Goal: Task Accomplishment & Management: Complete application form

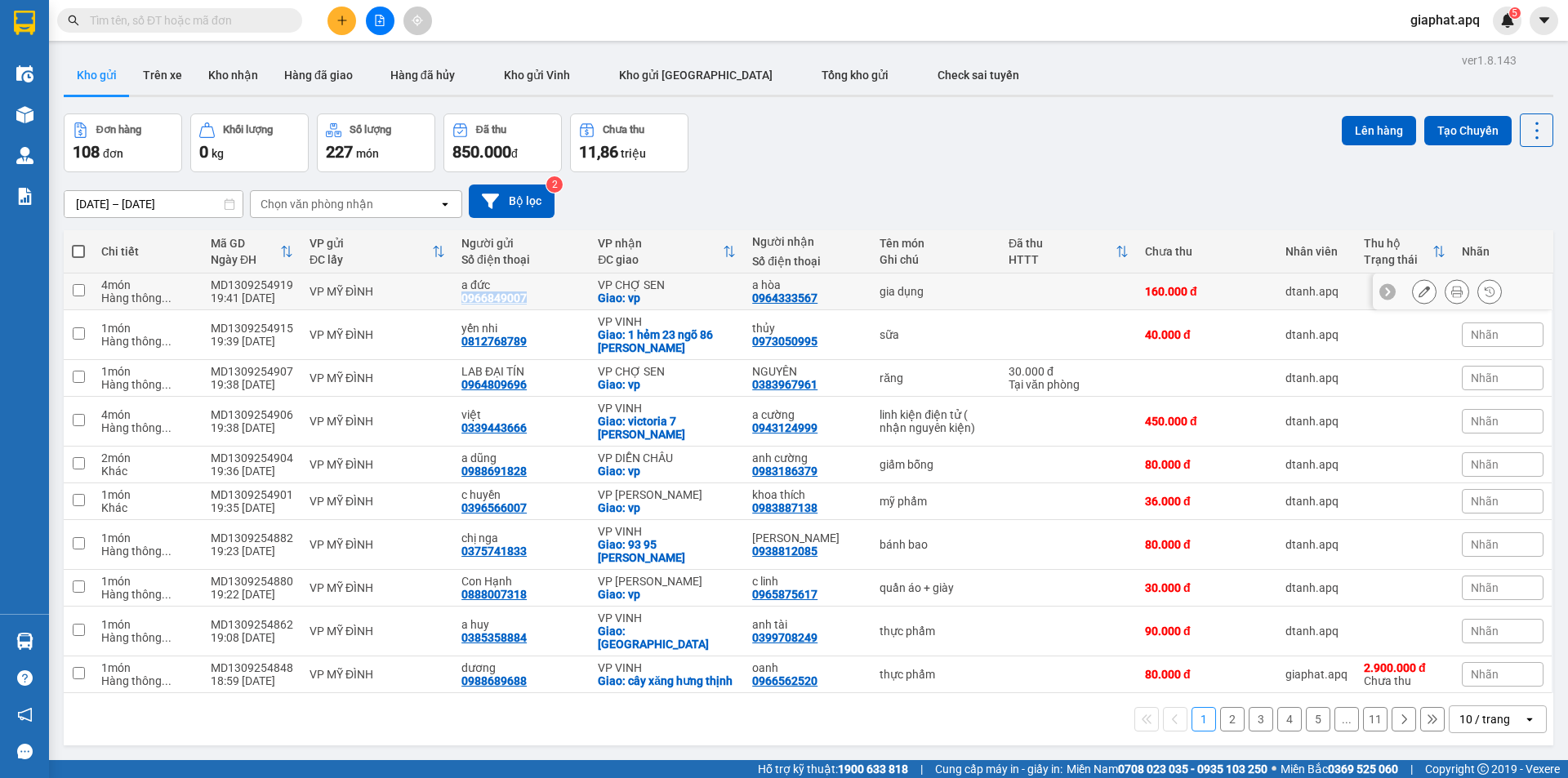
drag, startPoint x: 457, startPoint y: 300, endPoint x: 549, endPoint y: 296, distance: 92.1
click at [549, 296] on td "a đức 0966849007" at bounding box center [521, 292] width 137 height 37
checkbox input "true"
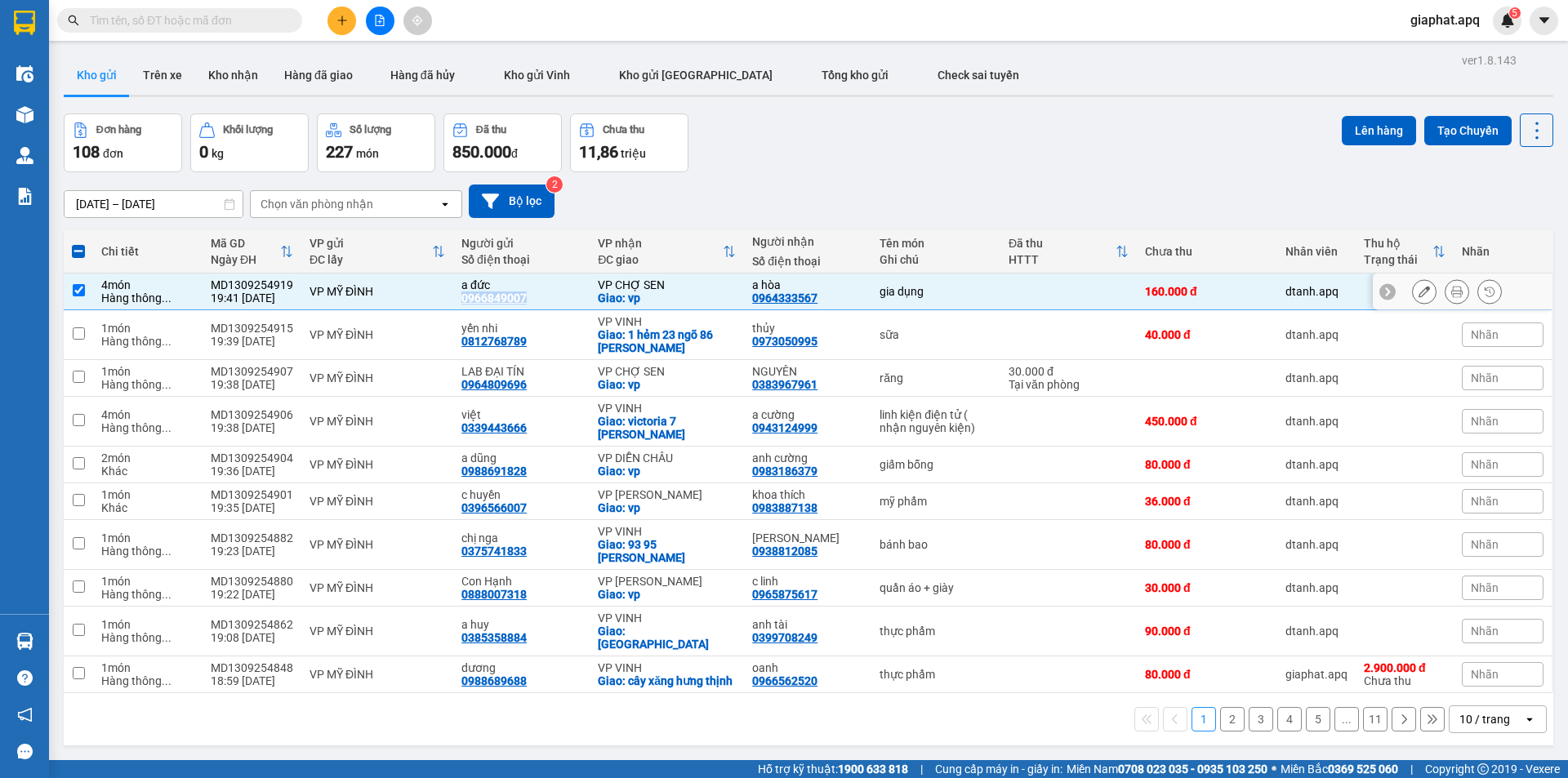
copy div "0966849007"
click at [204, 11] on span at bounding box center [179, 19] width 245 height 24
paste input "0966849007"
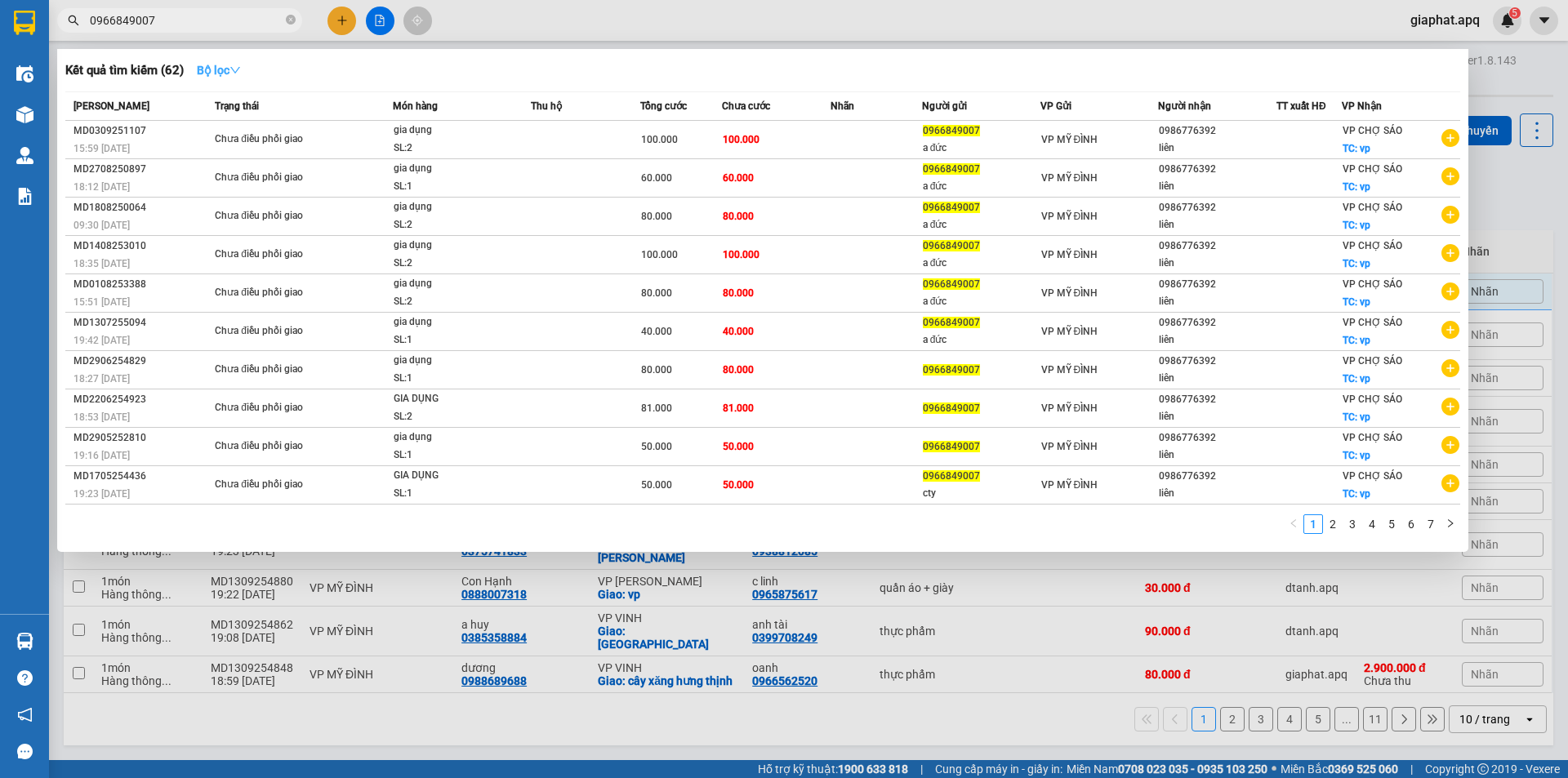
type input "0966849007"
click at [208, 70] on strong "Bộ lọc" at bounding box center [219, 70] width 45 height 13
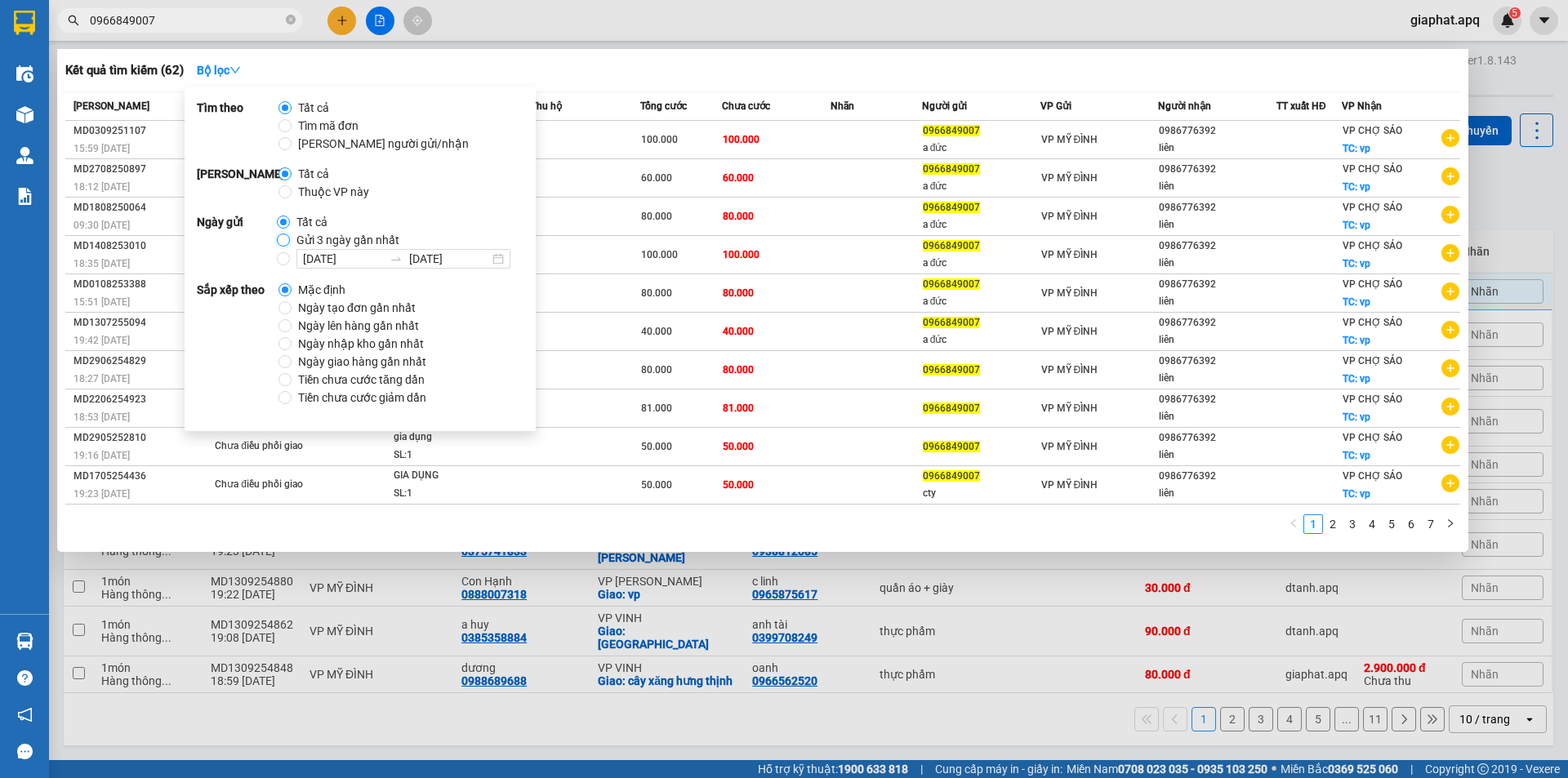
click at [284, 238] on input "Gửi 3 ngày gần nhất" at bounding box center [283, 239] width 13 height 13
radio input "true"
radio input "false"
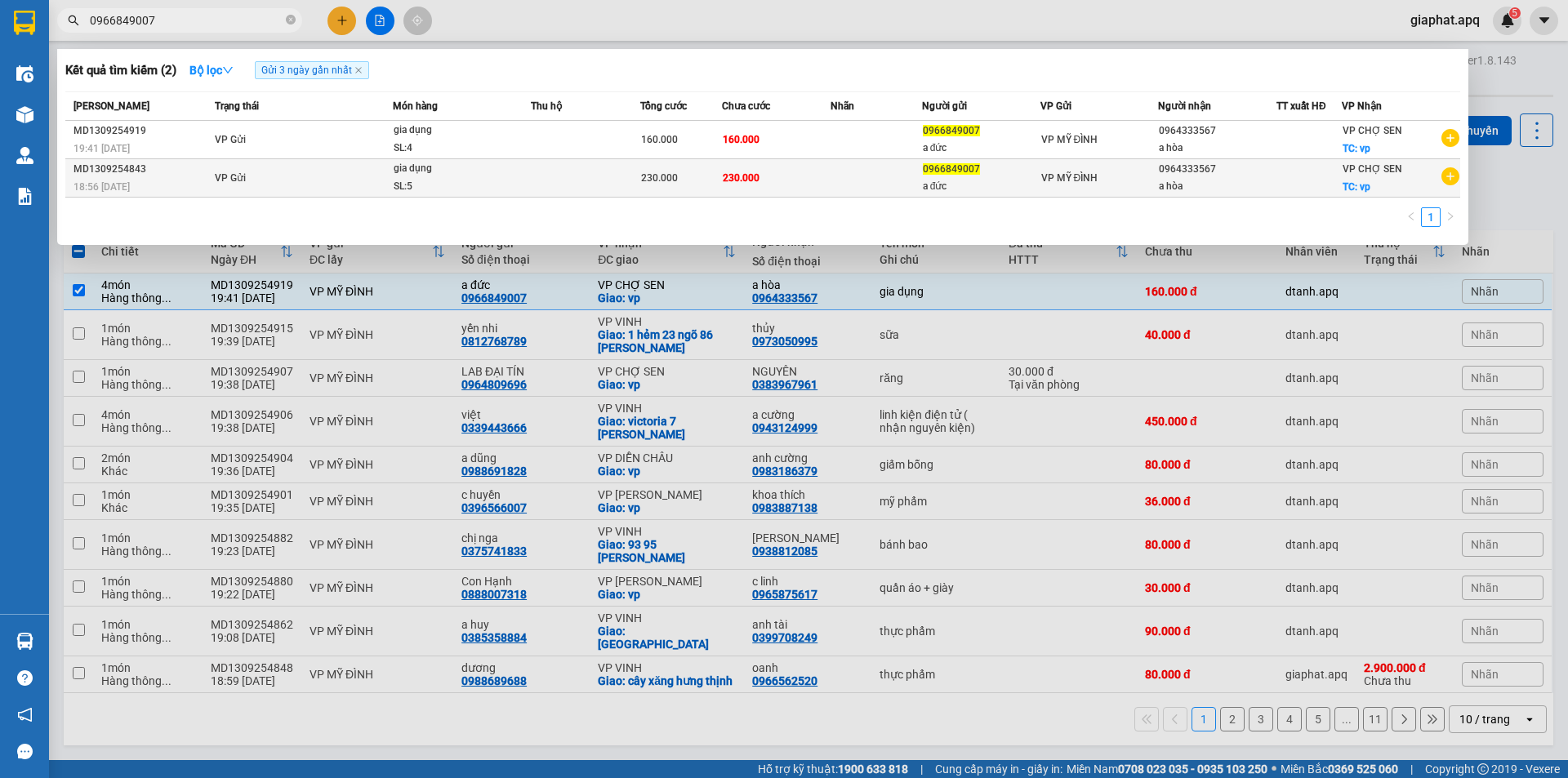
click at [865, 183] on td at bounding box center [876, 178] width 91 height 39
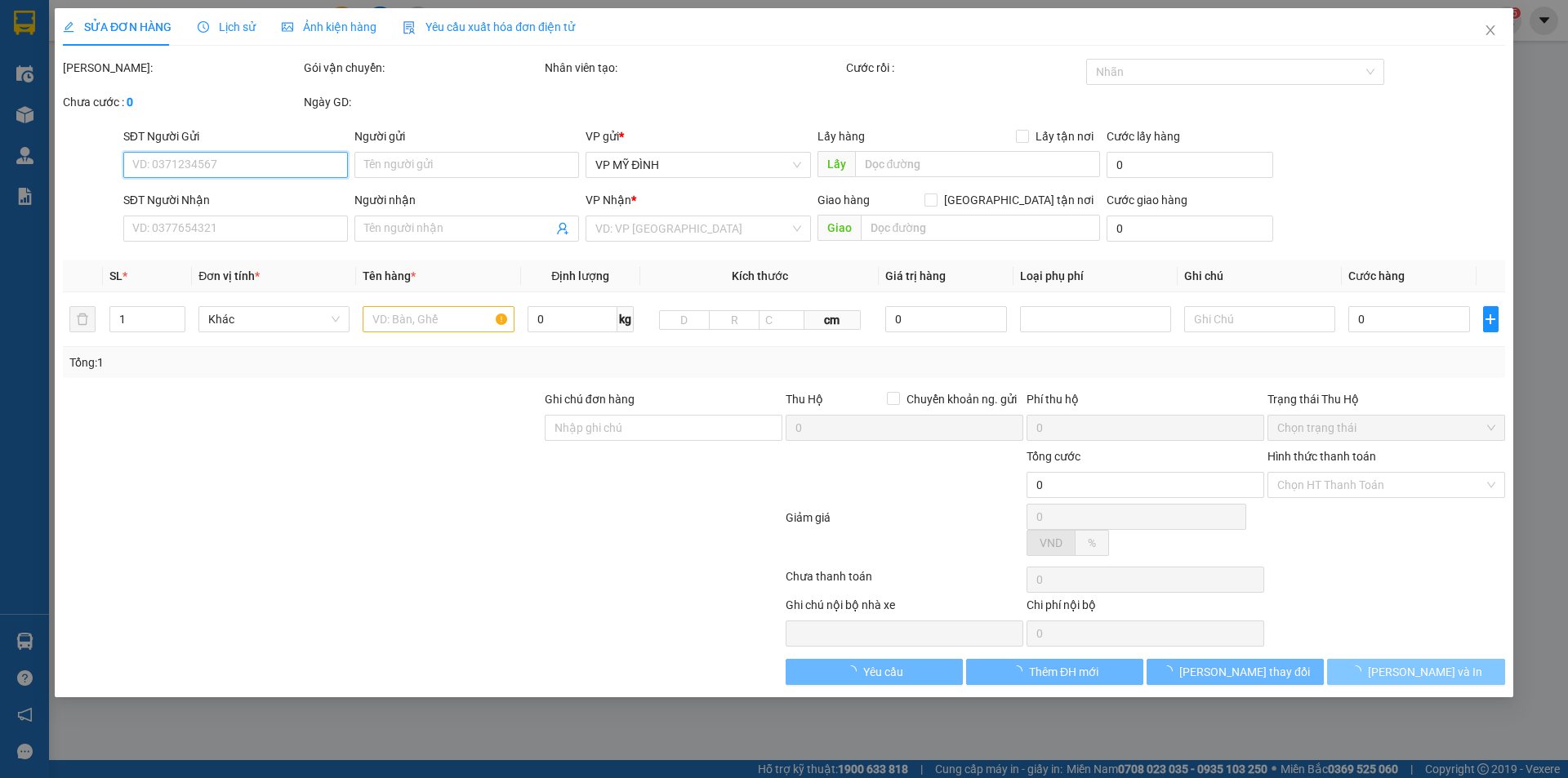
type input "0966849007"
type input "a đức"
type input "0964333567"
type input "a hòa"
checkbox input "true"
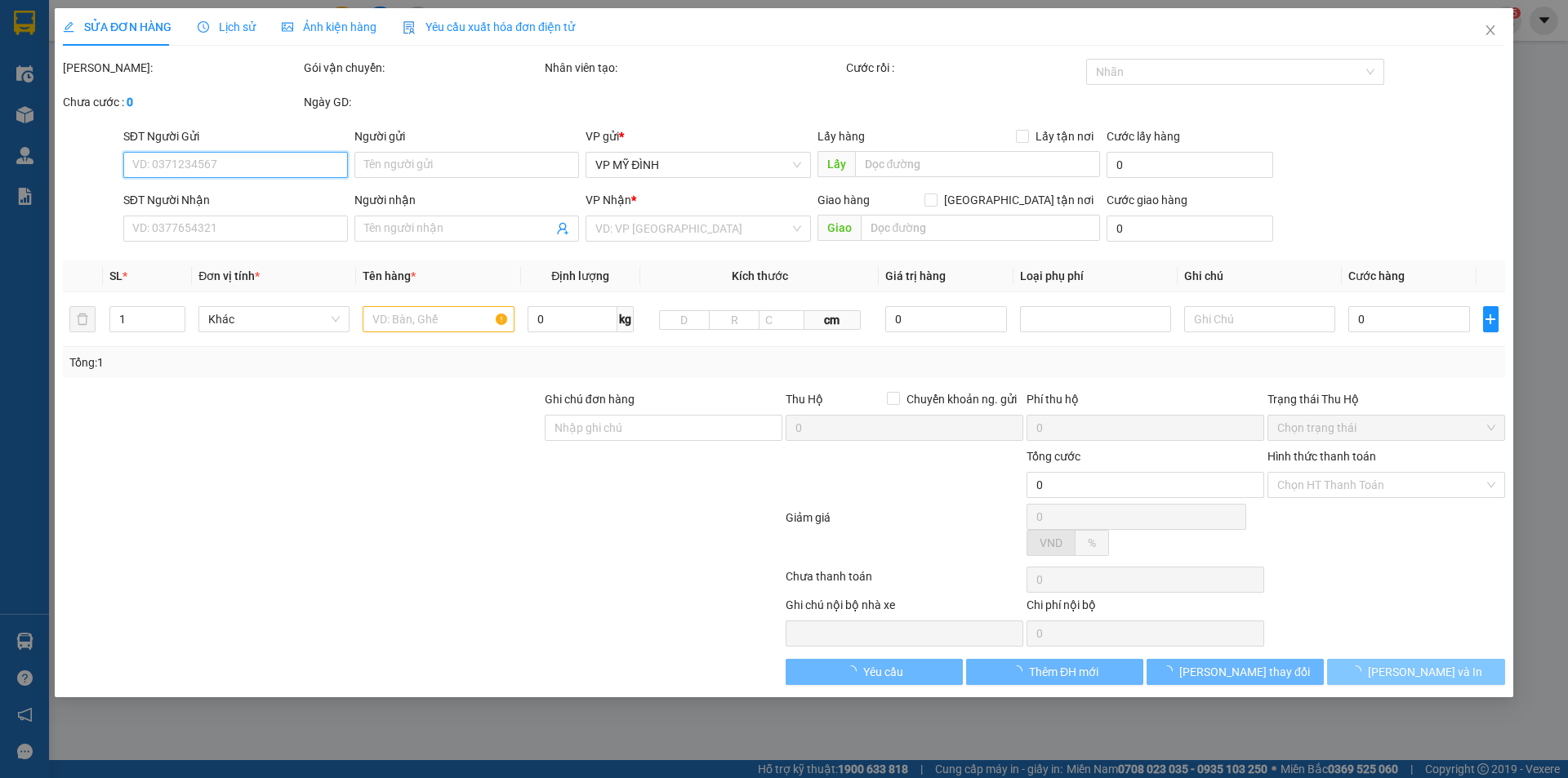
type input "vp"
type input "230.000"
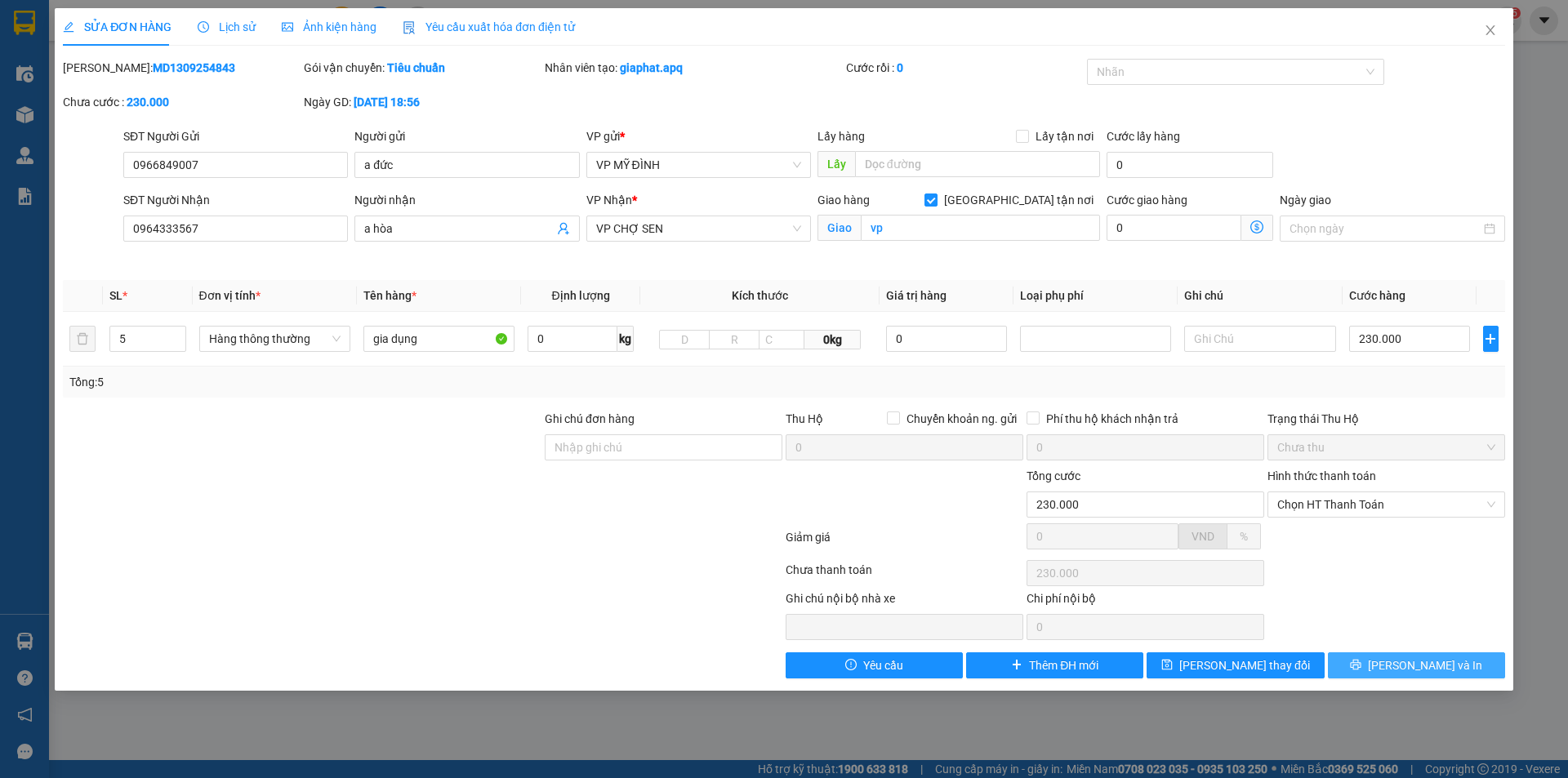
click at [1421, 669] on span "[PERSON_NAME] và In" at bounding box center [1426, 666] width 114 height 18
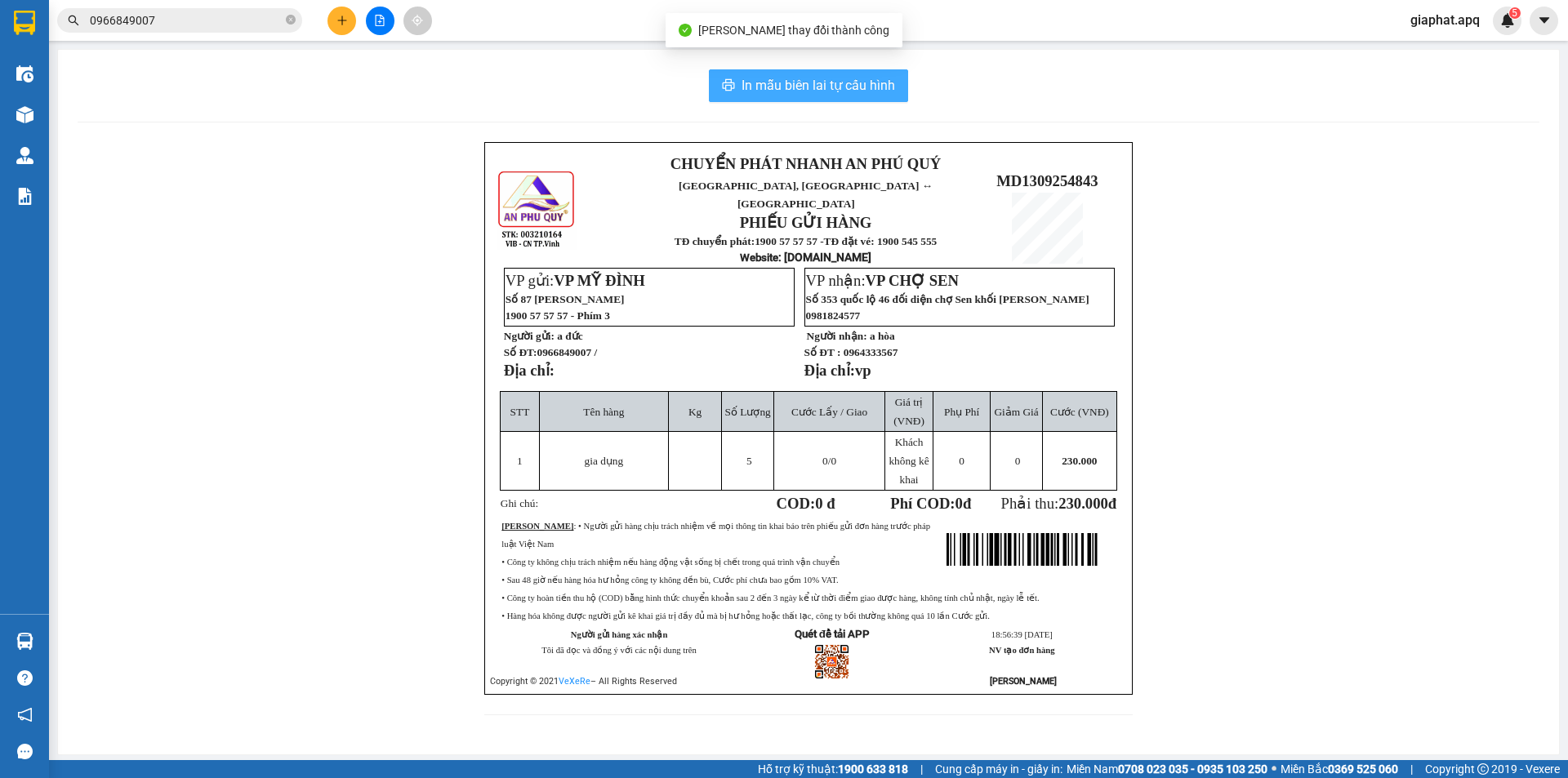
click at [807, 76] on span "In mẫu biên lai tự cấu hình" at bounding box center [818, 85] width 153 height 20
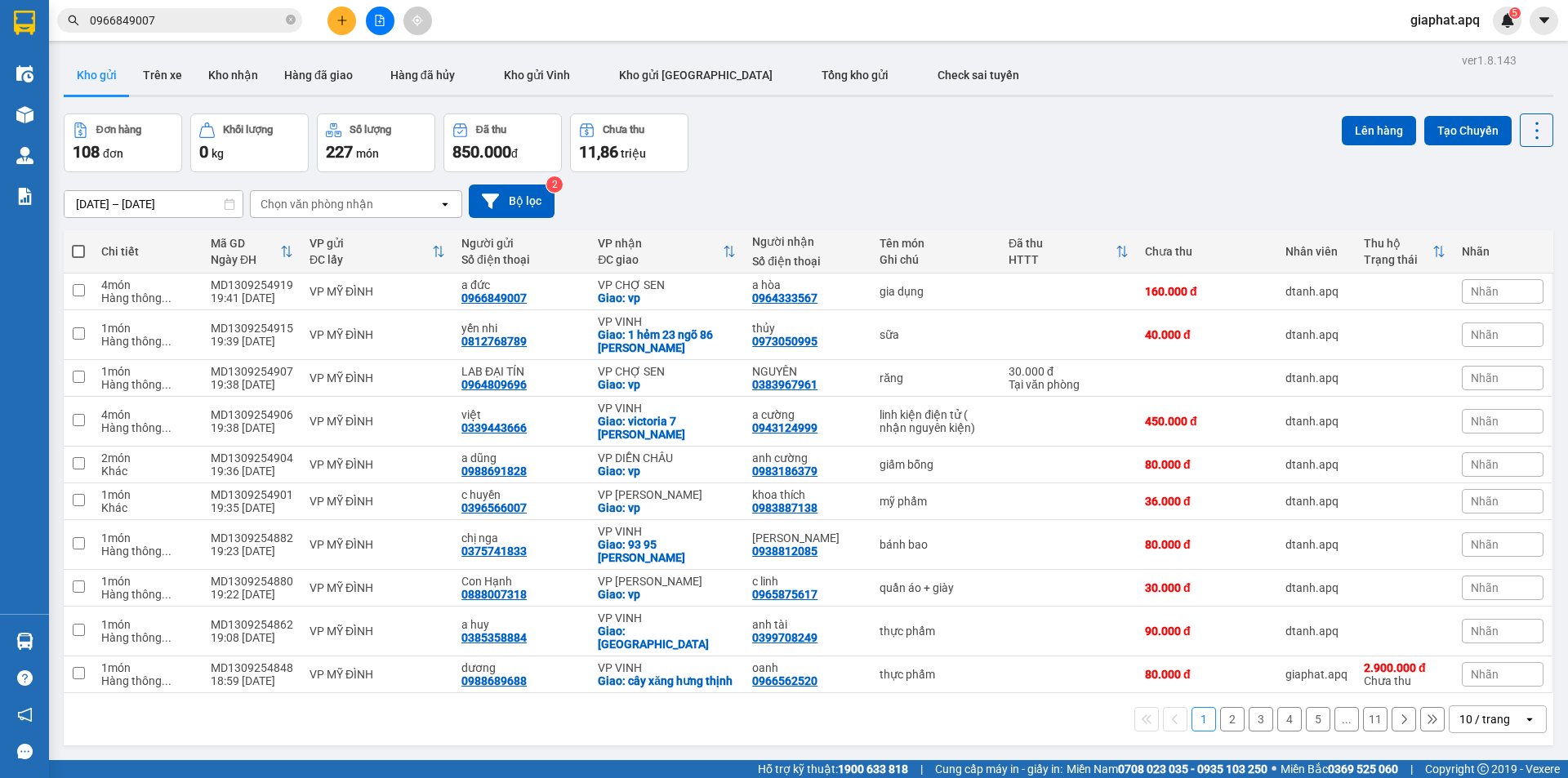
click at [351, 23] on button at bounding box center [342, 21] width 29 height 29
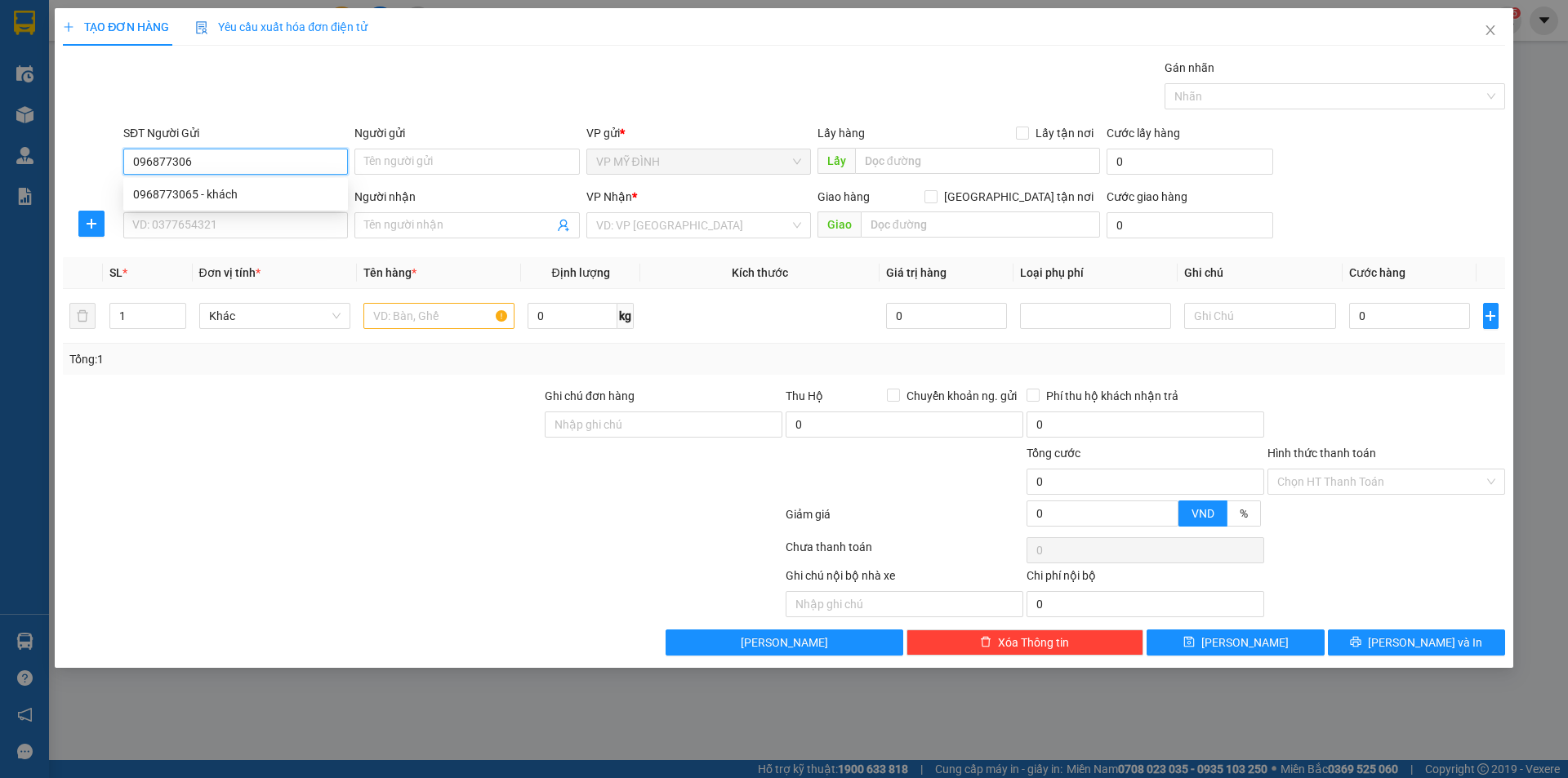
type input "0968773065"
drag, startPoint x: 227, startPoint y: 195, endPoint x: 232, endPoint y: 218, distance: 23.5
click at [227, 197] on div "0968773065 - khách" at bounding box center [235, 194] width 205 height 18
type input "khách"
type input "0968773065"
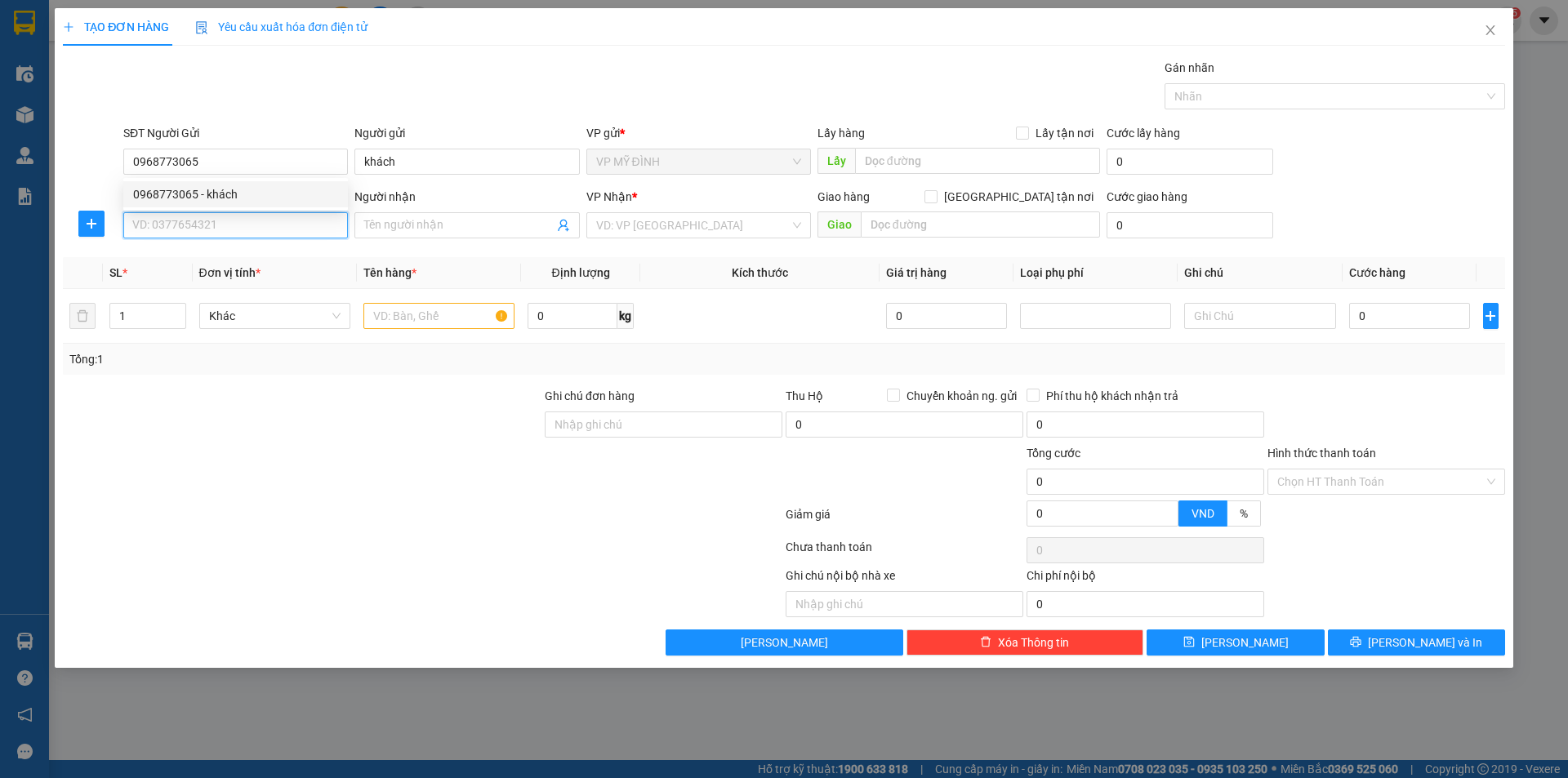
click at [237, 232] on input "SĐT Người Nhận" at bounding box center [235, 225] width 225 height 26
click at [210, 260] on div "0857988889 - c hiền" at bounding box center [235, 258] width 205 height 18
type input "0857988889"
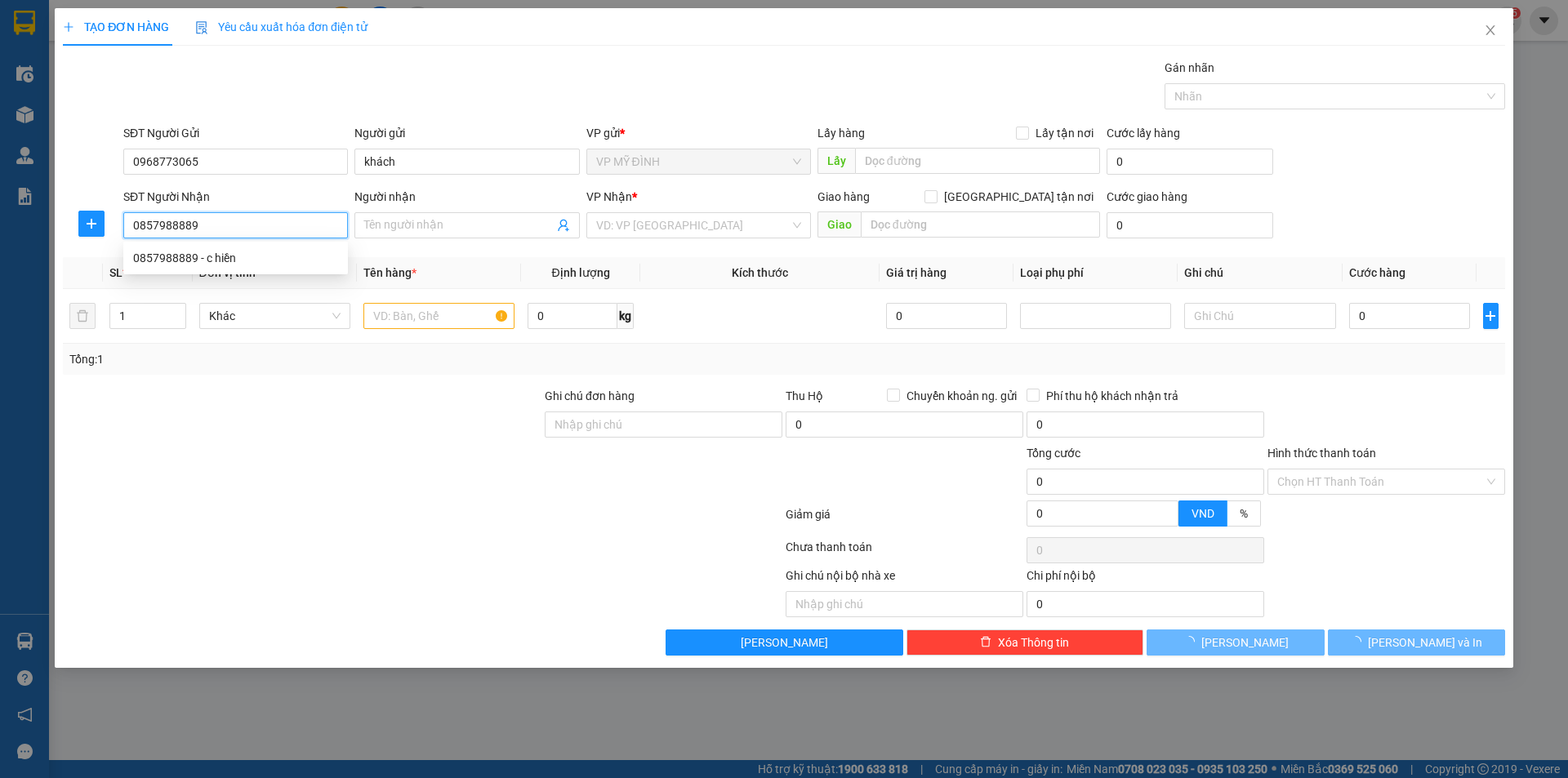
type input "c hiền"
checkbox input "true"
type input "35 đinh công tráng"
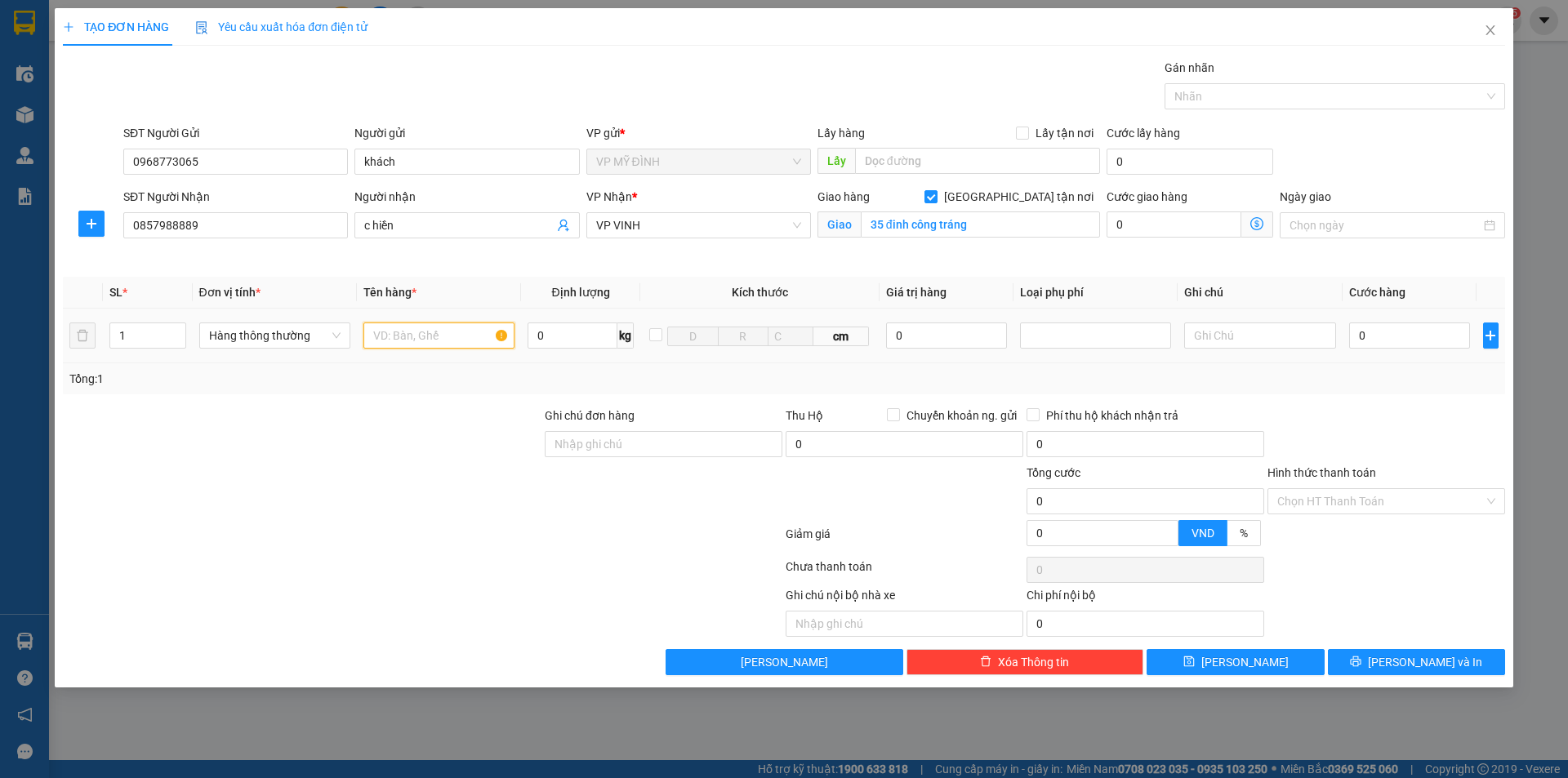
click at [383, 333] on input "text" at bounding box center [439, 335] width 151 height 26
type input "thực phẩm"
click at [104, 375] on div "SL * Đơn vị tính * Tên hàng * Định lượng Kích thước Giá trị hàng Loại phụ phí G…" at bounding box center [784, 335] width 1443 height 117
type input "2"
click at [1377, 343] on input "0" at bounding box center [1411, 335] width 122 height 26
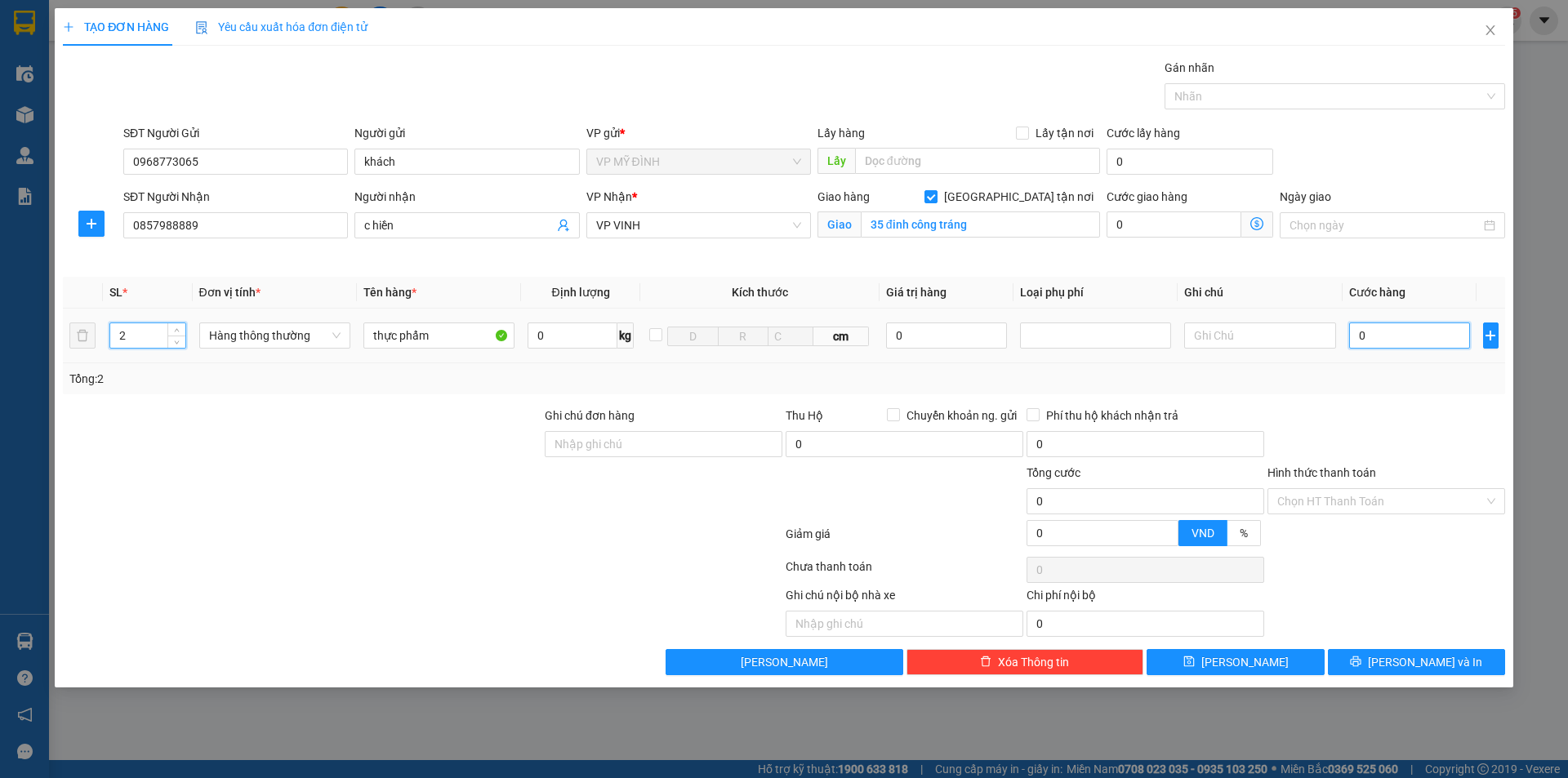
type input "1"
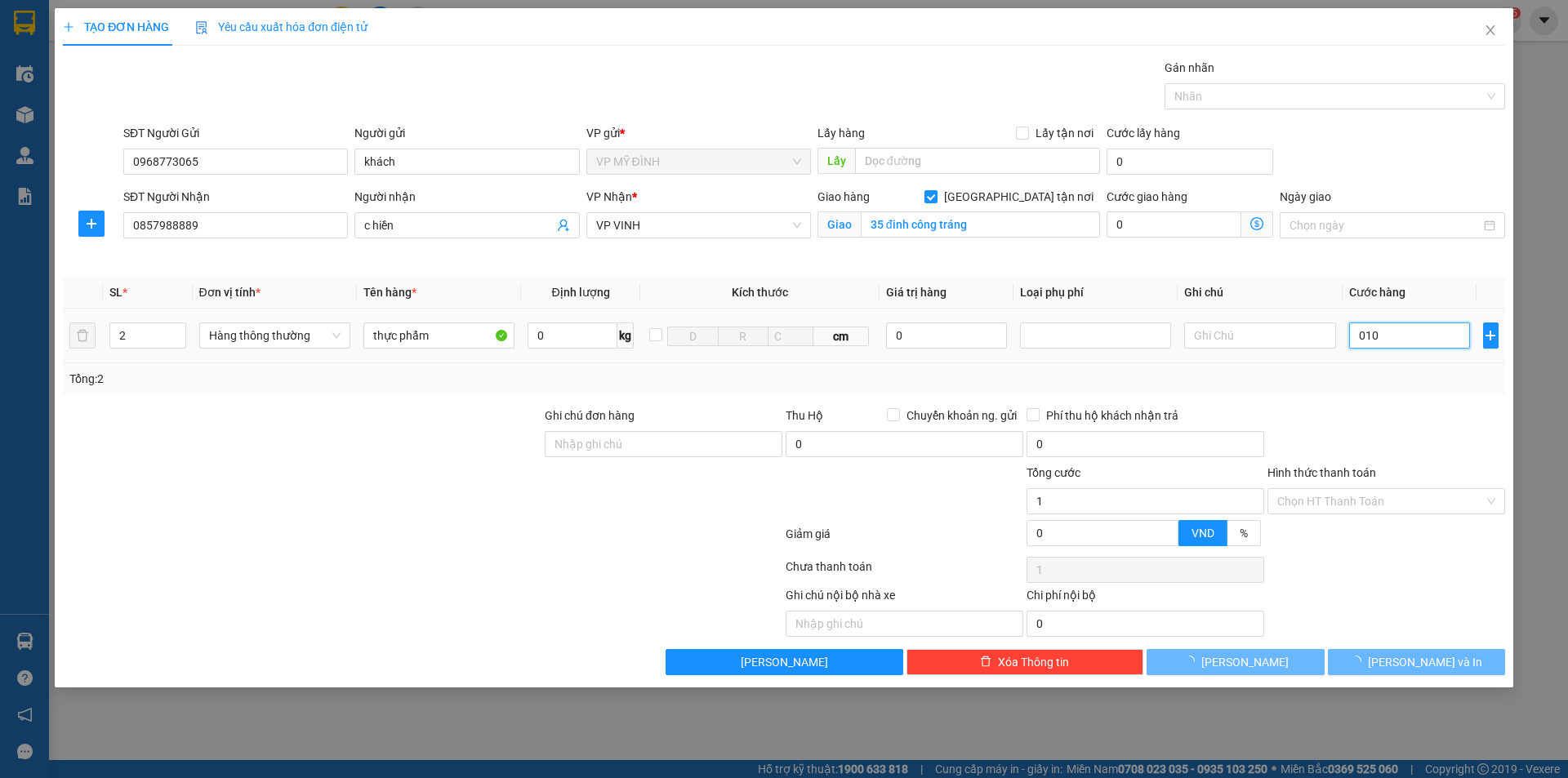
type input "0.100"
type input "100"
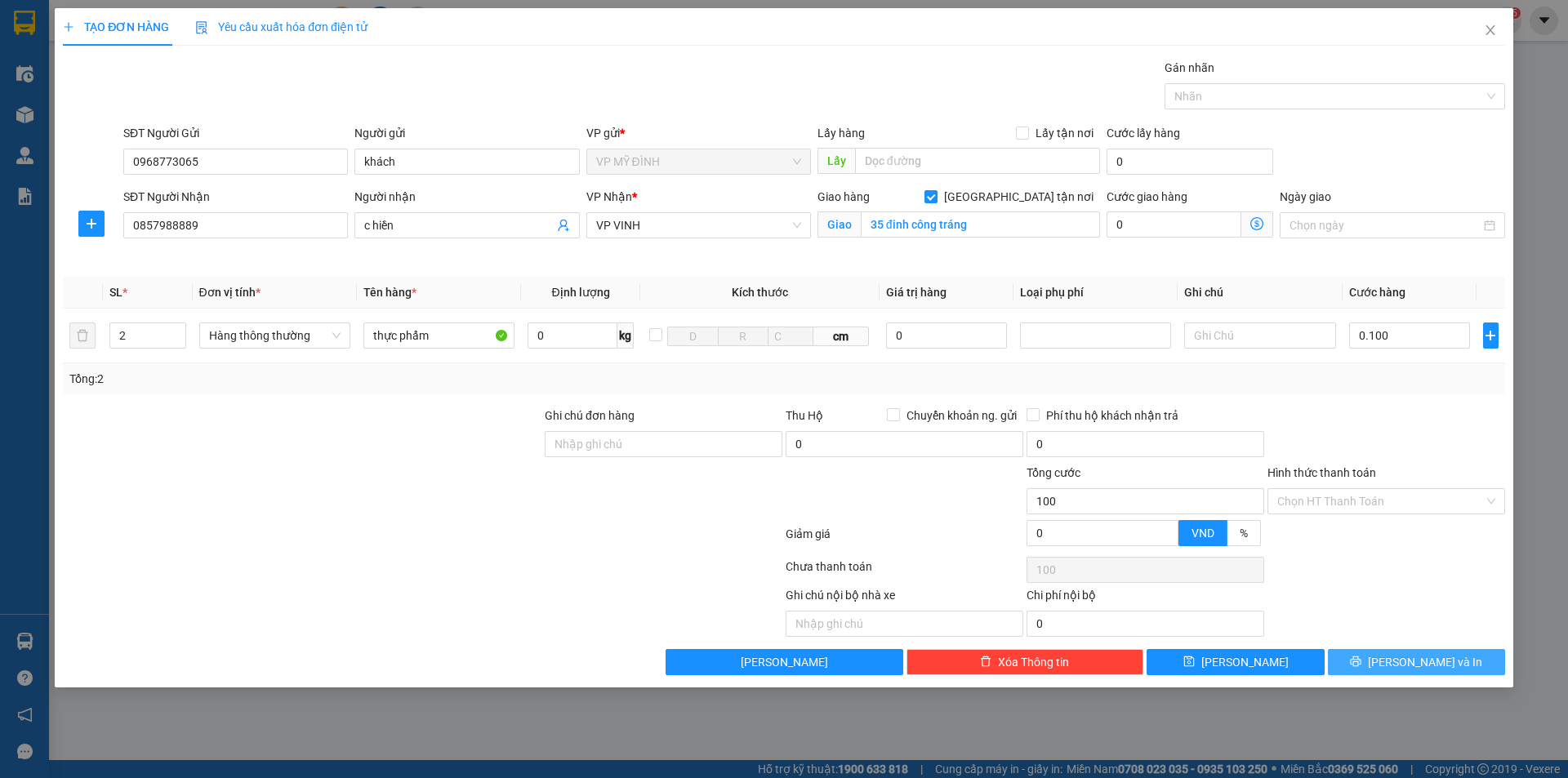
drag, startPoint x: 1401, startPoint y: 663, endPoint x: 1271, endPoint y: 594, distance: 147.2
click at [1401, 663] on button "[PERSON_NAME] và In" at bounding box center [1417, 662] width 177 height 26
type input "100.000"
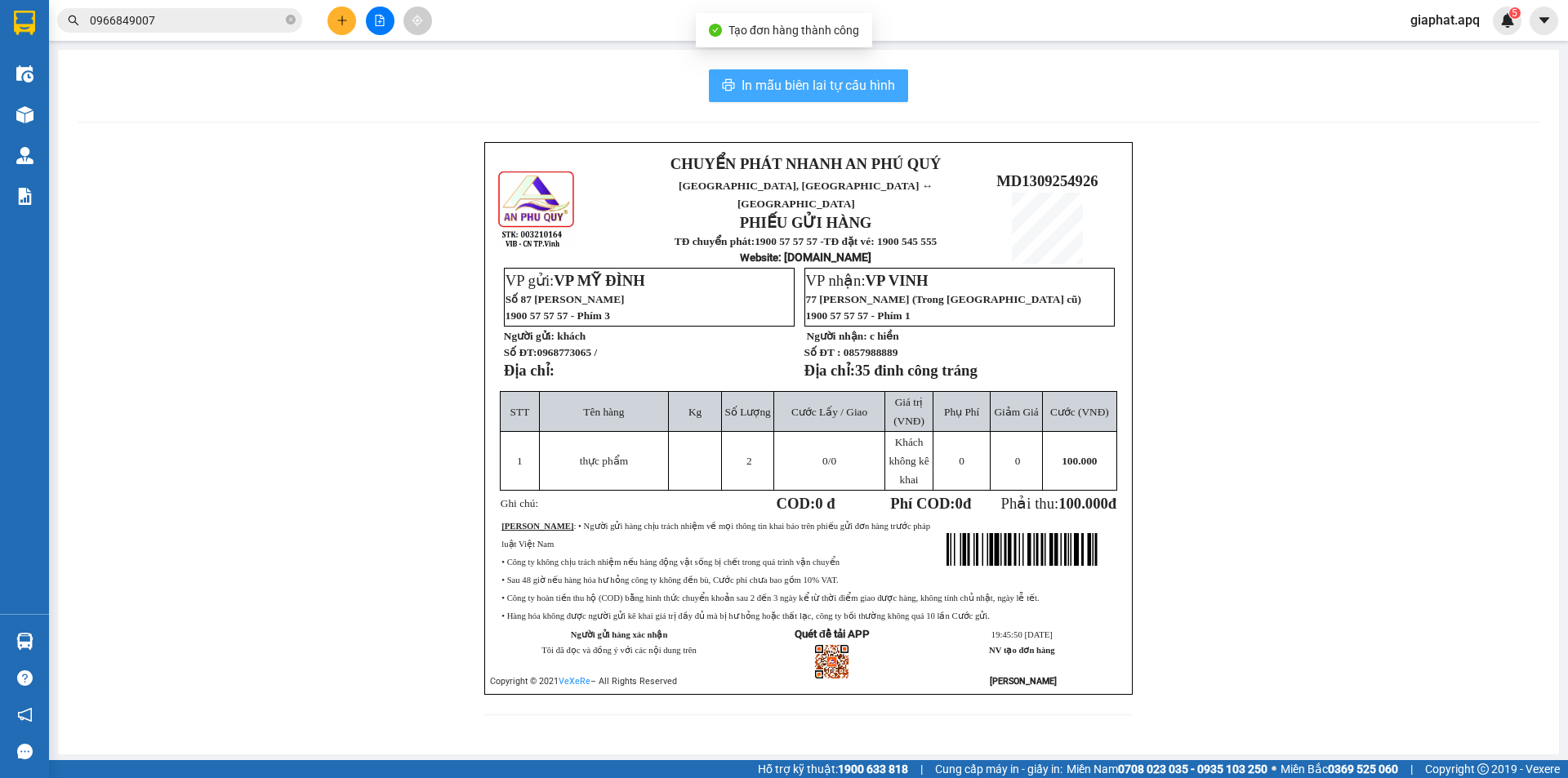
drag, startPoint x: 834, startPoint y: 78, endPoint x: 1001, endPoint y: 134, distance: 176.1
click at [834, 78] on span "In mẫu biên lai tự cấu hình" at bounding box center [818, 85] width 153 height 20
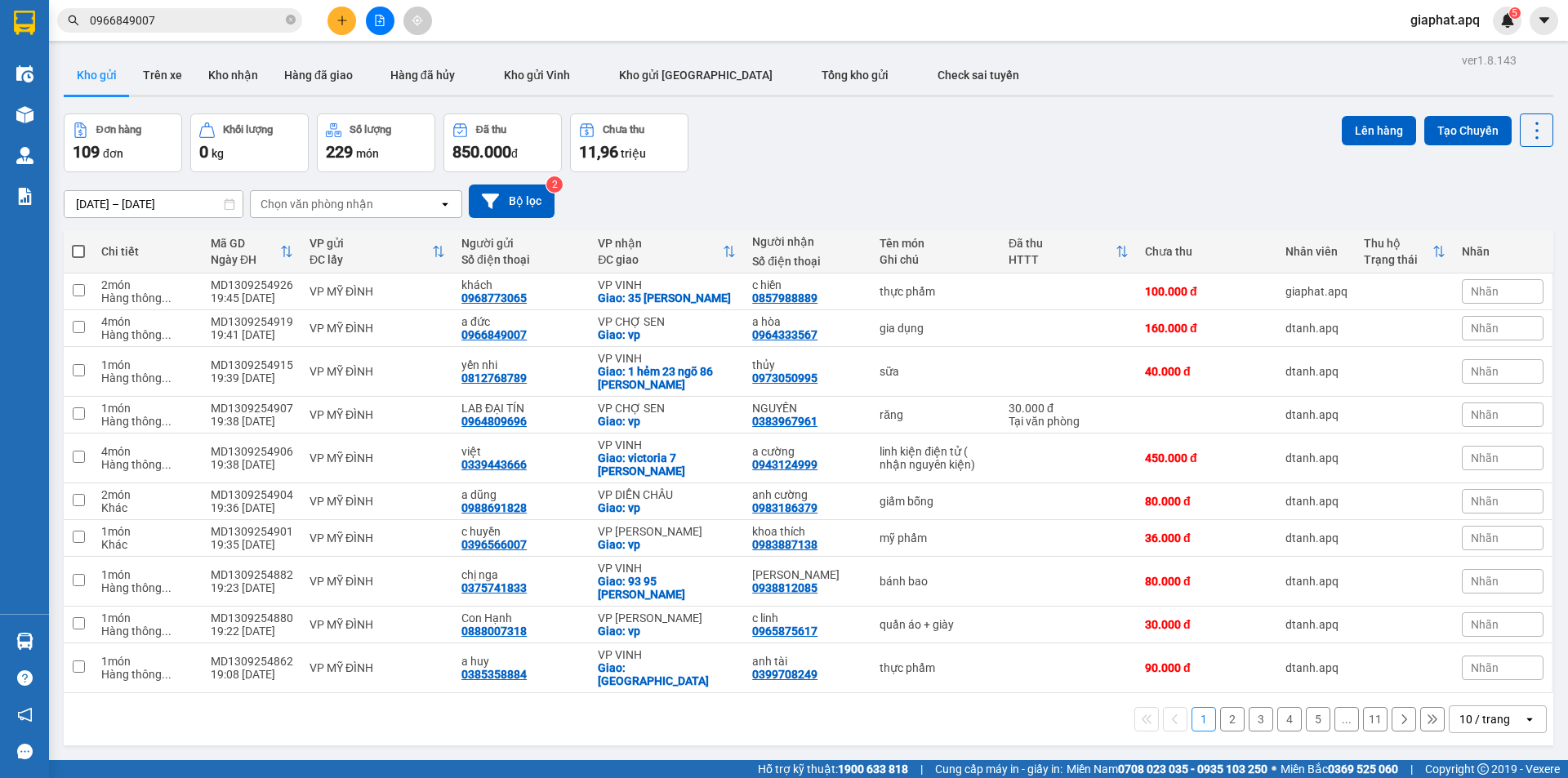
click at [338, 16] on icon "plus" at bounding box center [342, 20] width 12 height 12
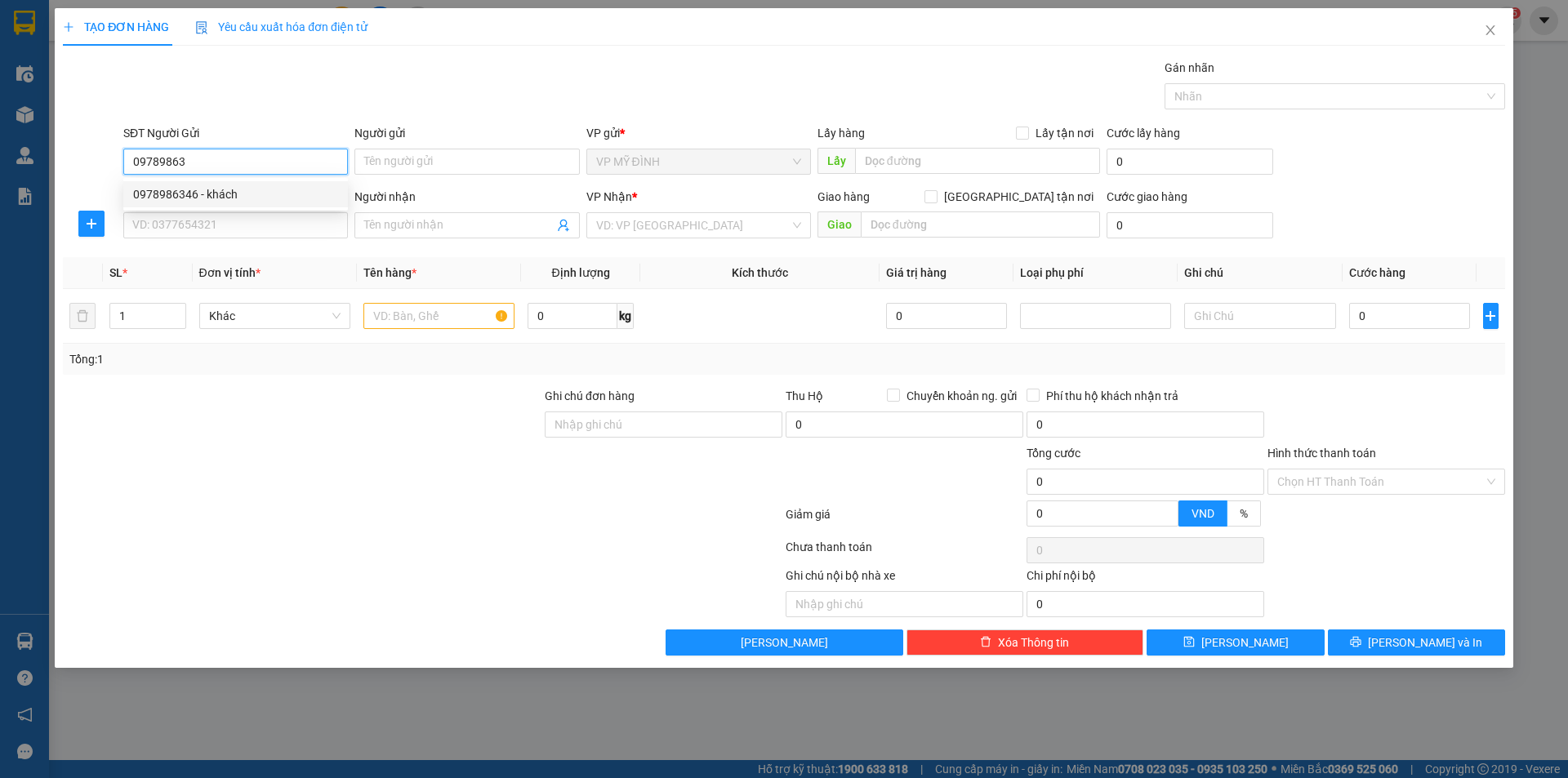
click at [253, 197] on div "0978986346 - khách" at bounding box center [235, 194] width 205 height 18
type input "0978986346"
type input "khách"
type input "0978986346"
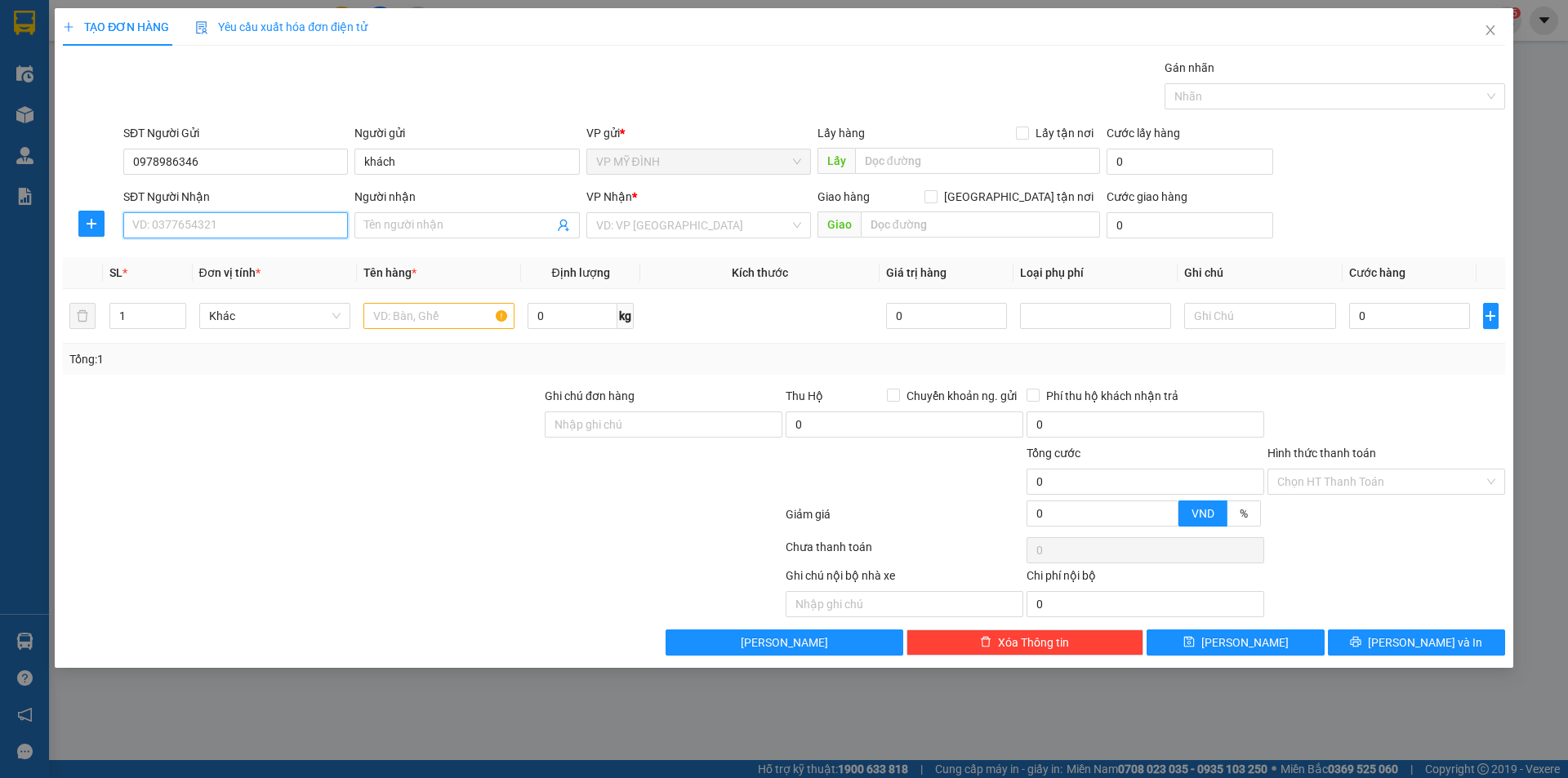
drag, startPoint x: 244, startPoint y: 220, endPoint x: 282, endPoint y: 216, distance: 38.2
click at [244, 221] on input "SĐT Người Nhận" at bounding box center [235, 225] width 225 height 26
click at [257, 267] on div "0982352539 - c hoài" at bounding box center [235, 258] width 225 height 26
type input "0982352539"
type input "c hoài"
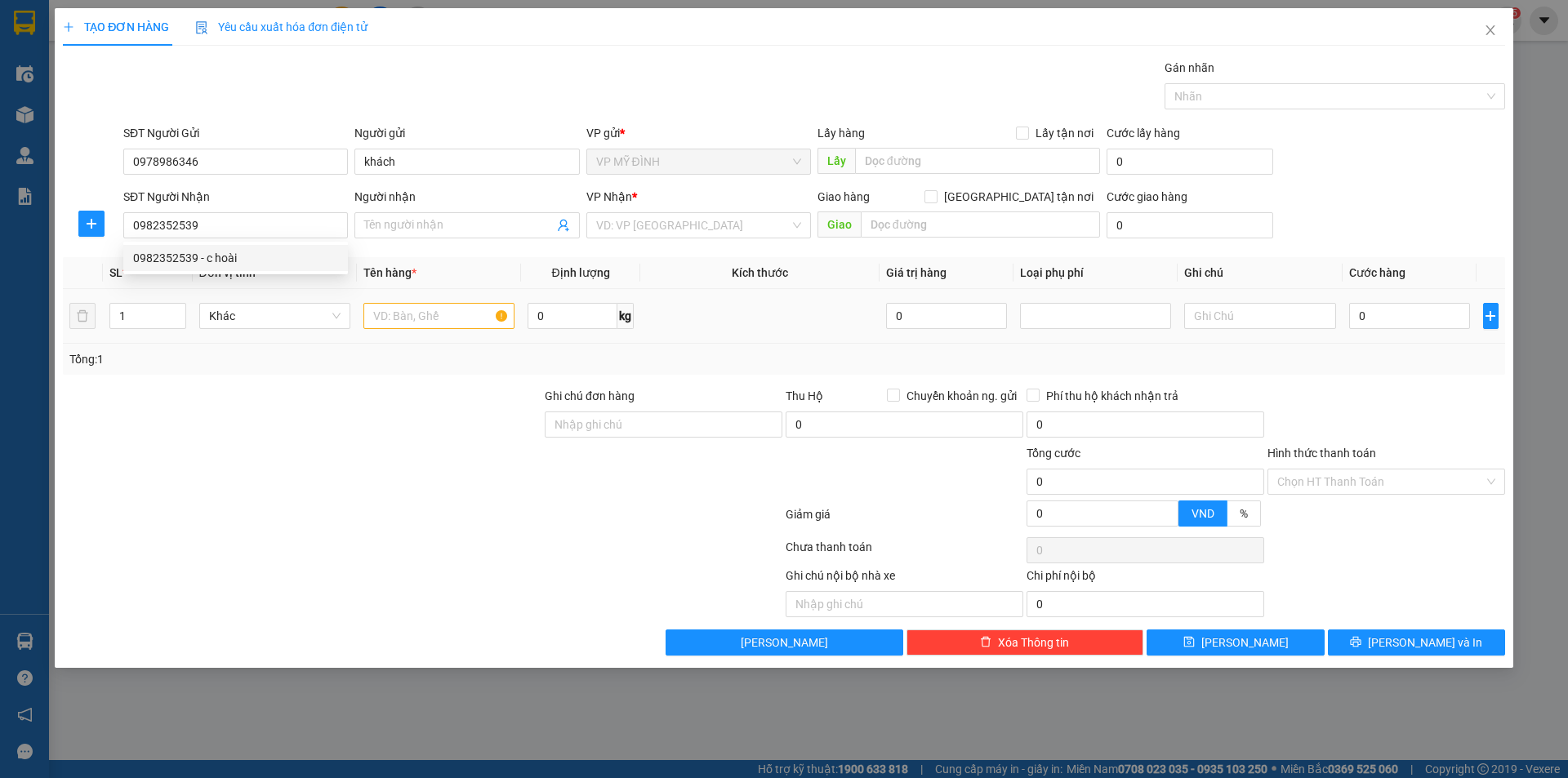
checkbox input "true"
type input "vp"
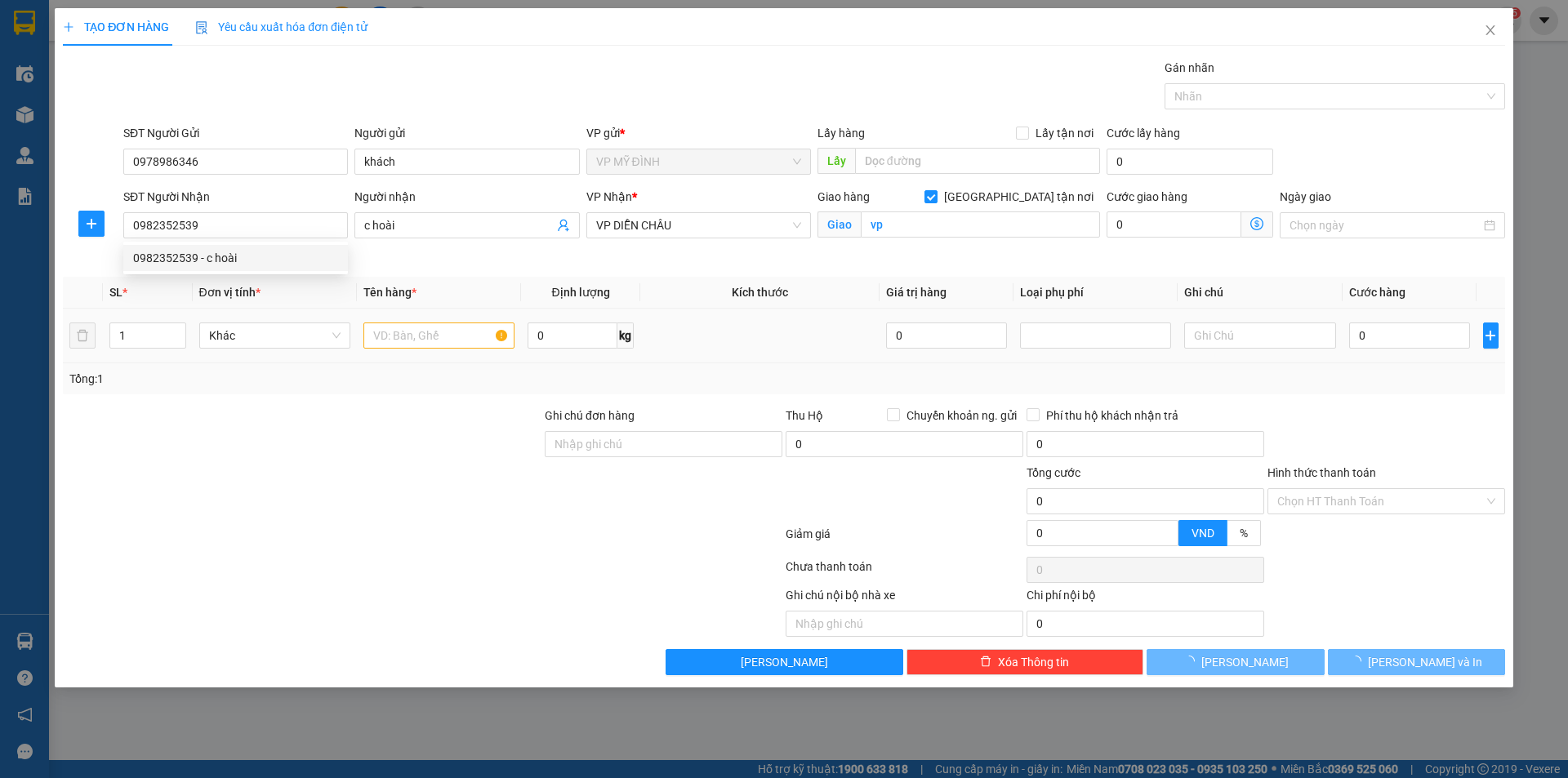
click at [403, 315] on td at bounding box center [438, 336] width 164 height 54
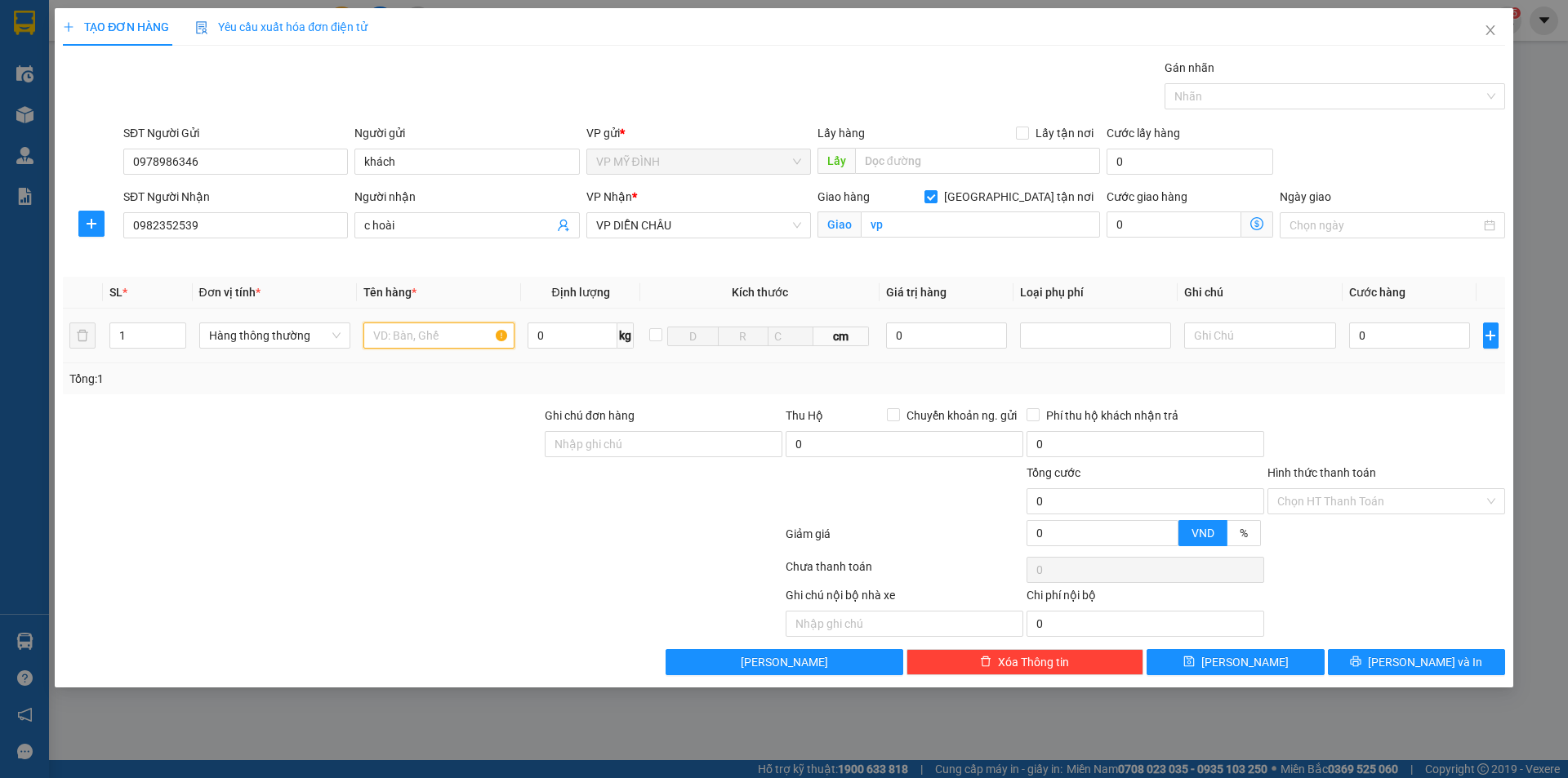
click at [441, 338] on input "text" at bounding box center [439, 335] width 151 height 26
type input "hoa"
click at [1400, 338] on input "0" at bounding box center [1411, 335] width 122 height 26
type input "4"
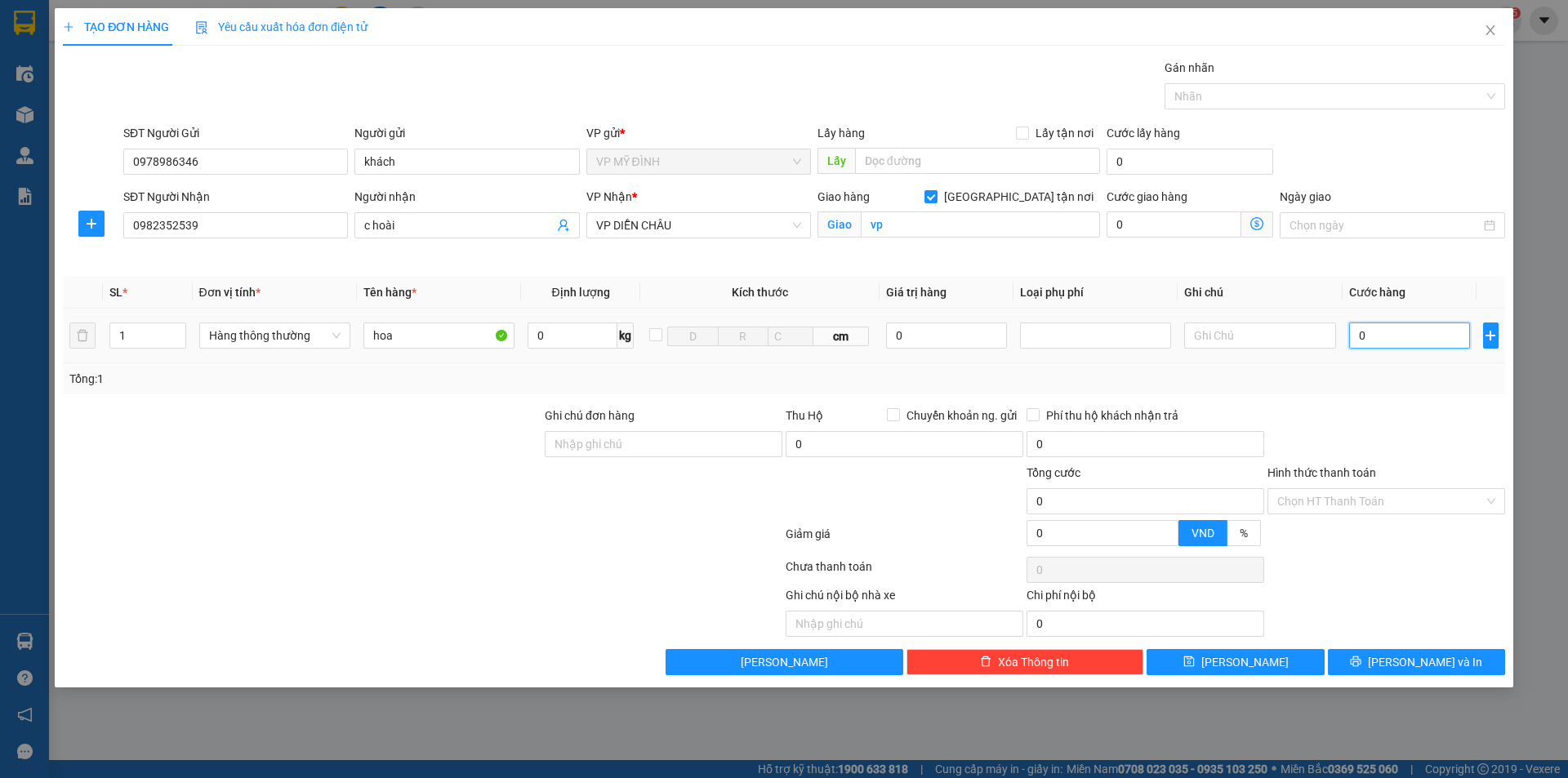
type input "4"
type input "40"
type input "40.000"
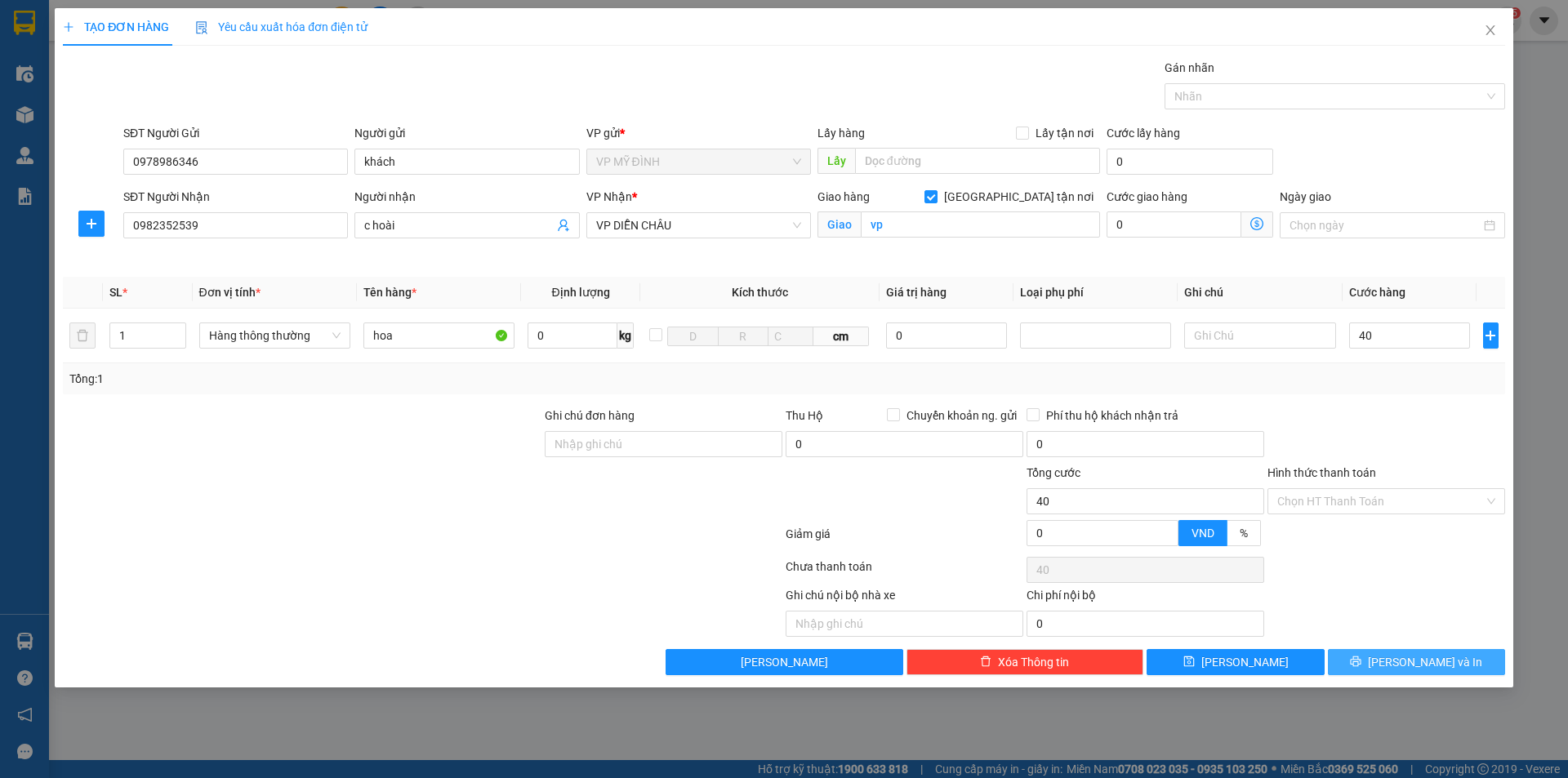
type input "40.000"
click at [1413, 663] on span "[PERSON_NAME] và In" at bounding box center [1426, 662] width 114 height 18
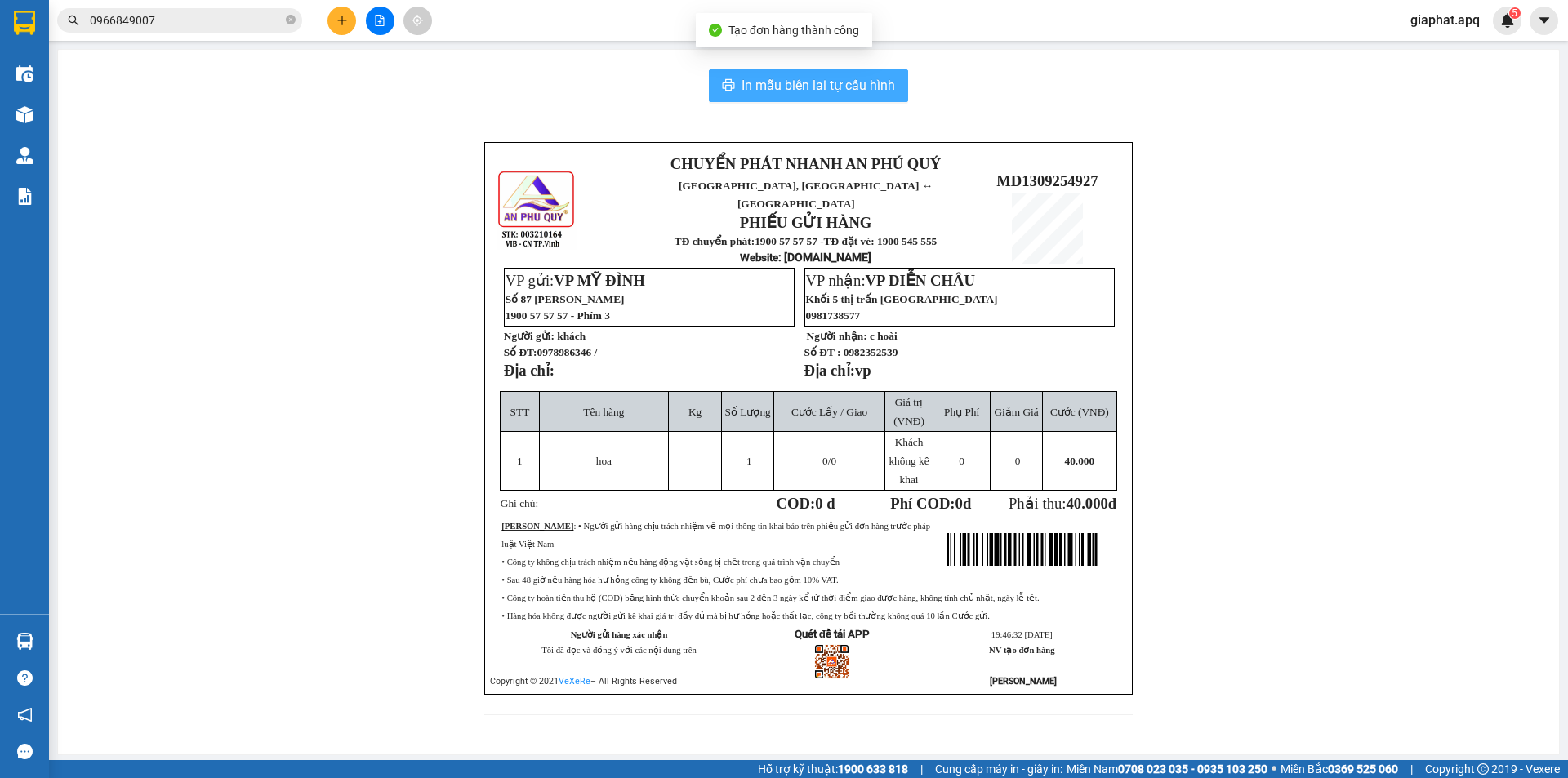
drag, startPoint x: 812, startPoint y: 86, endPoint x: 1105, endPoint y: 144, distance: 298.7
click at [812, 86] on span "In mẫu biên lai tự cấu hình" at bounding box center [818, 85] width 153 height 20
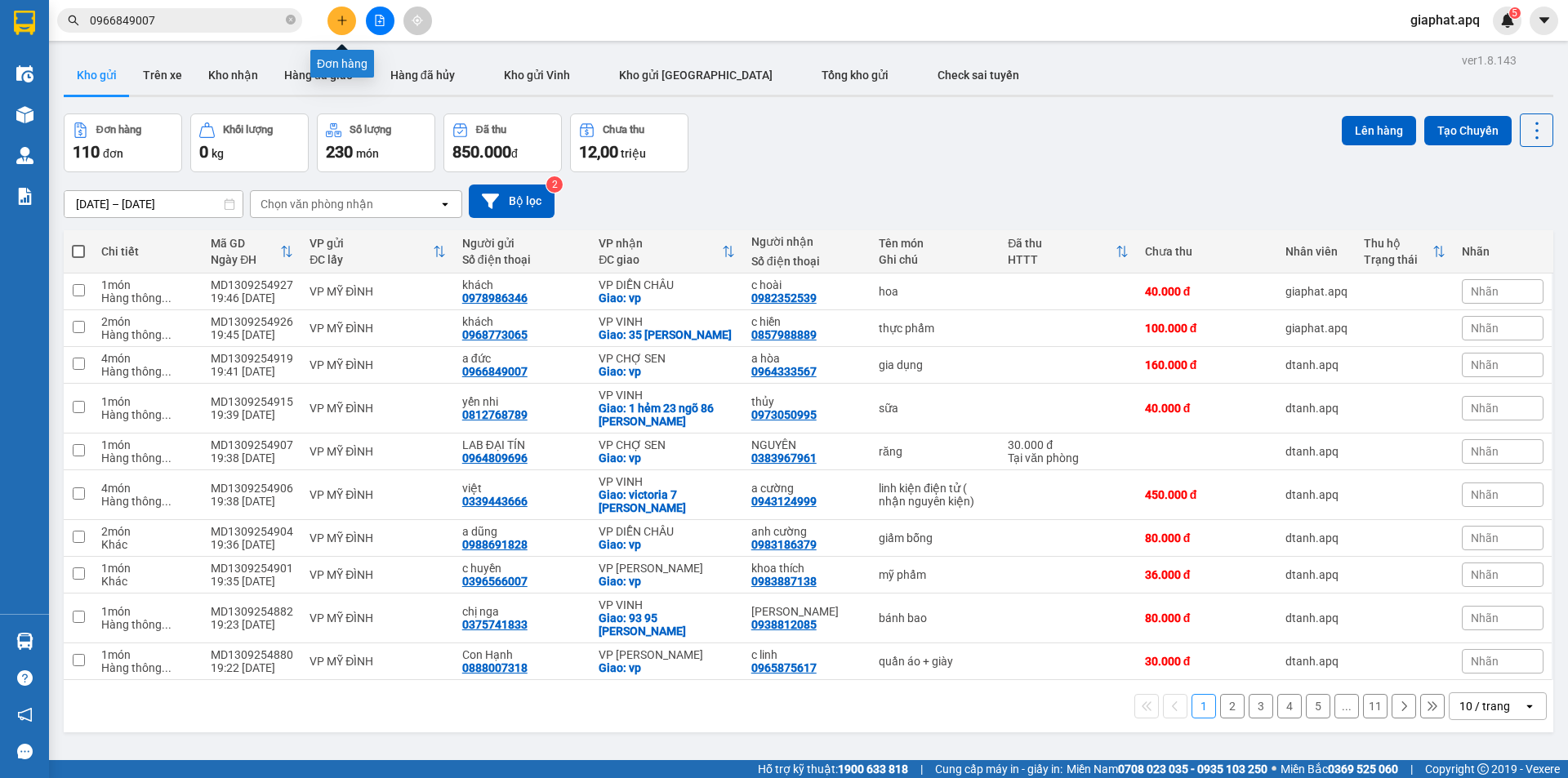
click at [345, 20] on icon "plus" at bounding box center [341, 19] width 9 height 1
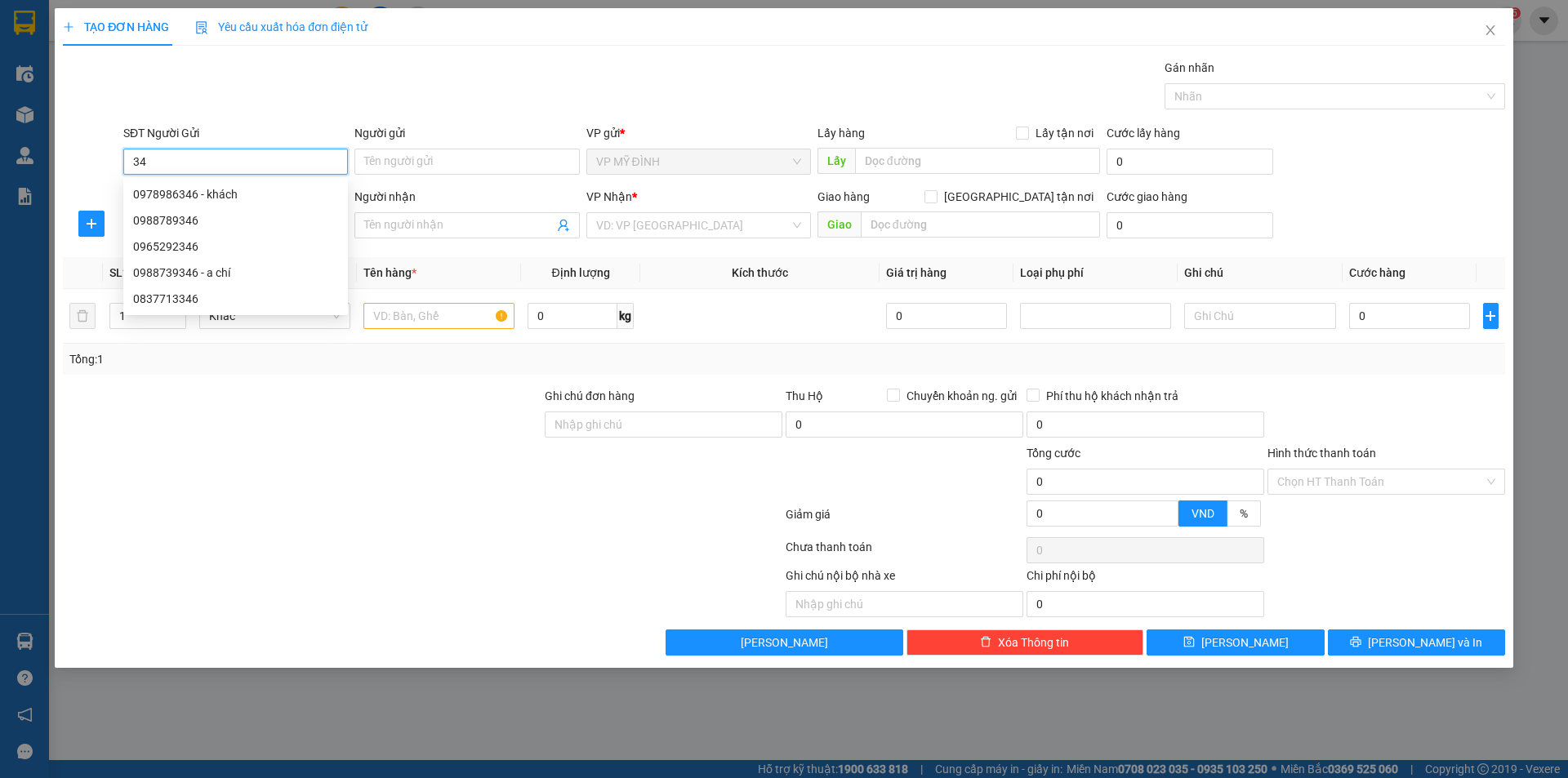
type input "3"
click at [1491, 26] on icon "close" at bounding box center [1490, 29] width 13 height 13
click at [1491, 26] on span "giaphat.apq" at bounding box center [1445, 19] width 96 height 20
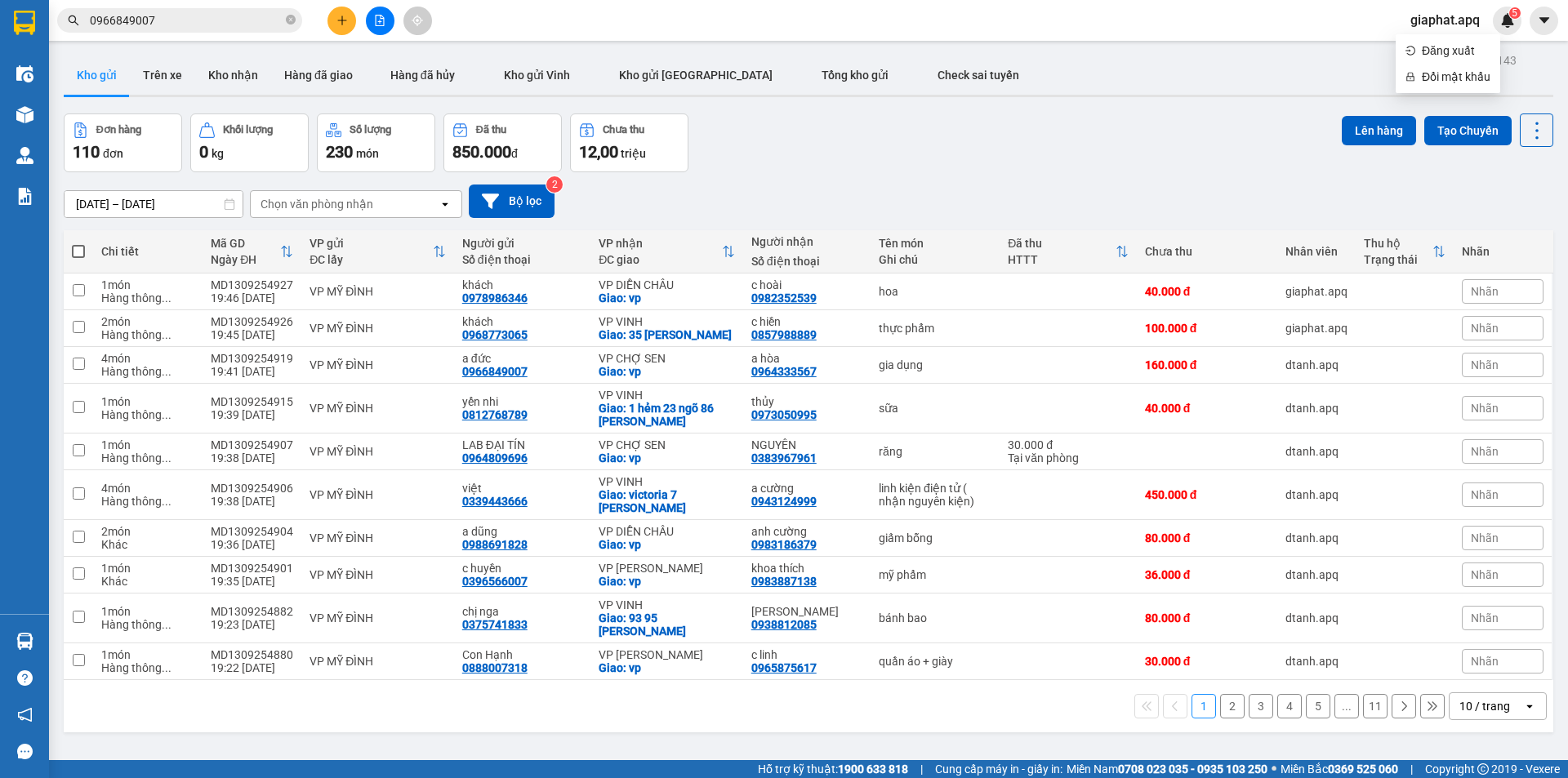
drag, startPoint x: 1138, startPoint y: 101, endPoint x: 1131, endPoint y: 107, distance: 9.2
click at [1137, 102] on div "ver 1.8.143 Kho gửi Trên xe Kho nhận Hàng đã giao Hàng đã hủy Kho gửi Vinh Kho …" at bounding box center [808, 438] width 1503 height 778
click at [513, 299] on div "0978986346" at bounding box center [494, 297] width 65 height 13
copy div "0978986346"
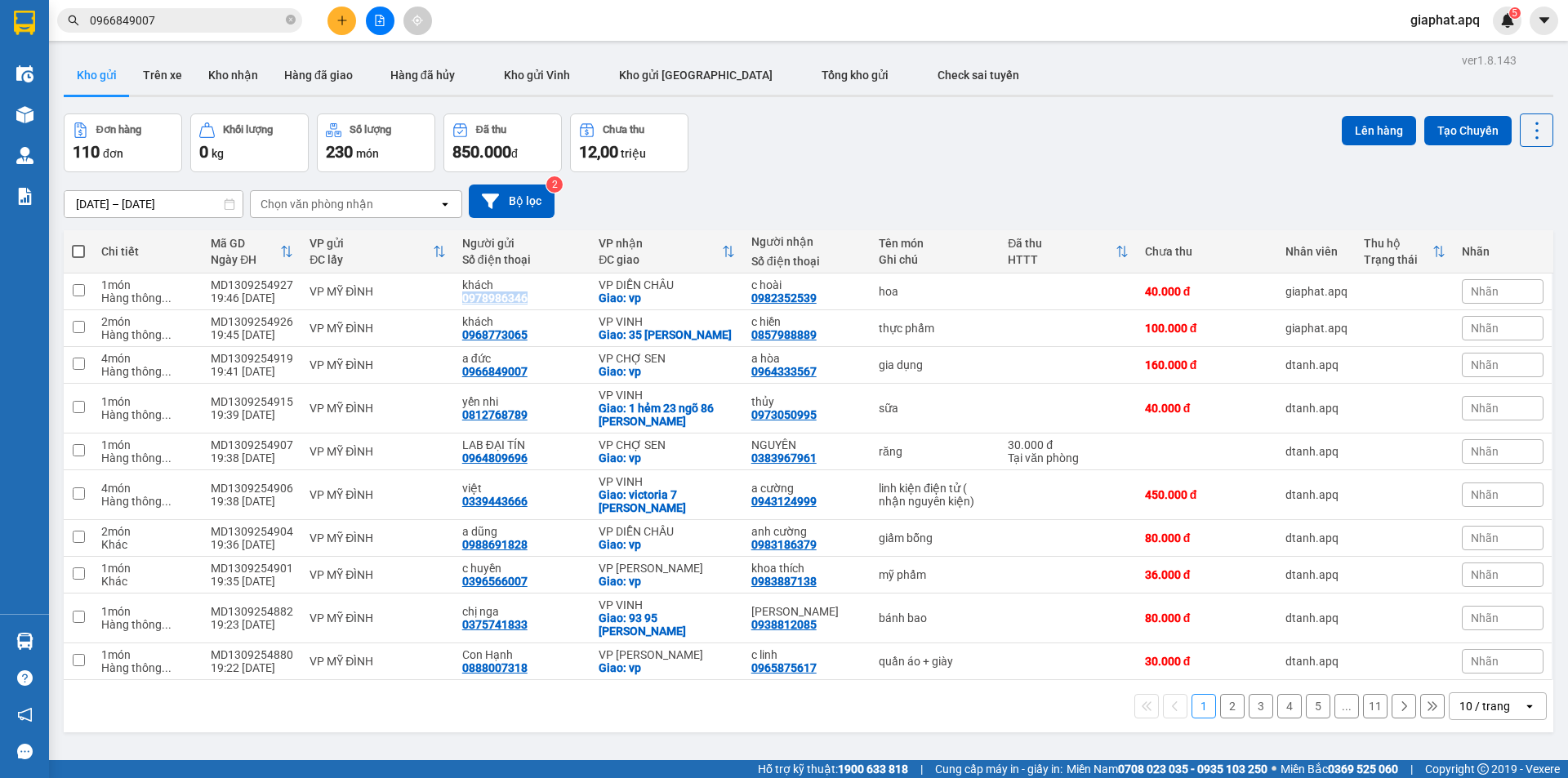
click at [338, 13] on button at bounding box center [342, 21] width 29 height 29
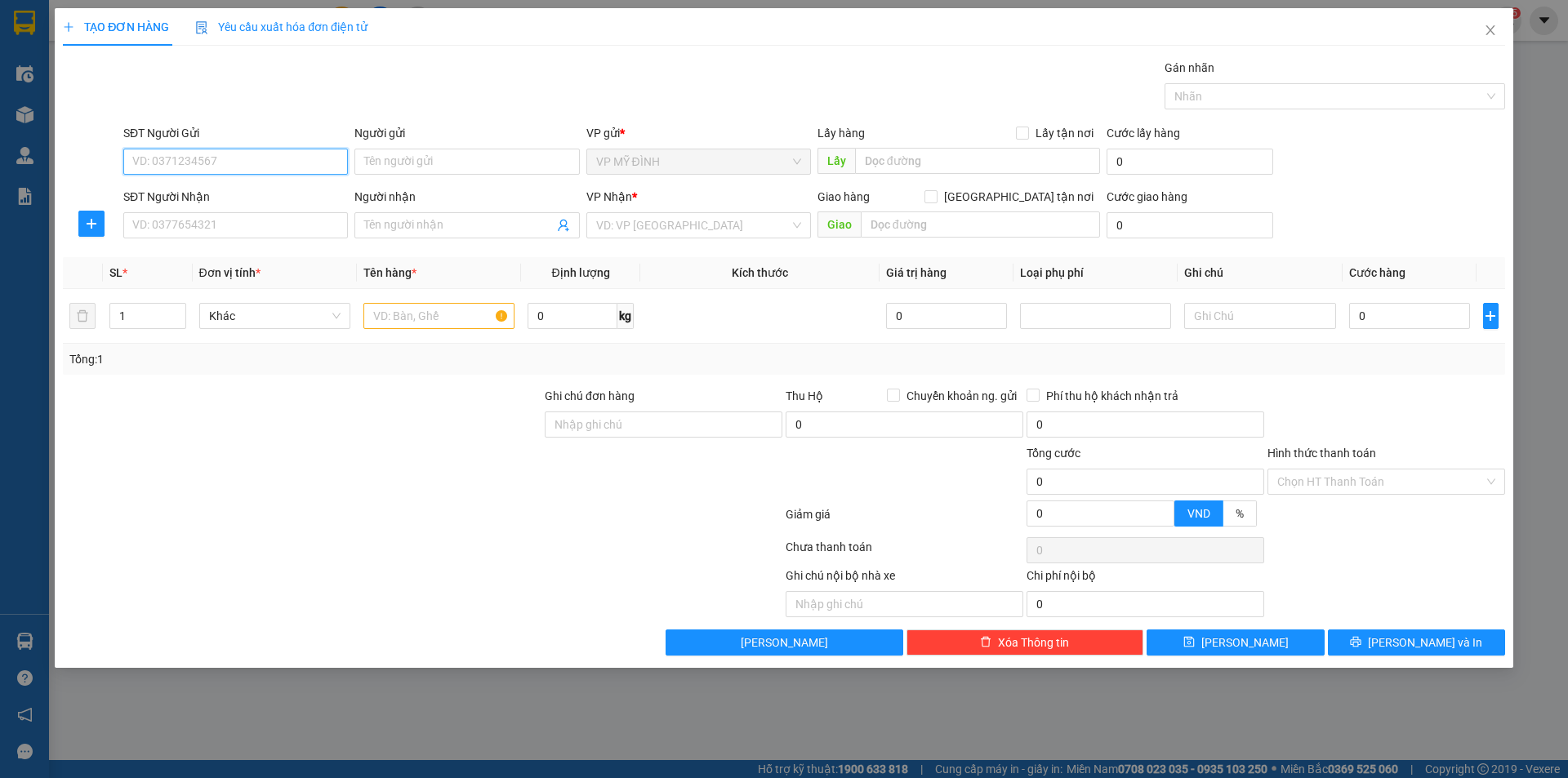
paste input "0978986346"
type input "0978986346"
click at [275, 201] on div "0978986346 - khách" at bounding box center [235, 194] width 205 height 18
type input "khách"
click at [275, 201] on div "0978986346 - khách" at bounding box center [235, 194] width 205 height 18
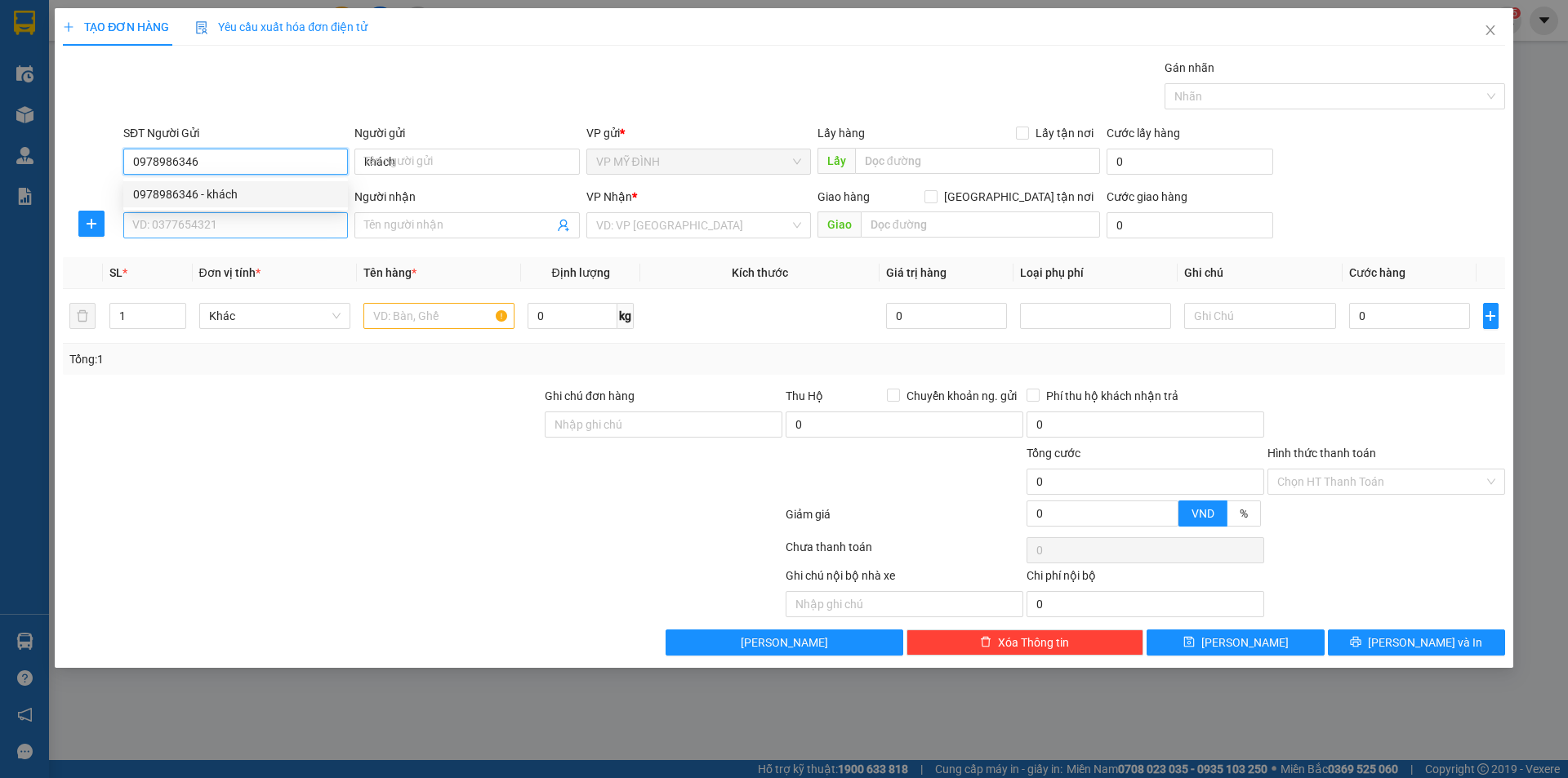
type input "0978986346"
click at [274, 236] on input "SĐT Người Nhận" at bounding box center [235, 225] width 225 height 26
type input "0355151172"
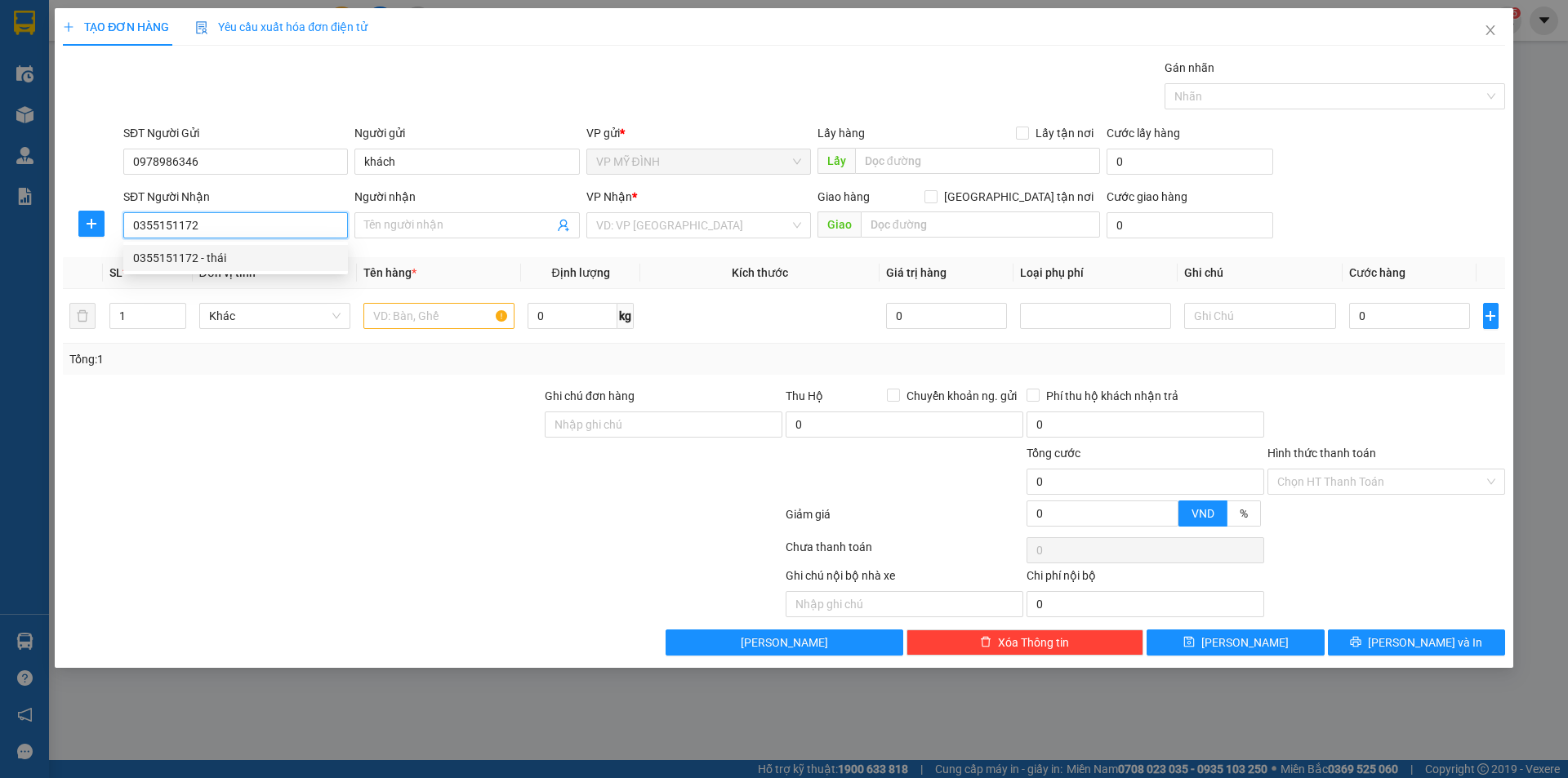
click at [278, 264] on div "0355151172 - thái" at bounding box center [235, 258] width 205 height 18
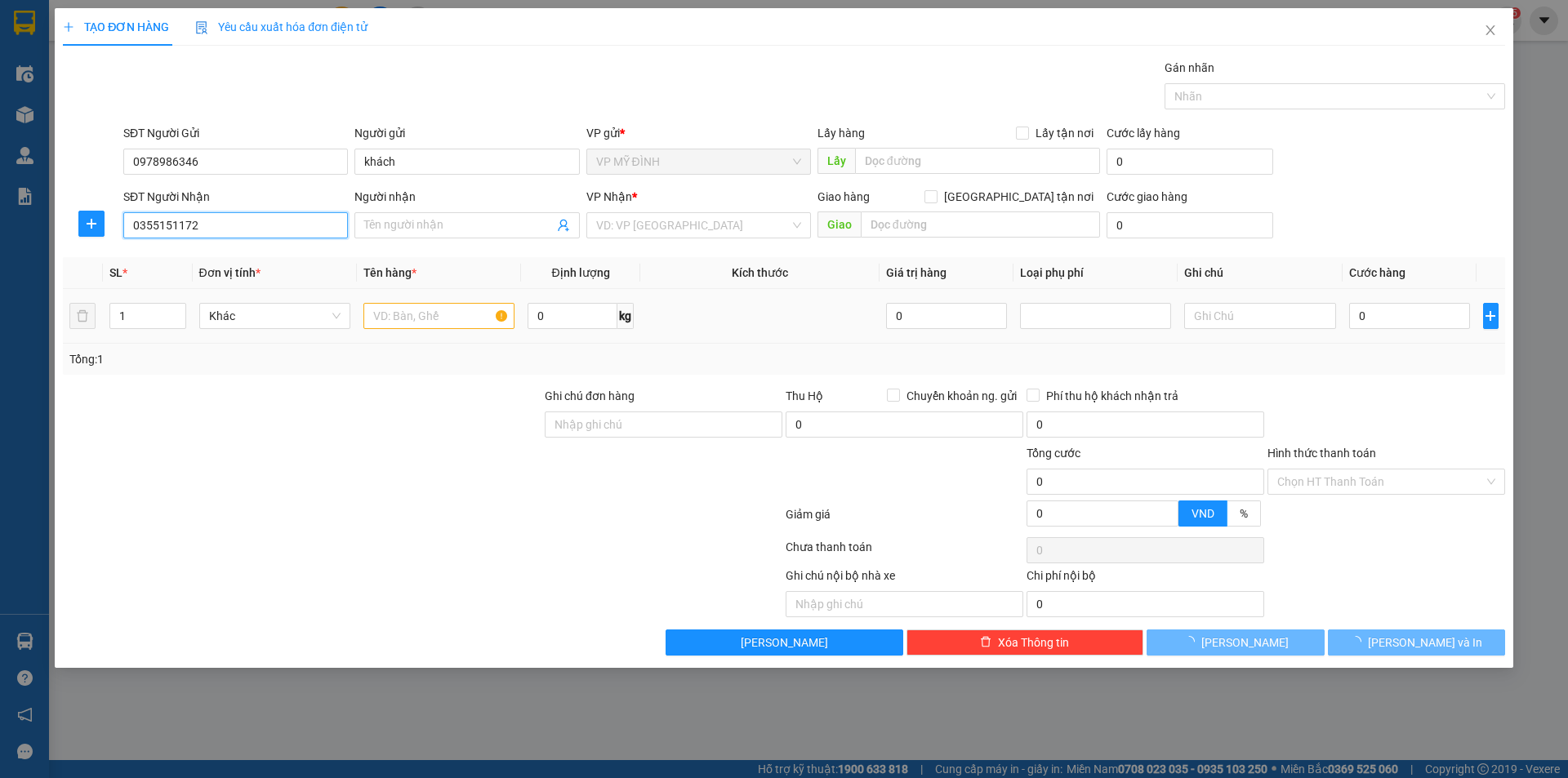
type input "thái"
checkbox input "true"
type input "117 mai lão bạng"
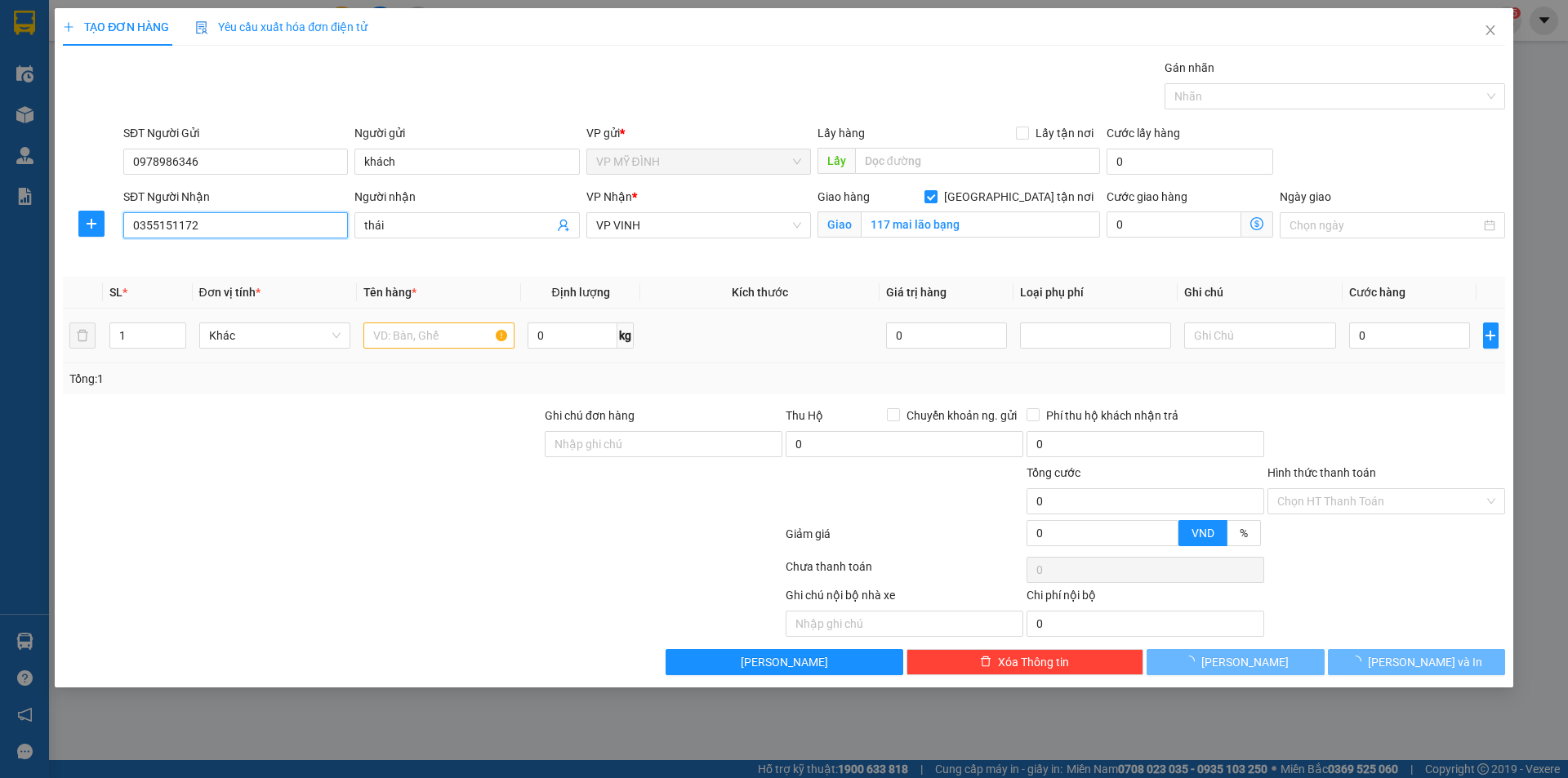
type input "0355151172"
click at [423, 329] on input "text" at bounding box center [439, 335] width 151 height 26
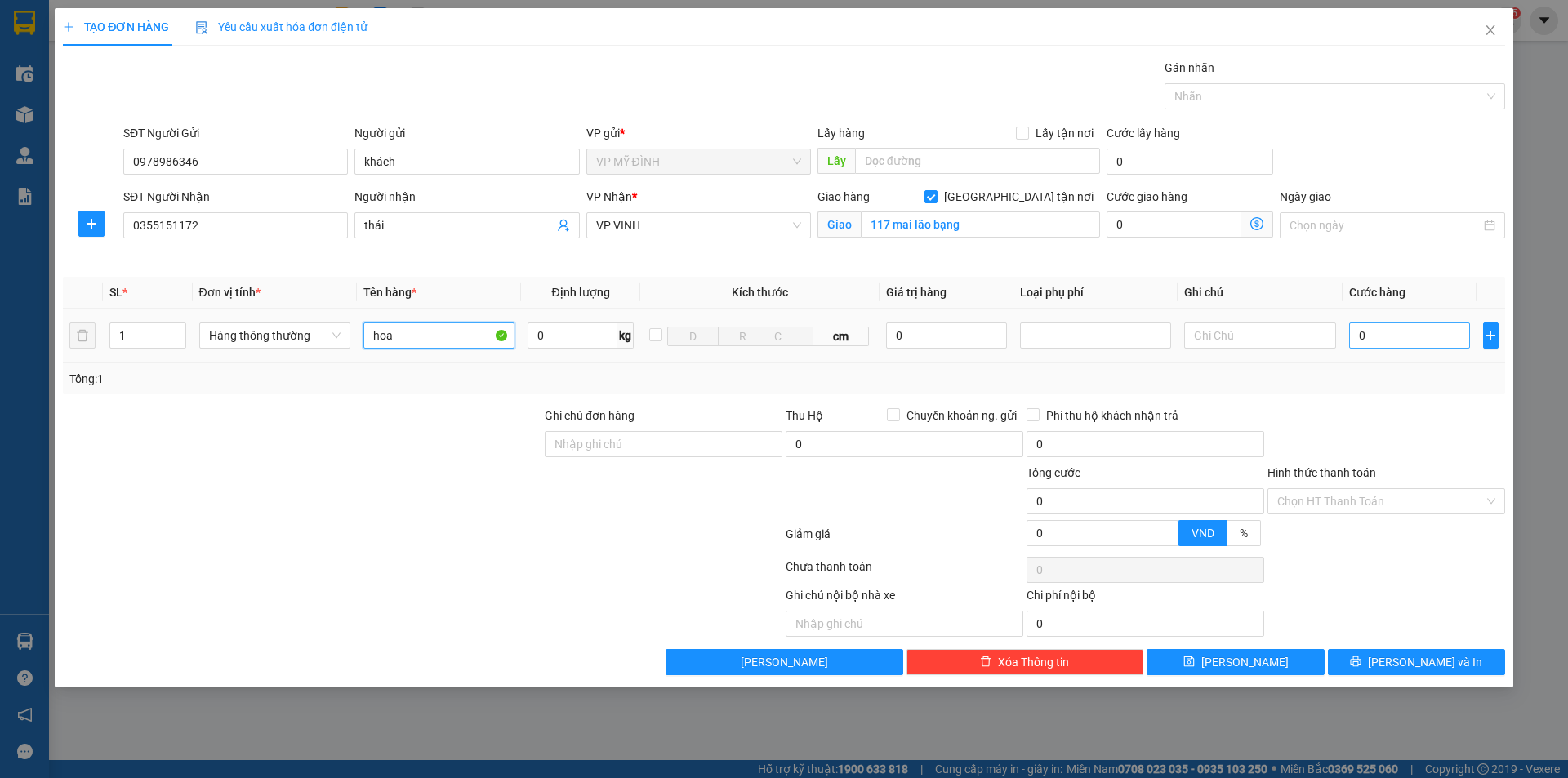
type input "hoa"
click at [1394, 340] on input "0" at bounding box center [1411, 335] width 122 height 26
type input "8"
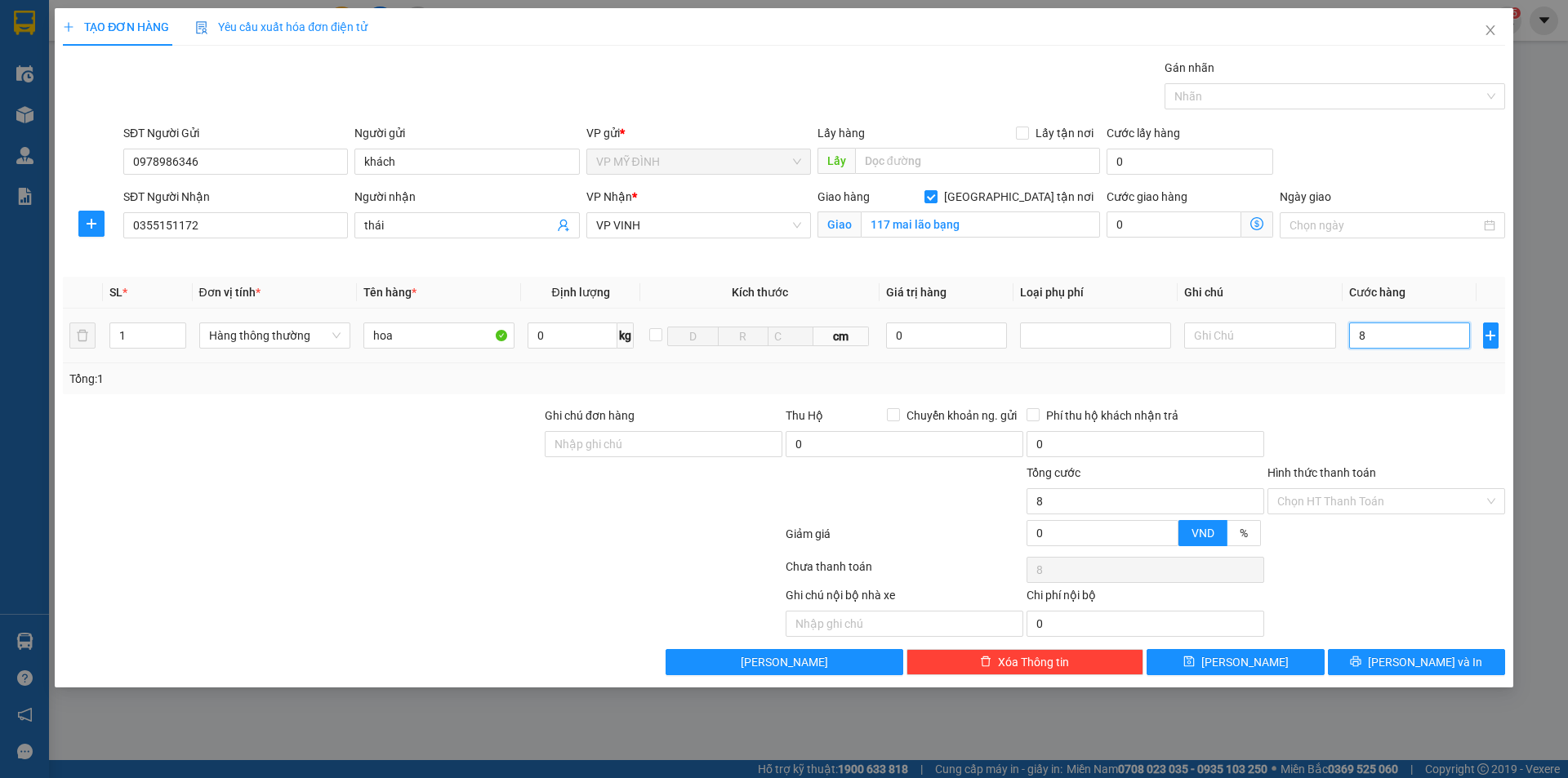
type input "80"
click at [1425, 647] on div "Transit Pickup Surcharge Ids Transit Deliver Surcharge Ids Transit Deliver Surc…" at bounding box center [784, 367] width 1443 height 616
type input "80.000"
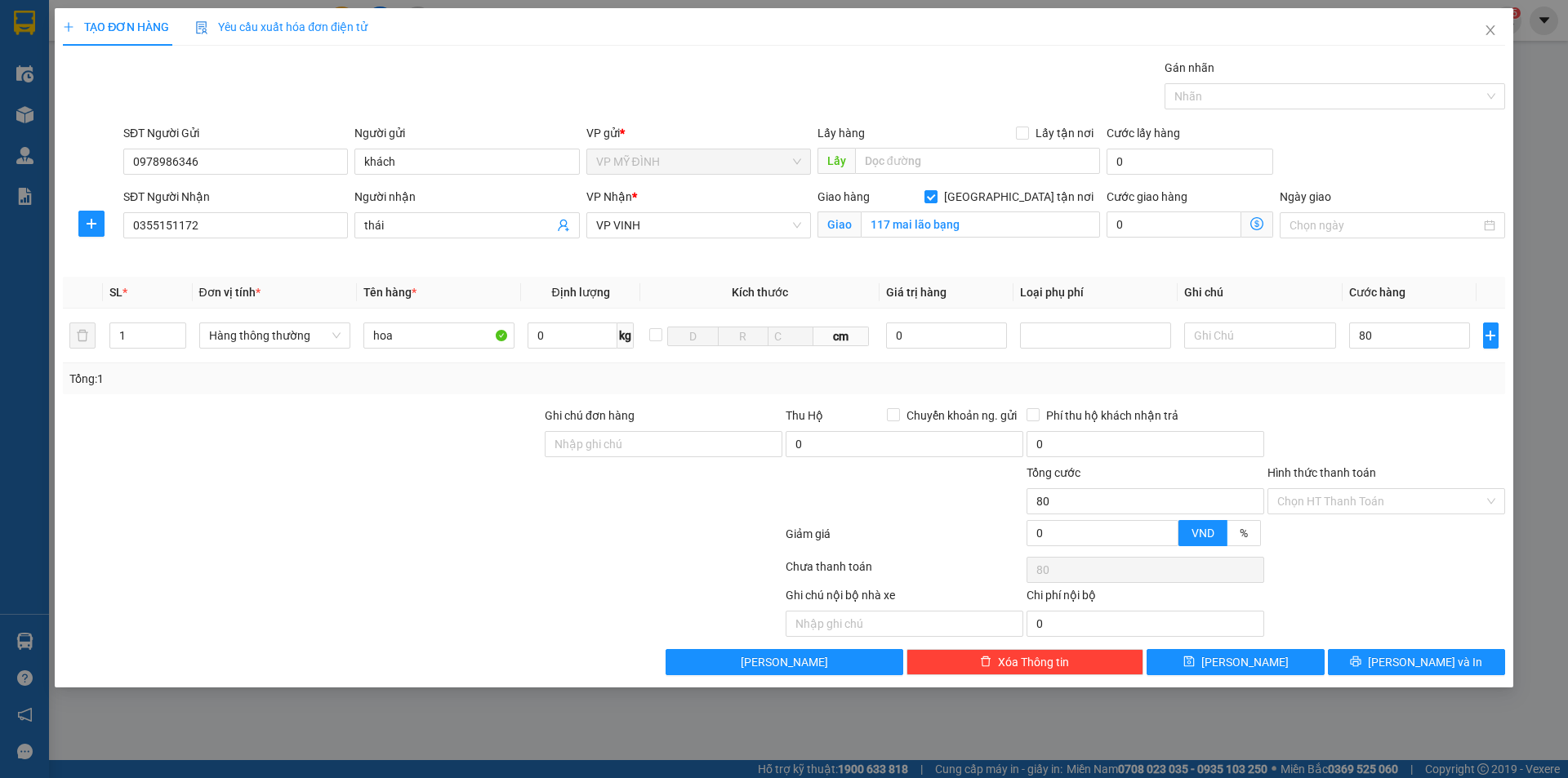
type input "80.000"
click at [1424, 658] on span "[PERSON_NAME] và In" at bounding box center [1426, 662] width 114 height 18
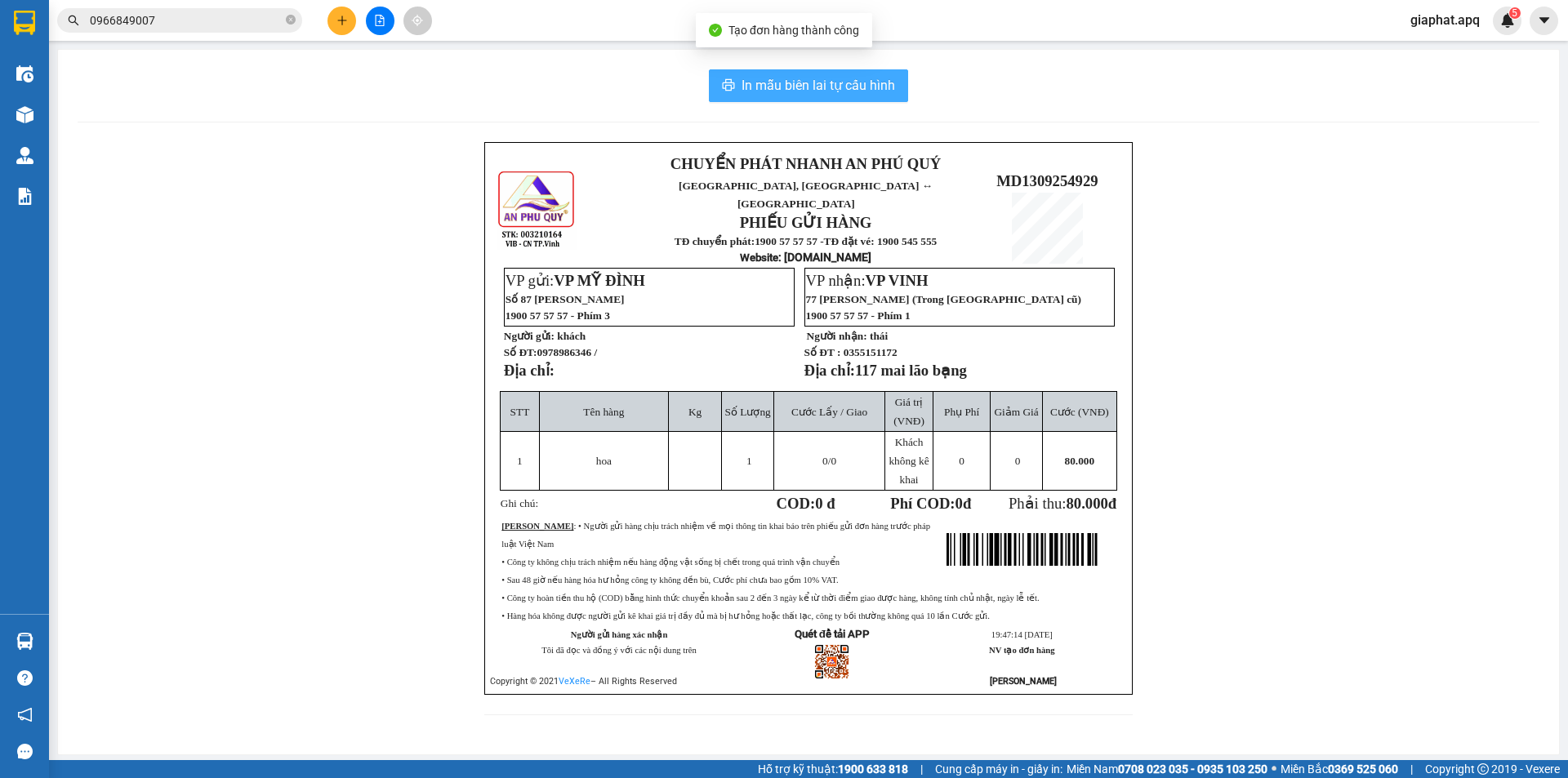
click at [814, 80] on span "In mẫu biên lai tự cấu hình" at bounding box center [818, 85] width 153 height 20
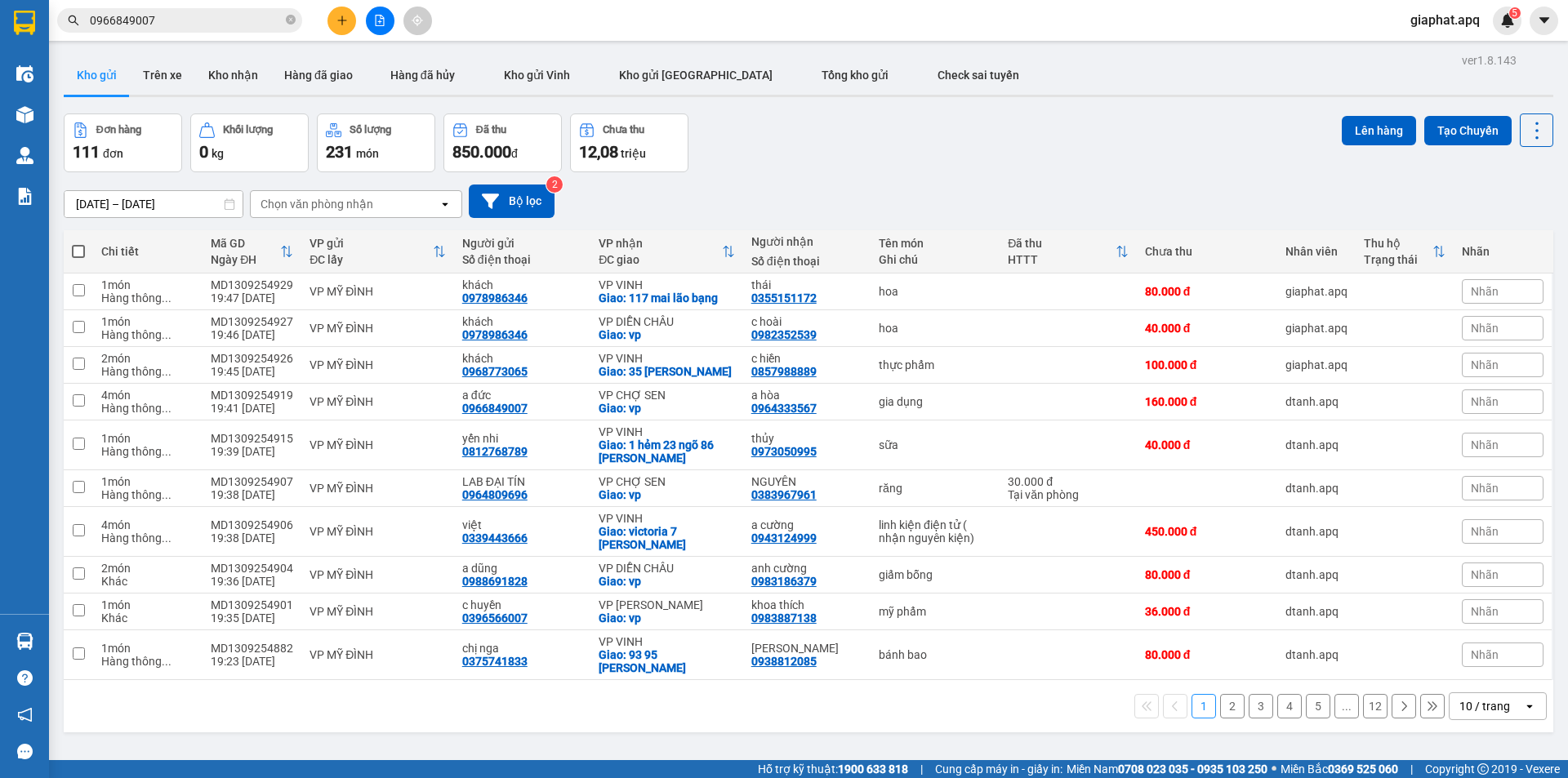
click at [337, 16] on icon "plus" at bounding box center [342, 20] width 12 height 12
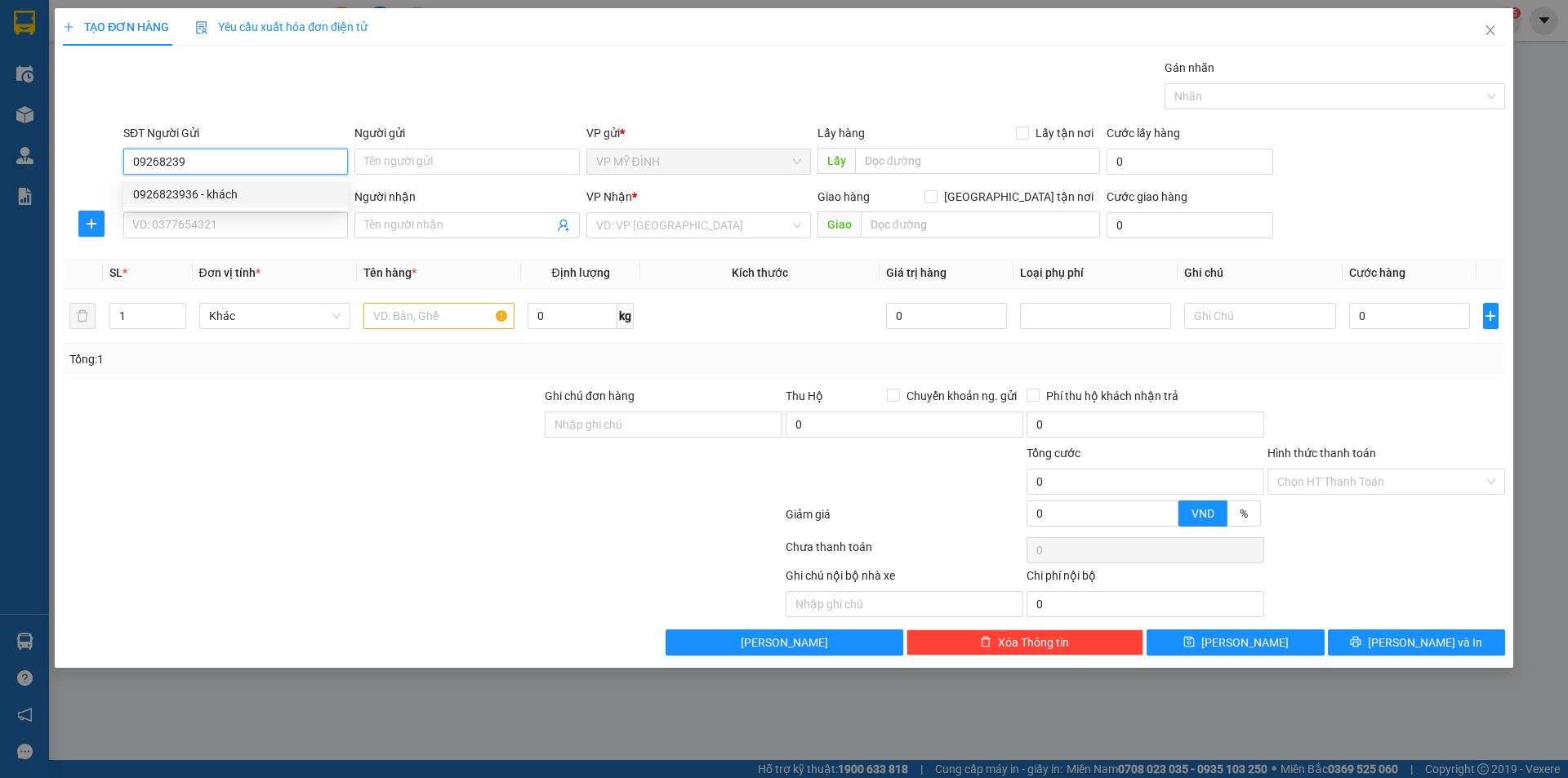
drag, startPoint x: 236, startPoint y: 202, endPoint x: 236, endPoint y: 219, distance: 17.0
click at [236, 203] on div "0926823936 - khách" at bounding box center [235, 194] width 225 height 26
type input "0926823936"
type input "khách"
type input "0926823936"
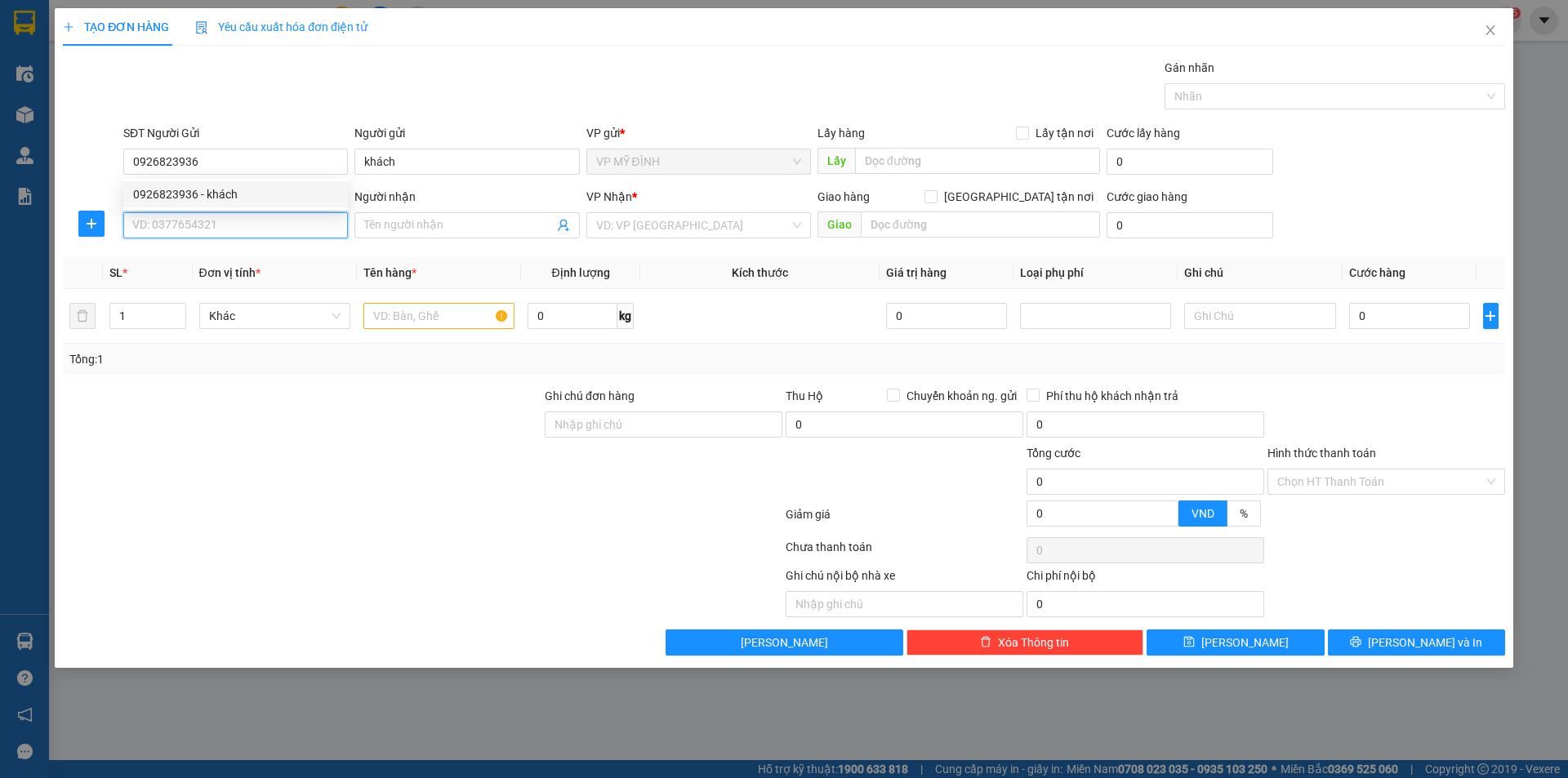
click at [237, 222] on input "SĐT Người Nhận" at bounding box center [235, 225] width 225 height 26
click at [247, 278] on div "0886779977 - a việt" at bounding box center [235, 284] width 205 height 18
type input "0886779977"
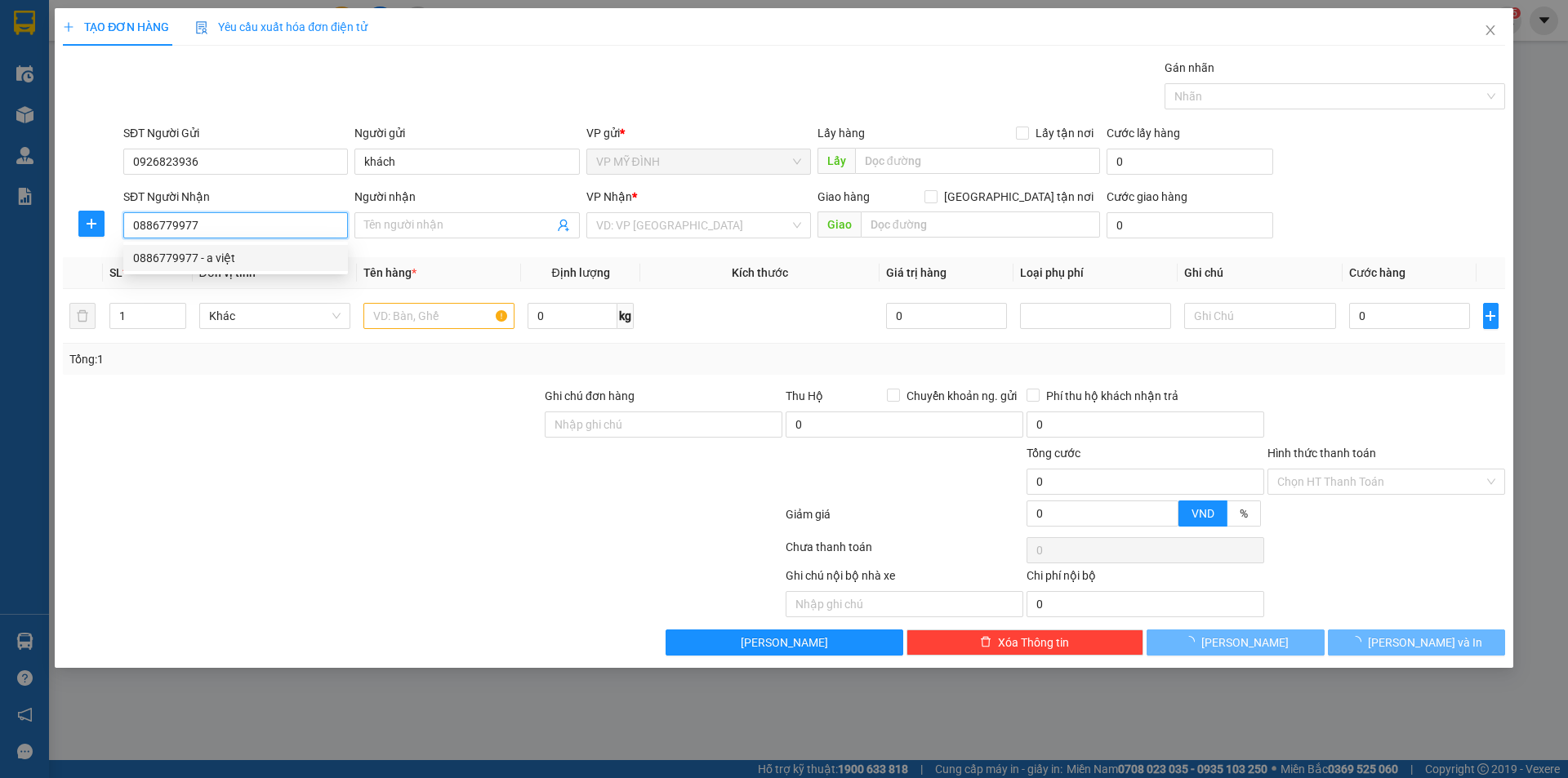
type input "a việt"
checkbox input "true"
type input "vp"
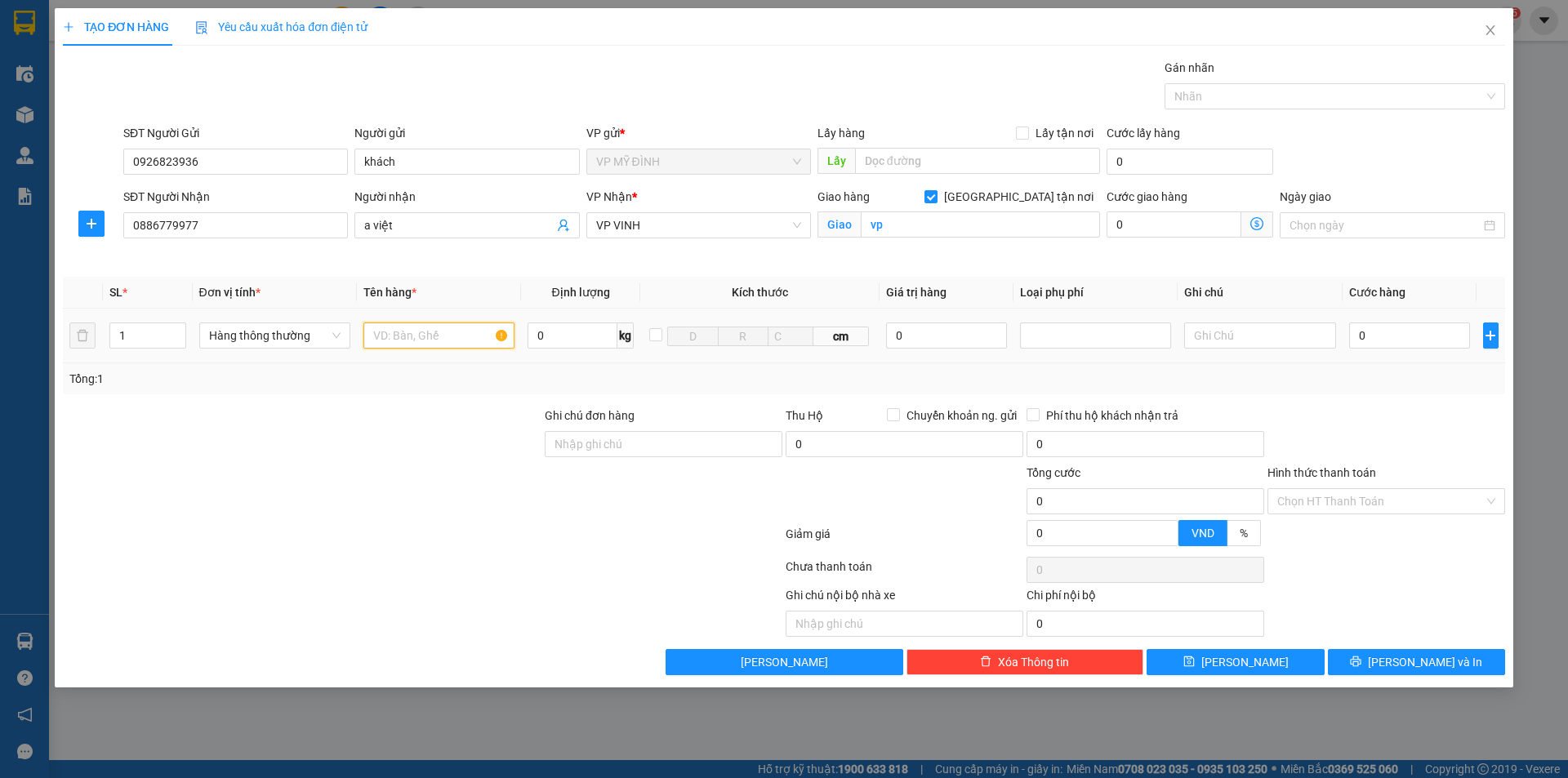
click at [399, 342] on input "text" at bounding box center [439, 335] width 151 height 26
type input "vợt"
click at [1405, 333] on input "0" at bounding box center [1411, 335] width 122 height 26
type input "4"
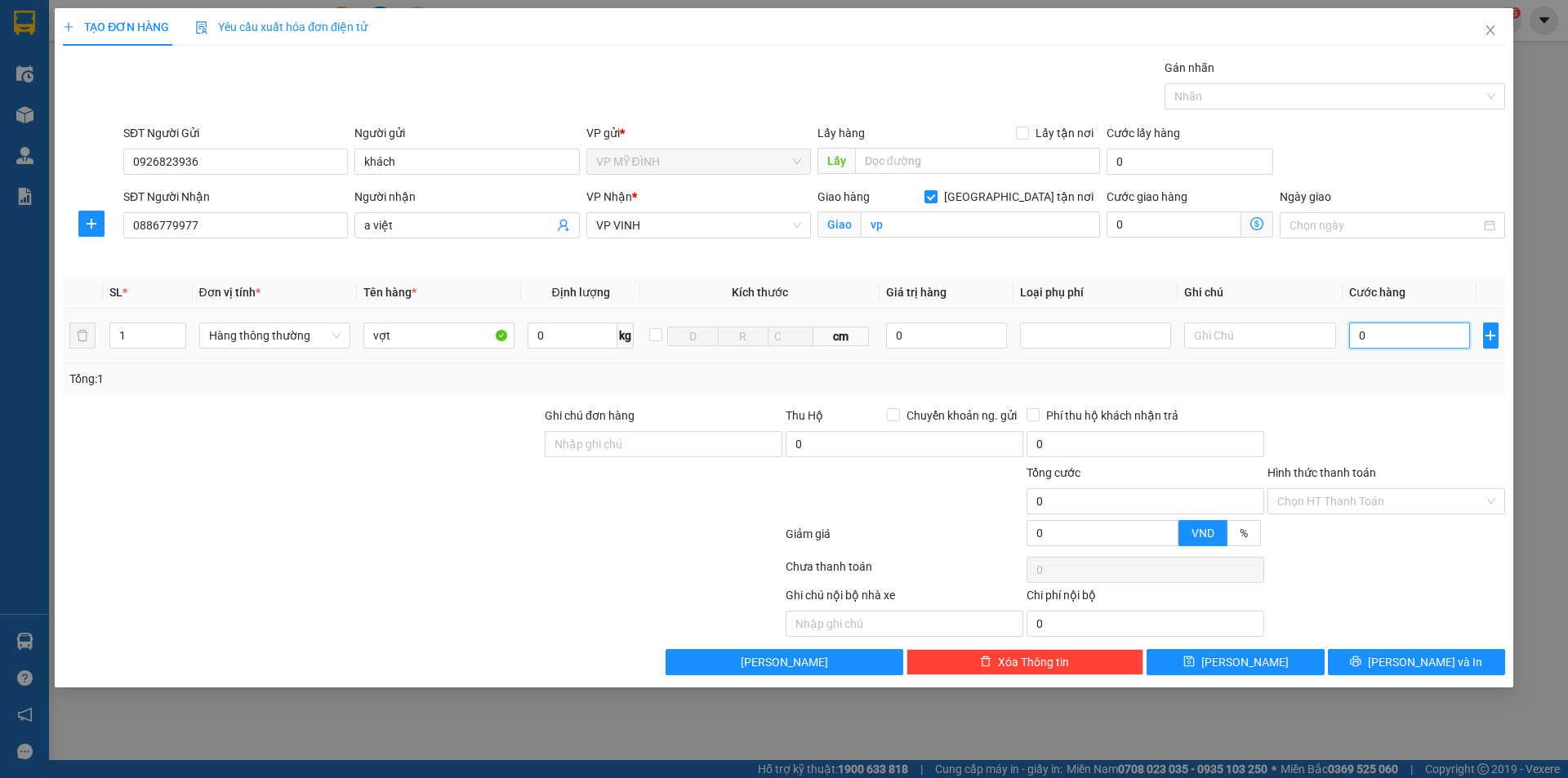
type input "4"
type input "40"
type input "40.000"
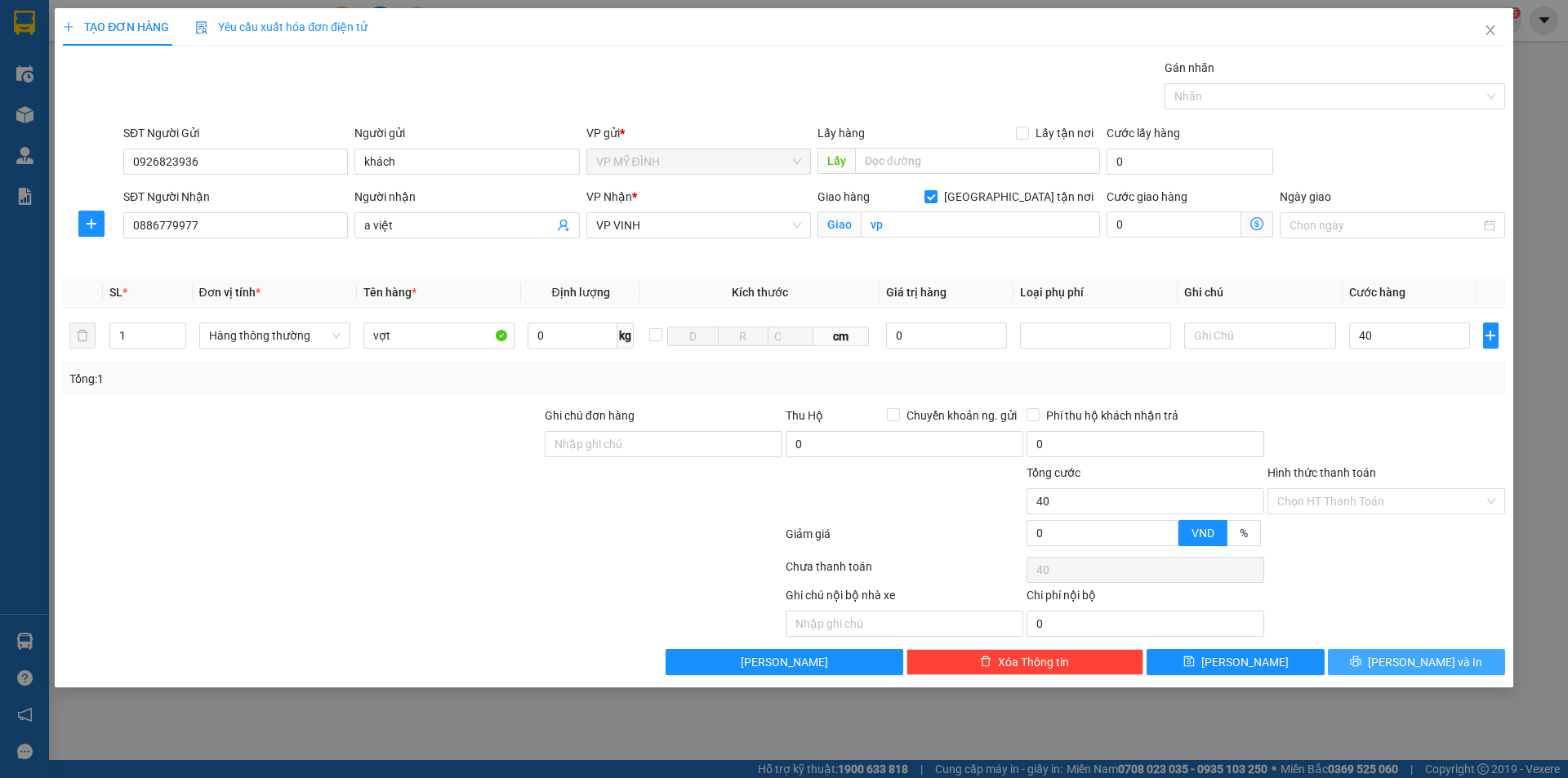
type input "40.000"
click at [1416, 663] on span "[PERSON_NAME] và In" at bounding box center [1426, 662] width 114 height 18
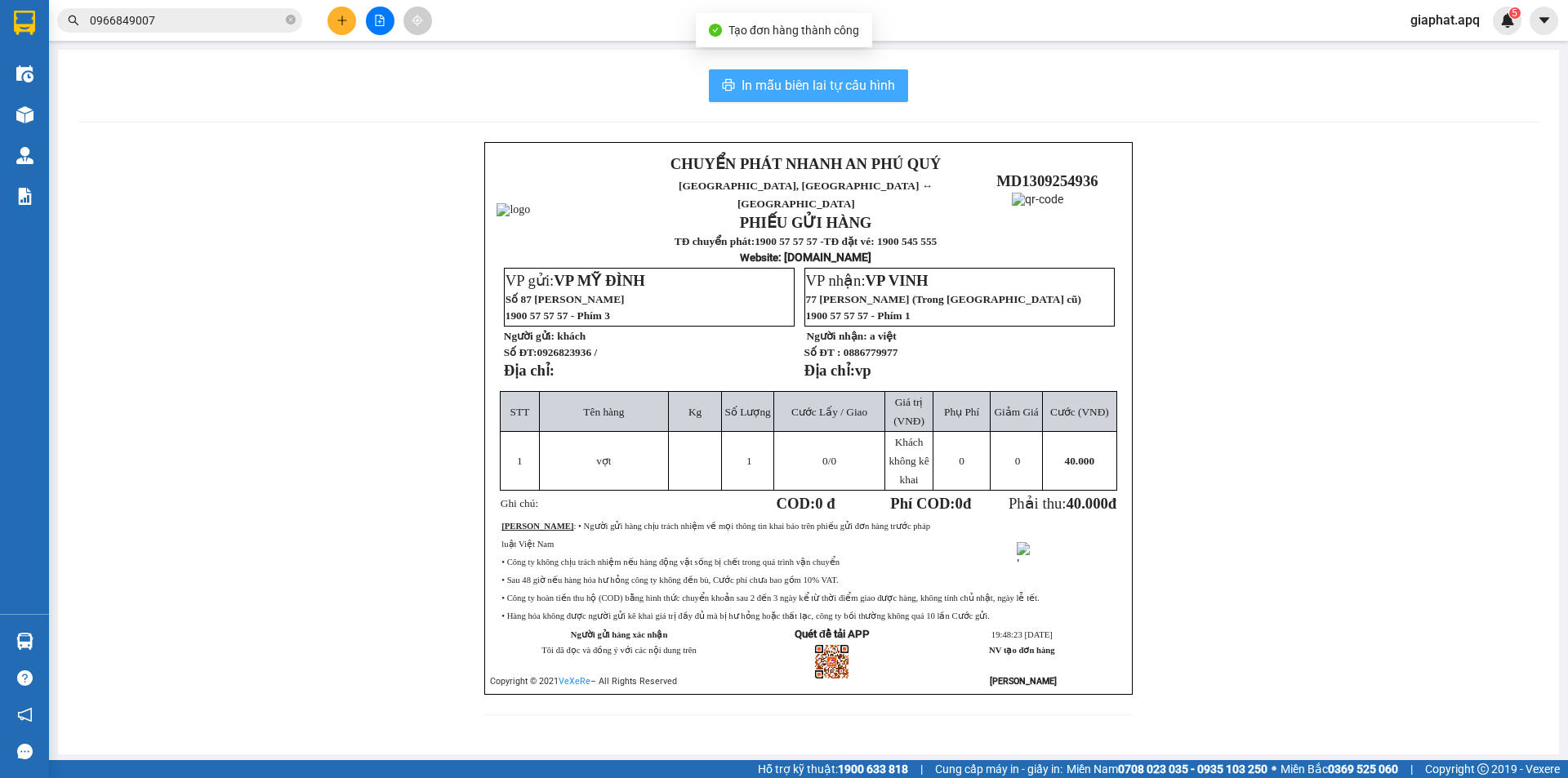
click at [794, 72] on button "In mẫu biên lai tự cấu hình" at bounding box center [809, 86] width 200 height 33
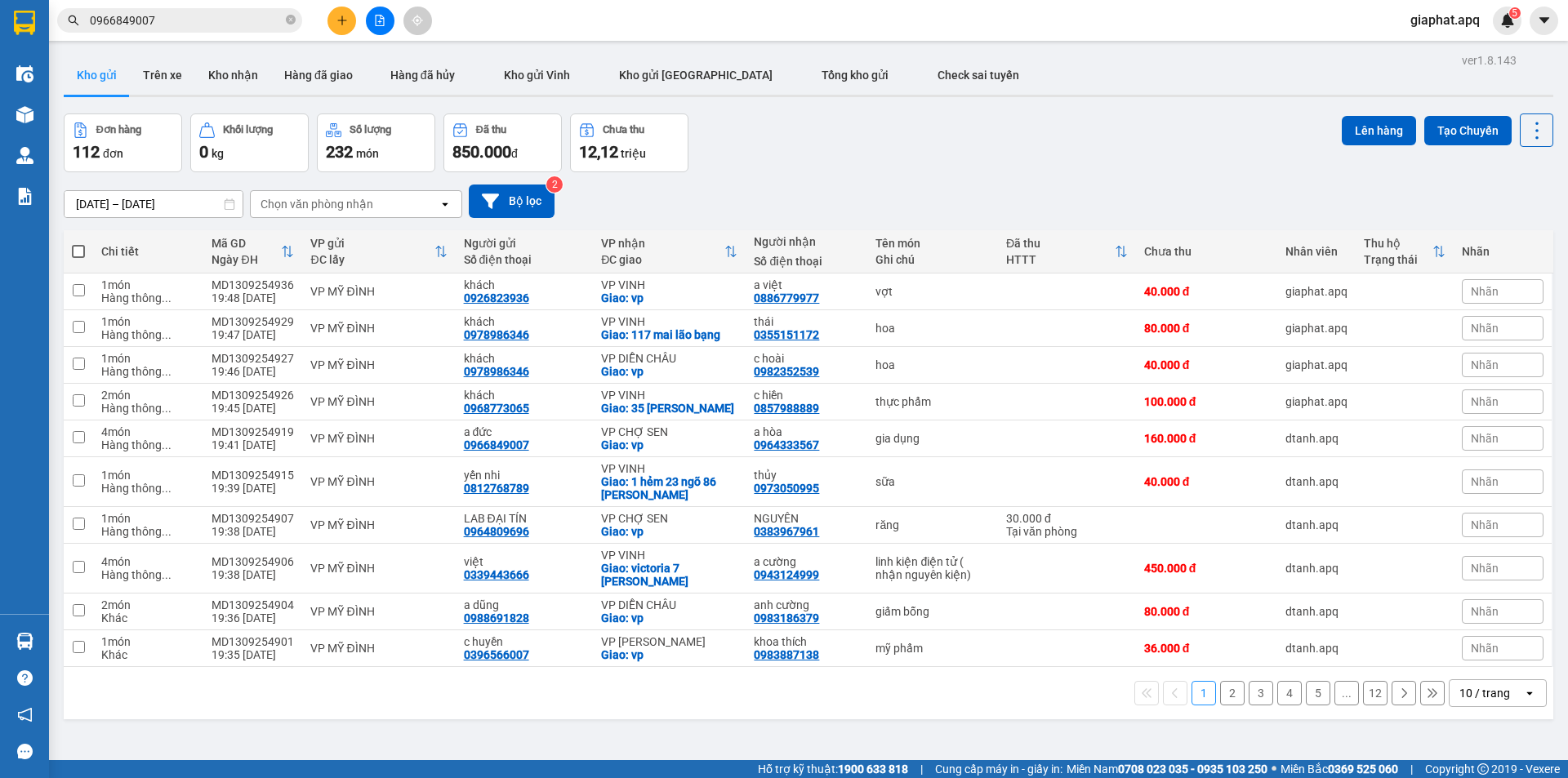
click at [348, 25] on button at bounding box center [342, 21] width 29 height 29
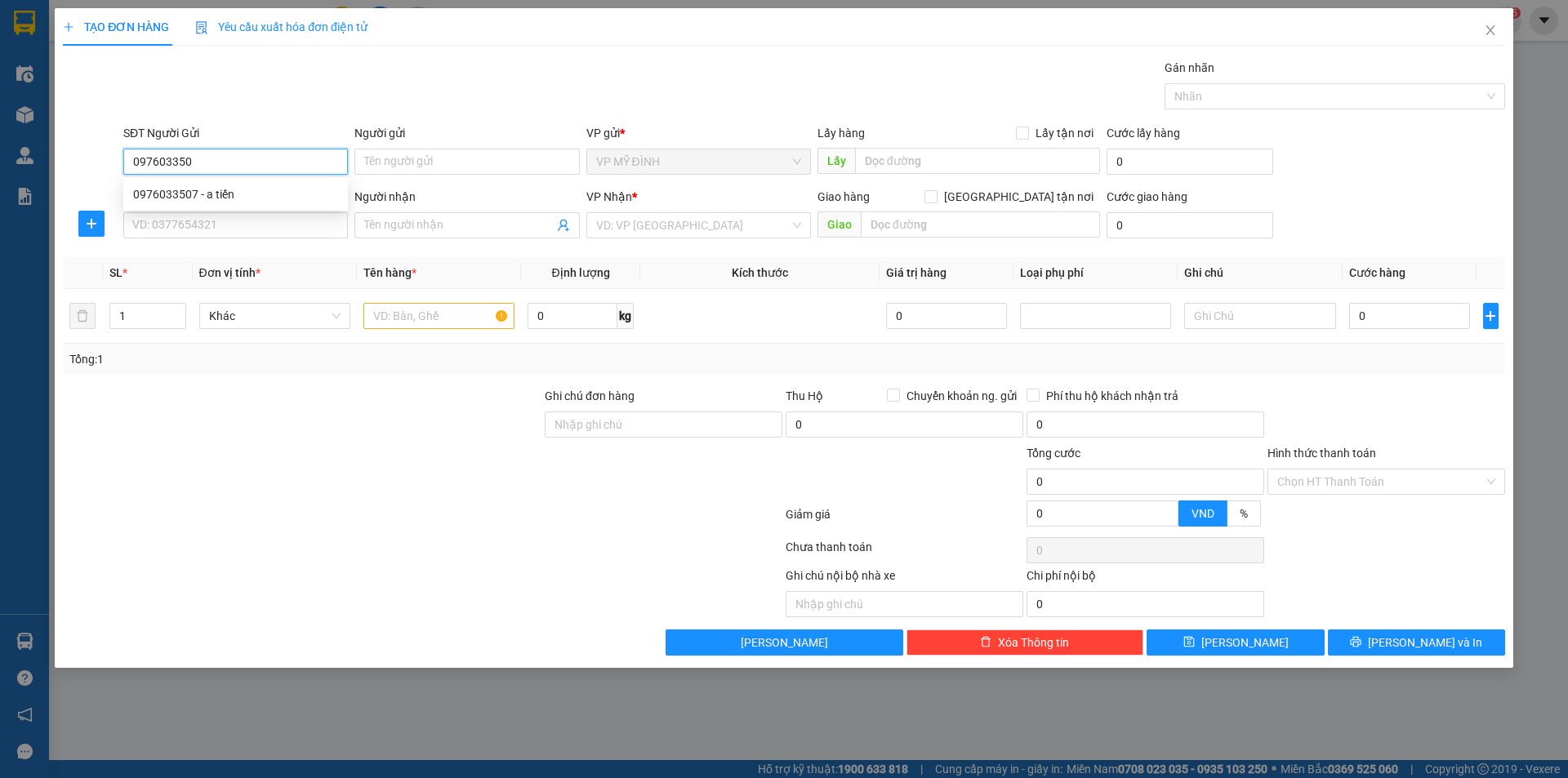
type input "0976033507"
click at [213, 200] on div "0976033507 - a tiến" at bounding box center [235, 194] width 205 height 18
type input "a tiến"
type input "0976033507"
click at [210, 227] on input "SĐT Người Nhận" at bounding box center [235, 225] width 225 height 26
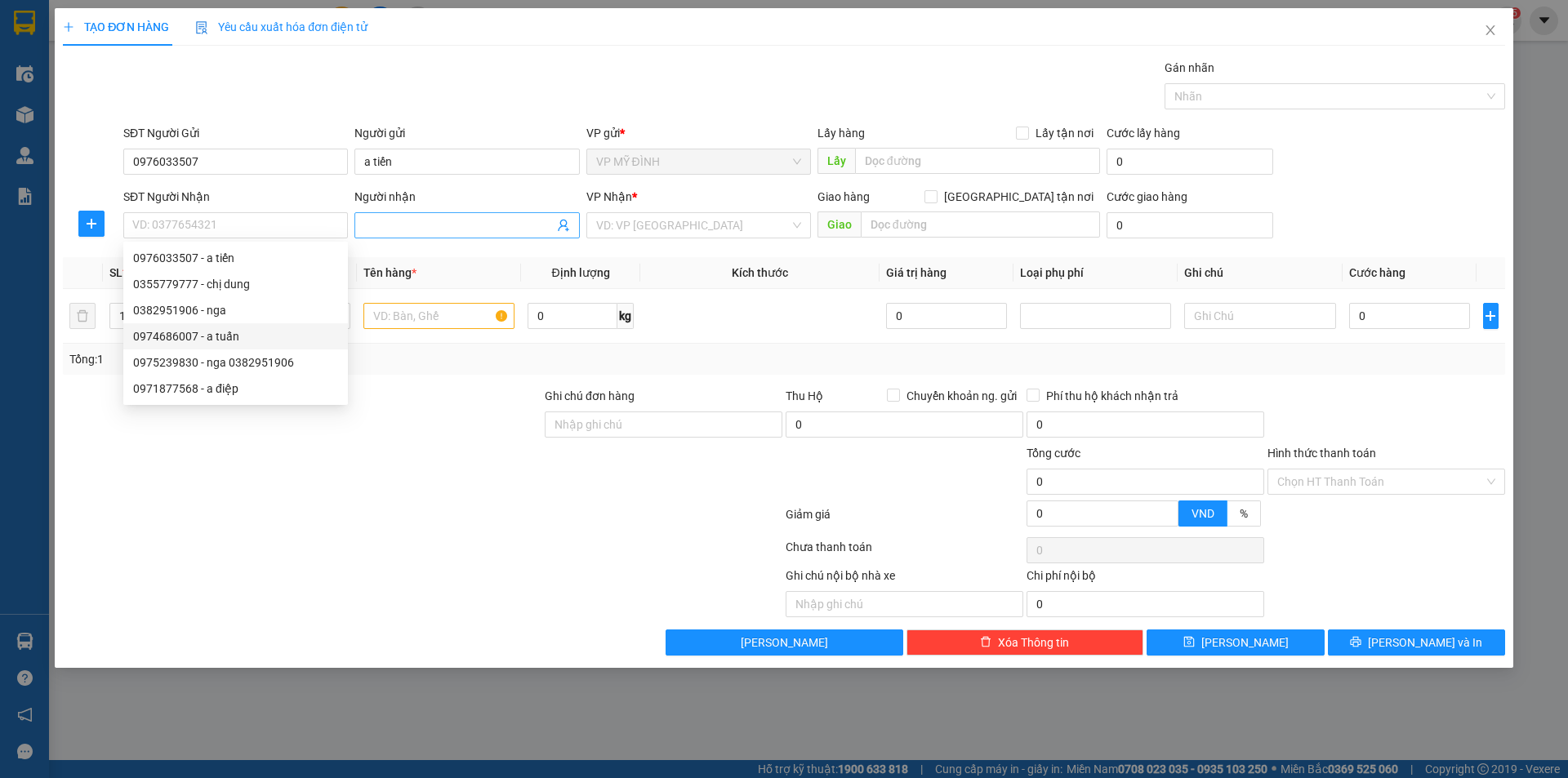
click at [557, 227] on icon "user-add" at bounding box center [563, 225] width 13 height 13
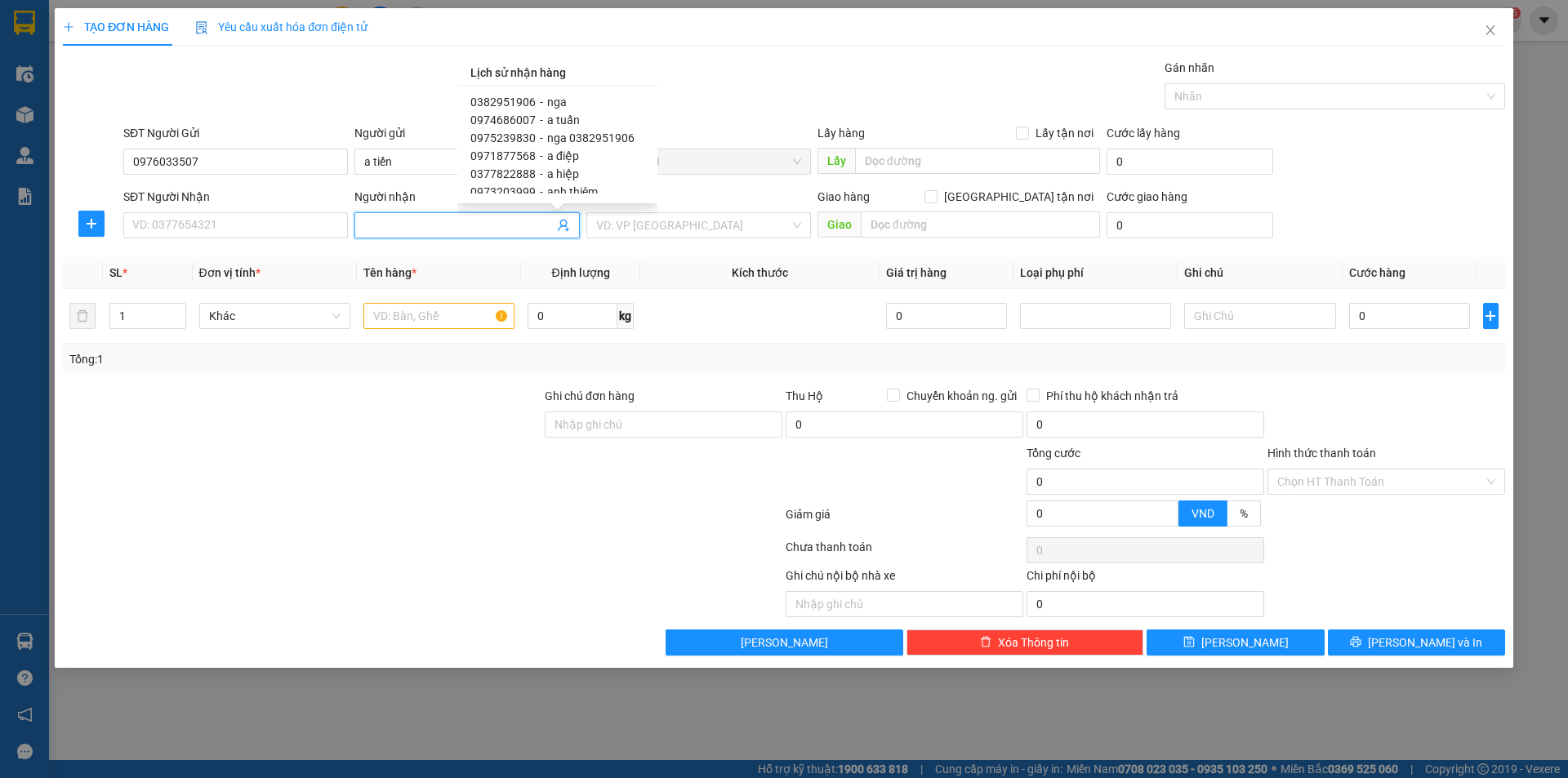
scroll to position [24, 0]
click at [568, 167] on span "a hiệp" at bounding box center [563, 170] width 32 height 13
type input "0377822888"
type input "a hiệp"
type input "sn 1 ngõ 61 đường dương kiên"
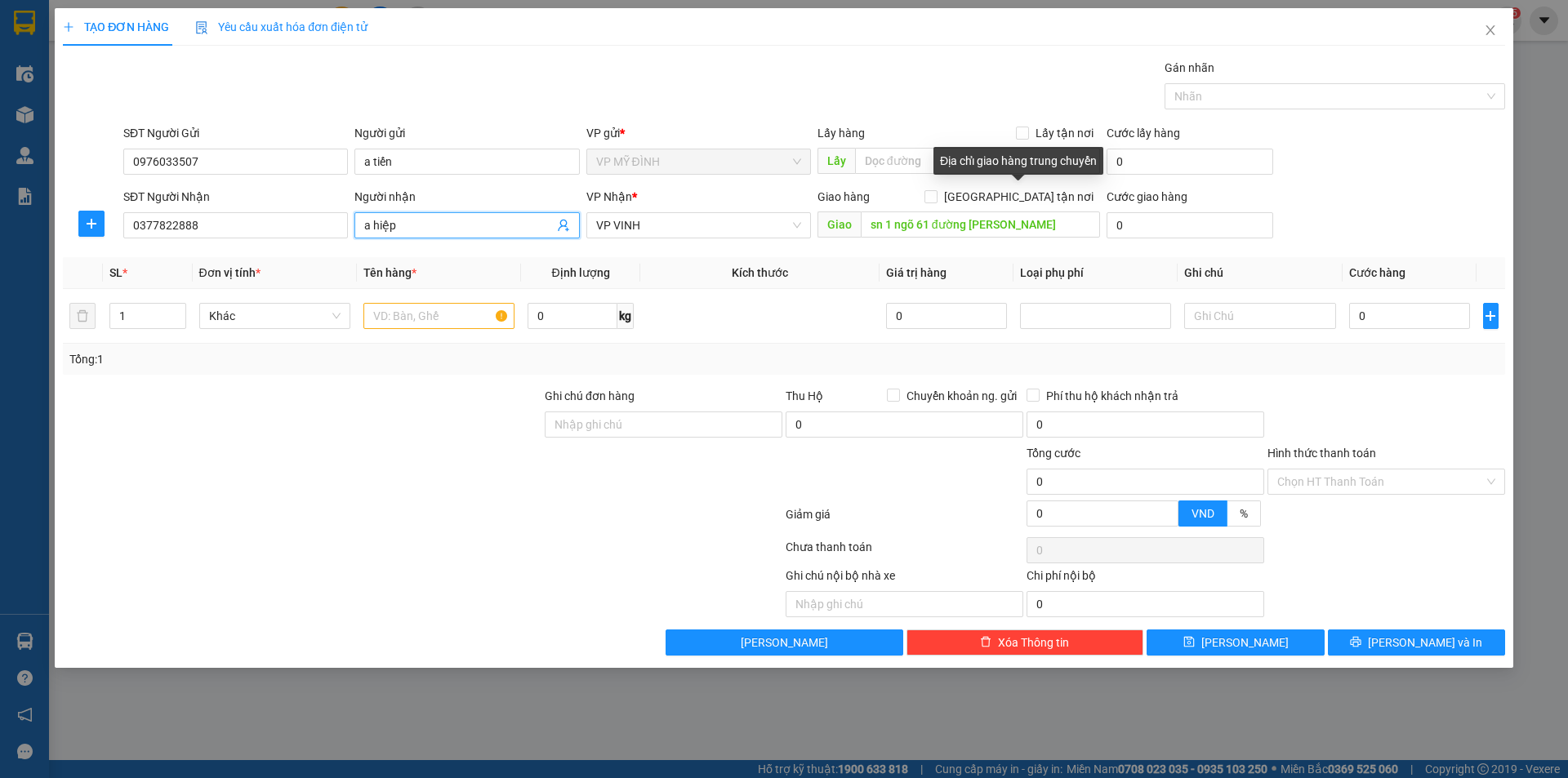
click at [1022, 187] on form "SĐT Người Gửi 0976033507 Người gửi a tiến VP gửi * VP MỸ ĐÌNH Lấy hàng Lấy tận …" at bounding box center [784, 184] width 1443 height 121
drag, startPoint x: 1019, startPoint y: 190, endPoint x: 1027, endPoint y: 192, distance: 8.2
click at [936, 190] on input "[GEOGRAPHIC_DATA][PERSON_NAME] nơi" at bounding box center [930, 196] width 12 height 12
checkbox input "true"
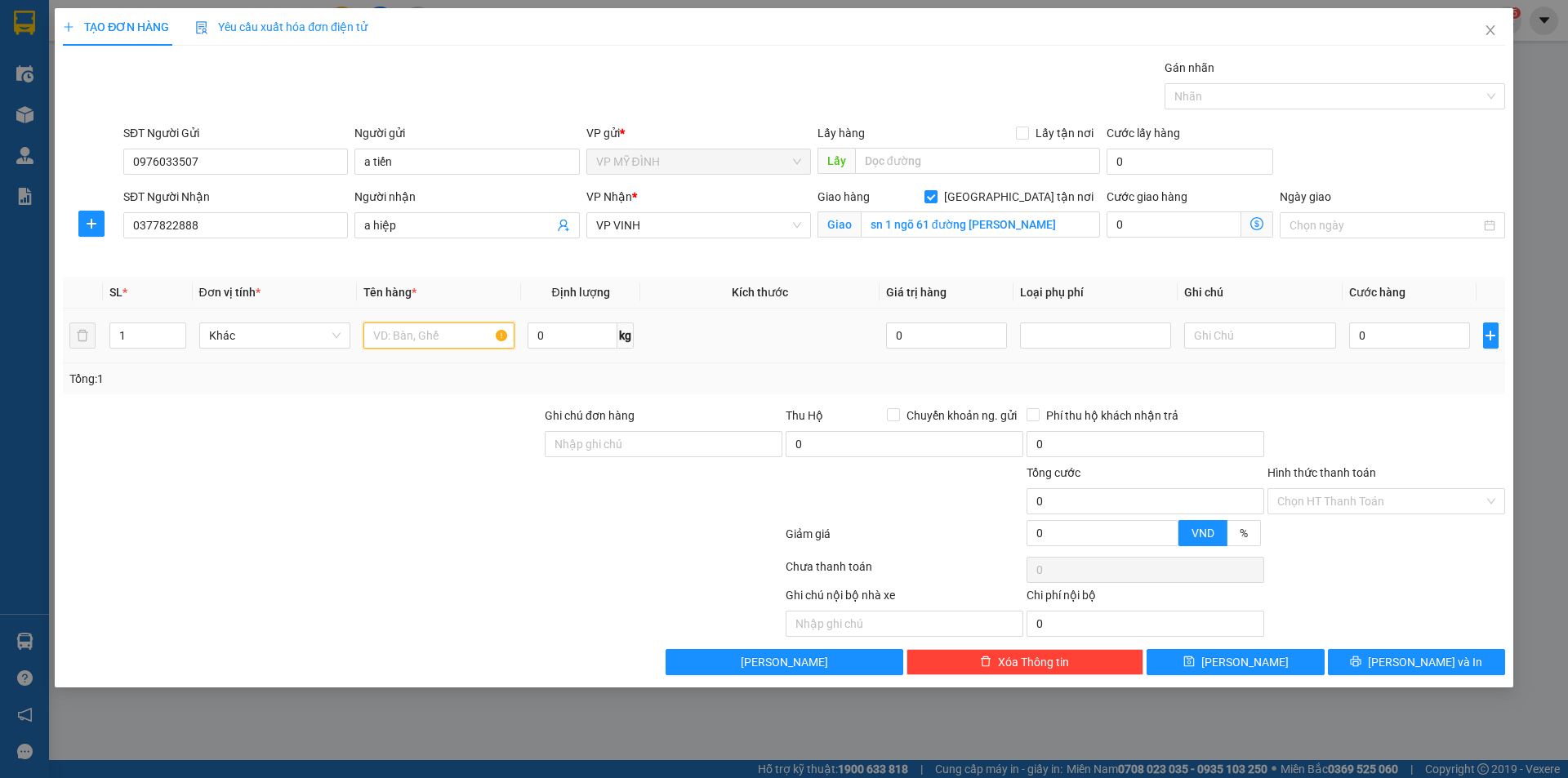
click at [405, 335] on input "text" at bounding box center [439, 335] width 151 height 26
type input "quần áo"
click at [1387, 345] on input "0" at bounding box center [1411, 335] width 122 height 26
type input "4"
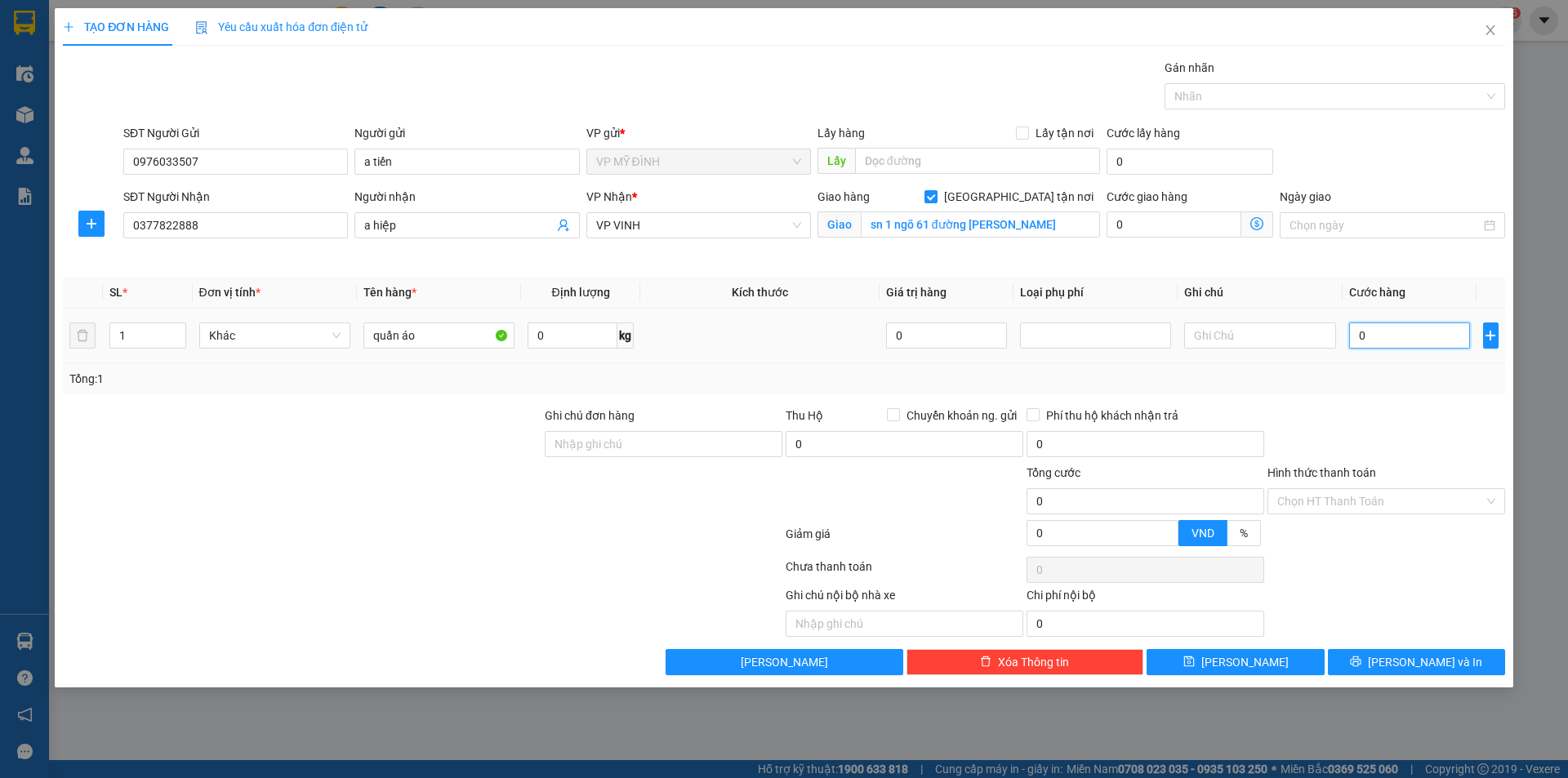
type input "4"
type input "40"
type input "40.000"
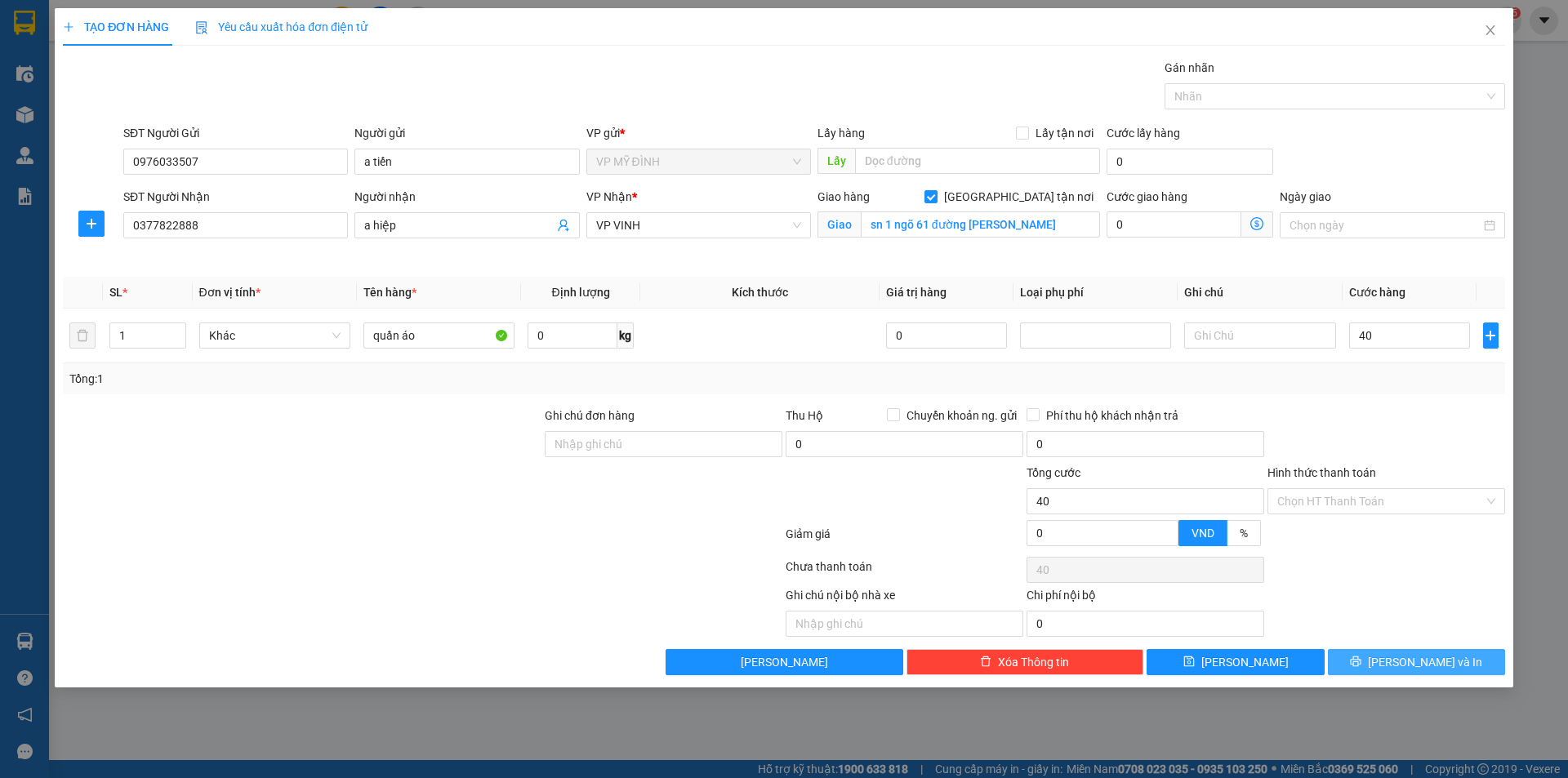
type input "40.000"
click at [1427, 667] on span "[PERSON_NAME] và In" at bounding box center [1426, 662] width 114 height 18
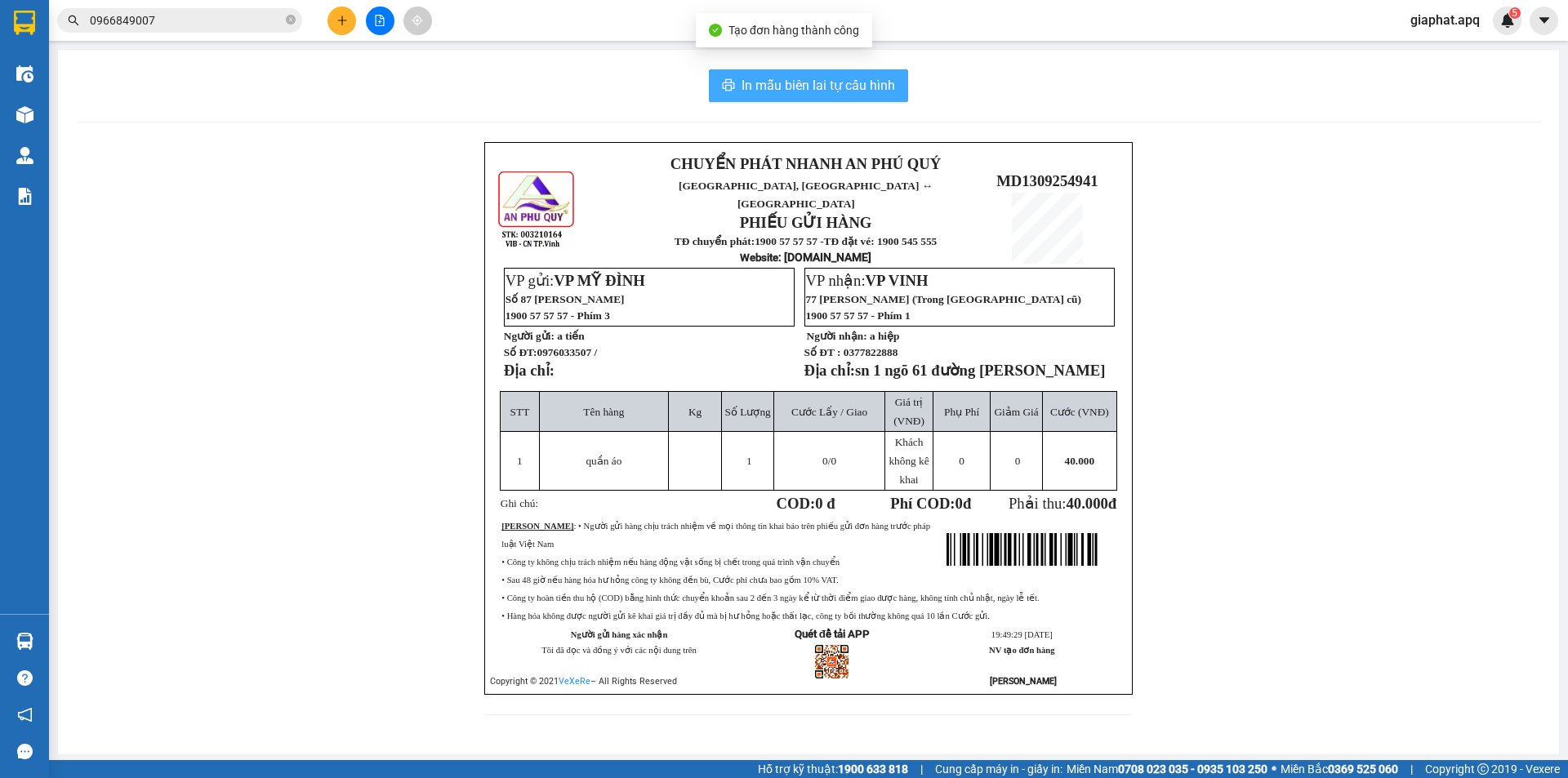
drag, startPoint x: 783, startPoint y: 86, endPoint x: 988, endPoint y: 117, distance: 207.3
click at [783, 85] on span "In mẫu biên lai tự cấu hình" at bounding box center [818, 85] width 153 height 20
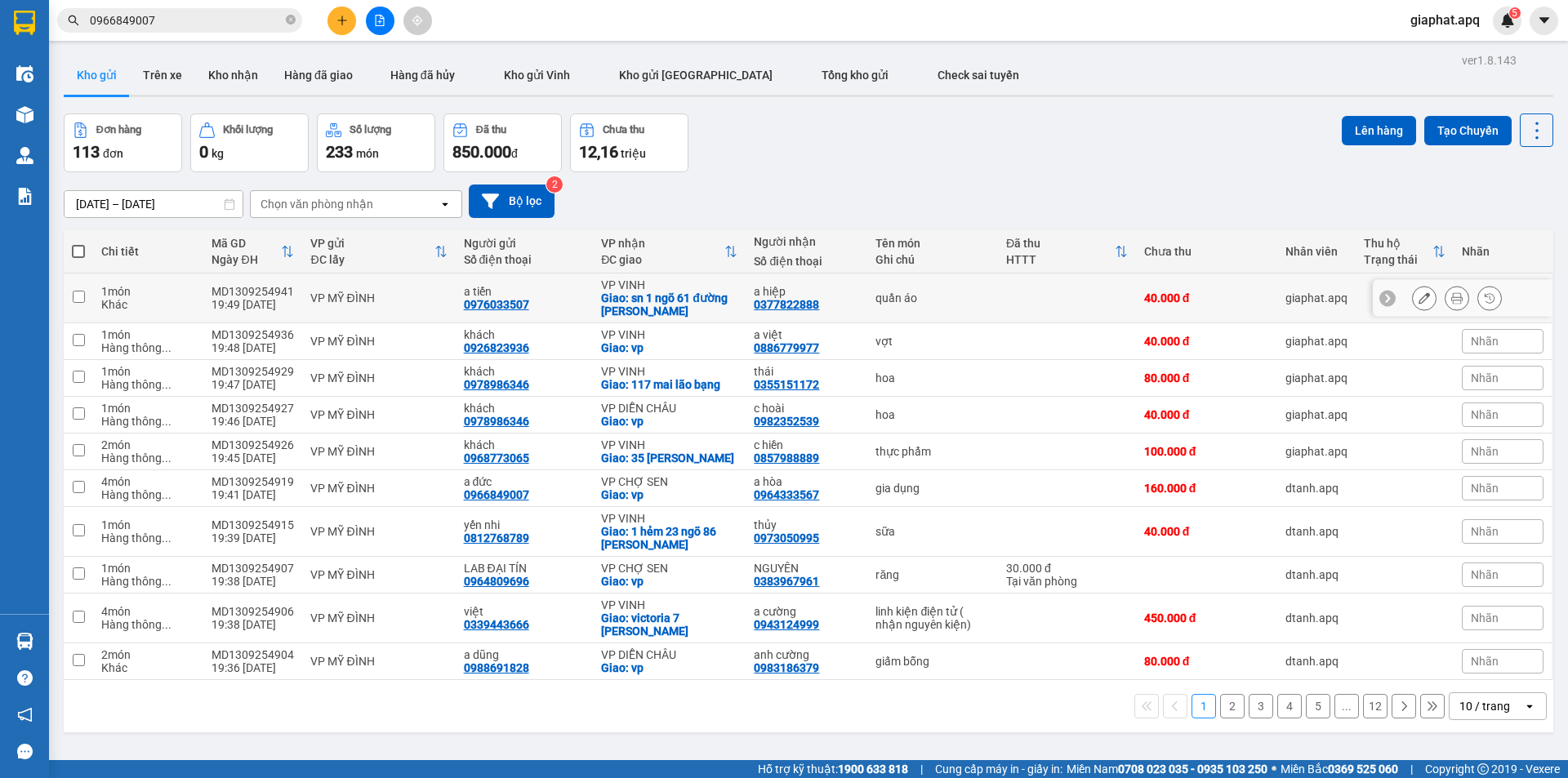
click at [1419, 298] on icon at bounding box center [1425, 298] width 12 height 12
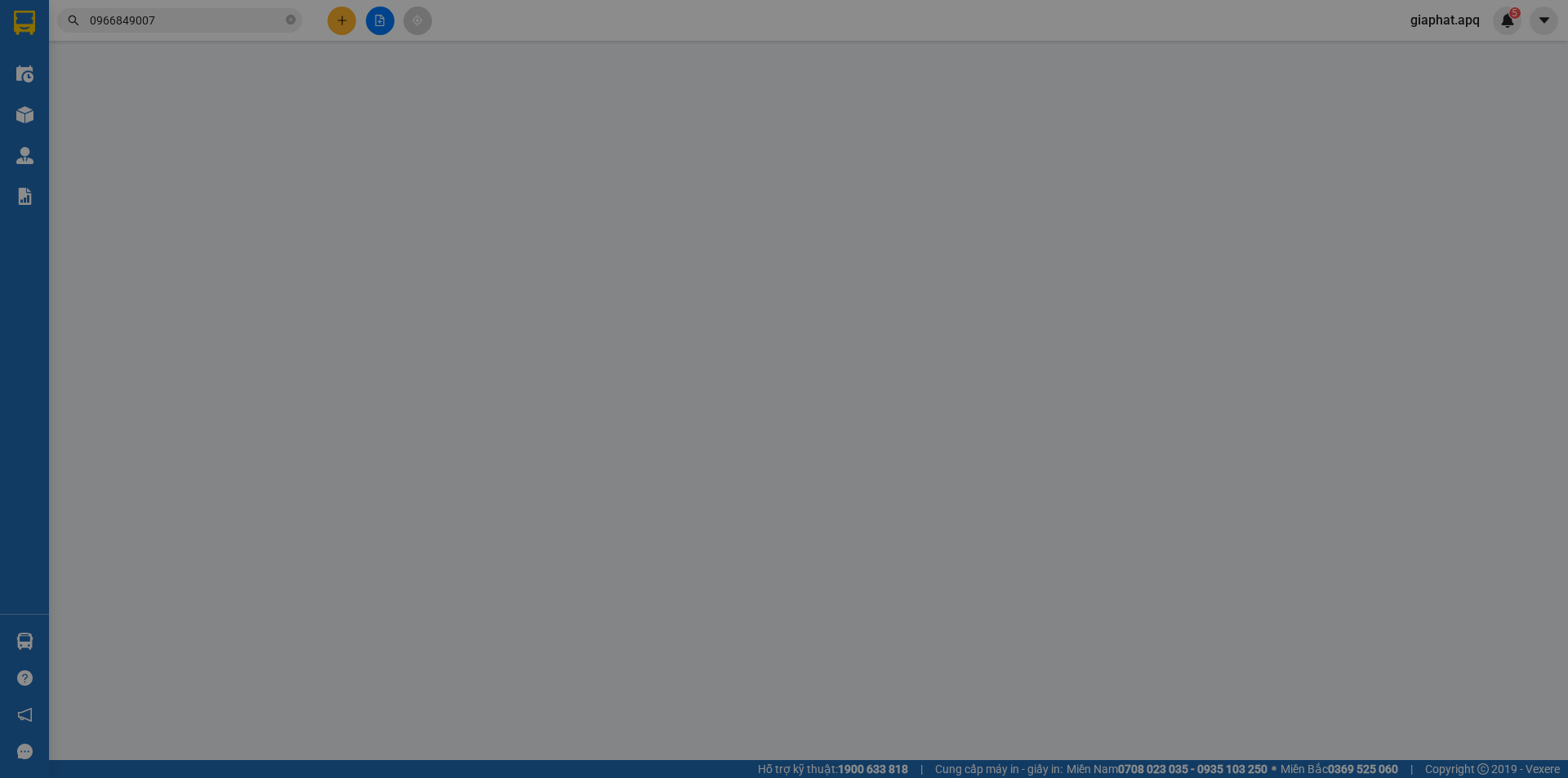
type input "0976033507"
type input "a tiến"
type input "0377822888"
type input "a hiệp"
checkbox input "true"
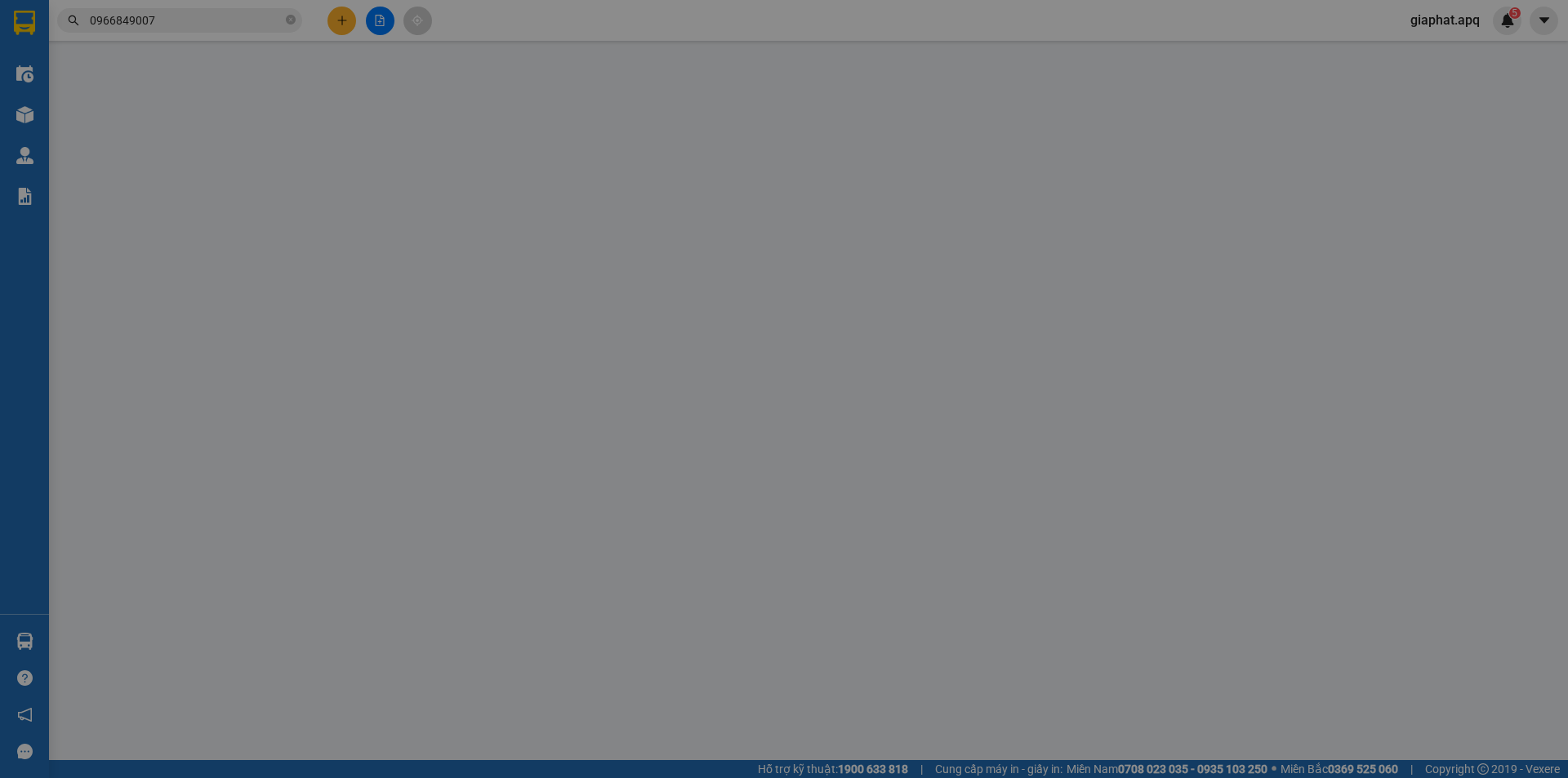
type input "sn 1 ngõ 61 đường dương kiên"
type input "40.000"
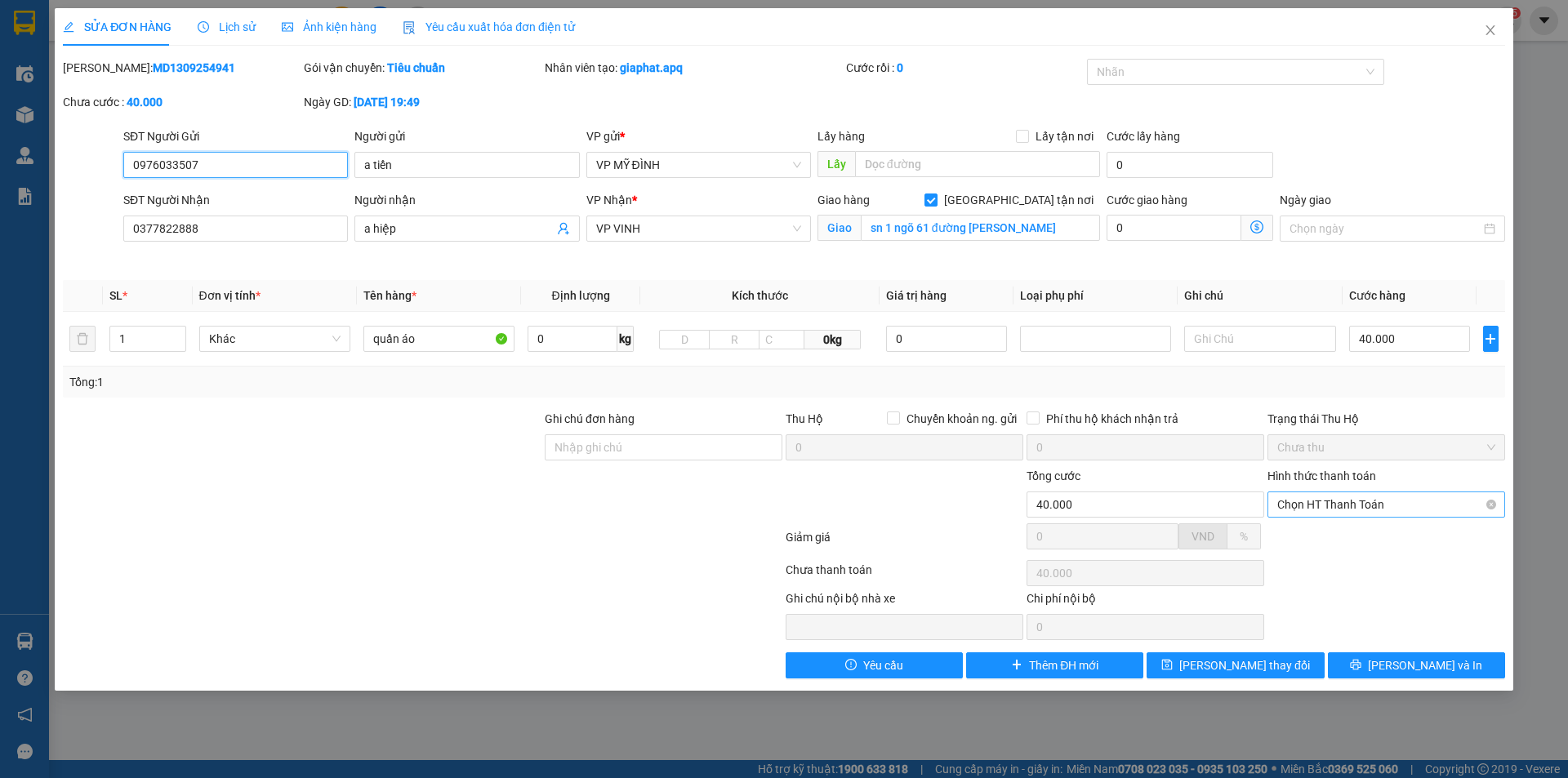
drag, startPoint x: 1397, startPoint y: 503, endPoint x: 1392, endPoint y: 514, distance: 12.1
click at [1396, 503] on span "Chọn HT Thanh Toán" at bounding box center [1386, 504] width 218 height 24
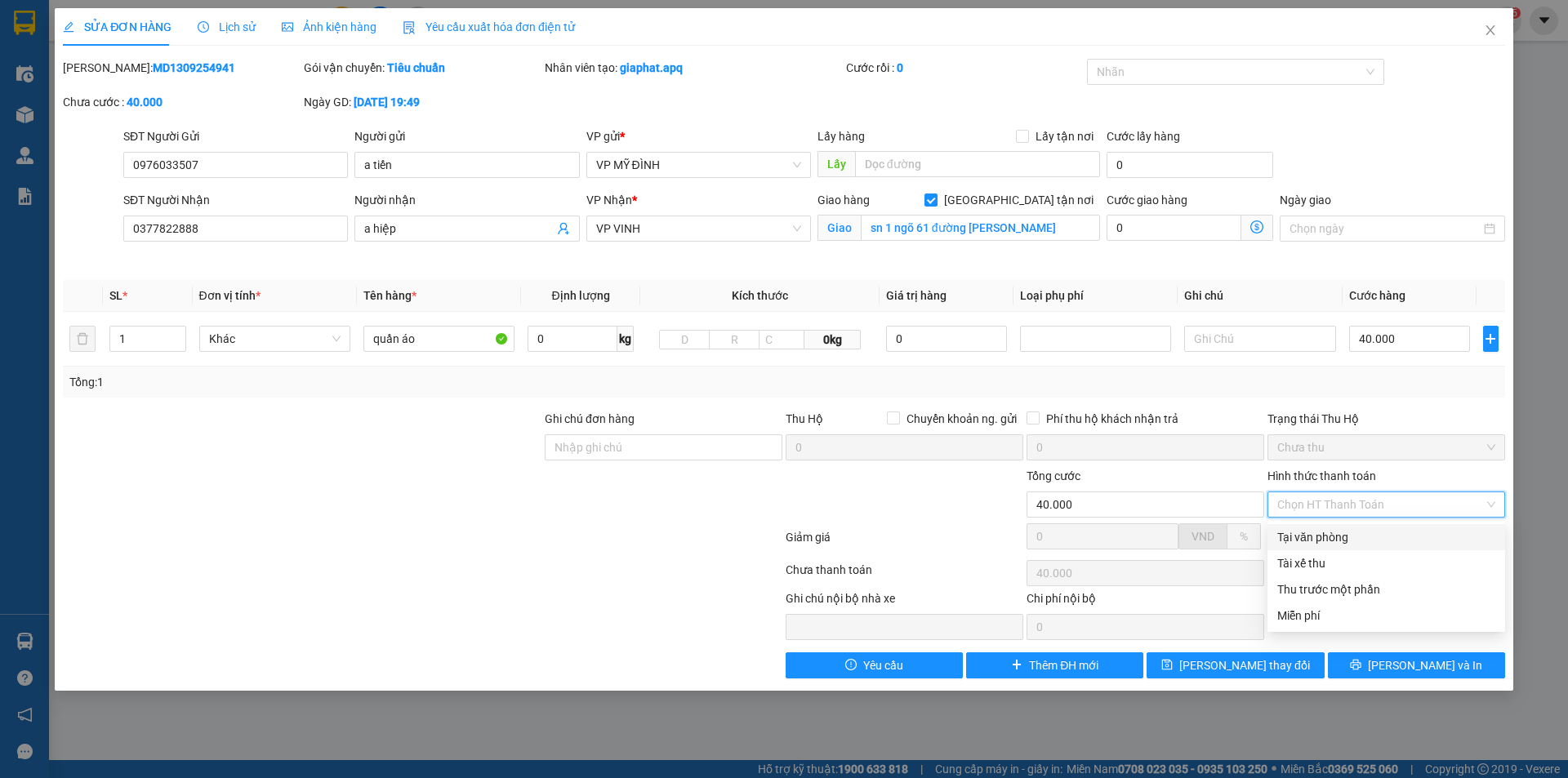
click at [1366, 539] on div "Tại văn phòng" at bounding box center [1386, 537] width 218 height 18
type input "0"
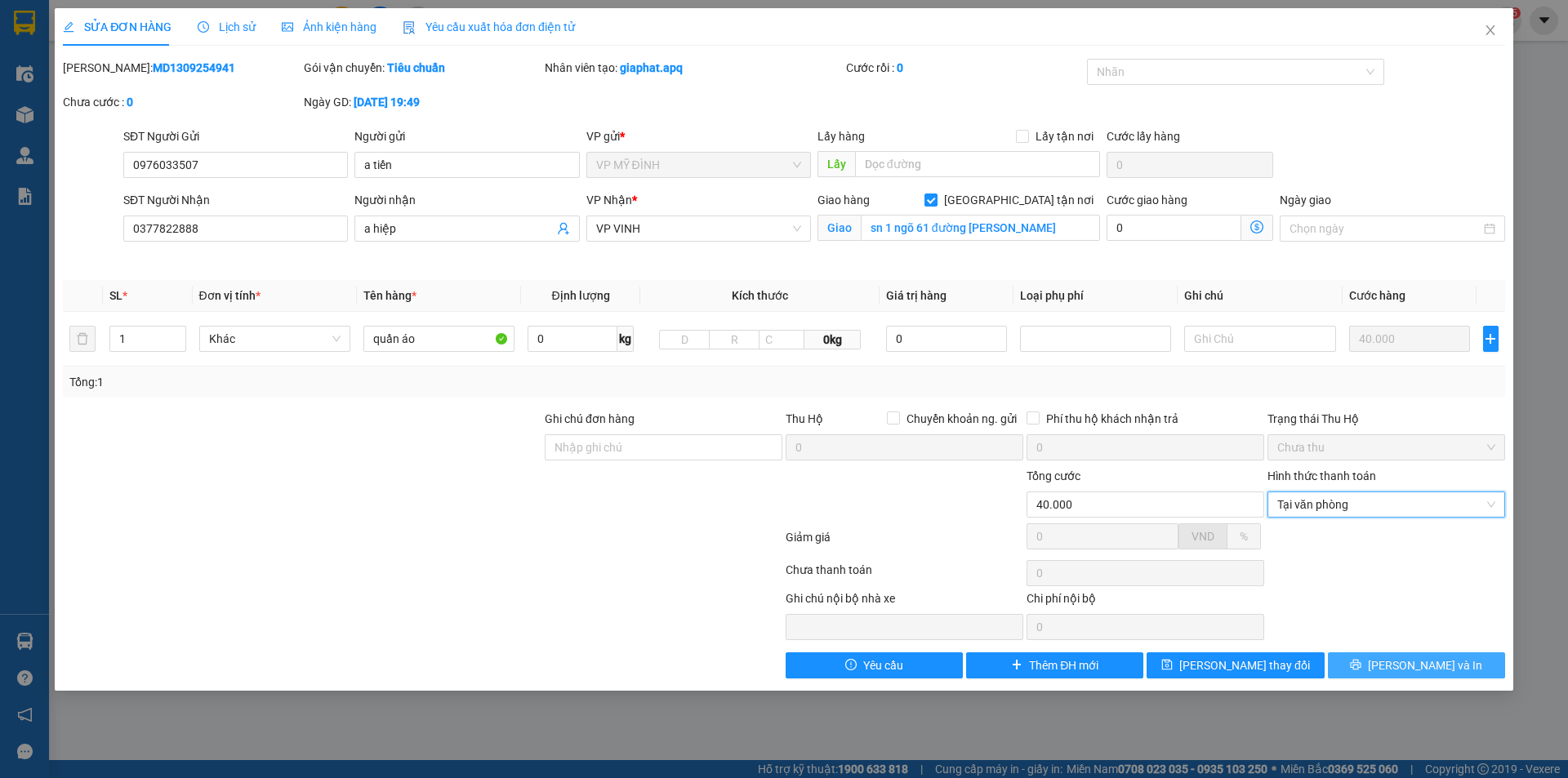
drag, startPoint x: 1418, startPoint y: 658, endPoint x: 1392, endPoint y: 637, distance: 33.4
click at [1417, 658] on span "[PERSON_NAME] và In" at bounding box center [1426, 666] width 114 height 18
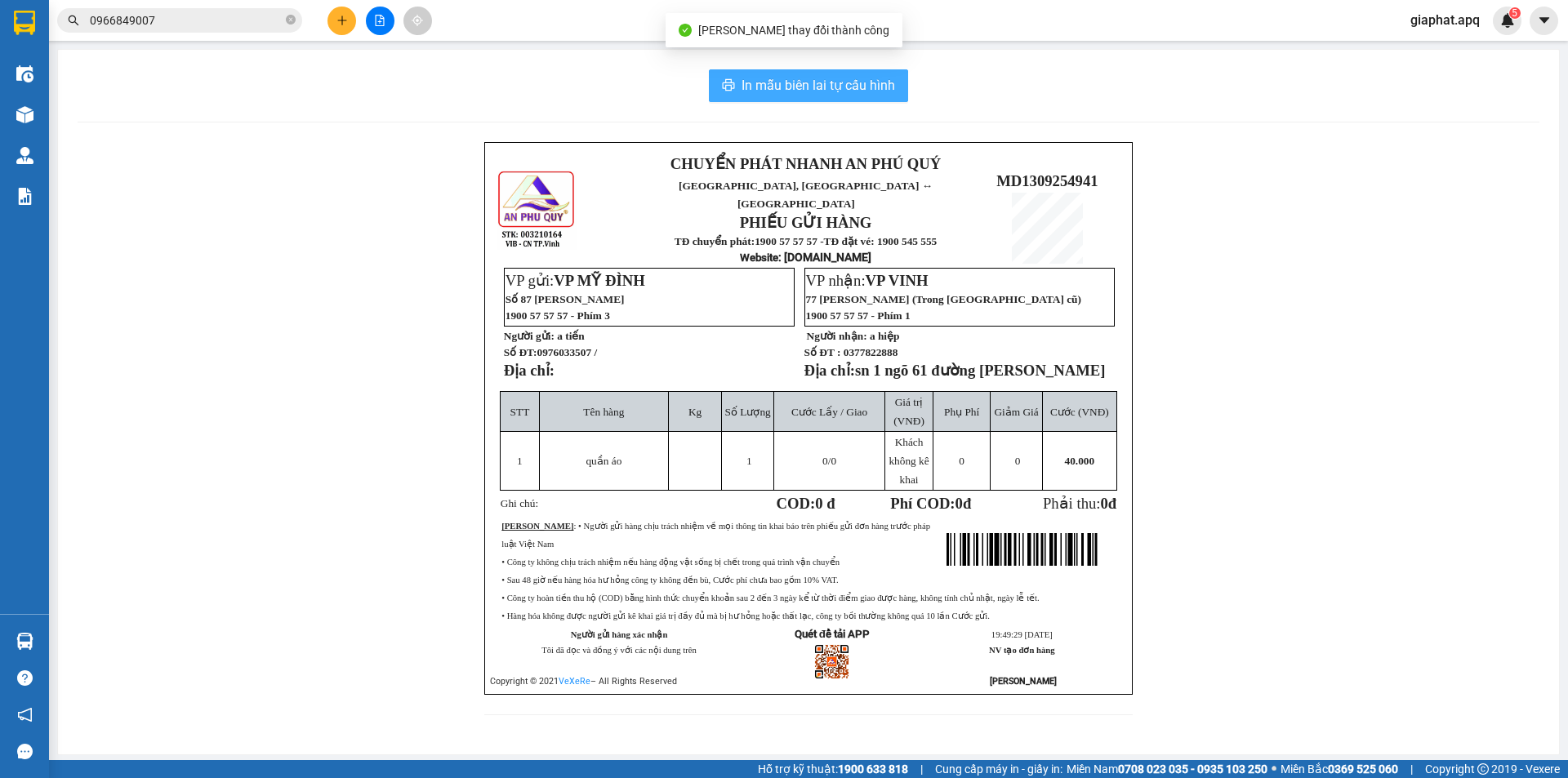
click at [865, 90] on span "In mẫu biên lai tự cấu hình" at bounding box center [818, 85] width 153 height 20
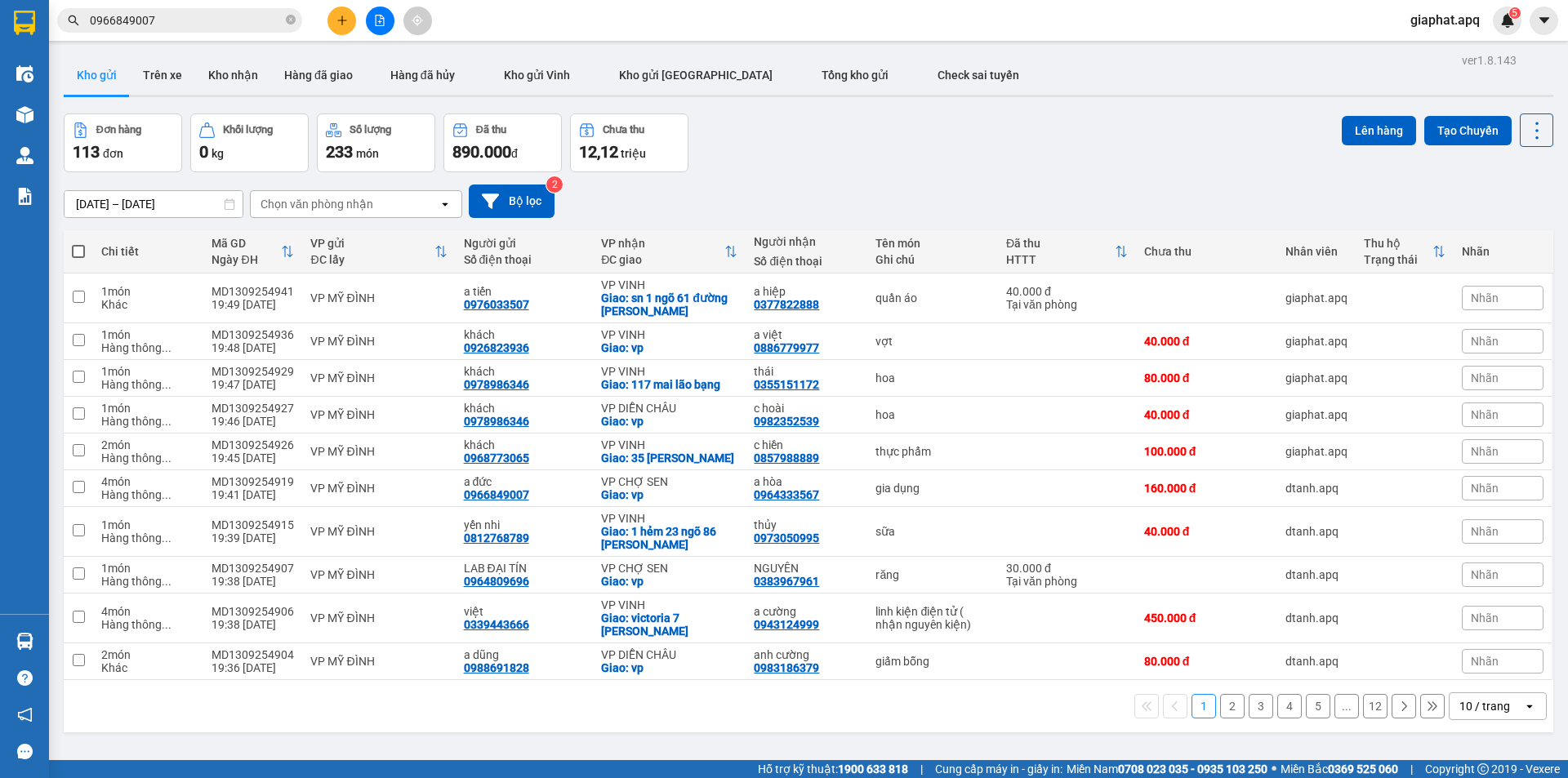
click at [1071, 159] on div "Đơn hàng 113 đơn Khối lượng 0 kg Số lượng 233 món Đã thu 890.000 đ Chưa thu 12,…" at bounding box center [809, 142] width 1490 height 59
click at [1061, 179] on div "11/09/2025 – 13/09/2025 Press the down arrow key to interact with the calendar …" at bounding box center [809, 202] width 1490 height 58
click at [485, 299] on div "0976033507" at bounding box center [496, 304] width 65 height 13
copy div "0976033507"
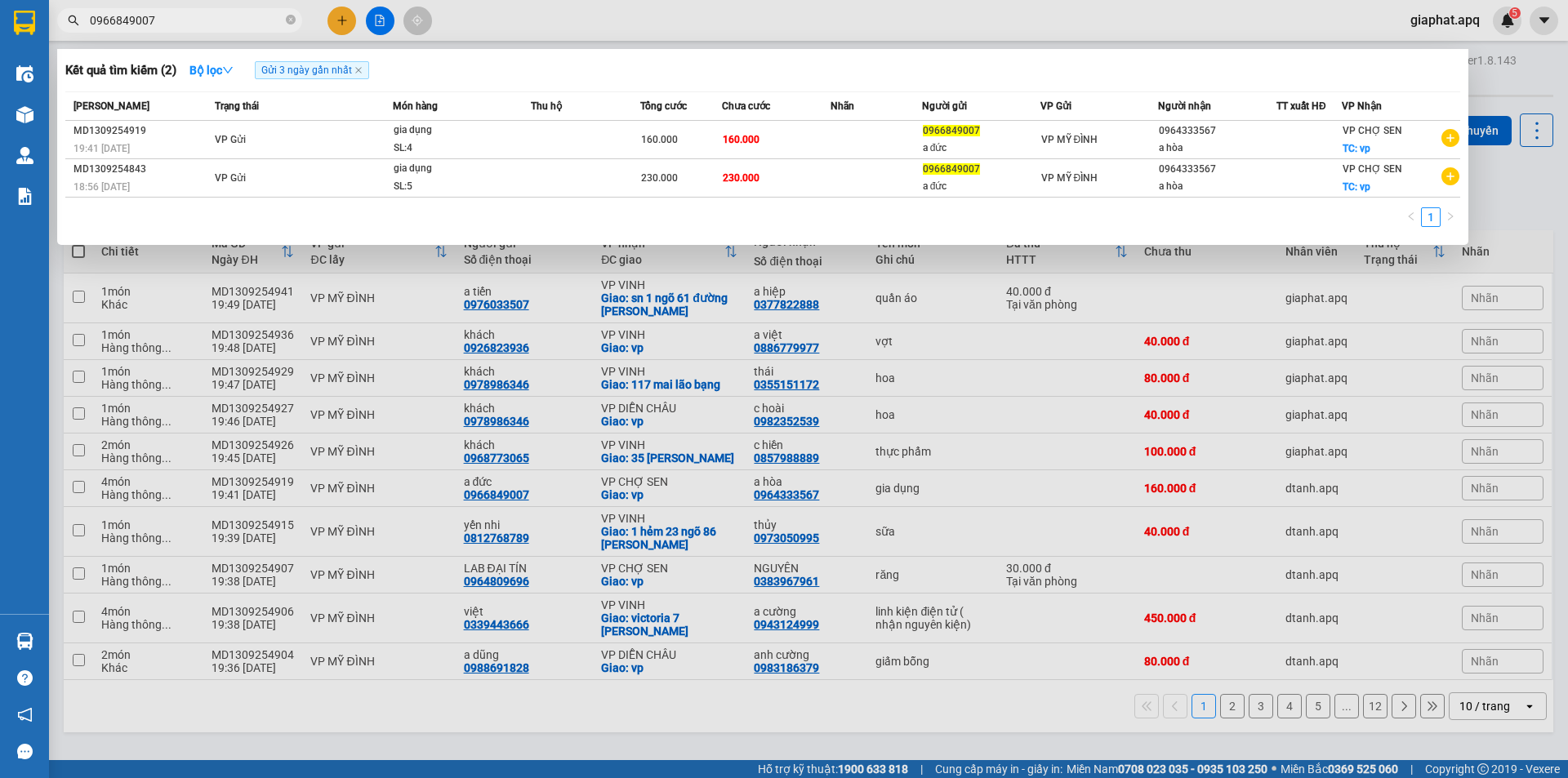
click at [235, 29] on span "0966849007" at bounding box center [179, 19] width 245 height 24
click at [236, 23] on input "0966849007" at bounding box center [186, 20] width 193 height 18
paste input "760335"
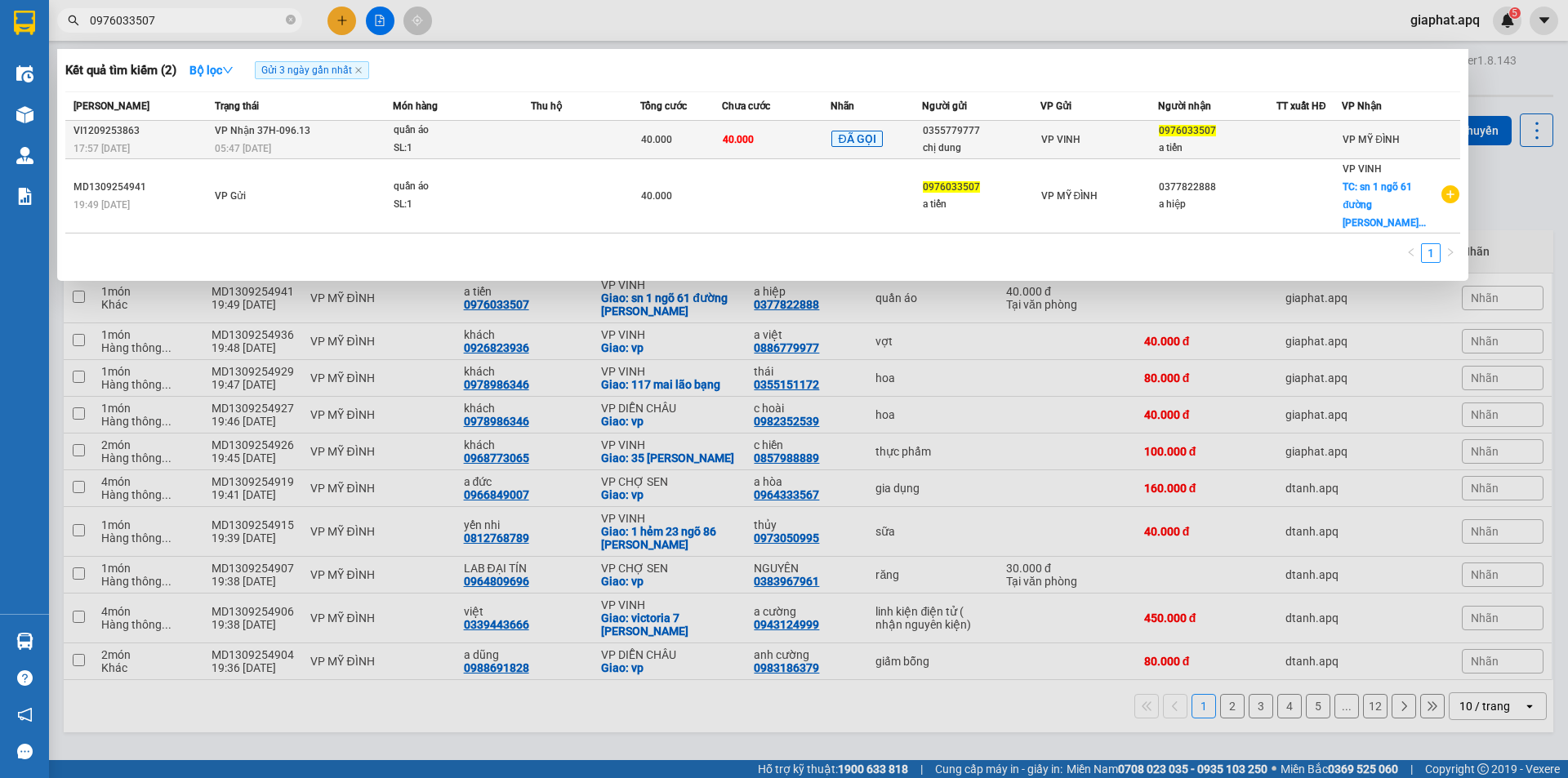
type input "0976033507"
click at [762, 141] on td "40.000" at bounding box center [776, 140] width 110 height 39
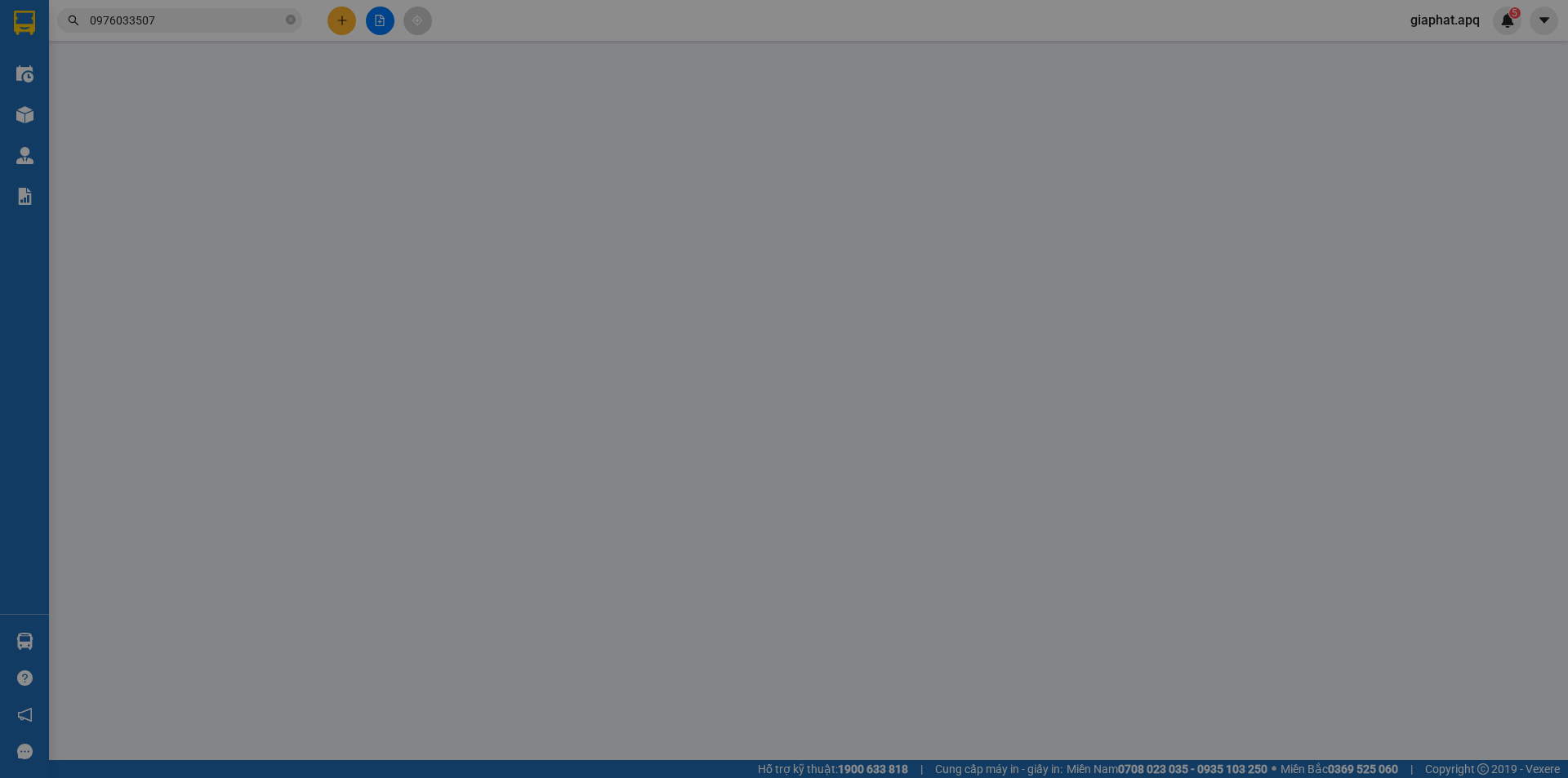
type input "0355779777"
type input "chị dung"
type input "0976033507"
type input "a tiến"
type input "40.000"
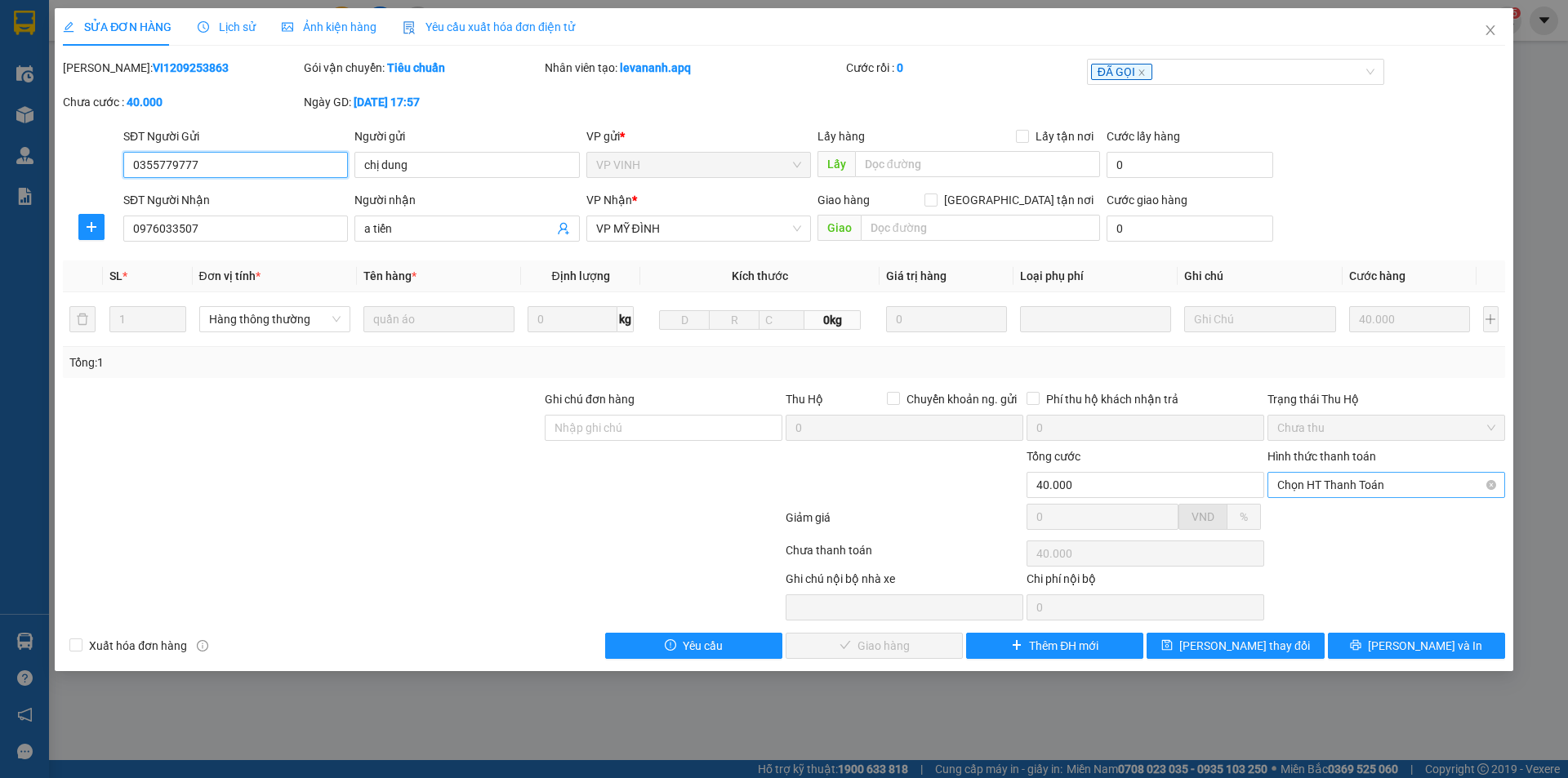
click at [1379, 489] on span "Chọn HT Thanh Toán" at bounding box center [1386, 484] width 218 height 24
click at [1366, 513] on div "Tại văn phòng" at bounding box center [1386, 517] width 218 height 18
type input "0"
click at [892, 647] on span "[PERSON_NAME] và [PERSON_NAME] hàng" at bounding box center [895, 646] width 157 height 18
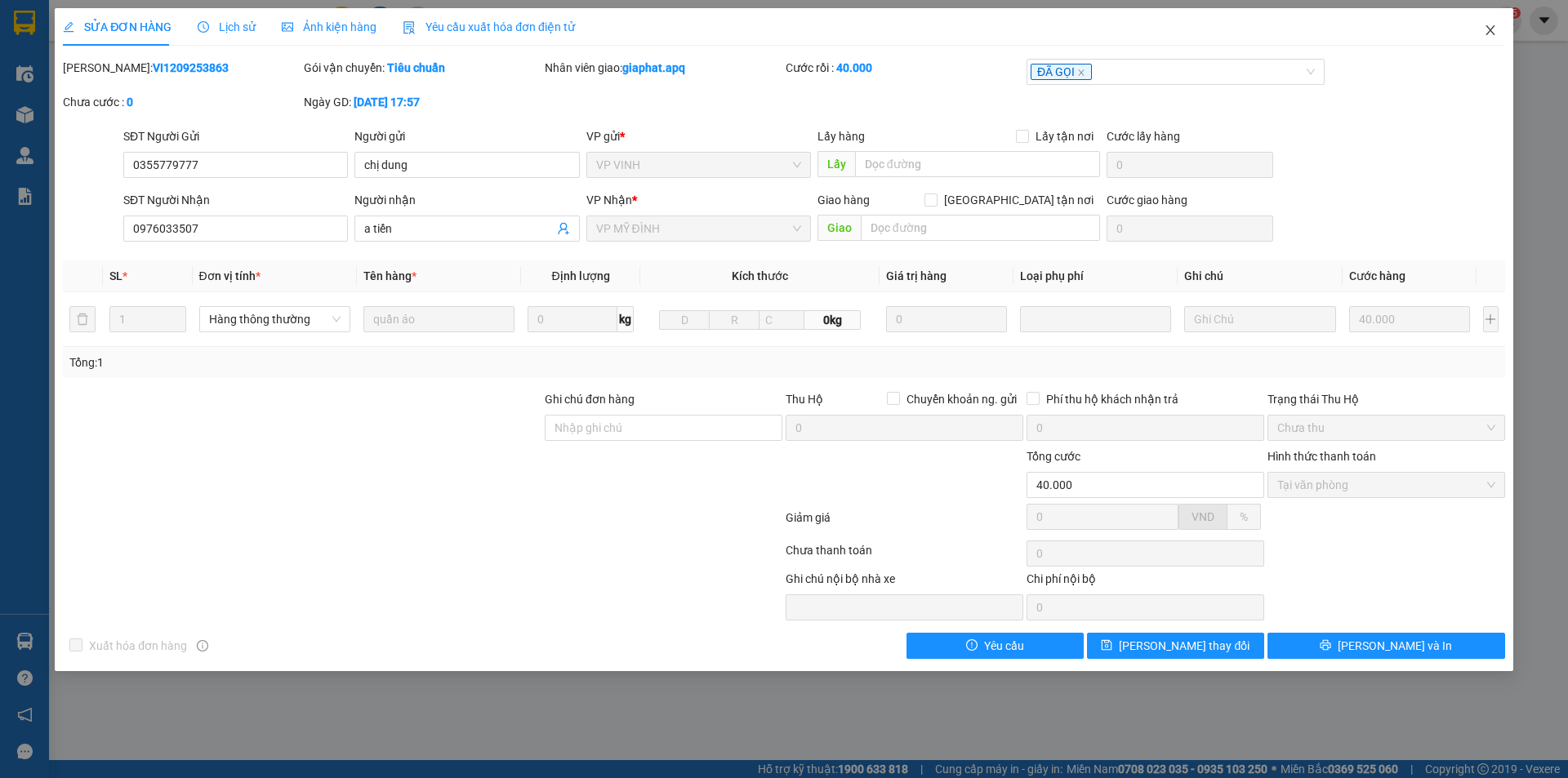
click at [1489, 28] on icon "close" at bounding box center [1490, 30] width 9 height 10
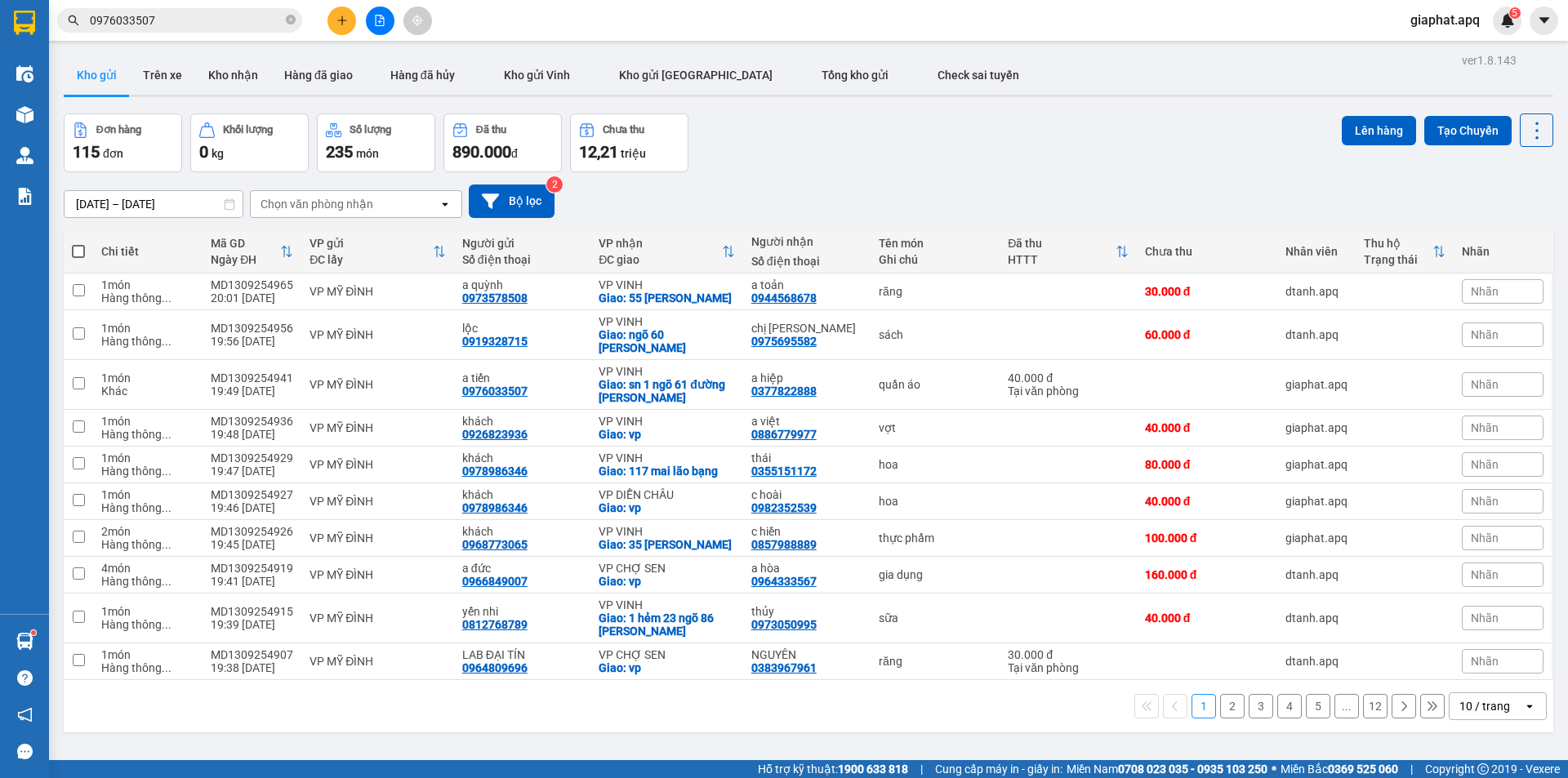
click at [245, 16] on input "0976033507" at bounding box center [186, 20] width 193 height 18
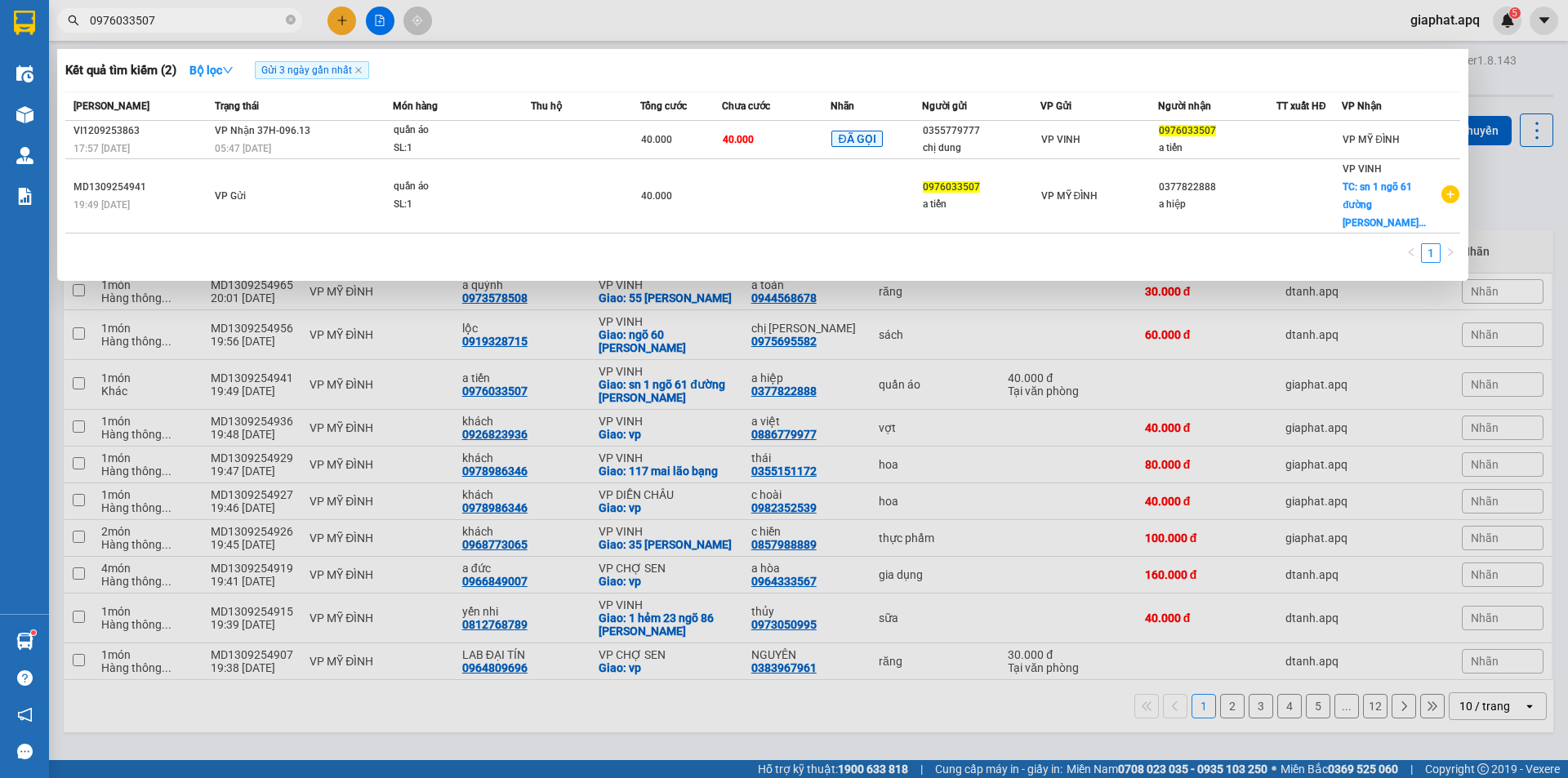
click at [245, 16] on input "0976033507" at bounding box center [186, 20] width 193 height 18
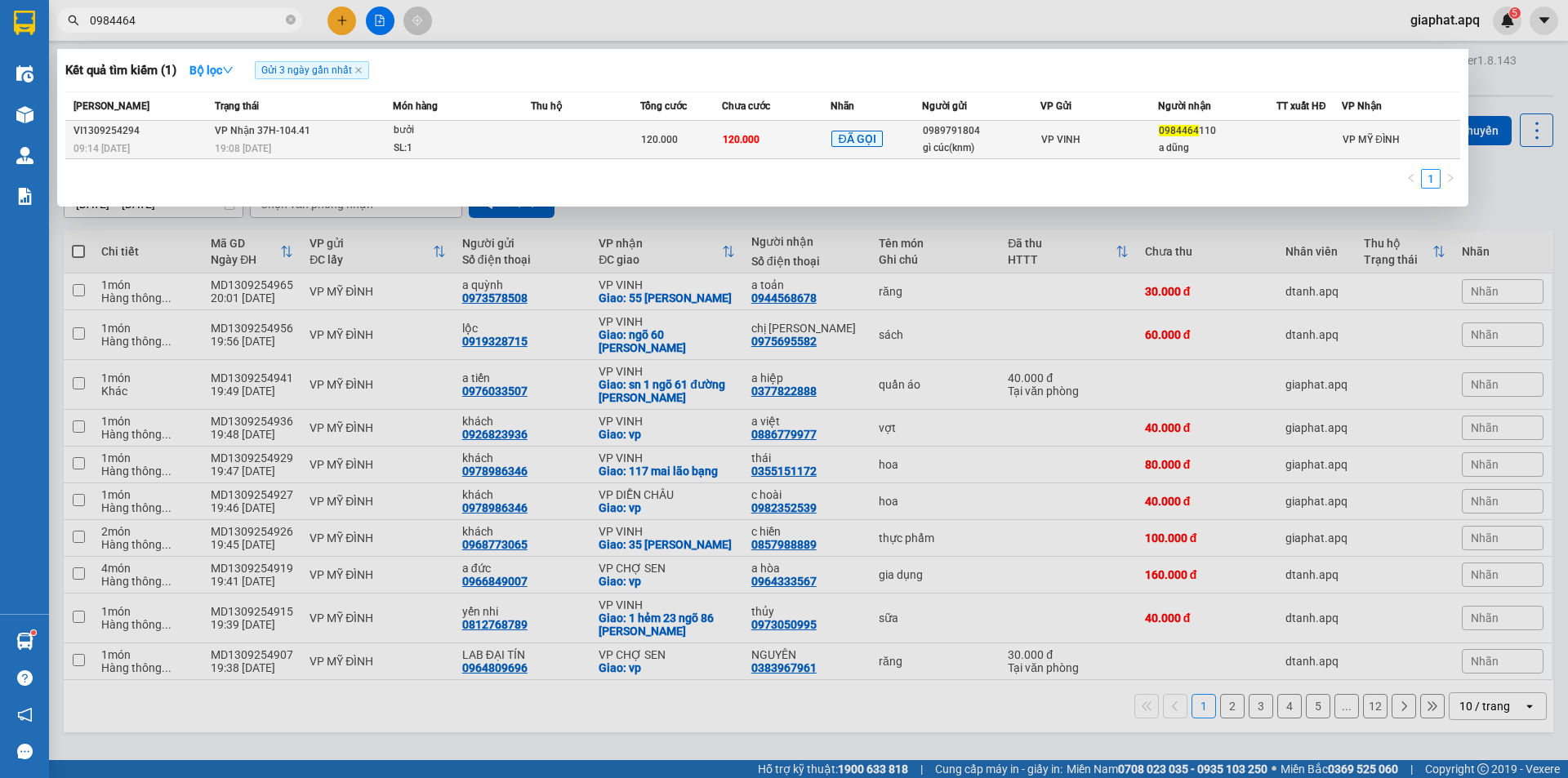
type input "0984464"
click at [535, 134] on td at bounding box center [585, 140] width 110 height 39
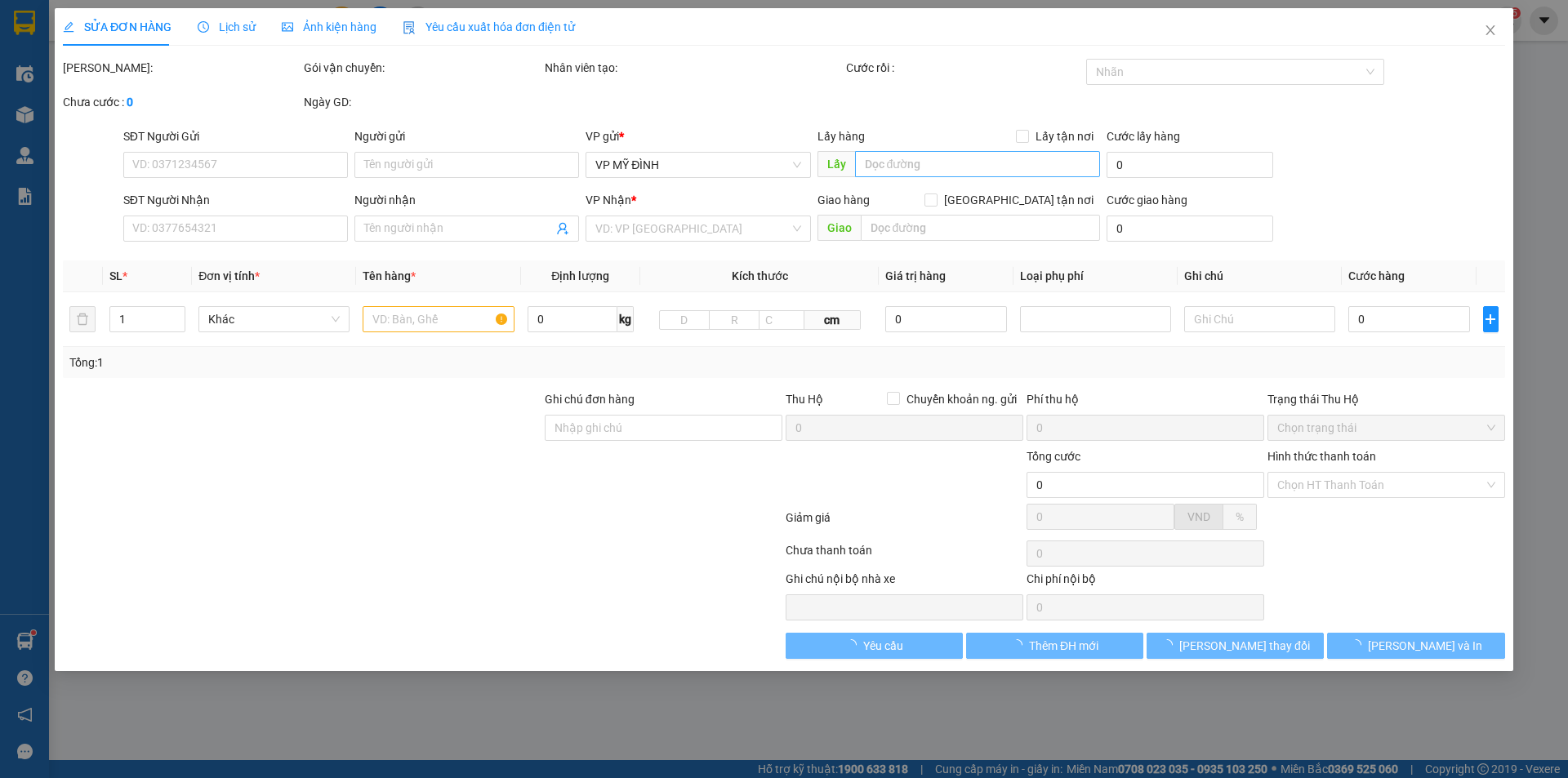
type input "0989791804"
type input "gì cúc(knm)"
type input "0984464110"
type input "a dũng"
type input "120.000"
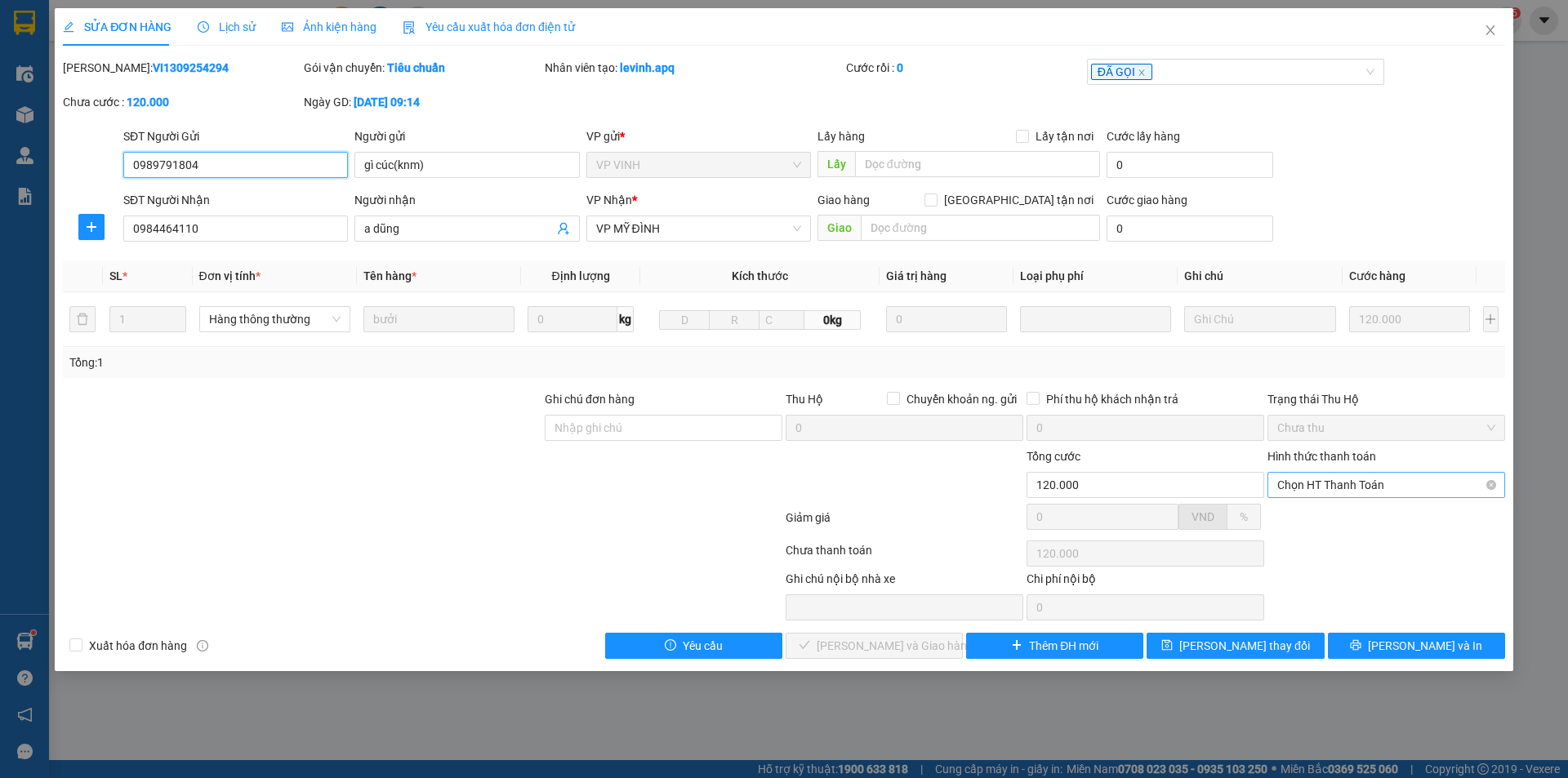
drag, startPoint x: 1345, startPoint y: 482, endPoint x: 1341, endPoint y: 491, distance: 9.8
click at [1345, 482] on span "Chọn HT Thanh Toán" at bounding box center [1386, 484] width 218 height 24
click at [1333, 506] on div "Tại văn phòng" at bounding box center [1386, 517] width 237 height 26
type input "0"
click at [903, 639] on span "[PERSON_NAME] và [PERSON_NAME] hàng" at bounding box center [895, 646] width 157 height 18
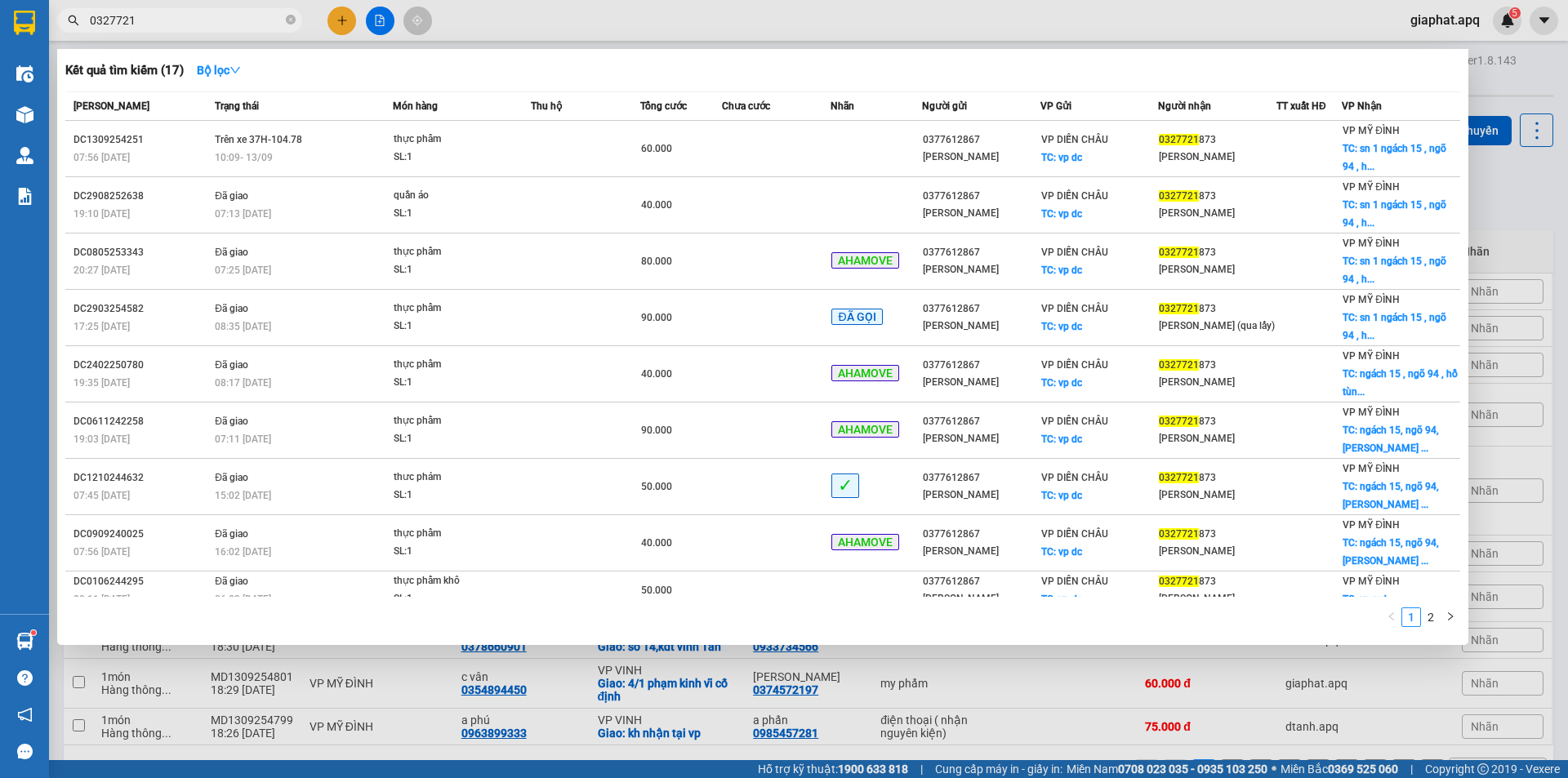
click at [198, 20] on input "0327721" at bounding box center [186, 20] width 193 height 18
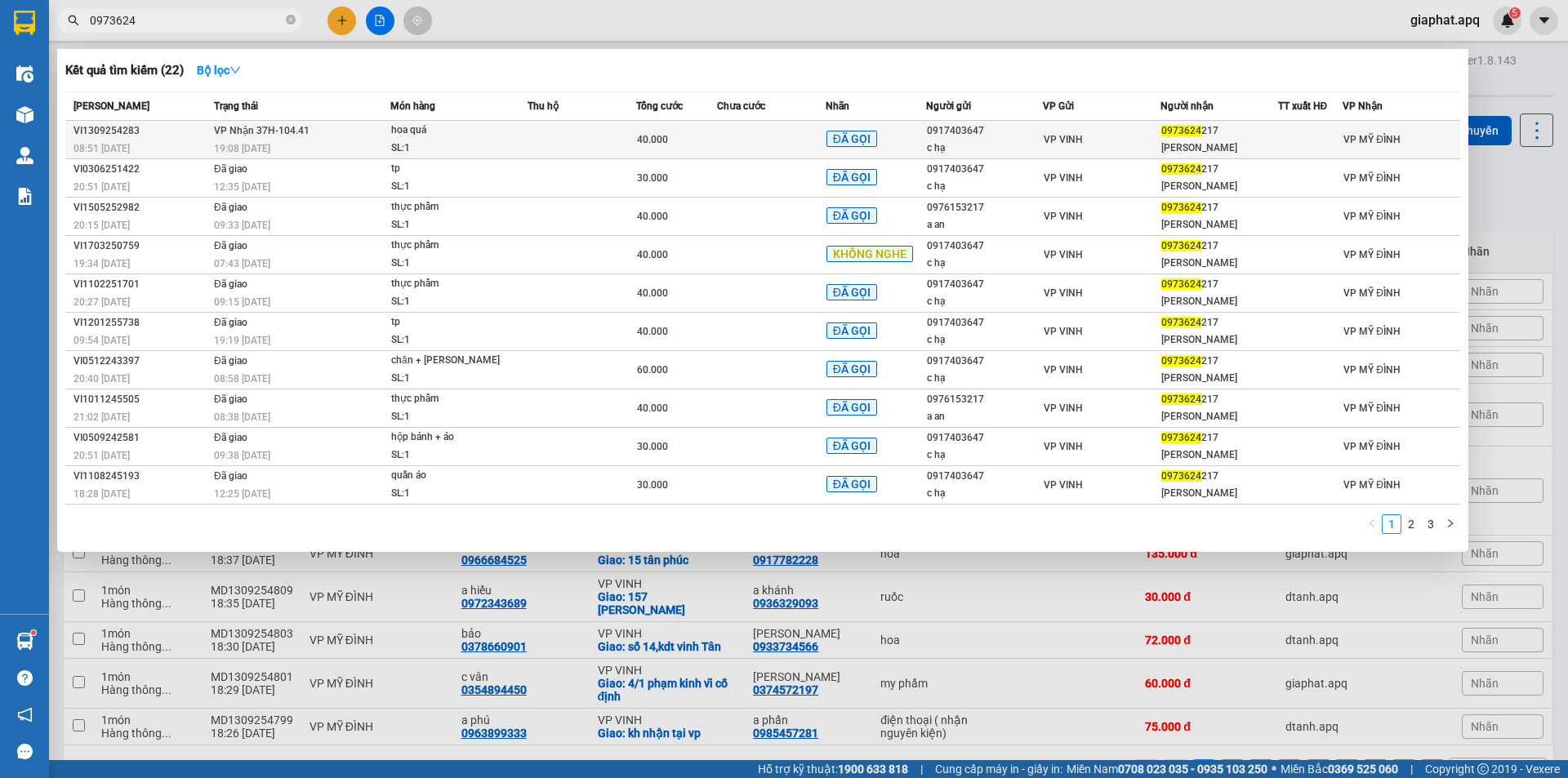
type input "0973624"
click at [538, 148] on td at bounding box center [582, 140] width 109 height 39
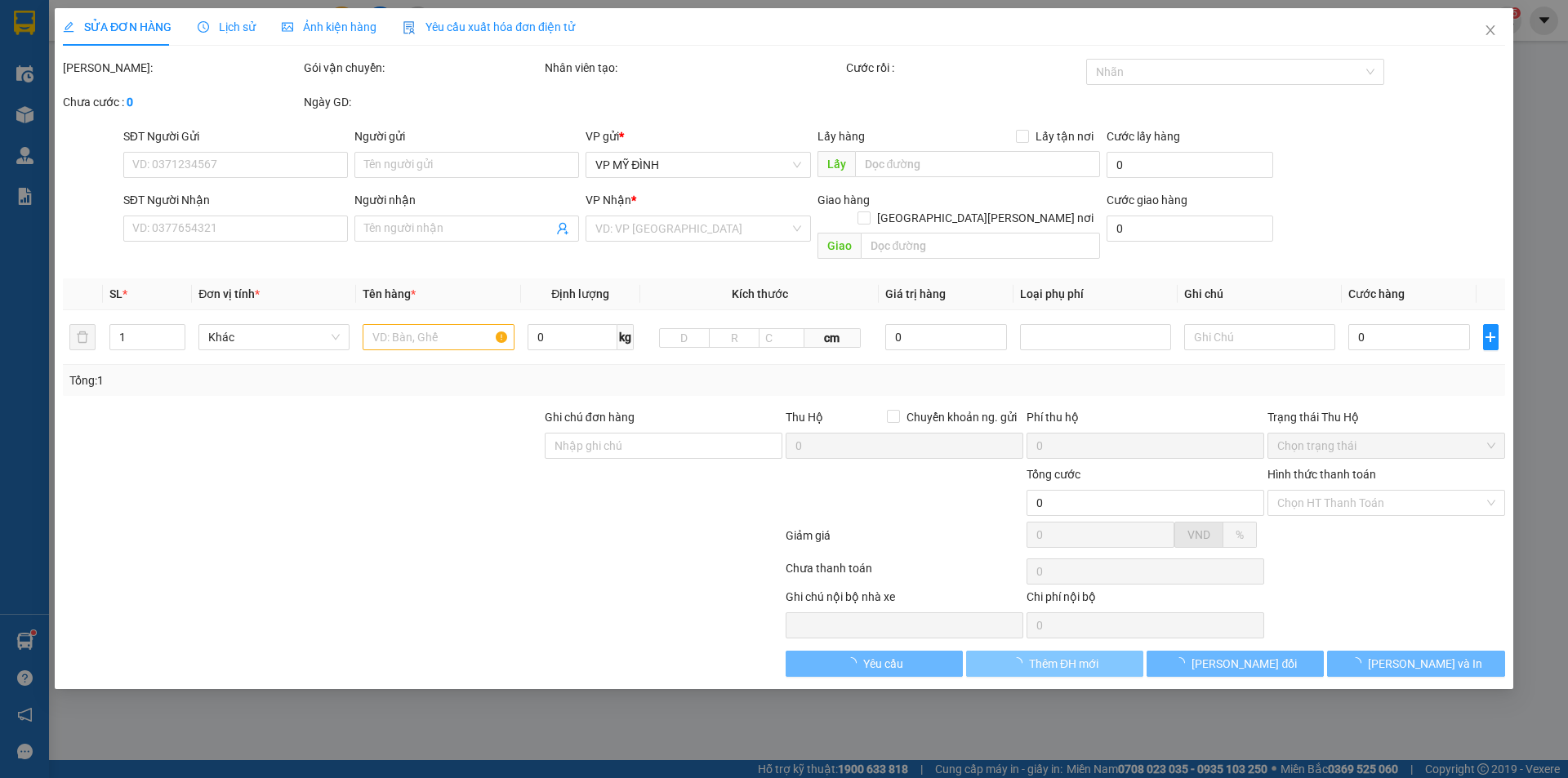
type input "0917403647"
type input "c hạ"
type input "0973624217"
type input "[PERSON_NAME]"
type input "40.000"
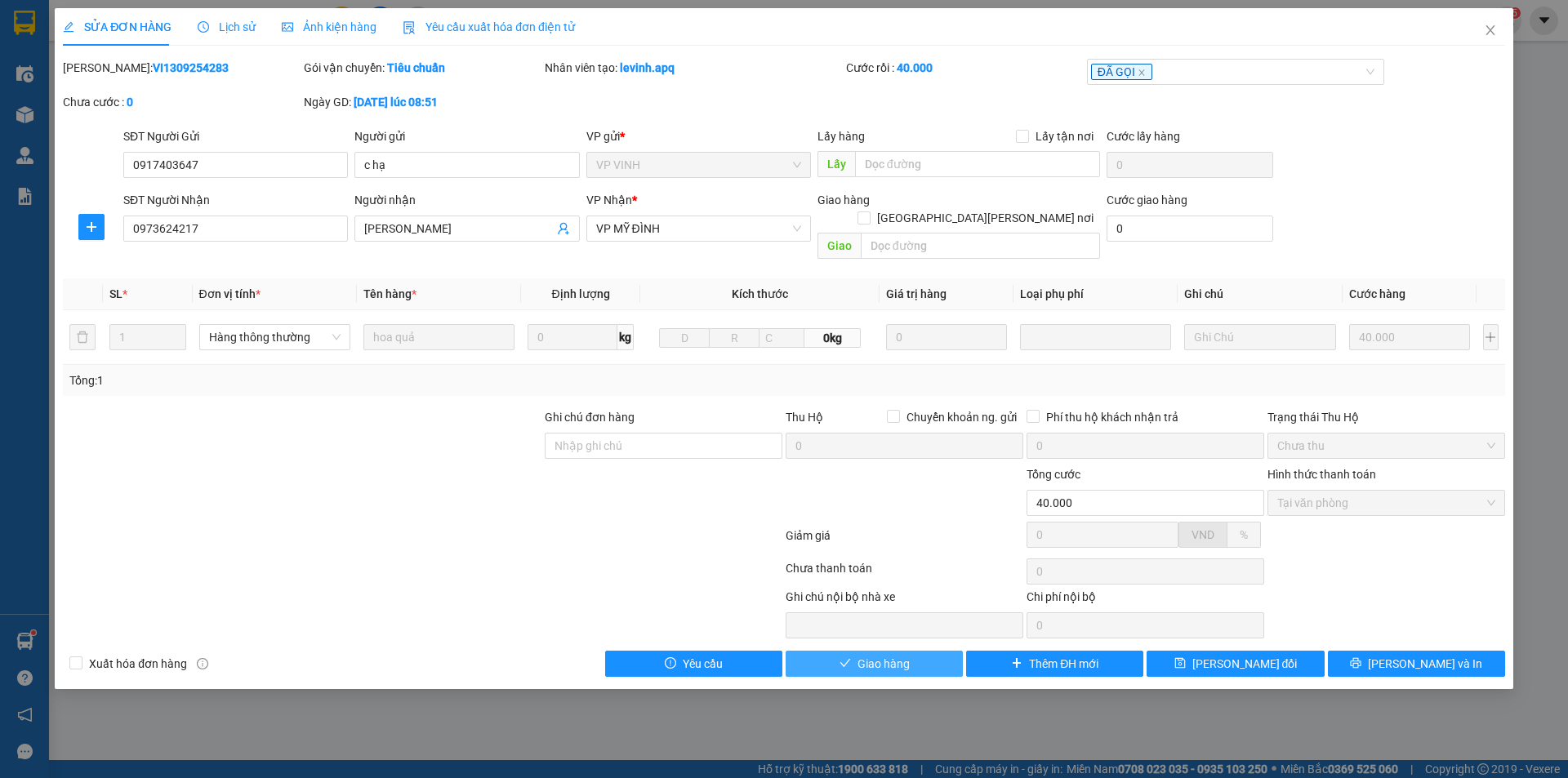
click at [880, 655] on span "Giao hàng" at bounding box center [884, 664] width 52 height 18
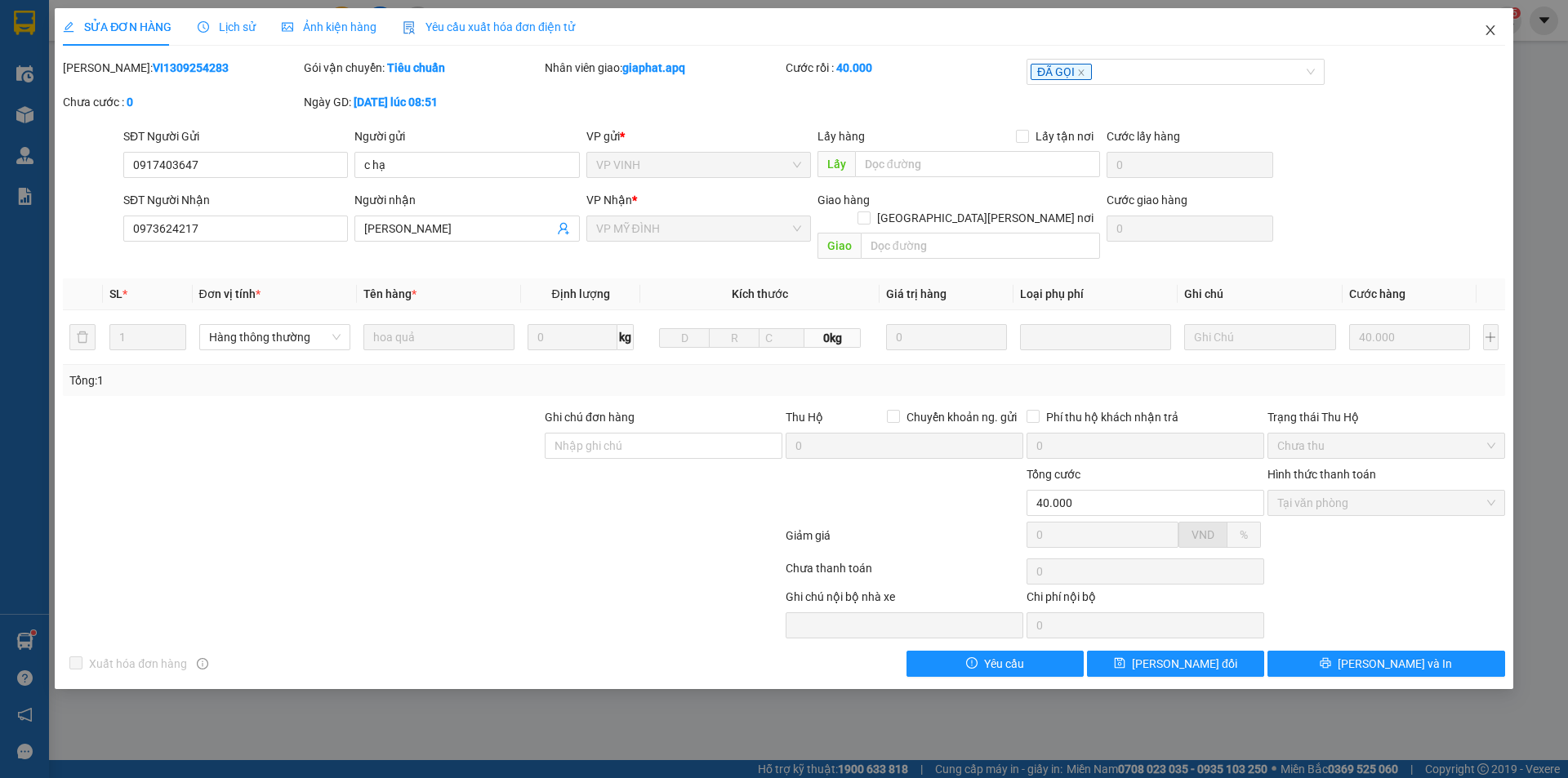
click at [1493, 28] on icon "close" at bounding box center [1490, 30] width 9 height 10
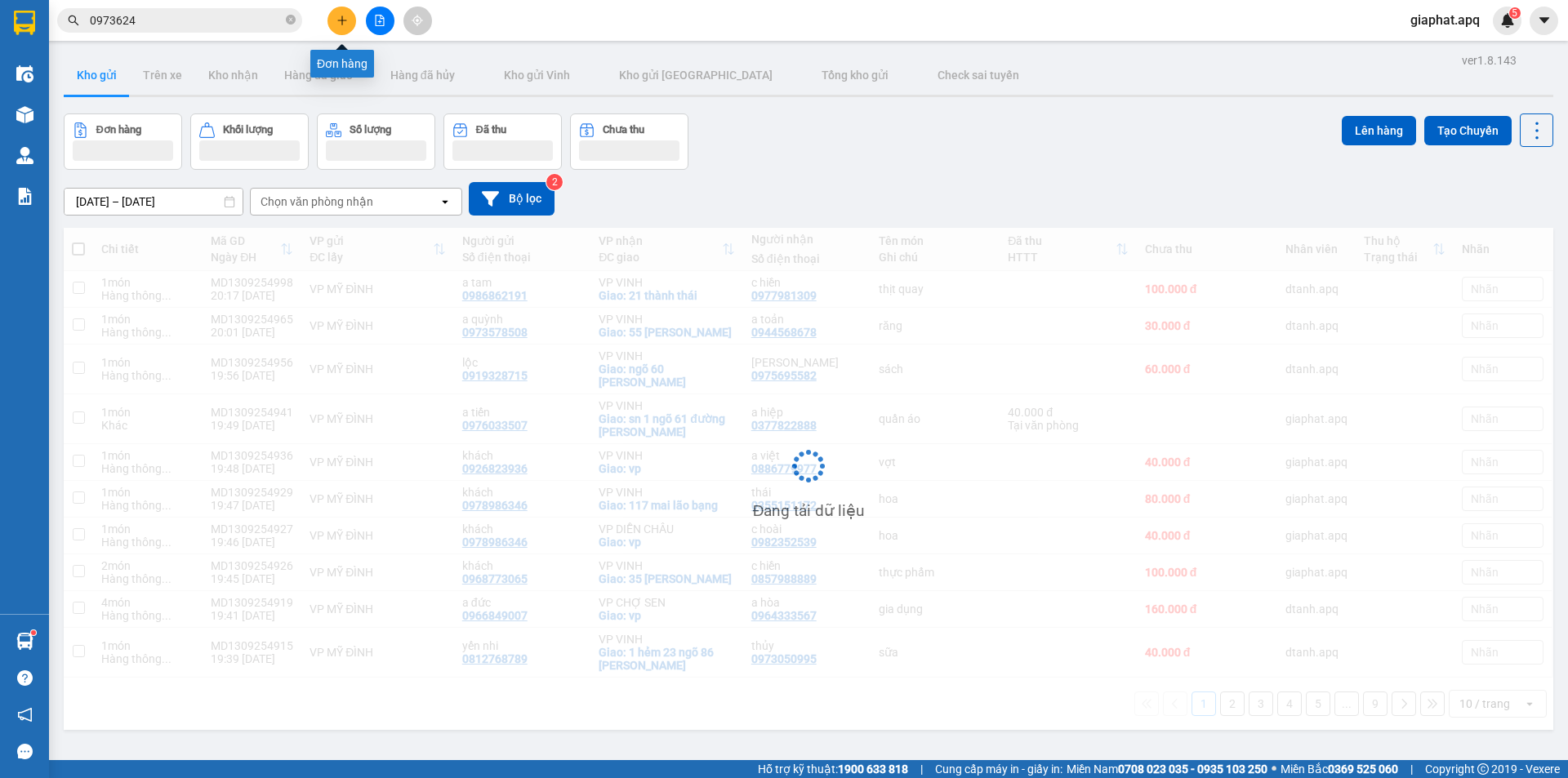
click at [346, 23] on icon "plus" at bounding box center [342, 20] width 12 height 12
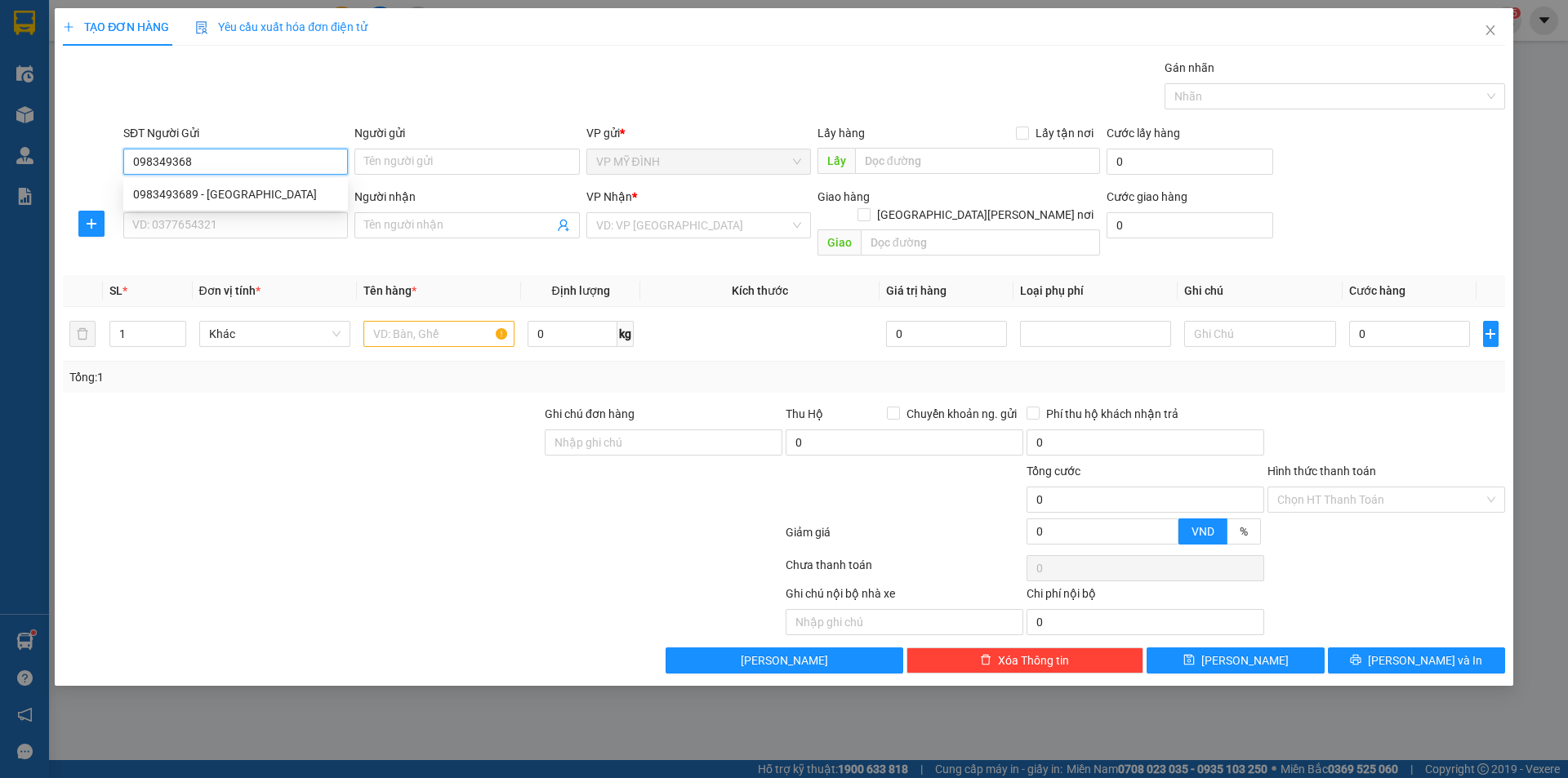
type input "0983493689"
drag, startPoint x: 250, startPoint y: 195, endPoint x: 252, endPoint y: 228, distance: 33.1
click at [250, 195] on div "0983493689 - [GEOGRAPHIC_DATA]" at bounding box center [235, 194] width 205 height 18
type input "[GEOGRAPHIC_DATA]"
type input "0983493689"
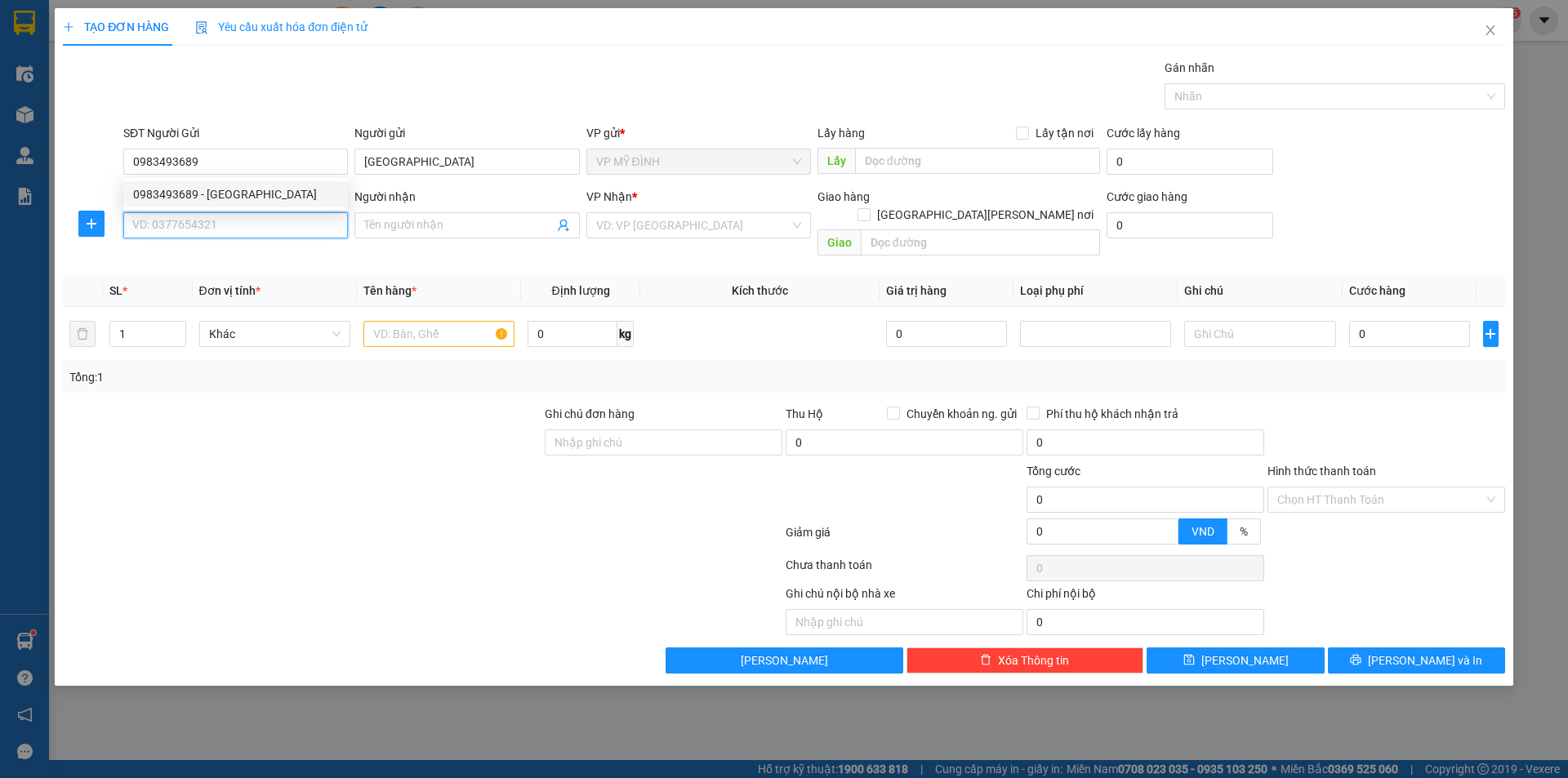
click at [253, 229] on input "SĐT Người Nhận" at bounding box center [235, 225] width 225 height 26
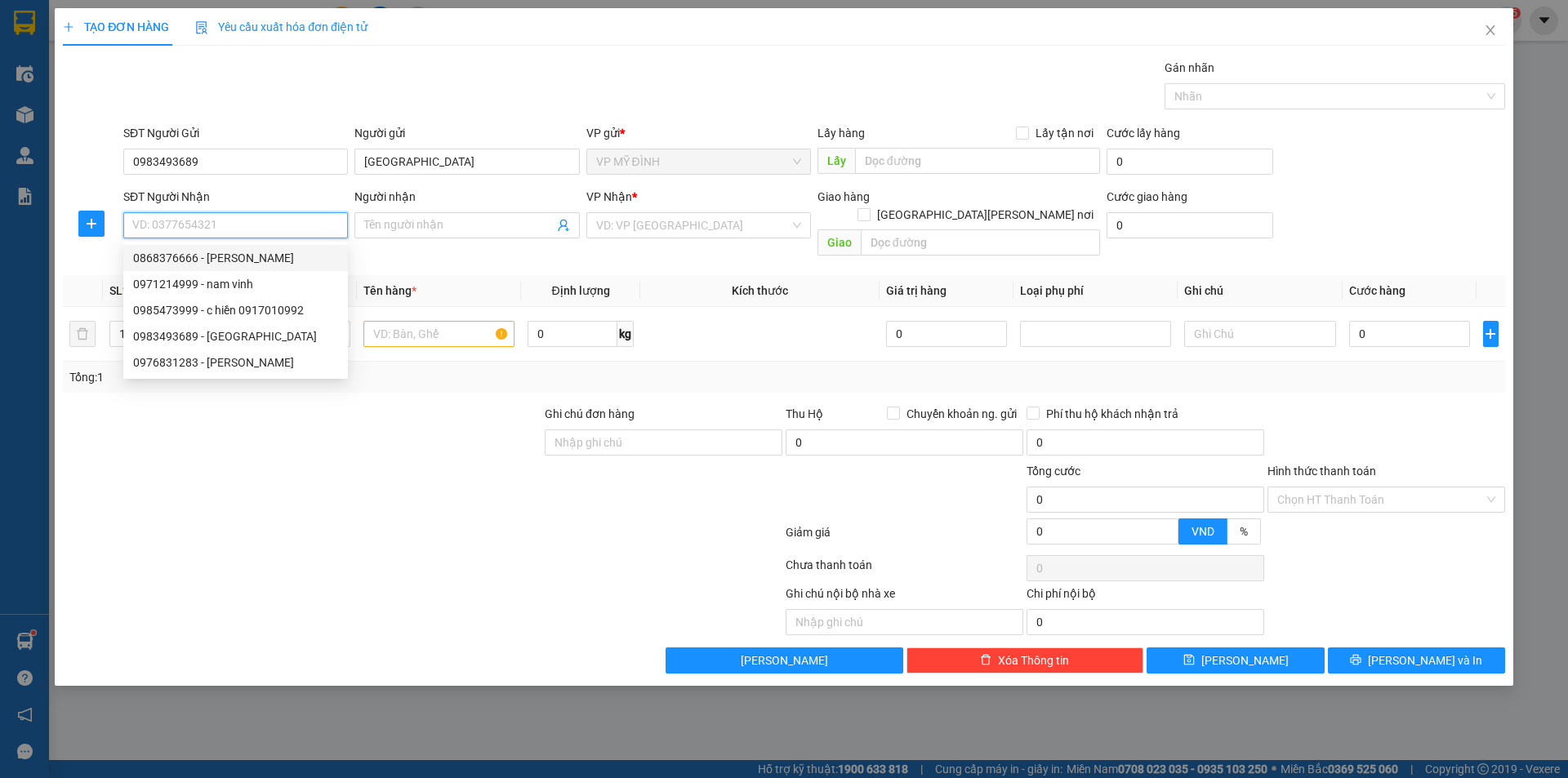
click at [262, 260] on div "0868376666 - [PERSON_NAME]" at bounding box center [235, 258] width 205 height 18
type input "0868376666"
type input "[PERSON_NAME]"
checkbox input "true"
type input "77 [PERSON_NAME] du [PERSON_NAME] đô"
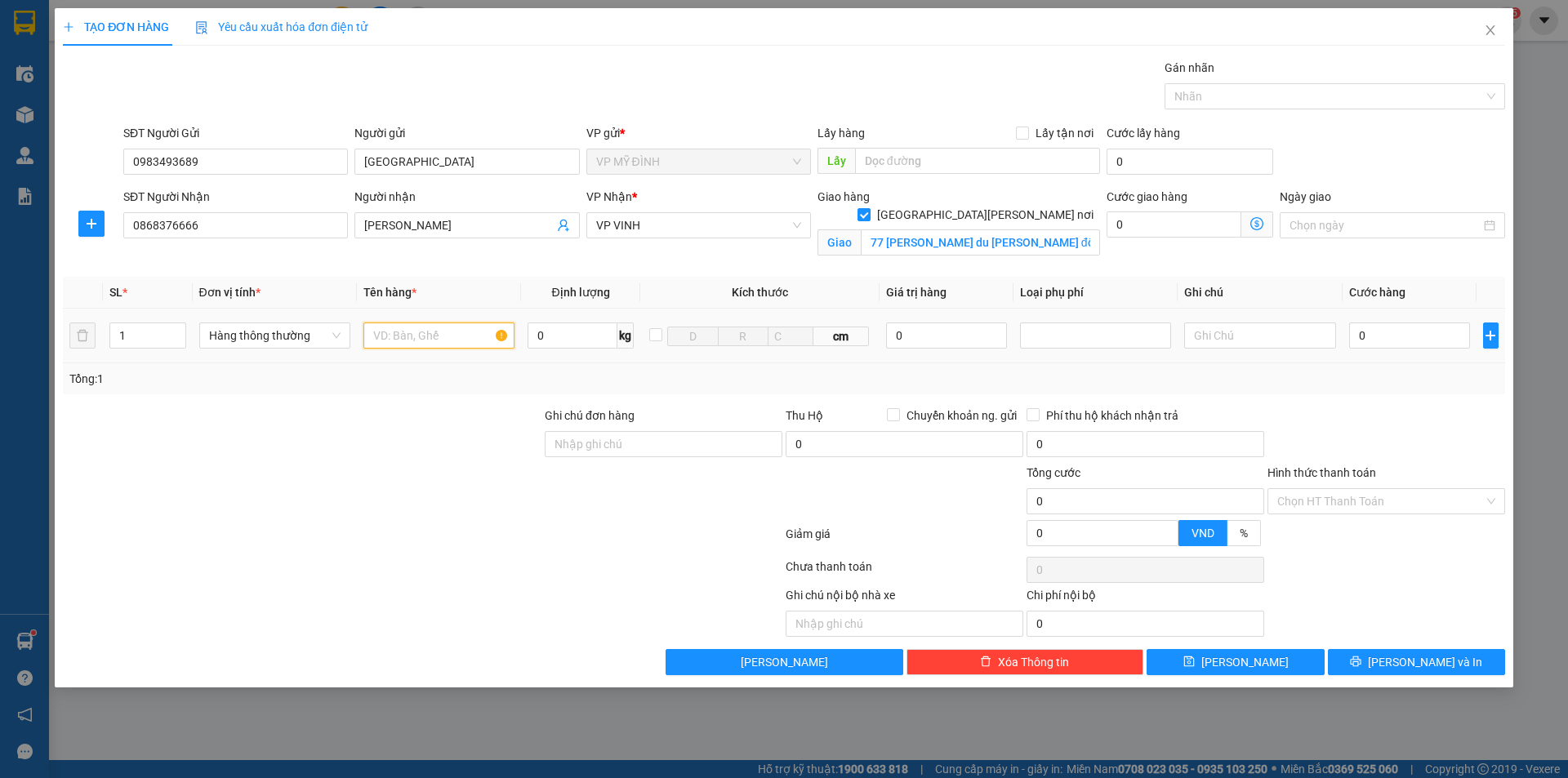
click at [448, 343] on input "text" at bounding box center [439, 335] width 151 height 26
type input "linh kiện"
click at [996, 339] on input "0" at bounding box center [948, 335] width 122 height 26
drag, startPoint x: 1051, startPoint y: 335, endPoint x: 1066, endPoint y: 348, distance: 19.8
click at [1053, 335] on div at bounding box center [1096, 335] width 143 height 19
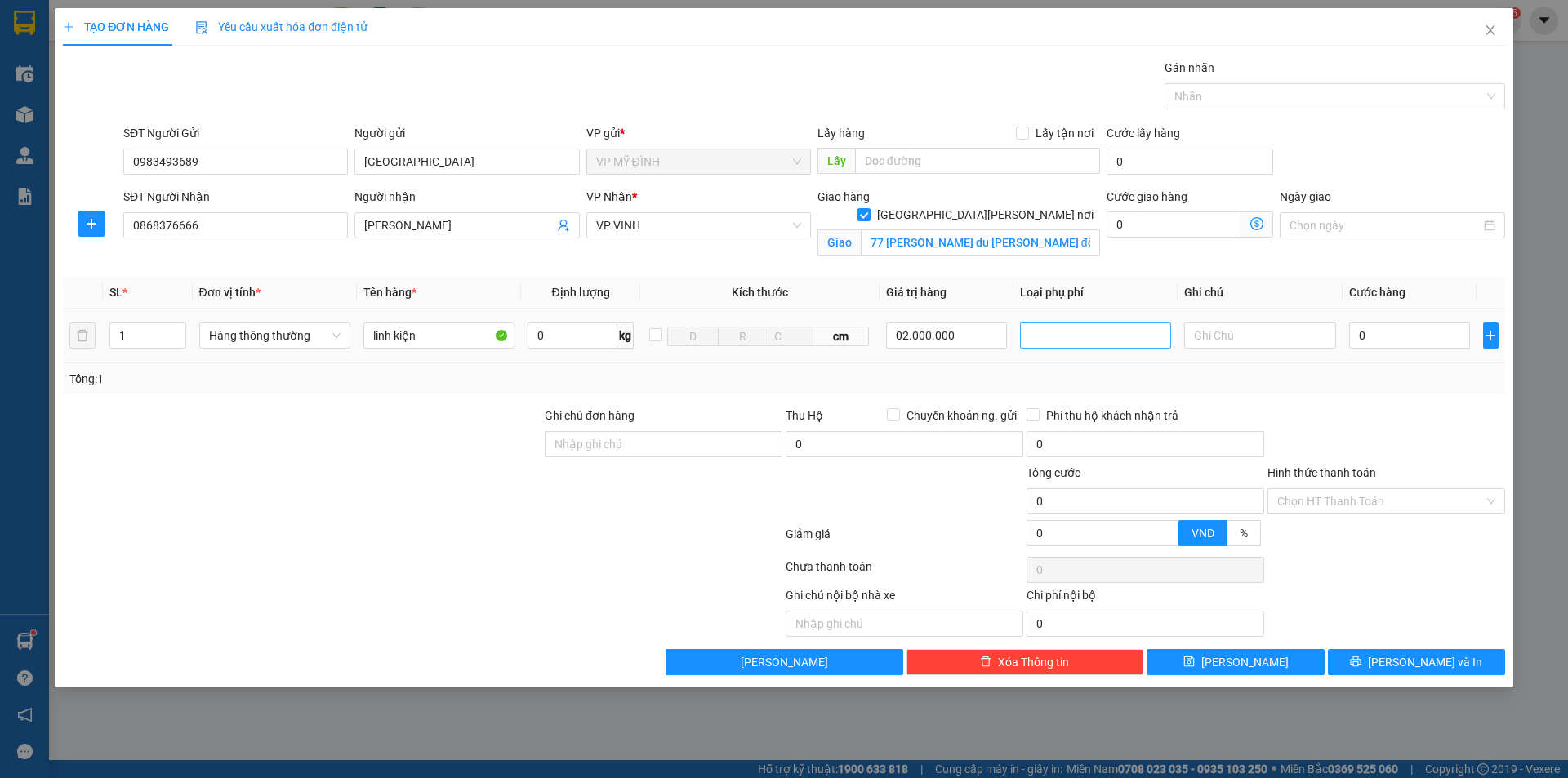
type input "2.000.000"
drag, startPoint x: 1076, startPoint y: 372, endPoint x: 1296, endPoint y: 367, distance: 220.1
click at [1077, 372] on div "Hàng giá trị cao" at bounding box center [1096, 368] width 132 height 18
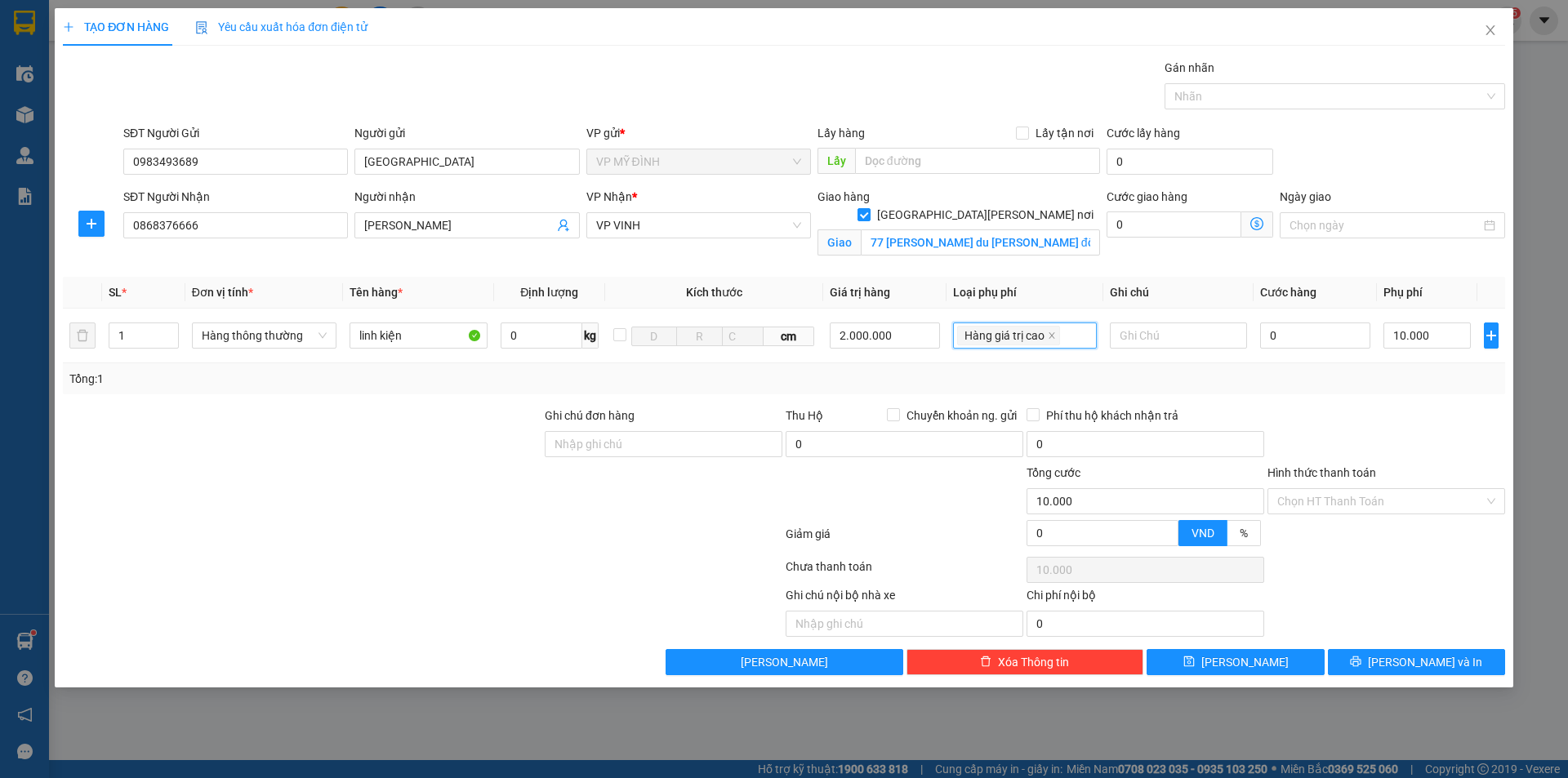
type input "10.000"
drag, startPoint x: 1288, startPoint y: 335, endPoint x: 1417, endPoint y: 336, distance: 129.0
click at [1289, 335] on input "0" at bounding box center [1316, 335] width 111 height 26
type input "50"
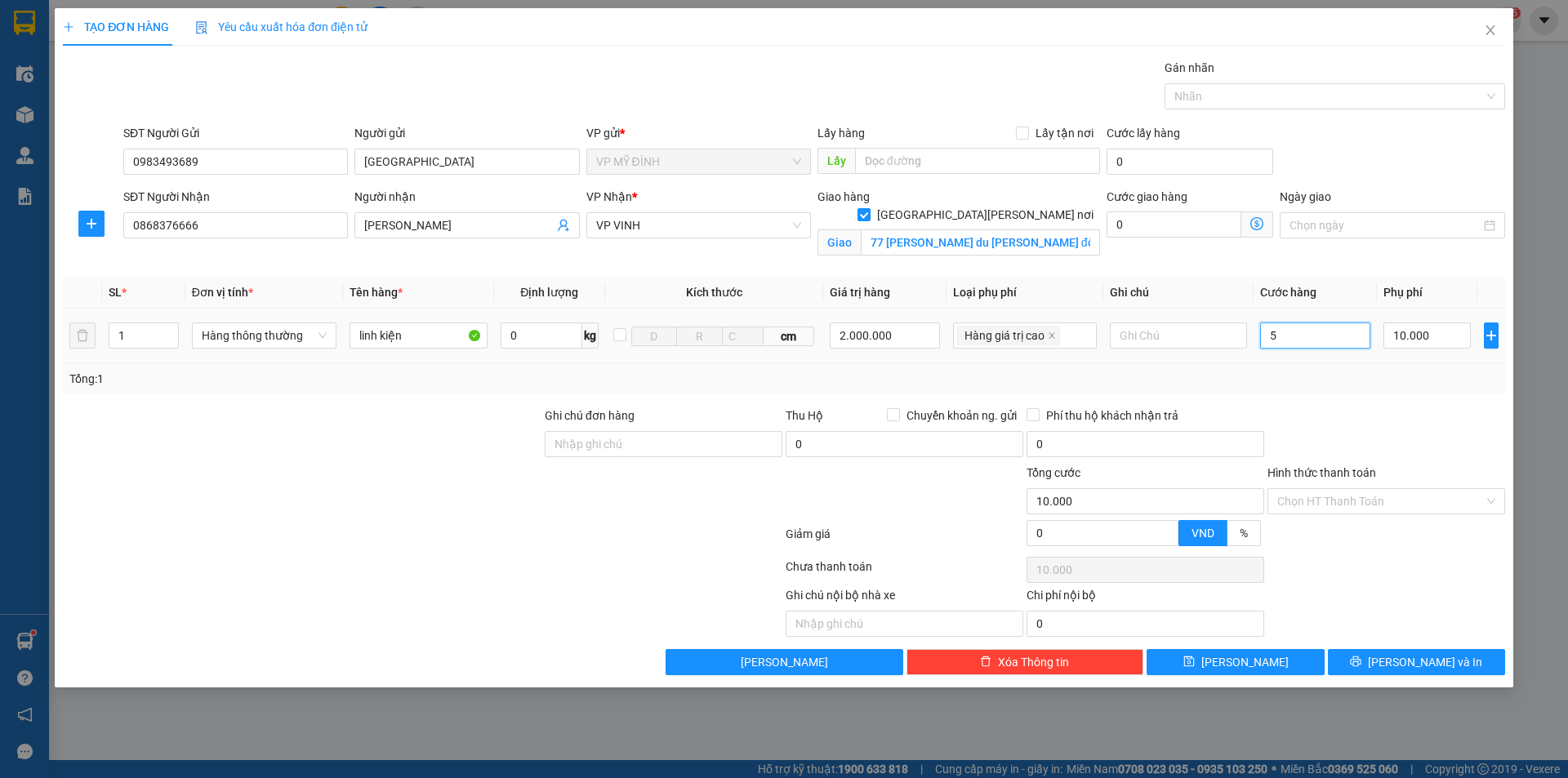
type input "10.050"
type input "50.000"
type input "60.000"
click at [1370, 504] on input "Hình thức thanh toán" at bounding box center [1380, 501] width 206 height 24
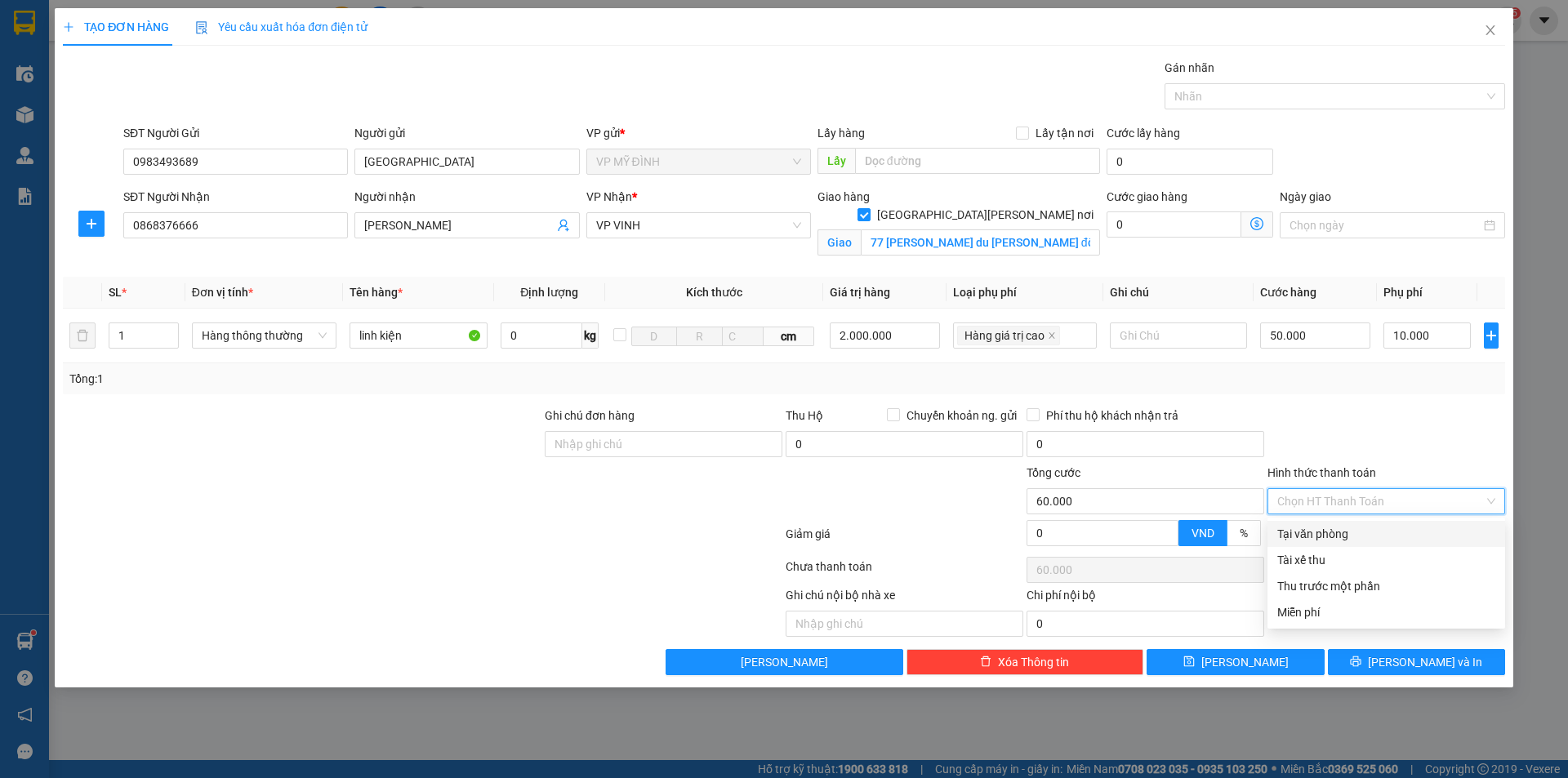
click at [1360, 533] on div "Tại văn phòng" at bounding box center [1386, 534] width 218 height 18
type input "0"
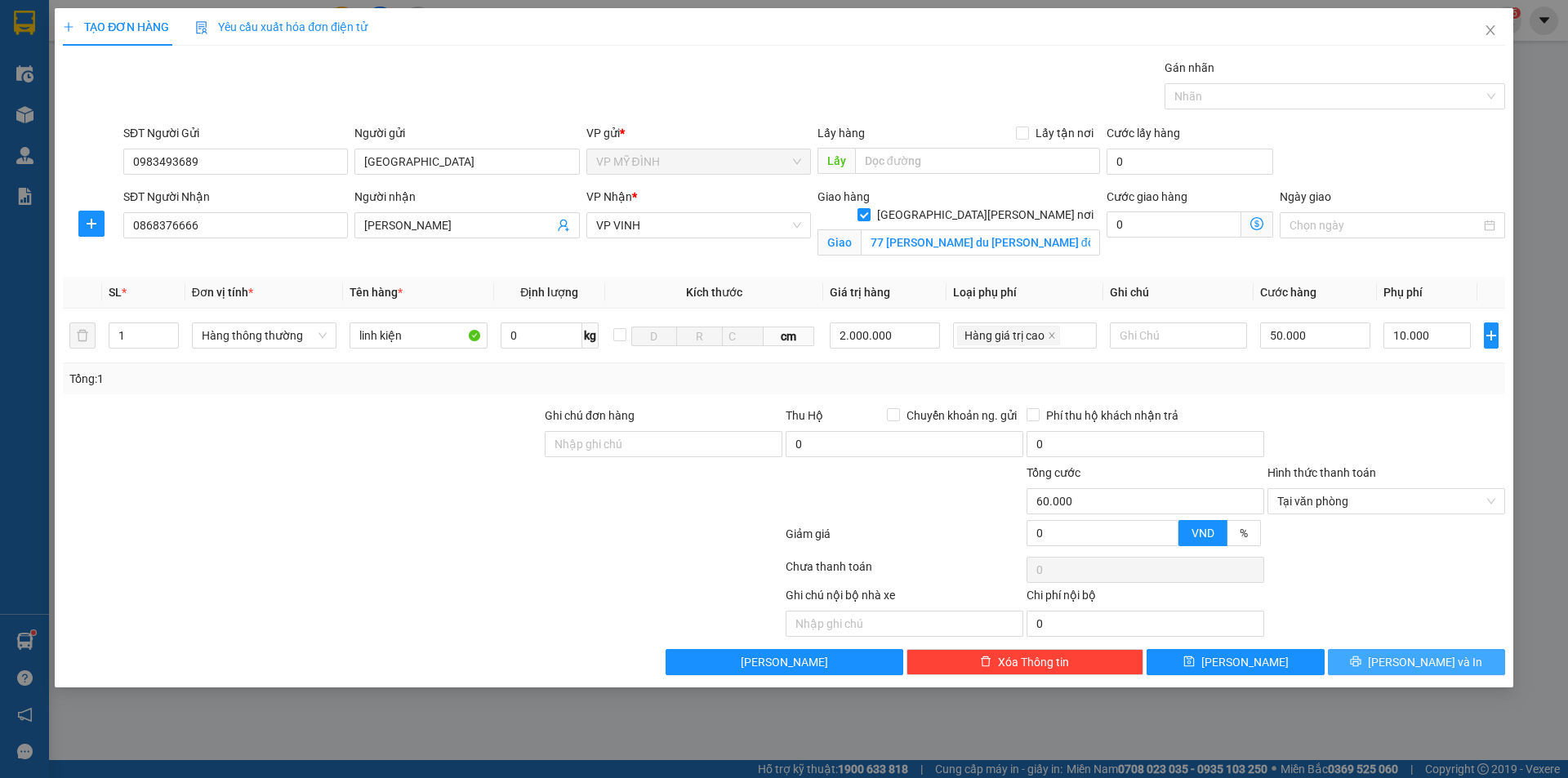
click at [1412, 661] on span "[PERSON_NAME] và In" at bounding box center [1426, 662] width 114 height 18
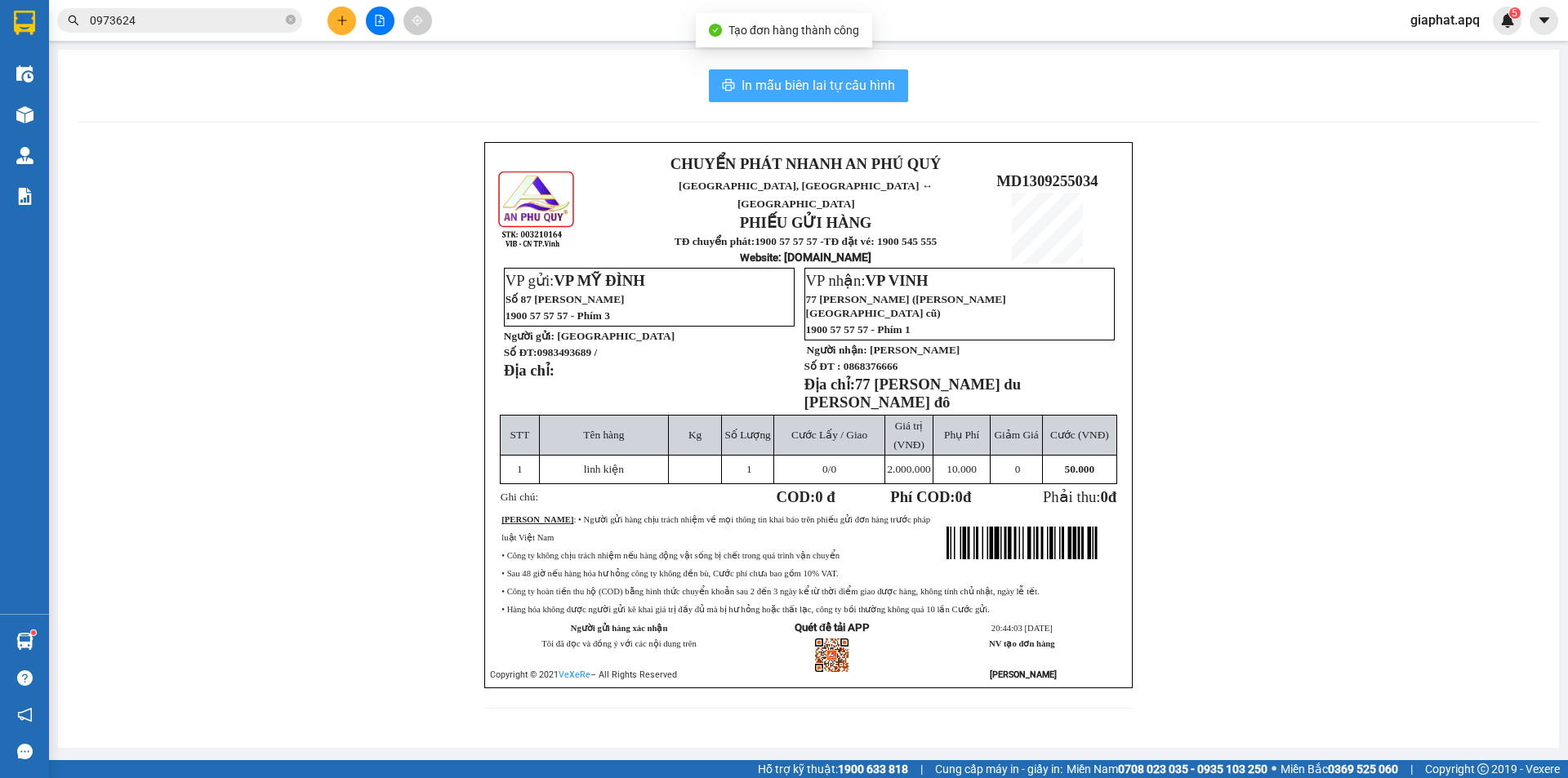
click at [831, 75] on button "In mẫu biên lai tự cấu hình" at bounding box center [809, 86] width 200 height 33
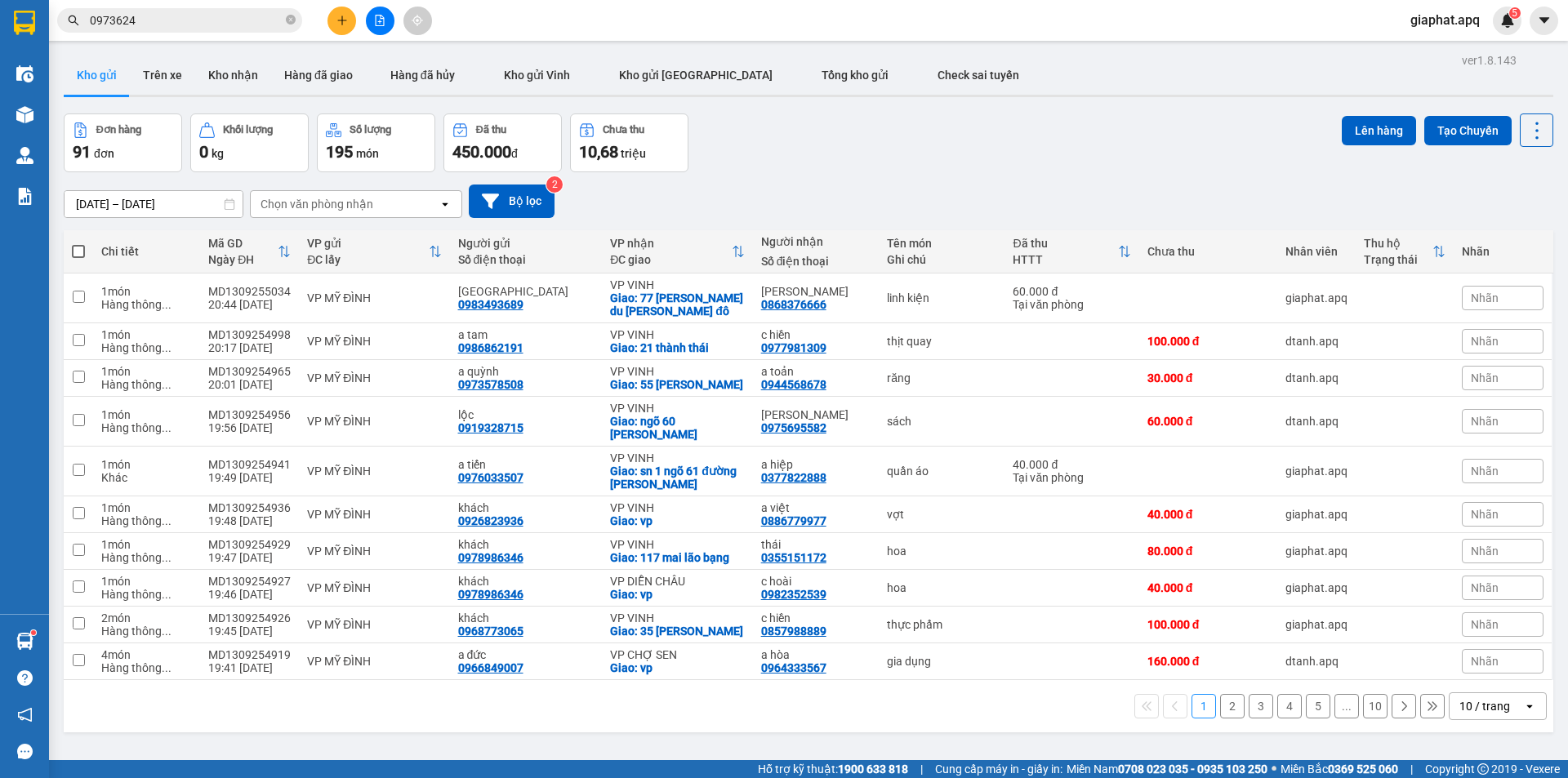
click at [329, 16] on button at bounding box center [342, 21] width 29 height 29
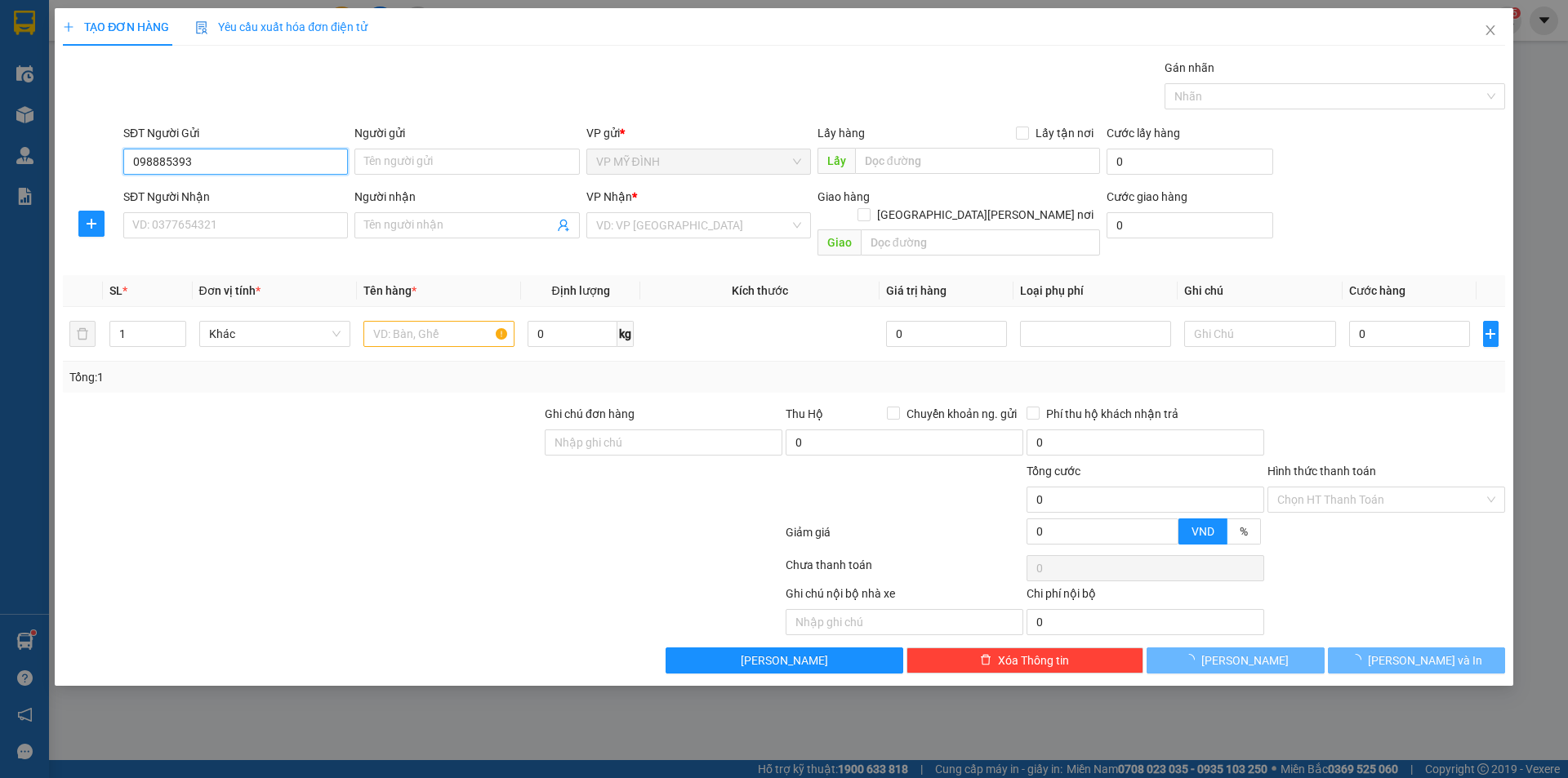
type input "0988853936"
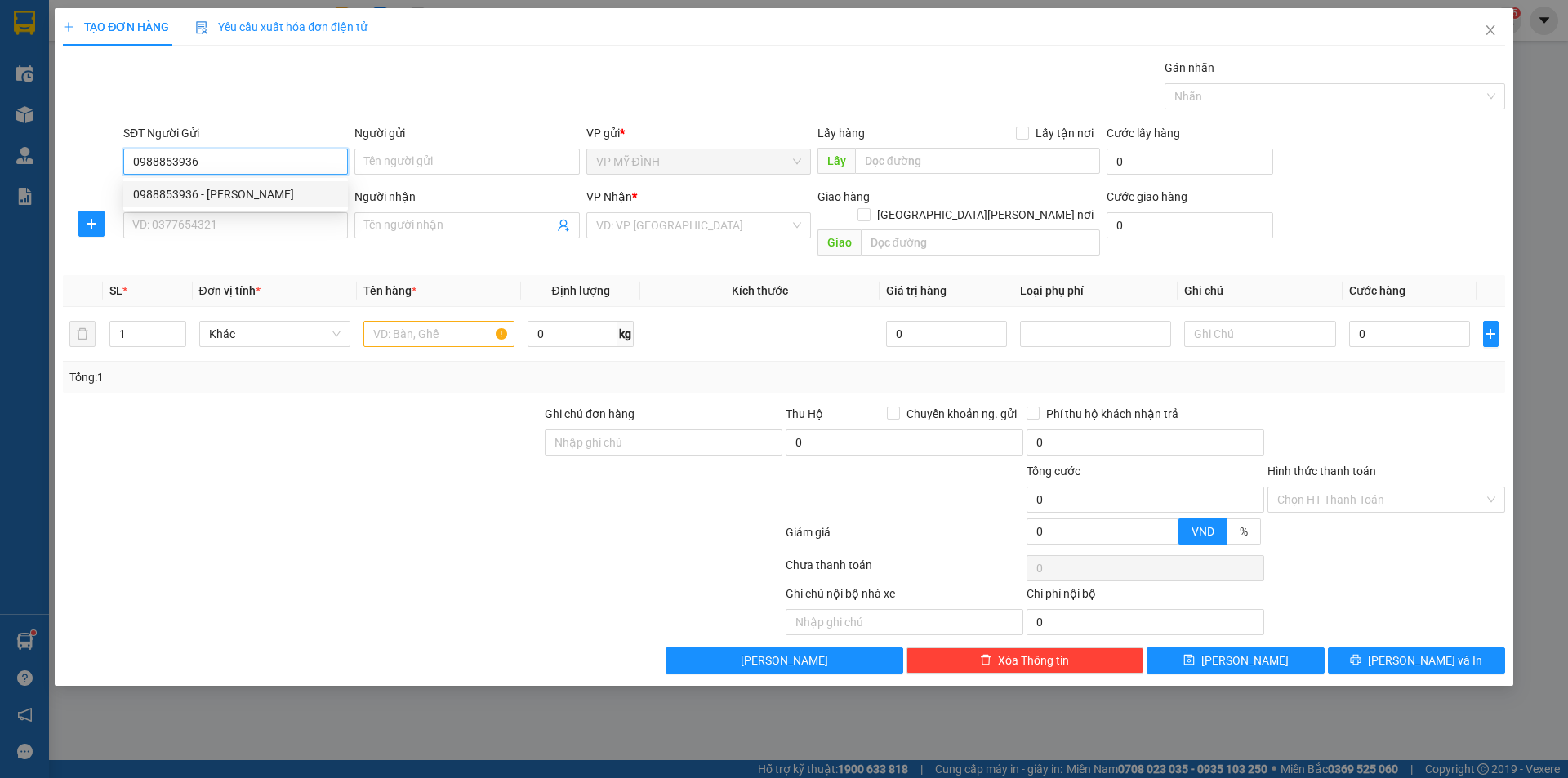
drag, startPoint x: 236, startPoint y: 190, endPoint x: 247, endPoint y: 225, distance: 36.7
click at [236, 190] on div "0988853936 - [PERSON_NAME]" at bounding box center [235, 194] width 205 height 18
type input "[PERSON_NAME]"
type input "0988853936"
click at [247, 226] on input "SĐT Người Nhận" at bounding box center [235, 225] width 225 height 26
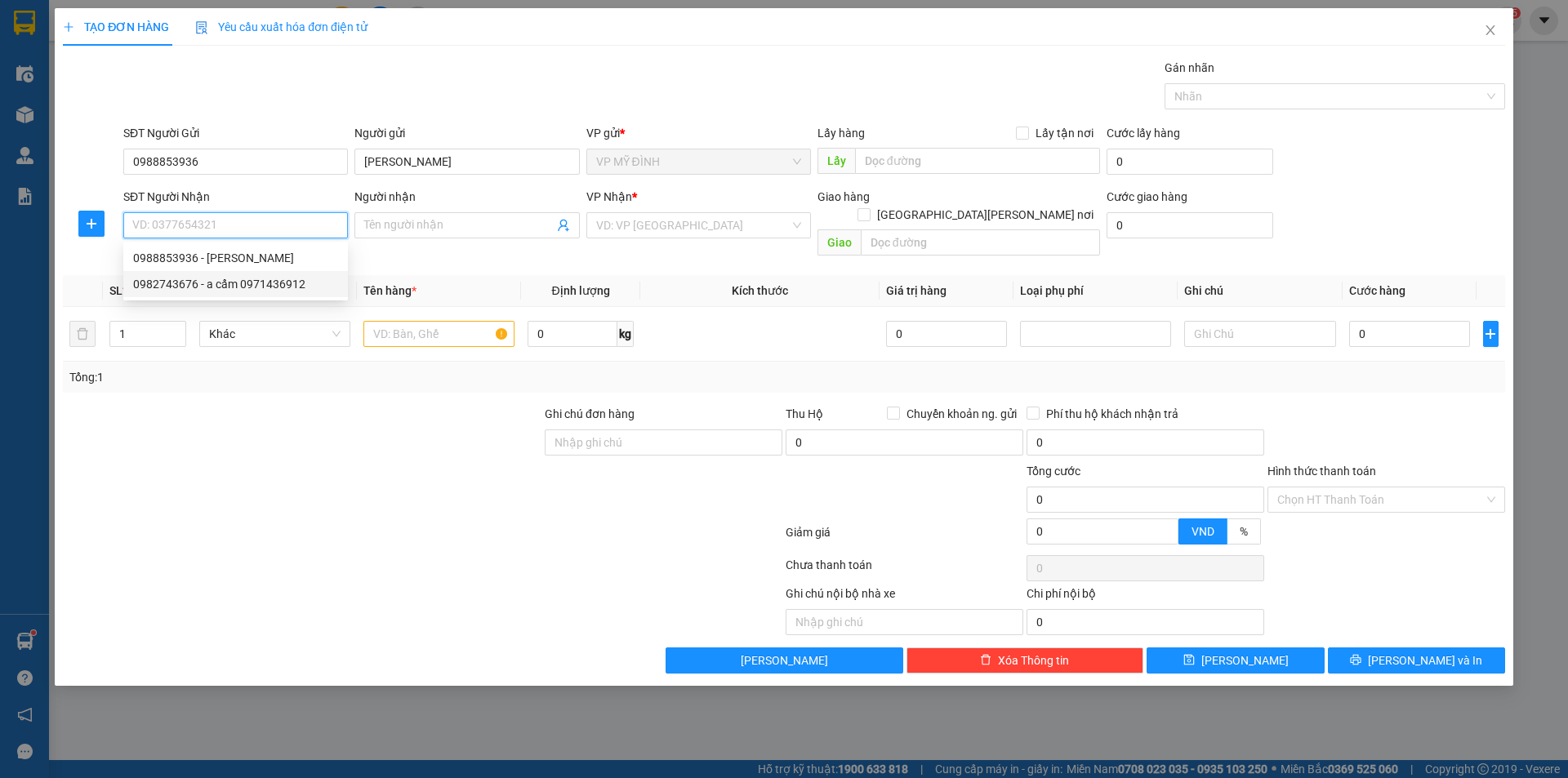
click at [286, 284] on div "0982743676 - a cẩm 0971436912" at bounding box center [235, 284] width 205 height 18
type input "0982743676"
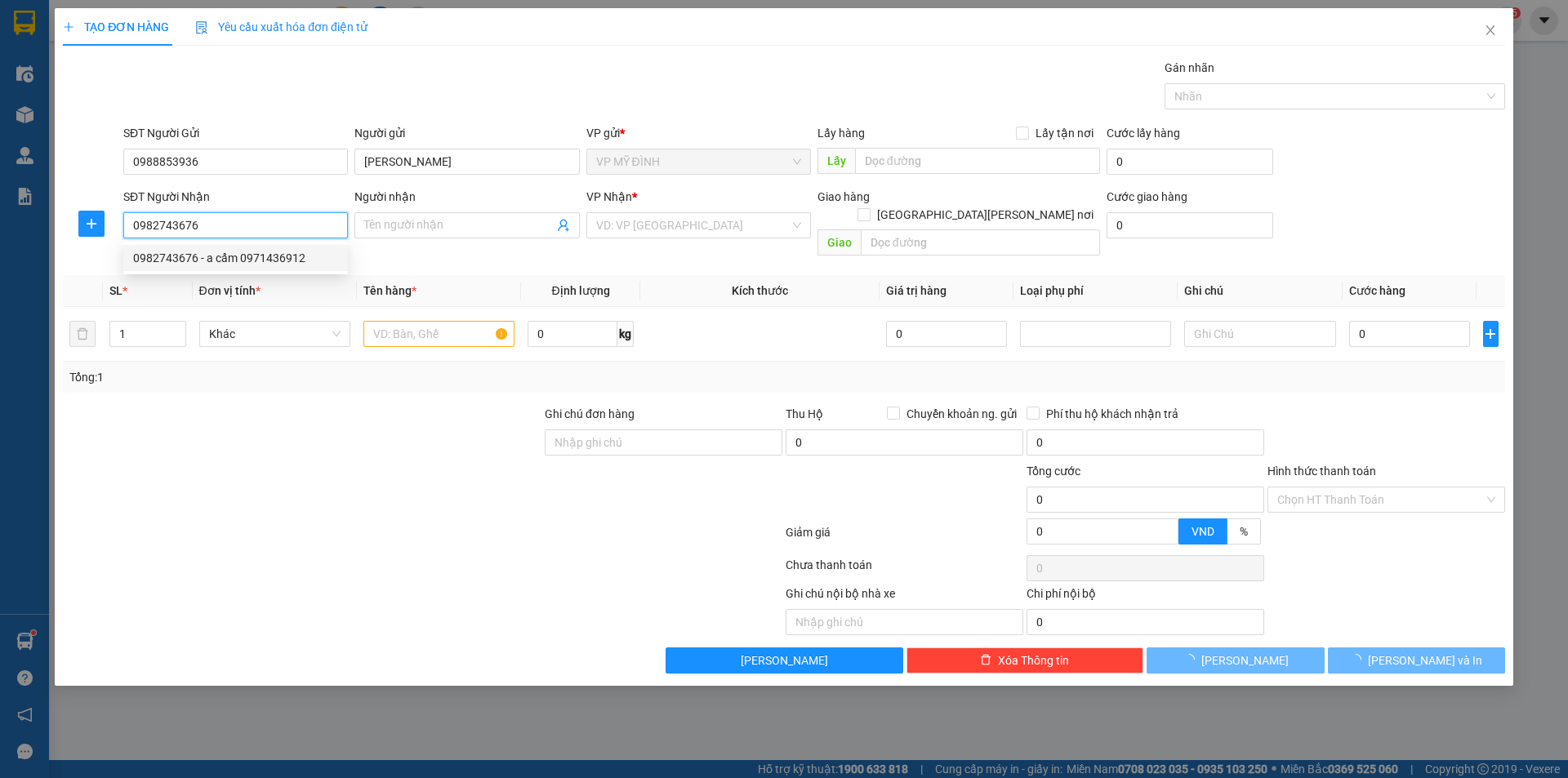
type input "a cẩm 0971436912"
checkbox input "true"
type input "số 43 ngõ 95 [PERSON_NAME]"
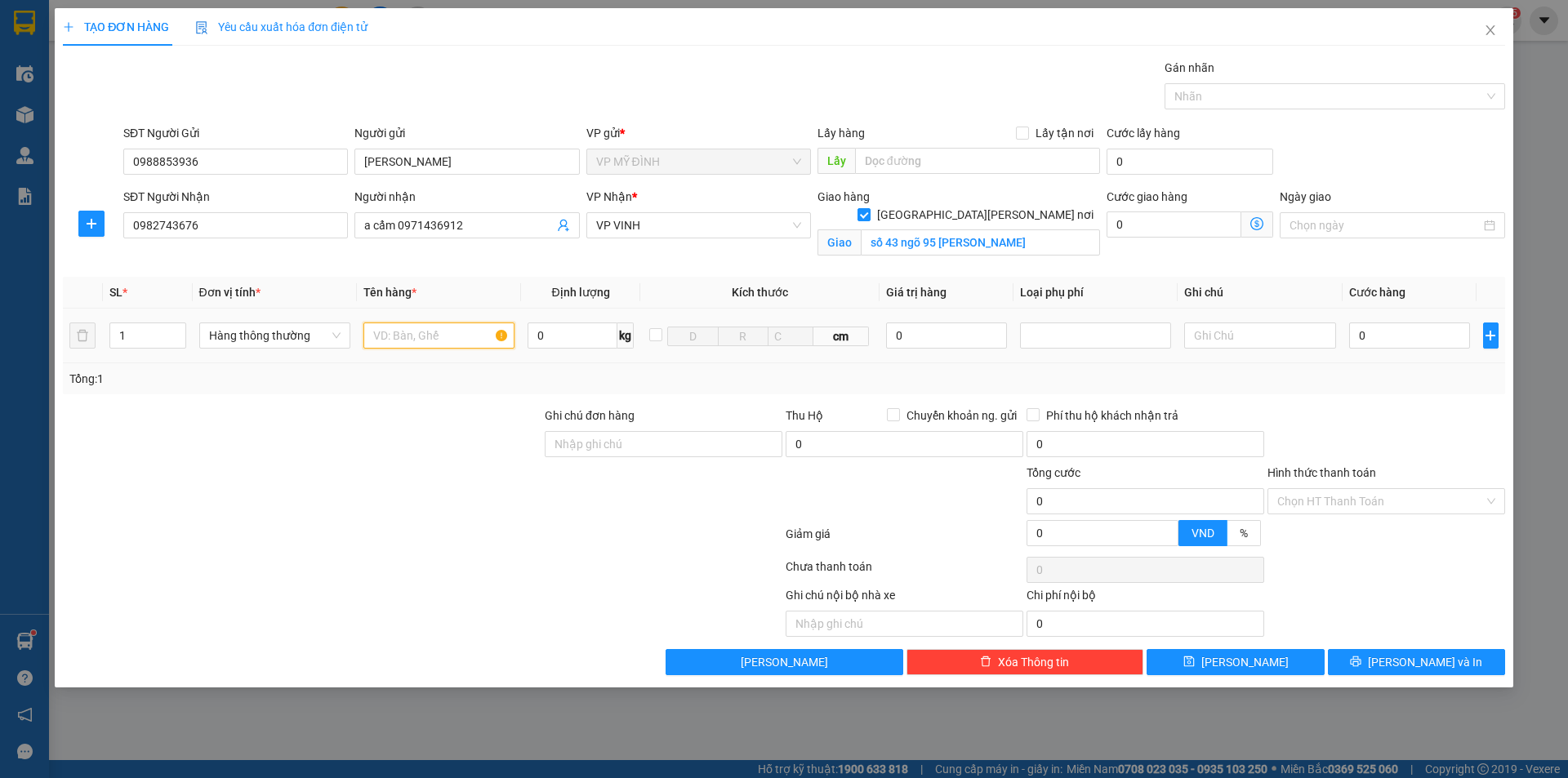
click at [458, 344] on input "text" at bounding box center [439, 335] width 151 height 26
type input "sữa"
click at [1418, 327] on input "0" at bounding box center [1411, 335] width 122 height 26
type input "4"
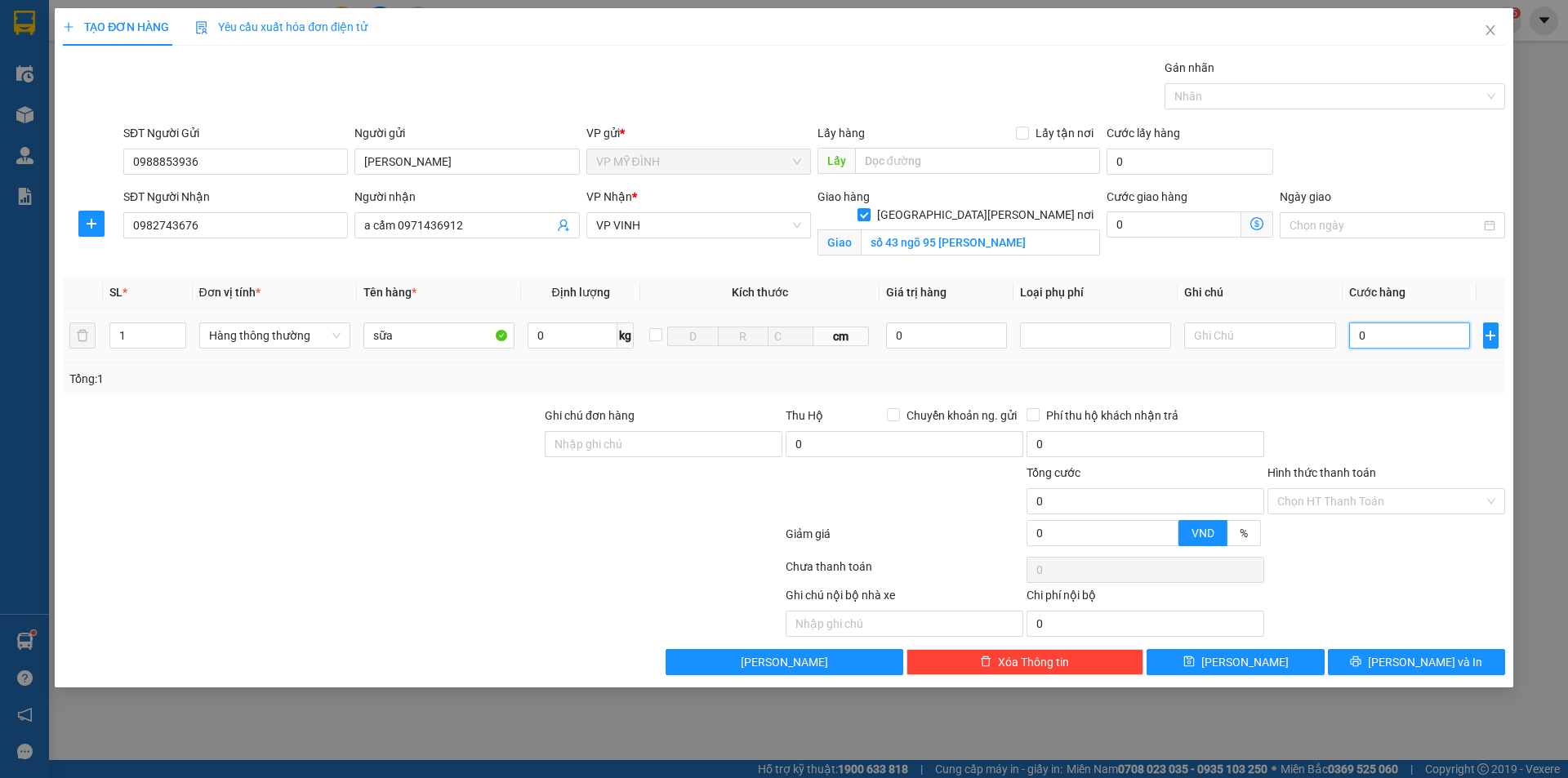
type input "4"
type input "40"
type input "40.000"
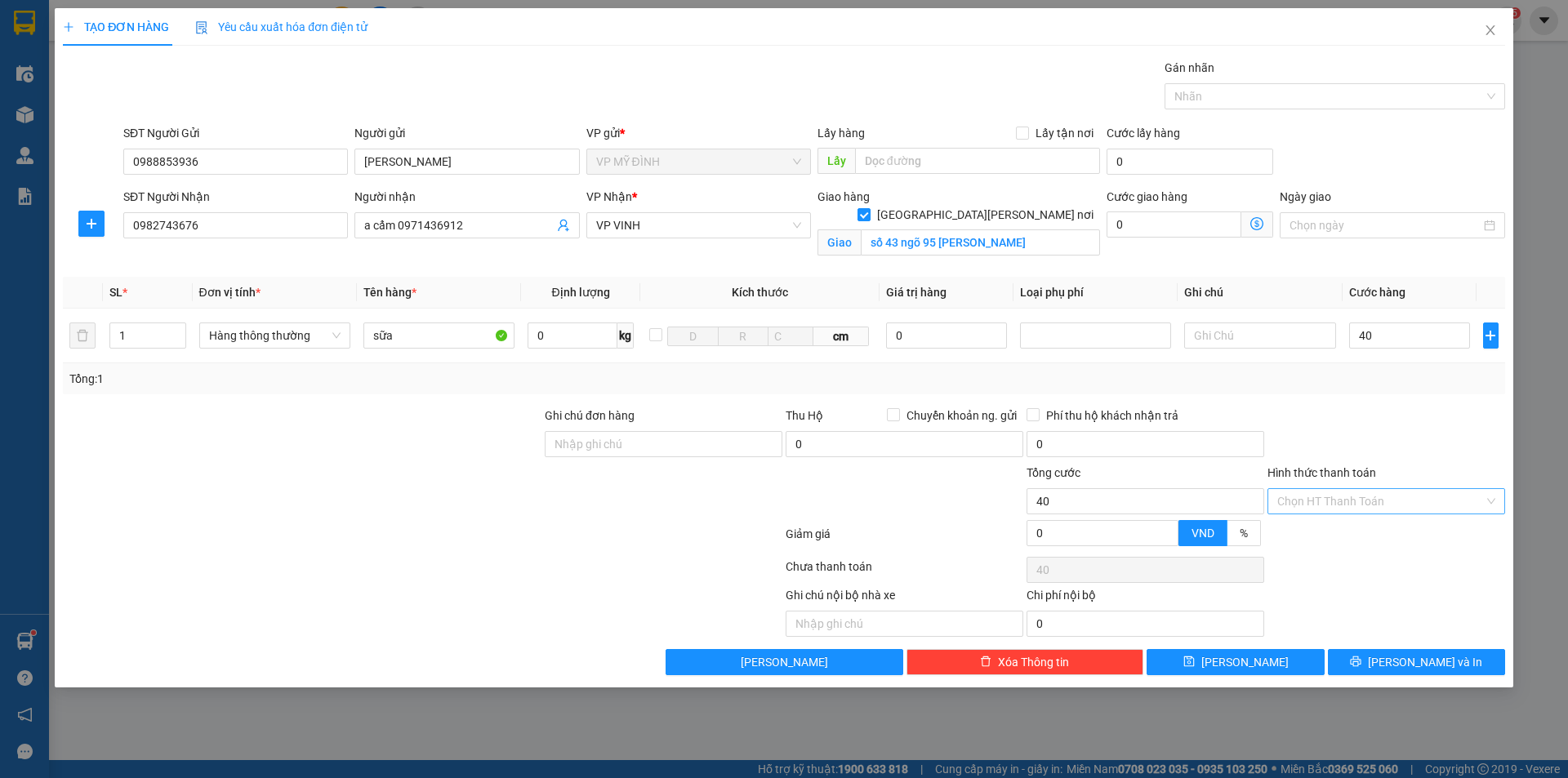
type input "40.000"
click at [1369, 508] on input "Hình thức thanh toán" at bounding box center [1380, 501] width 206 height 24
click at [1332, 538] on div "Tại văn phòng" at bounding box center [1386, 534] width 218 height 18
type input "0"
click at [1427, 677] on div "TẠO ĐƠN HÀNG Yêu cầu xuất [PERSON_NAME] điện tử Transit Pickup Surcharge Ids Tr…" at bounding box center [784, 347] width 1459 height 679
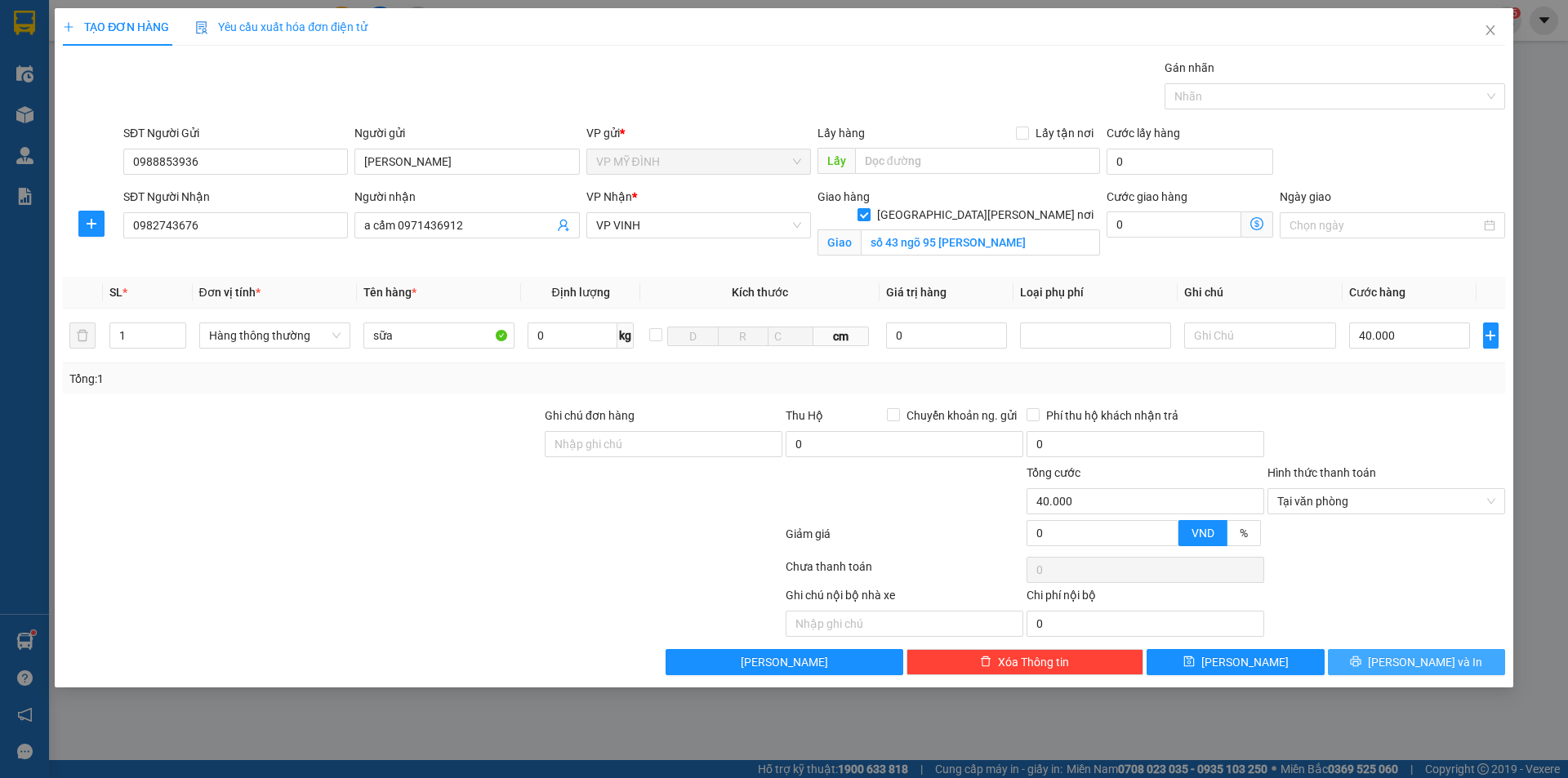
click at [1431, 663] on span "[PERSON_NAME] và In" at bounding box center [1426, 662] width 114 height 18
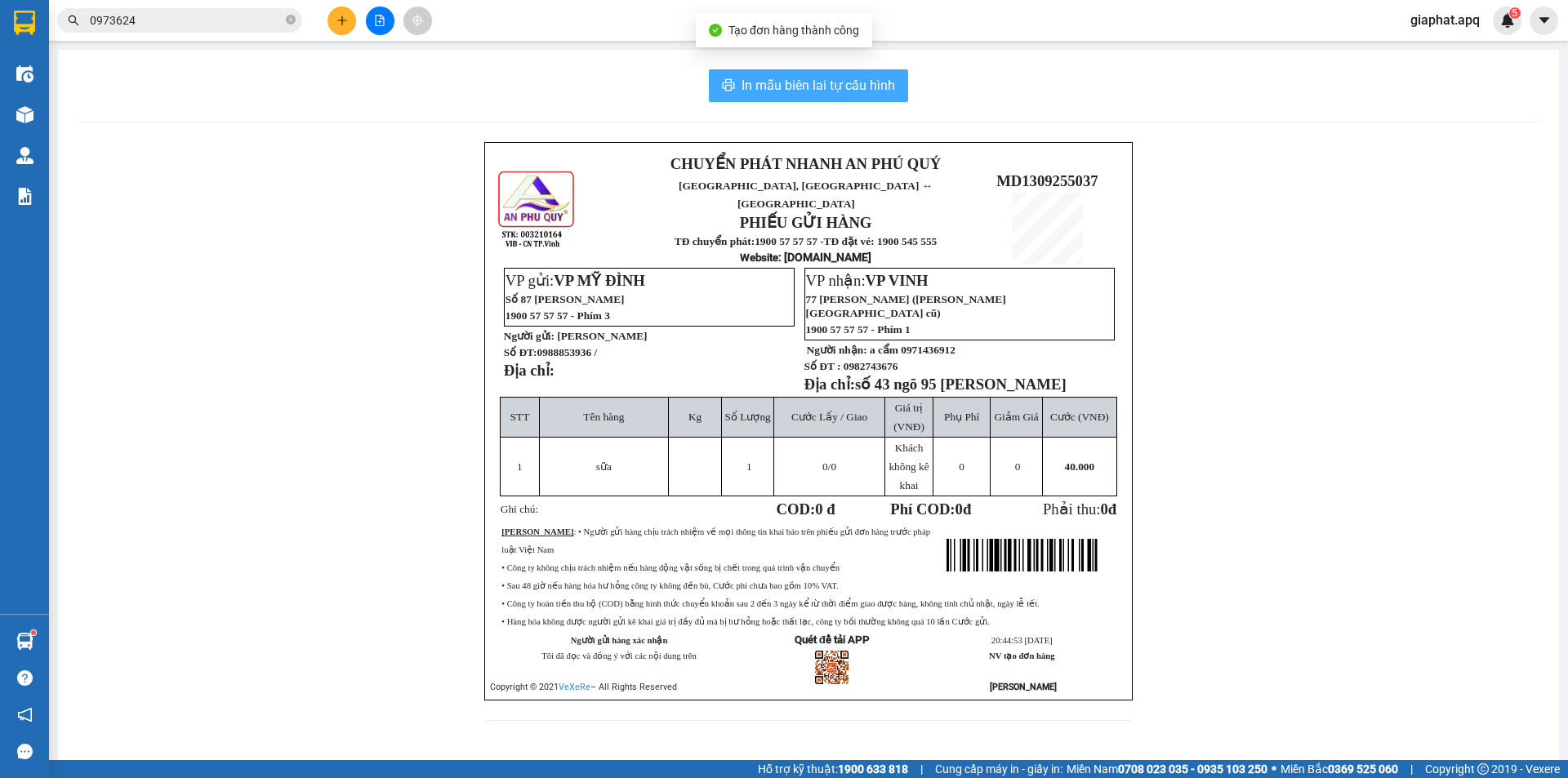
click at [869, 88] on span "In mẫu biên lai tự cấu hình" at bounding box center [818, 85] width 153 height 20
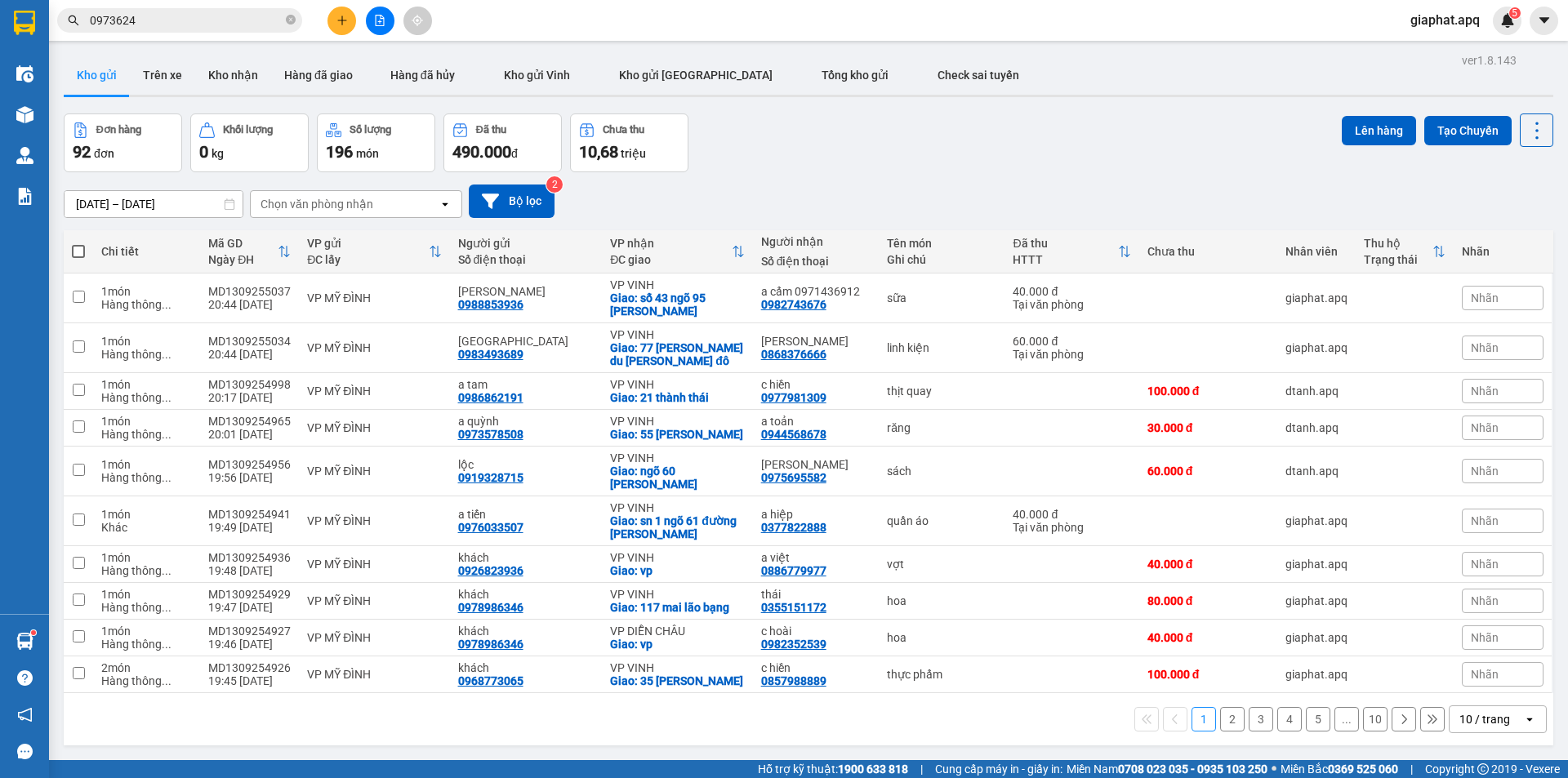
click at [230, 38] on div "Kết quả [PERSON_NAME] ( 22 ) Bộ lọc Mã ĐH Trạng thái Món hàng Thu hộ Tổng [PERS…" at bounding box center [784, 20] width 1568 height 41
click at [240, 20] on input "0973624" at bounding box center [186, 20] width 193 height 18
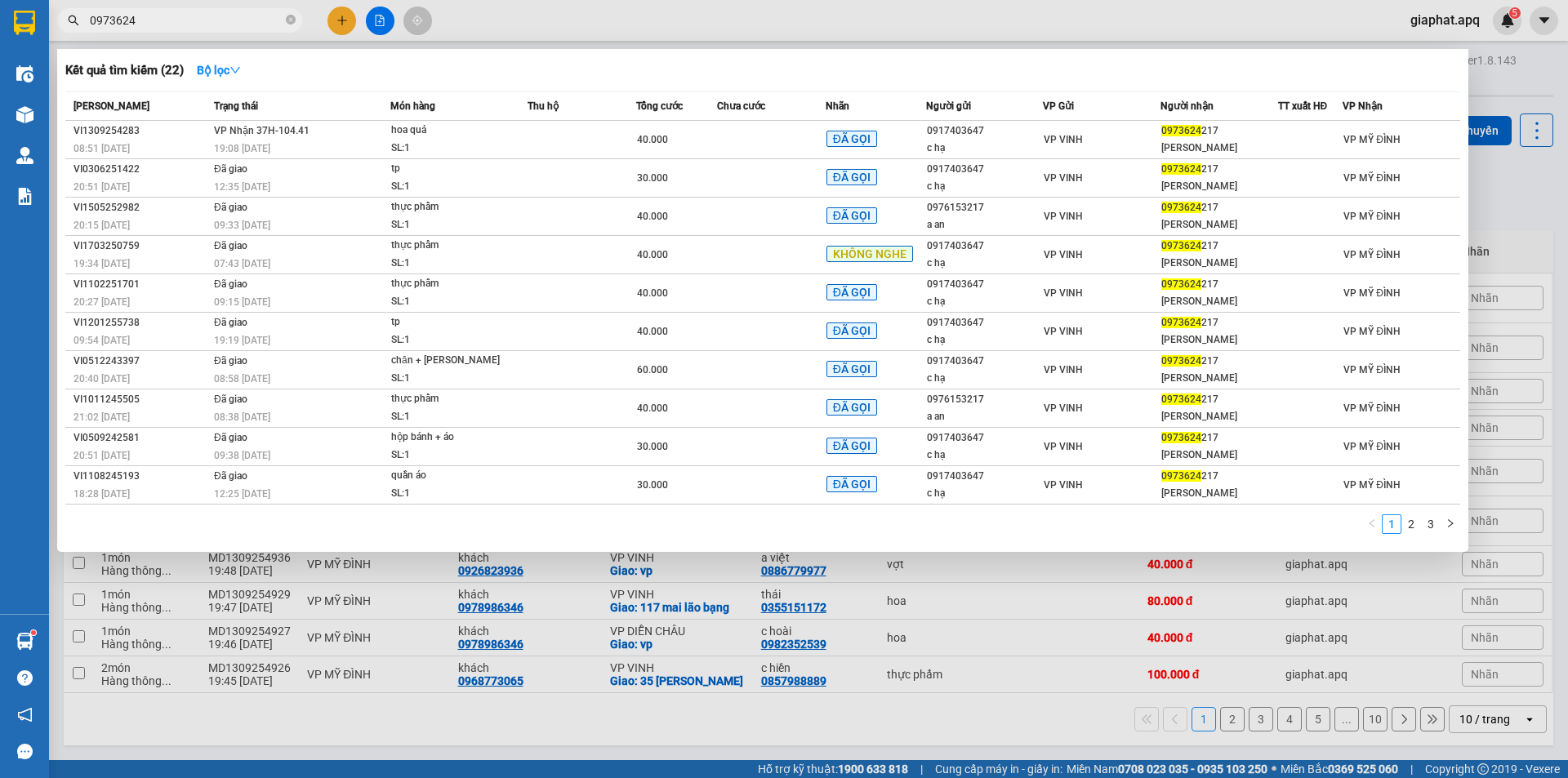
click at [240, 20] on input "0973624" at bounding box center [186, 20] width 193 height 18
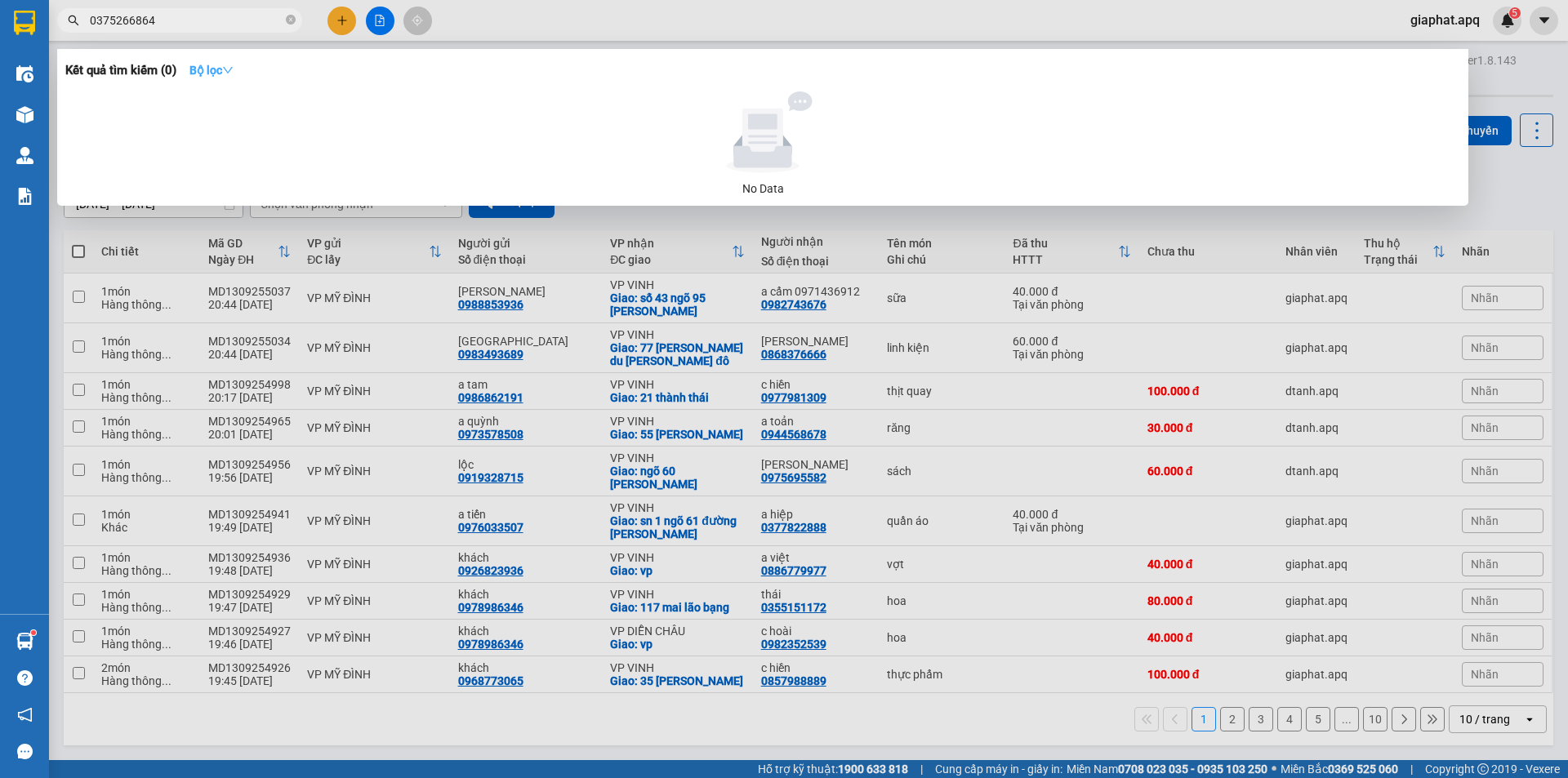
type input "0375266864"
click at [191, 70] on button "Bộ lọc" at bounding box center [211, 70] width 70 height 26
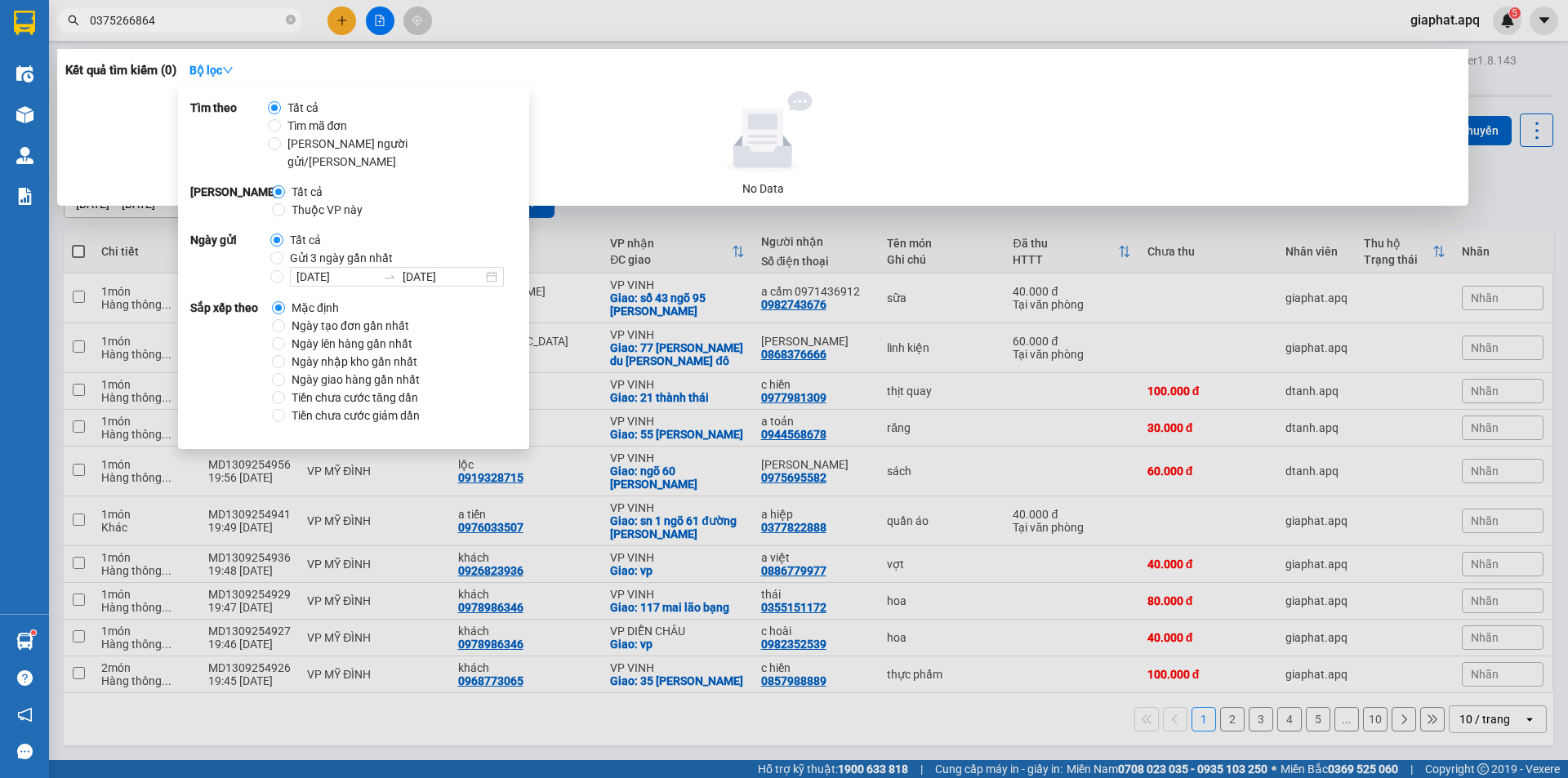
click at [634, 113] on div at bounding box center [763, 132] width 1382 height 81
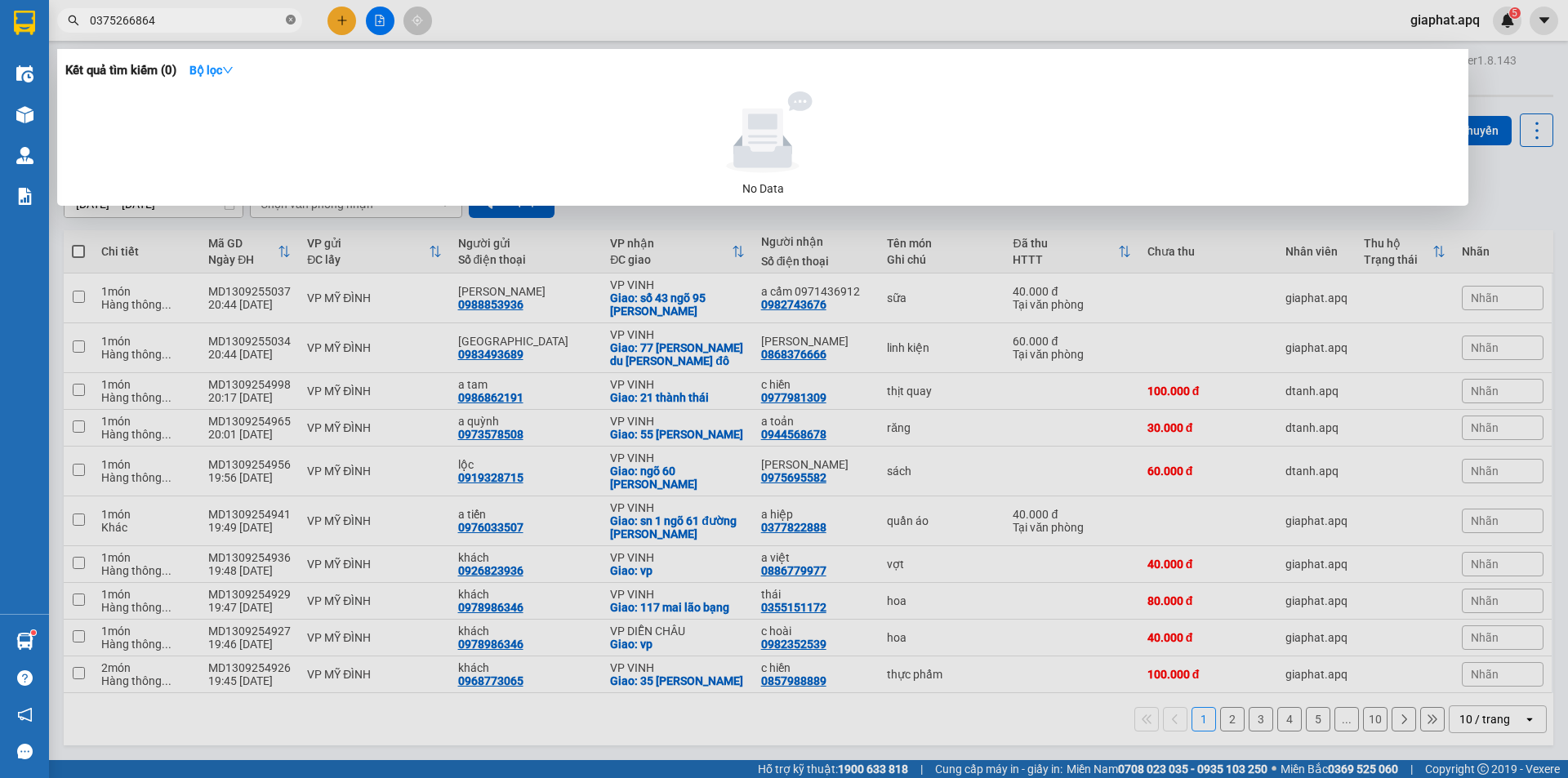
click at [289, 20] on icon "close-circle" at bounding box center [291, 19] width 10 height 10
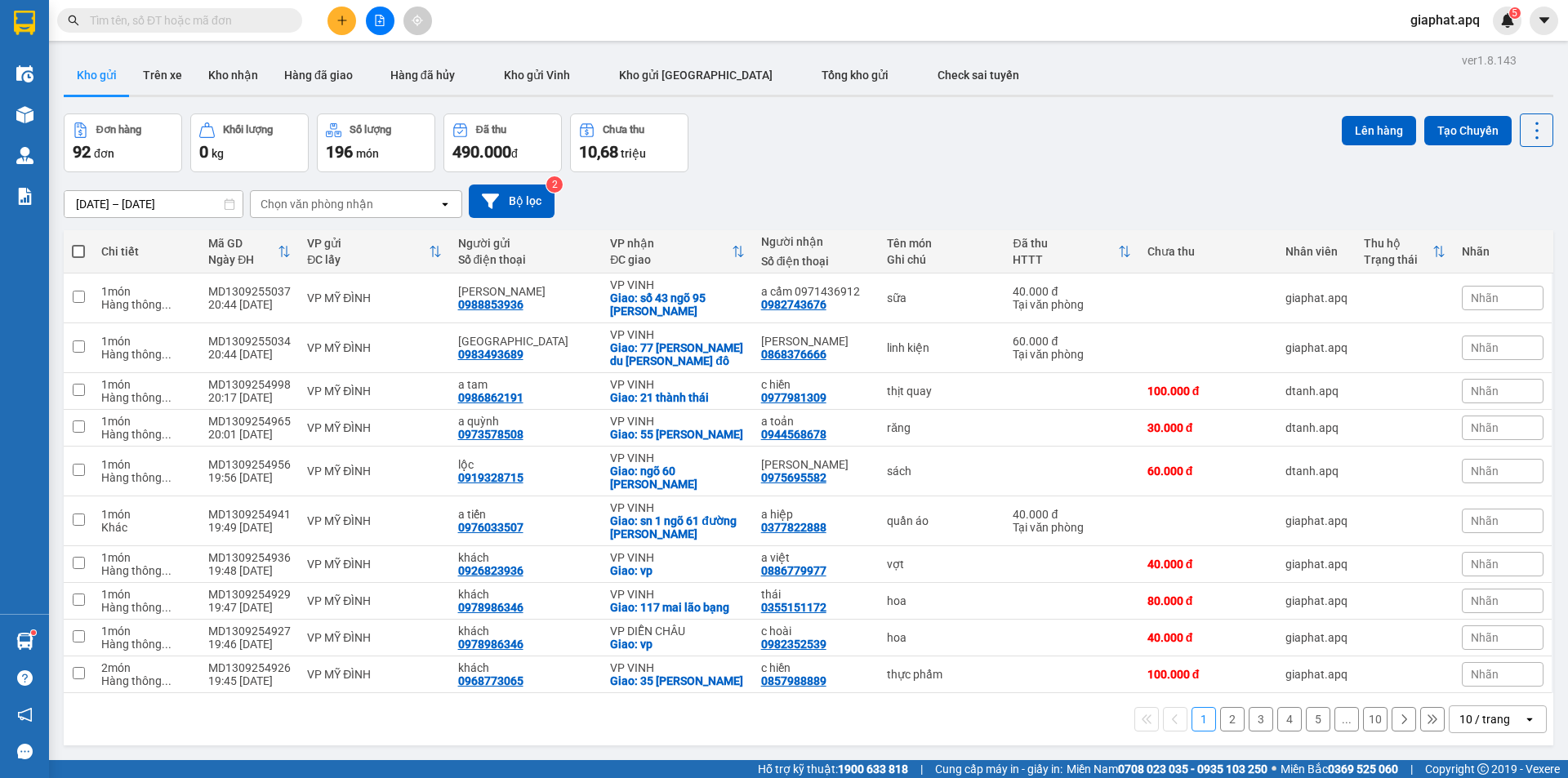
click at [280, 23] on input "text" at bounding box center [186, 20] width 193 height 18
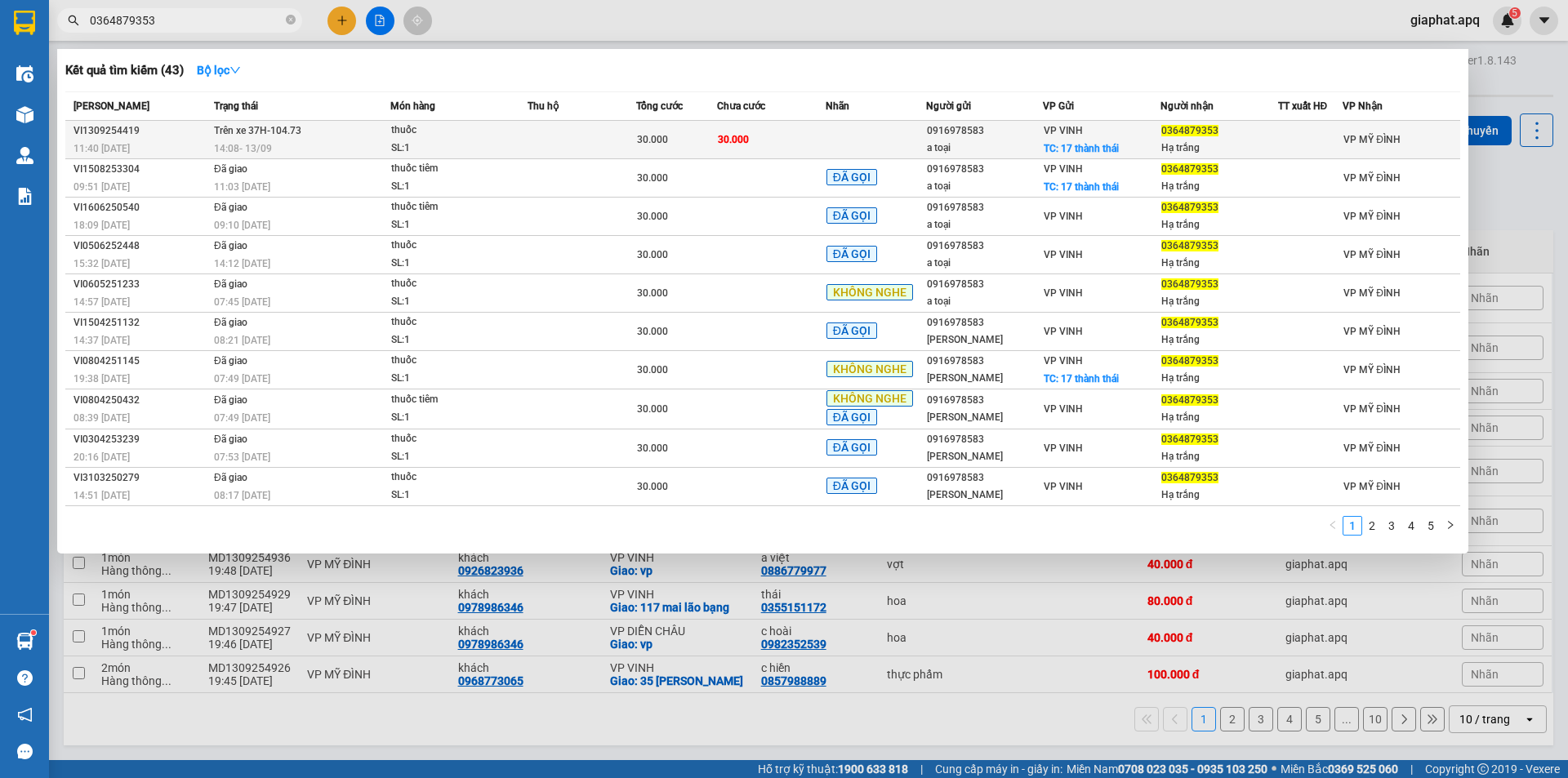
type input "0364879353"
click at [710, 133] on div "30.000" at bounding box center [677, 140] width 79 height 18
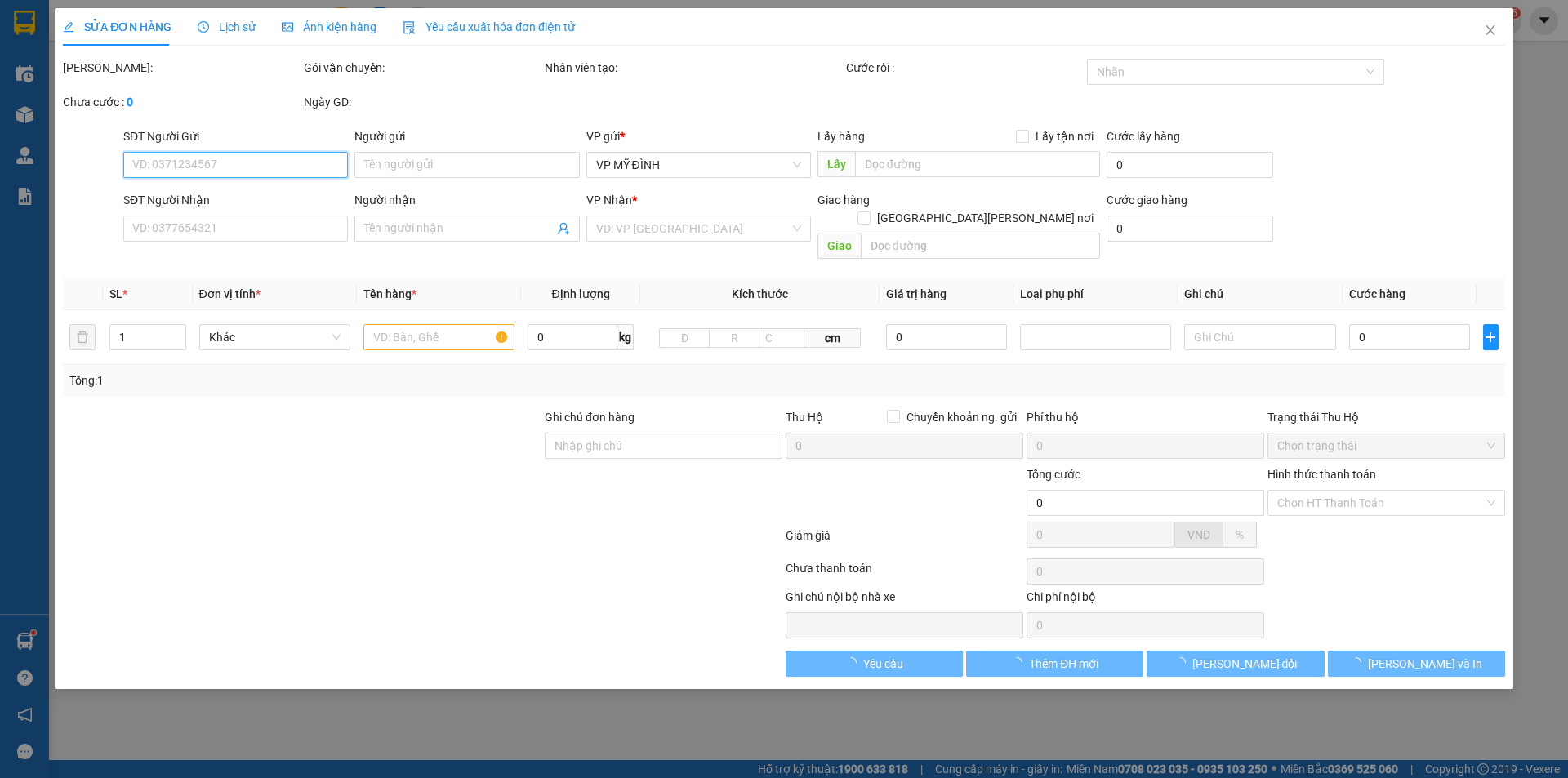
type input "0916978583"
type input "a toại"
checkbox input "true"
type input "17 thành thái"
type input "0364879353"
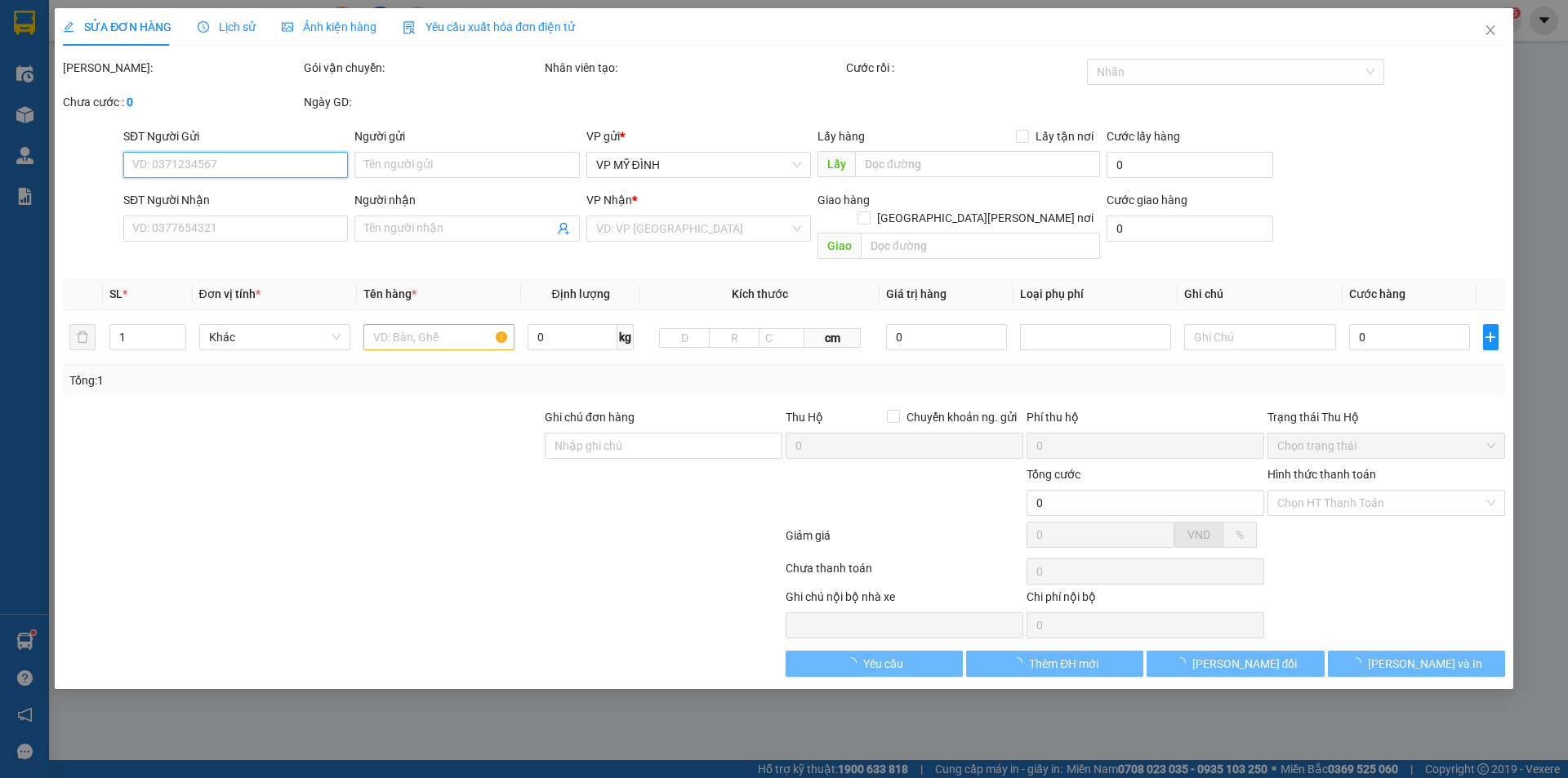
type input "Hạ trắng"
checkbox input "true"
type input "30.000"
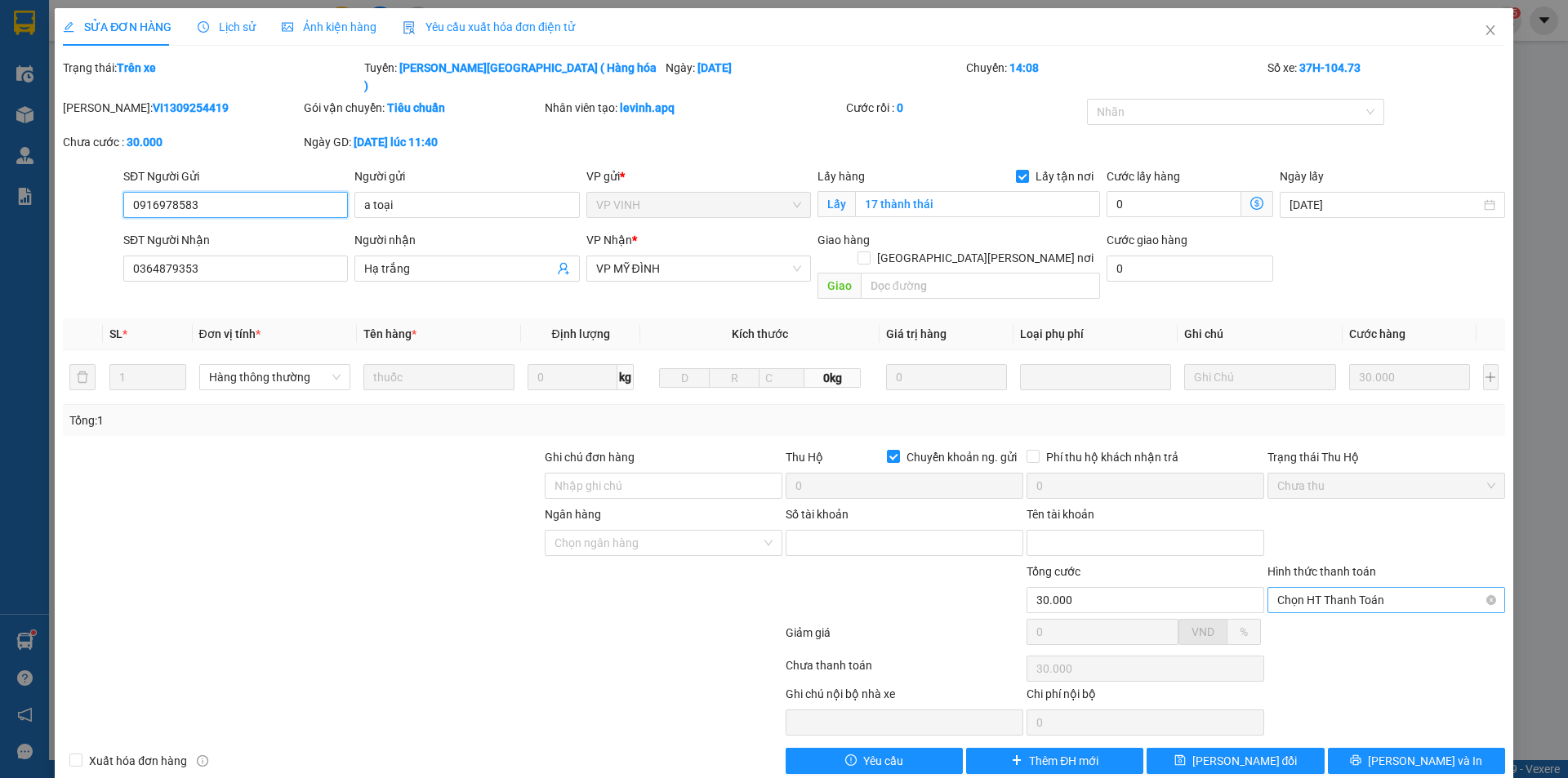
drag, startPoint x: 1391, startPoint y: 558, endPoint x: 1399, endPoint y: 579, distance: 22.5
click at [1390, 588] on span "Chọn HT Thanh Toán" at bounding box center [1386, 600] width 218 height 24
click at [1400, 589] on div "Tại văn phòng" at bounding box center [1386, 597] width 218 height 18
type input "0"
click at [1262, 748] on button "[PERSON_NAME] đổi" at bounding box center [1236, 761] width 177 height 26
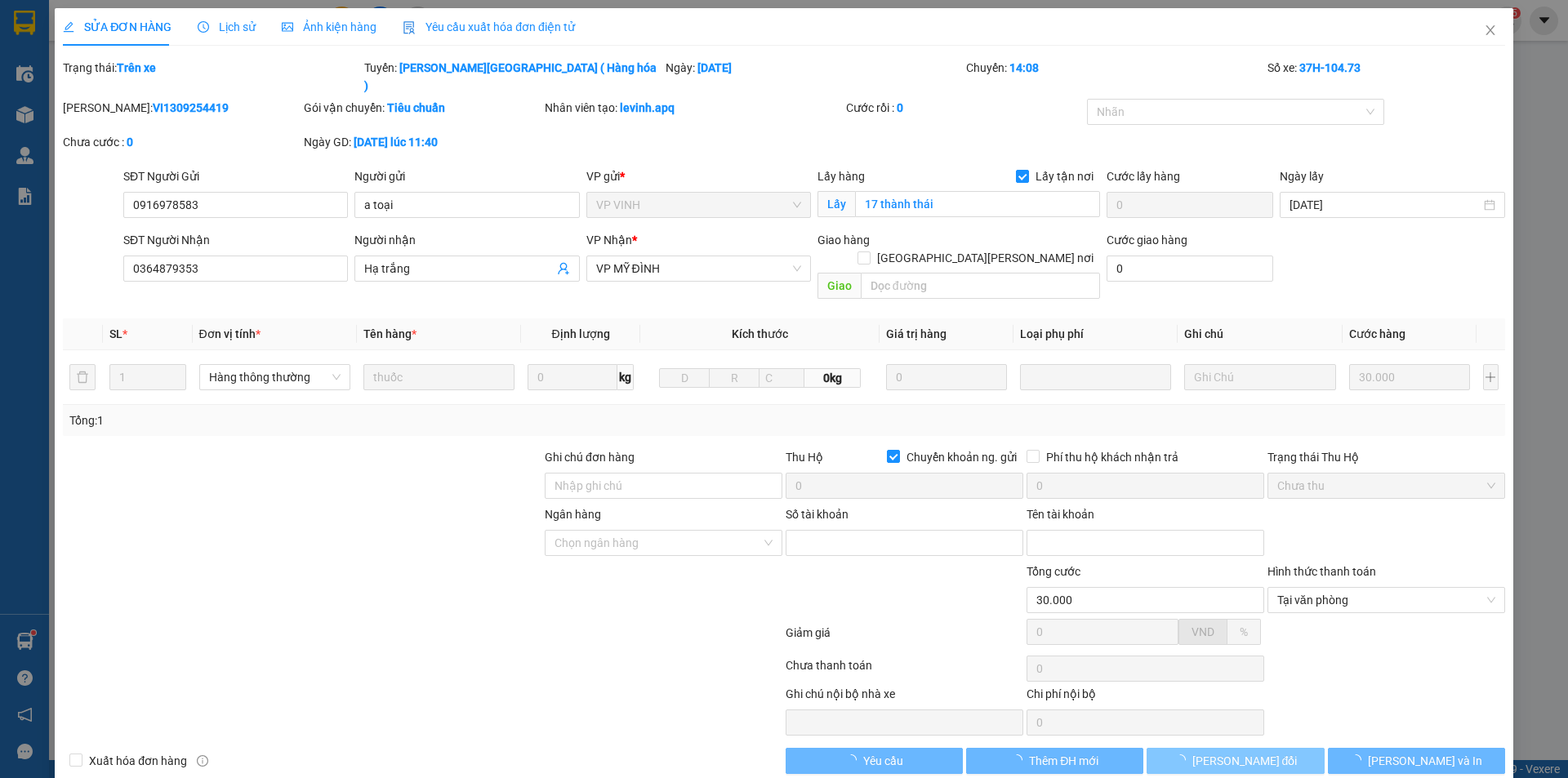
click at [1262, 748] on button "[PERSON_NAME] đổi" at bounding box center [1236, 761] width 177 height 26
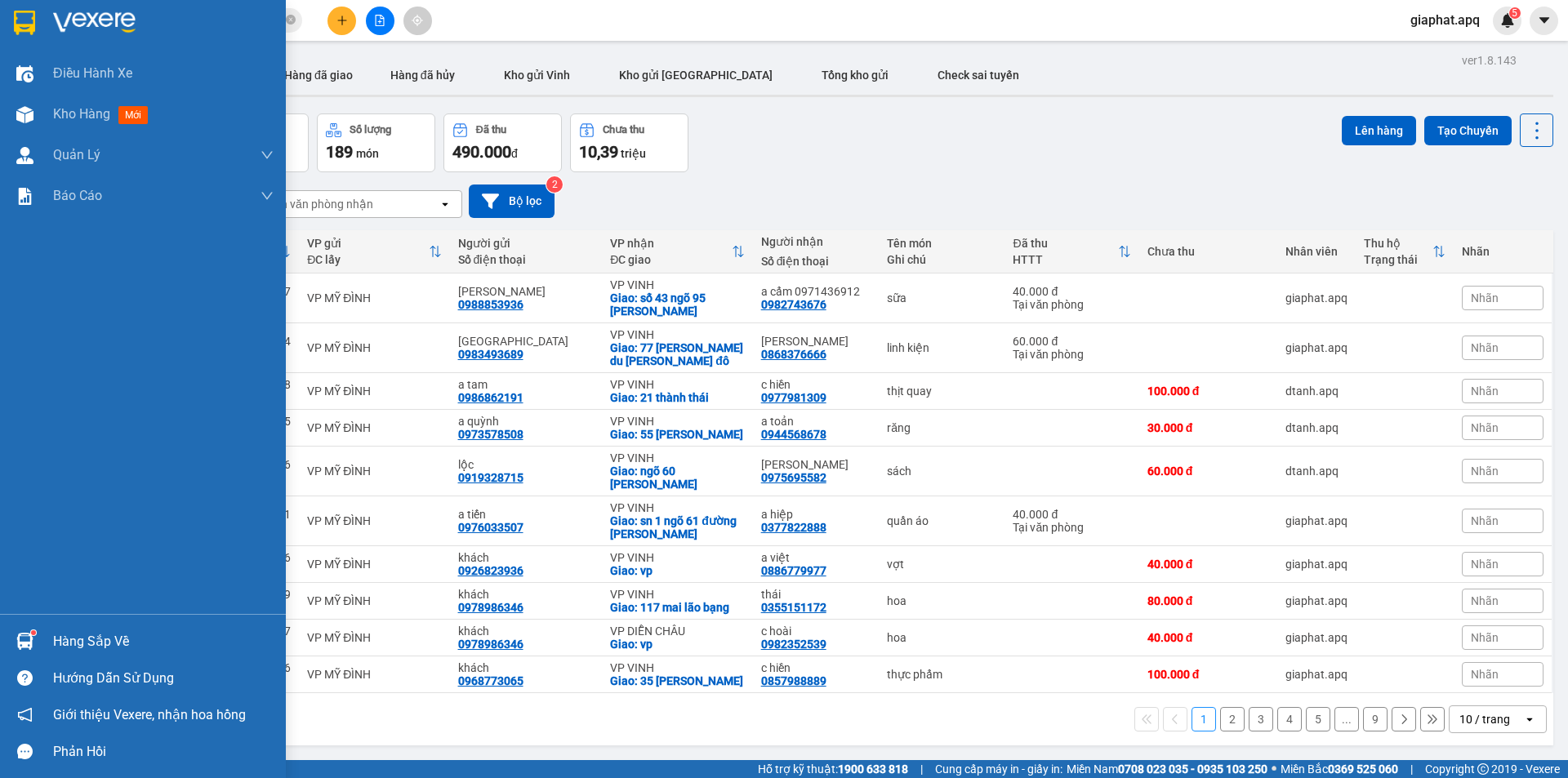
click at [16, 631] on div at bounding box center [25, 641] width 29 height 29
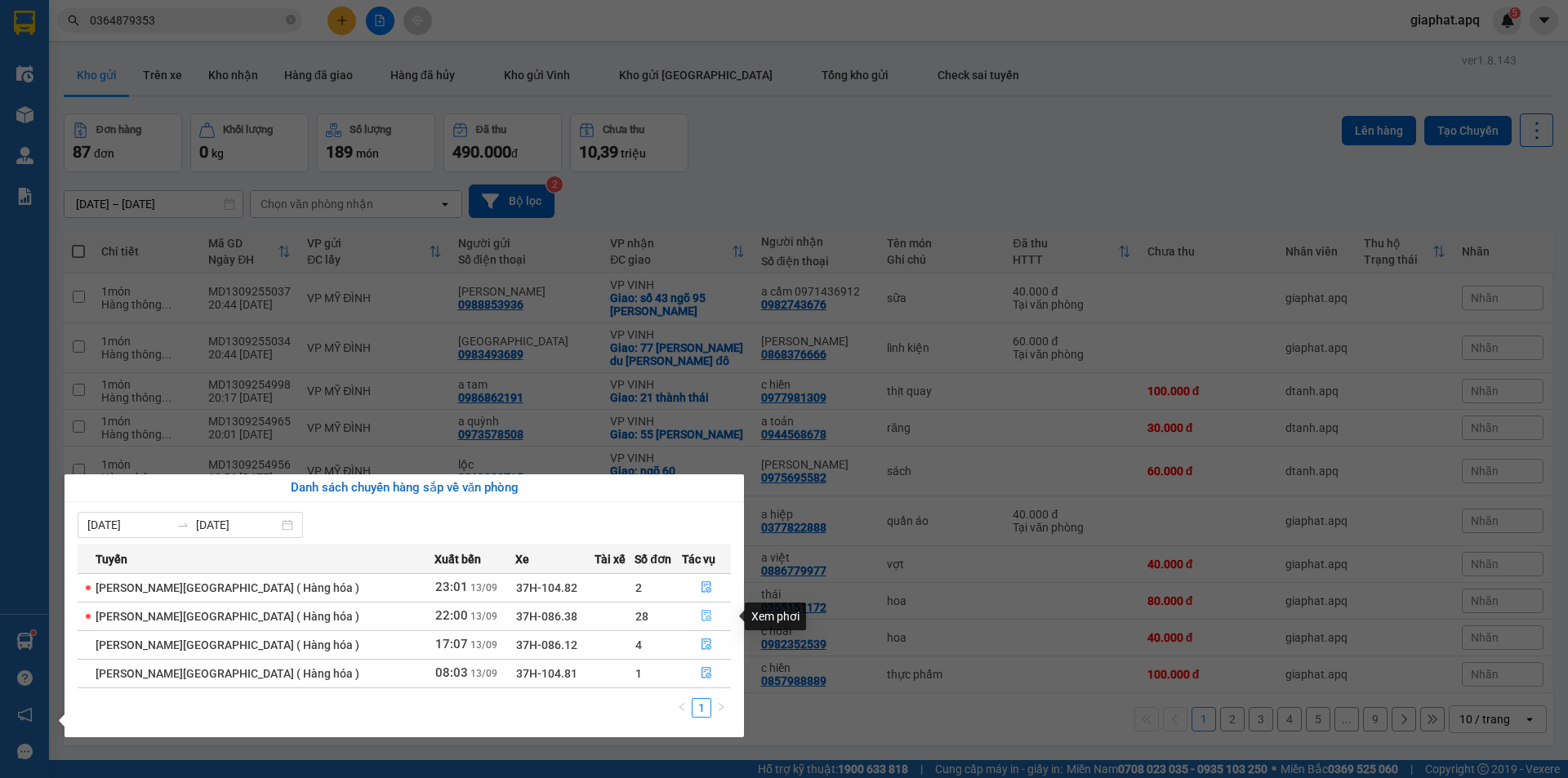
click at [694, 608] on button "button" at bounding box center [707, 616] width 48 height 26
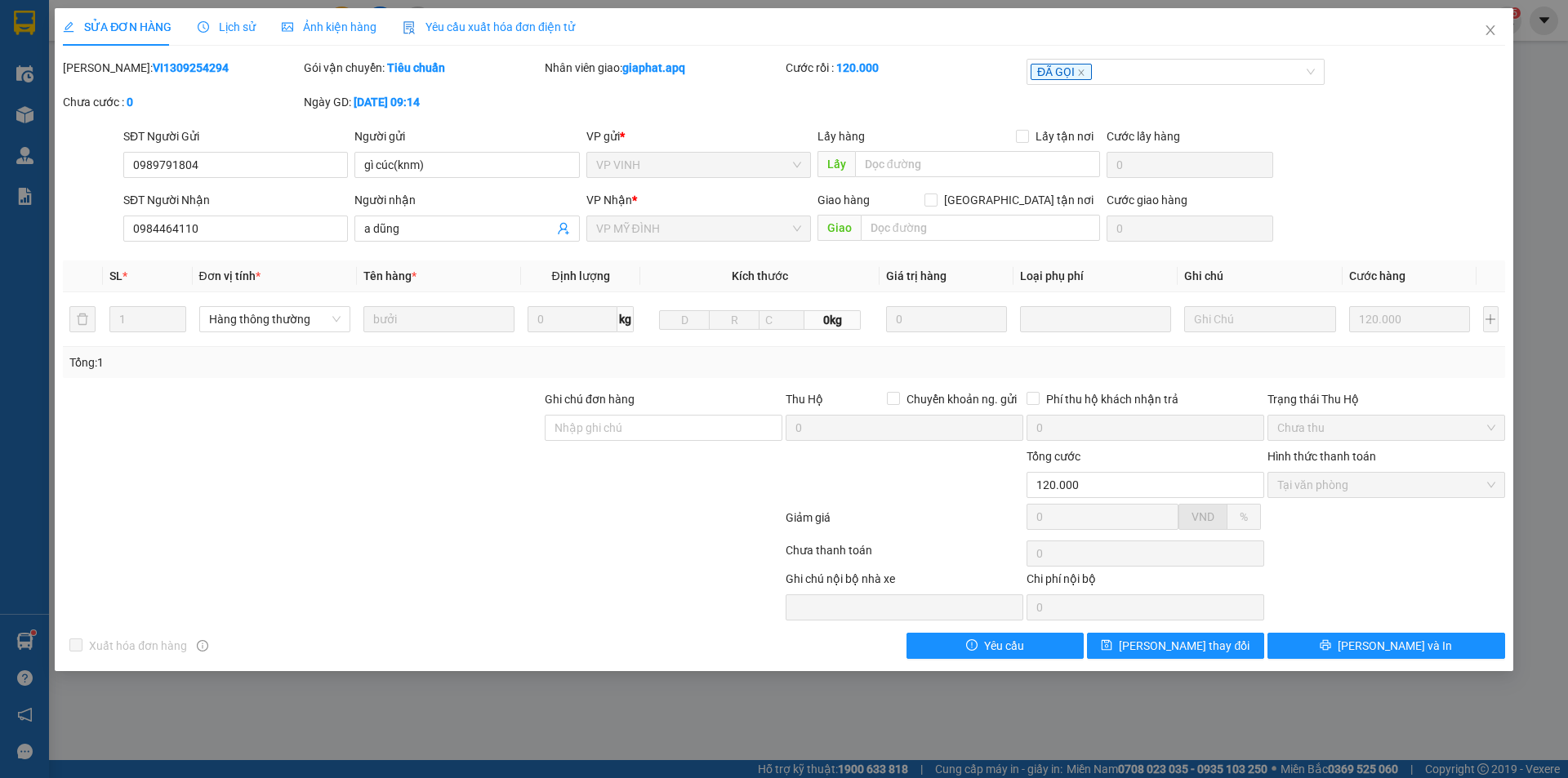
click at [20, 634] on div "SỬA ĐƠN HÀNG Lịch sử Ảnh kiện hàng Yêu cầu xuất hóa đơn điện tử Total Paid Fee …" at bounding box center [784, 389] width 1568 height 778
click at [20, 636] on div "SỬA ĐƠN HÀNG Lịch sử Ảnh kiện hàng Yêu cầu xuất hóa đơn điện tử Total Paid Fee …" at bounding box center [784, 389] width 1568 height 778
click at [1491, 32] on icon "close" at bounding box center [1490, 30] width 9 height 10
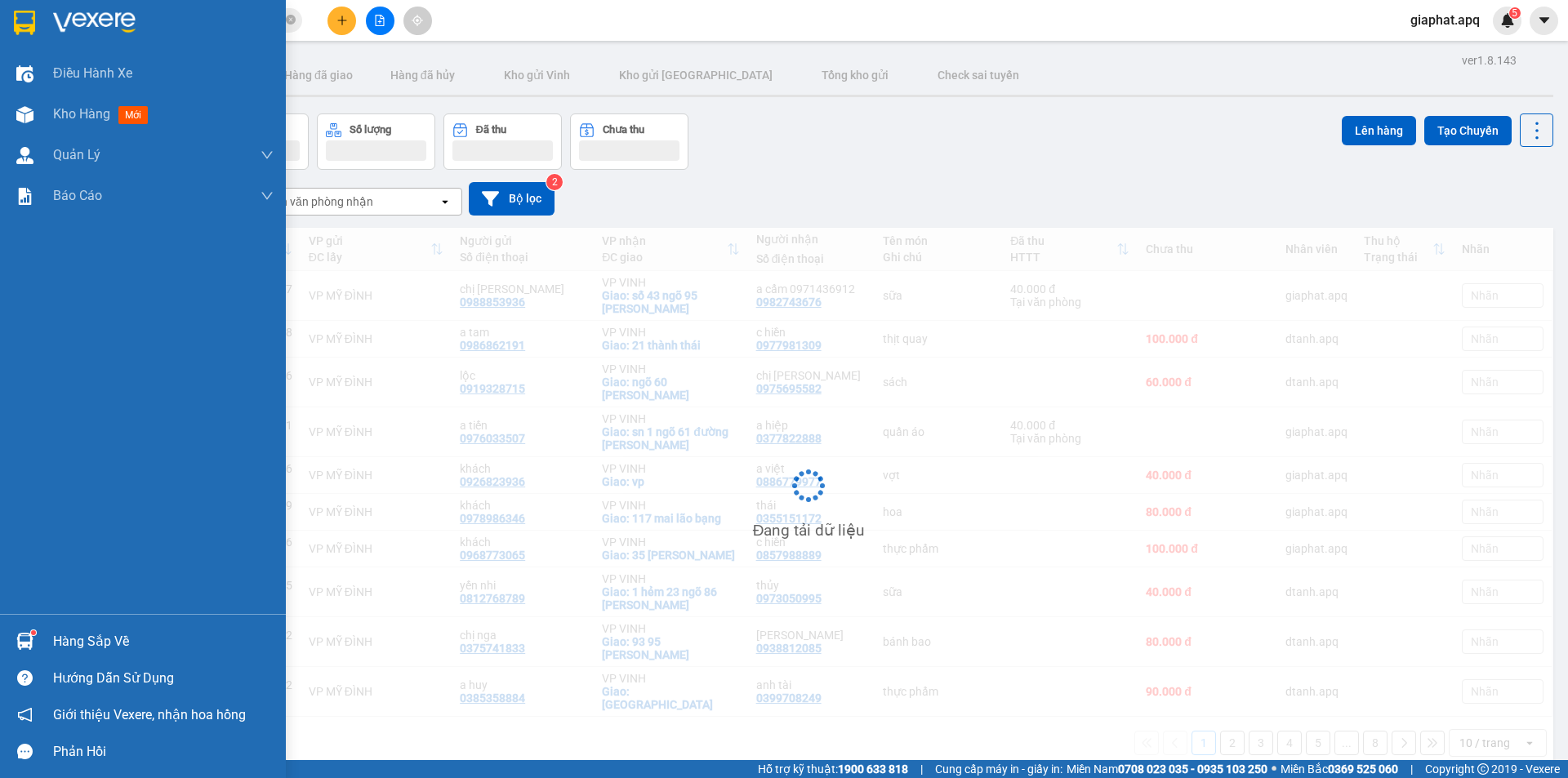
click at [27, 641] on img at bounding box center [25, 641] width 17 height 17
